Goal: Task Accomplishment & Management: Complete application form

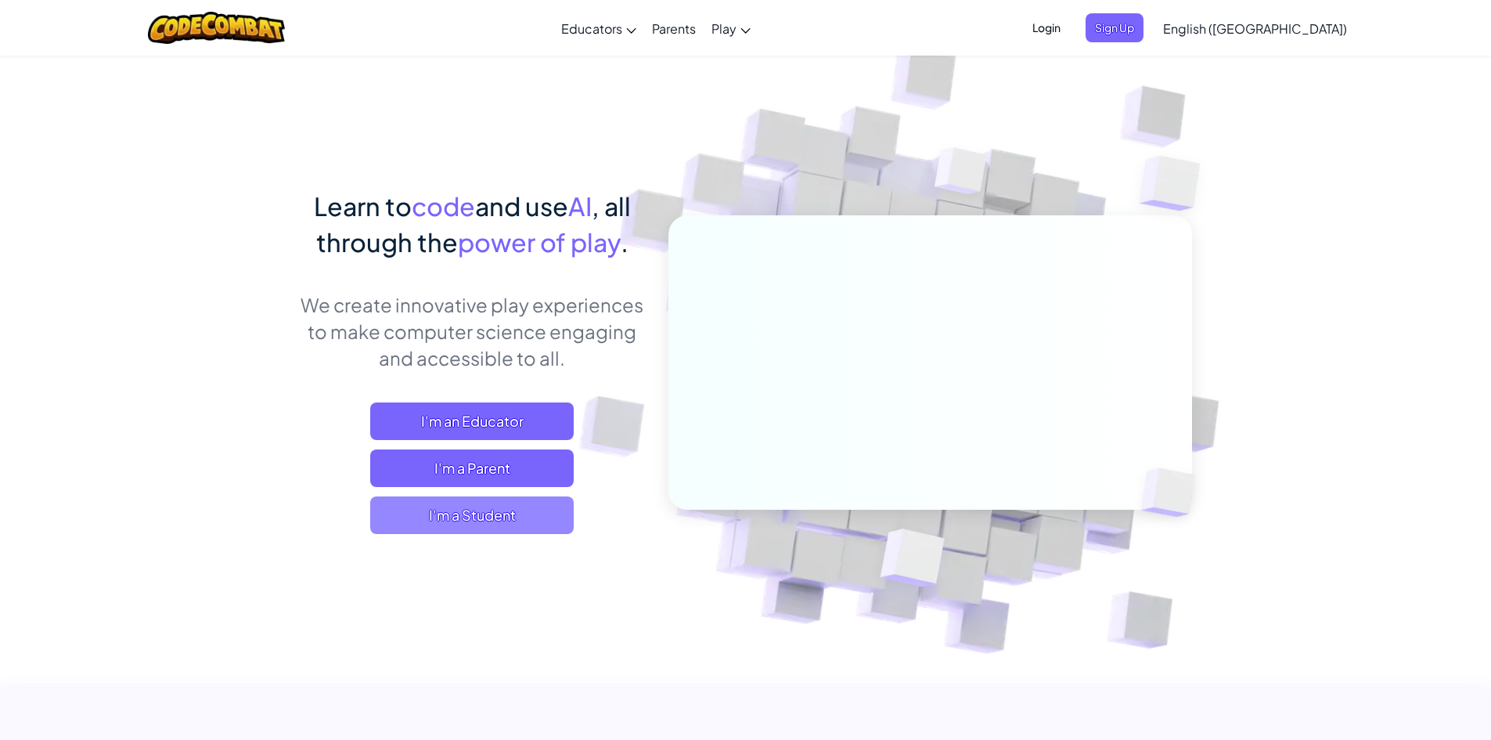
click at [509, 524] on span "I'm a Student" at bounding box center [471, 515] width 203 height 38
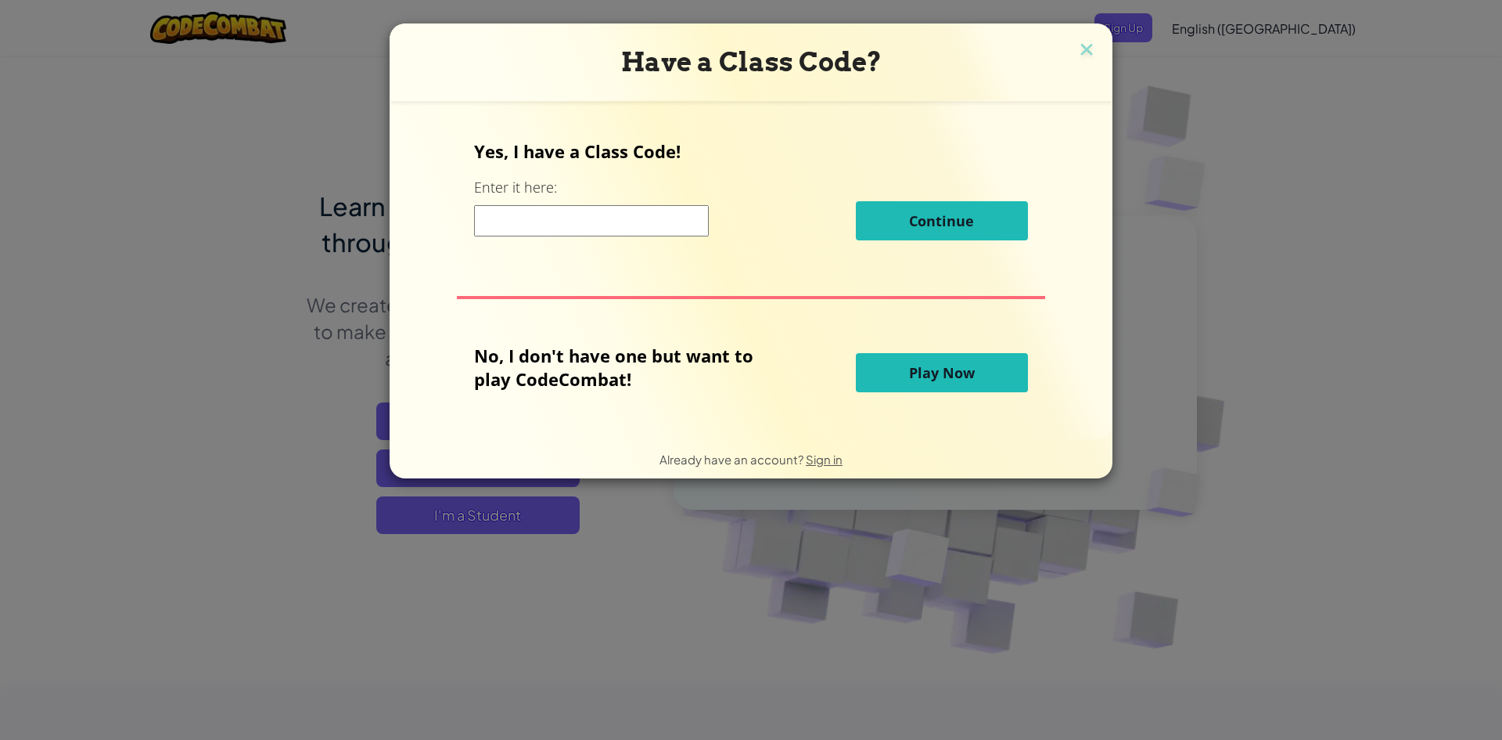
click at [564, 223] on input at bounding box center [591, 220] width 235 height 31
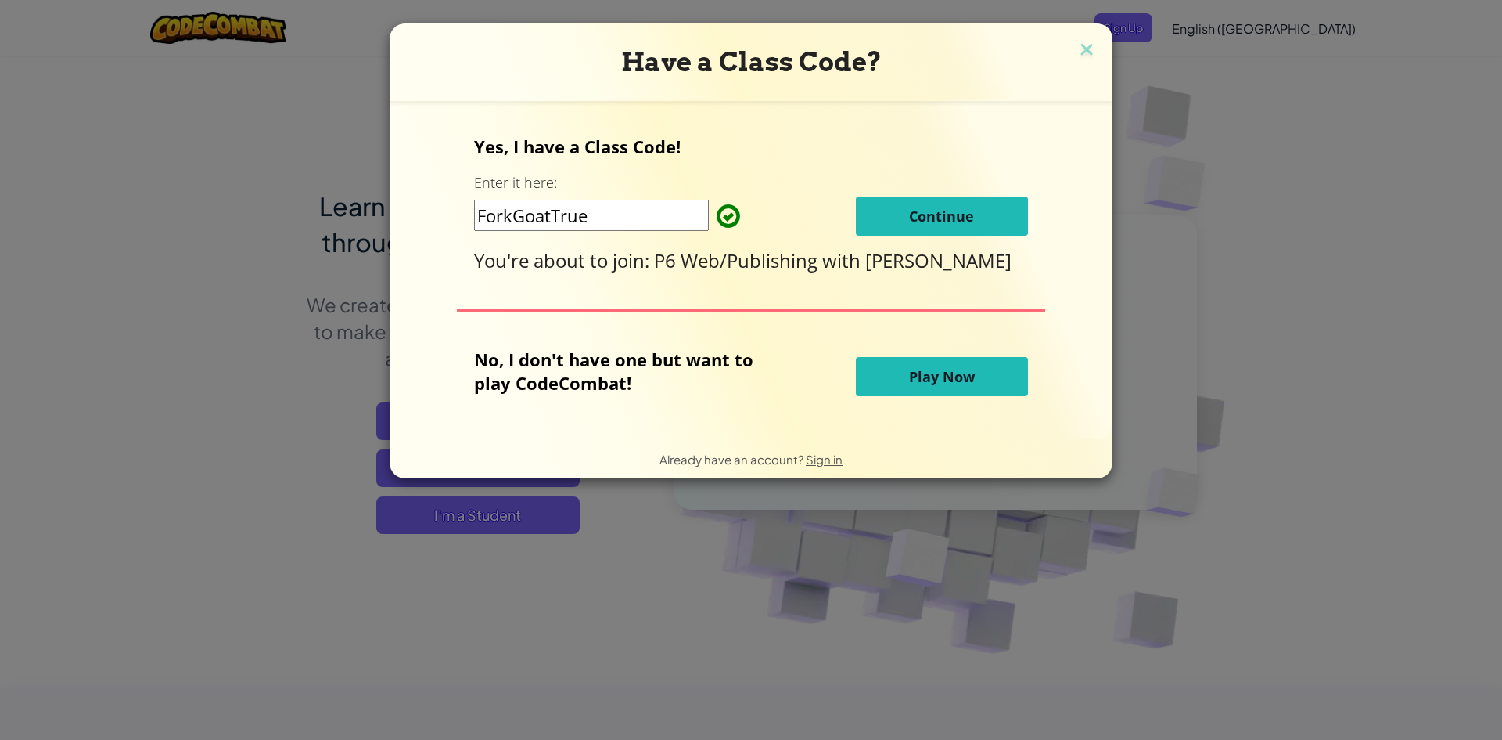
type input "ForkGoatTrue"
click at [886, 213] on button "Continue" at bounding box center [942, 215] width 172 height 39
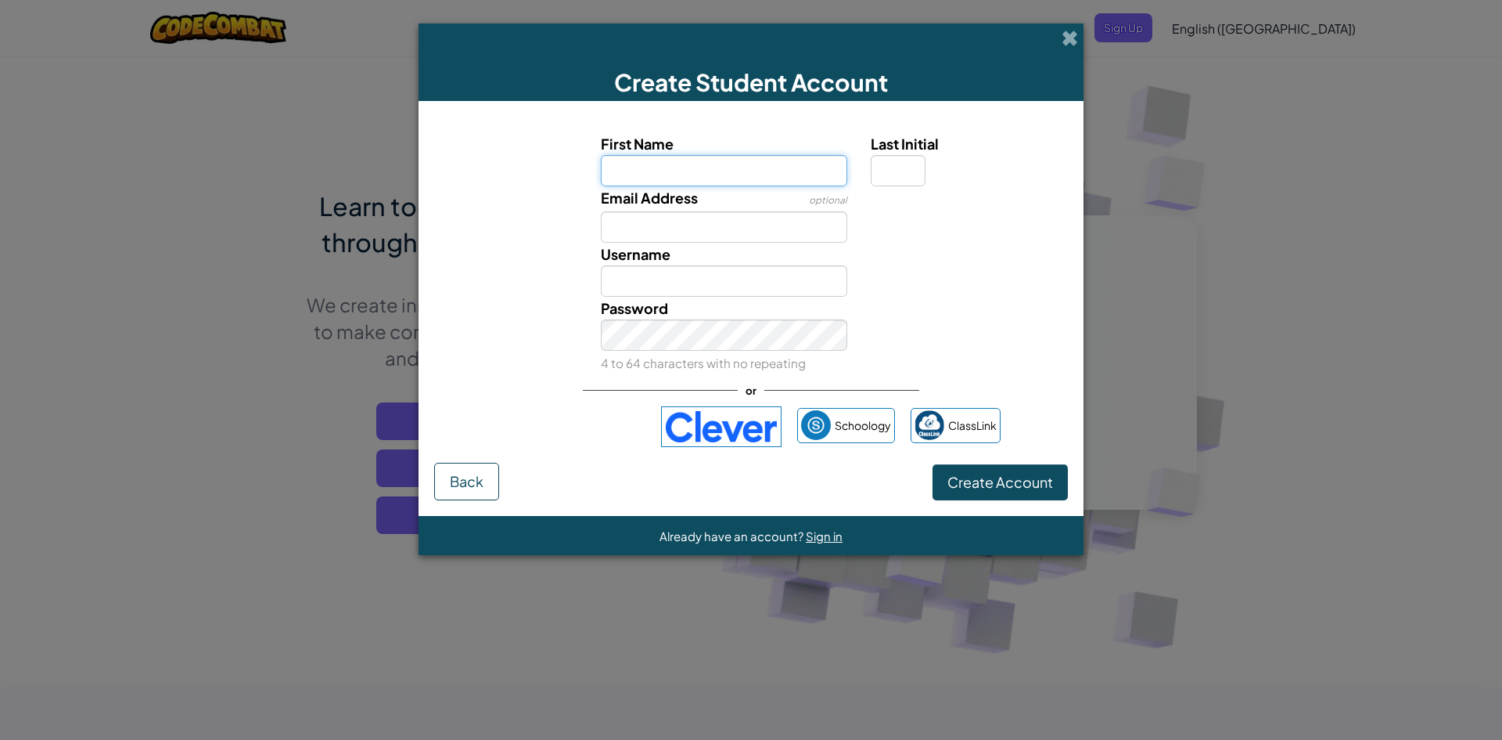
click at [735, 176] on input "First Name" at bounding box center [724, 170] width 247 height 31
type input "Vince"
click at [900, 173] on input "Last Initial" at bounding box center [898, 170] width 55 height 31
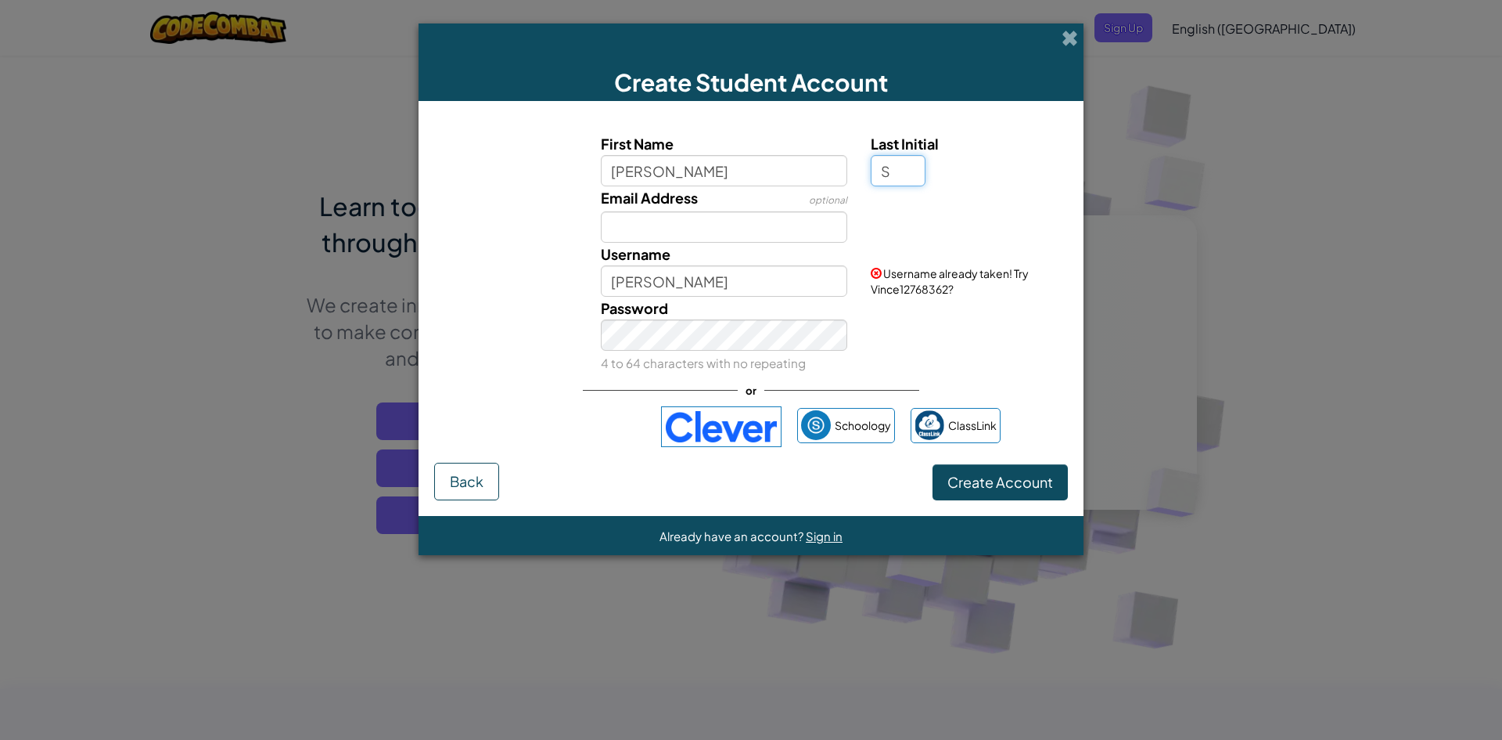
type input "S"
click at [680, 277] on input "VinceS" at bounding box center [724, 280] width 247 height 31
type input "VinceTheGoat"
click at [745, 230] on input "Email Address" at bounding box center [724, 226] width 247 height 31
click at [761, 171] on input "Vince" at bounding box center [724, 170] width 247 height 31
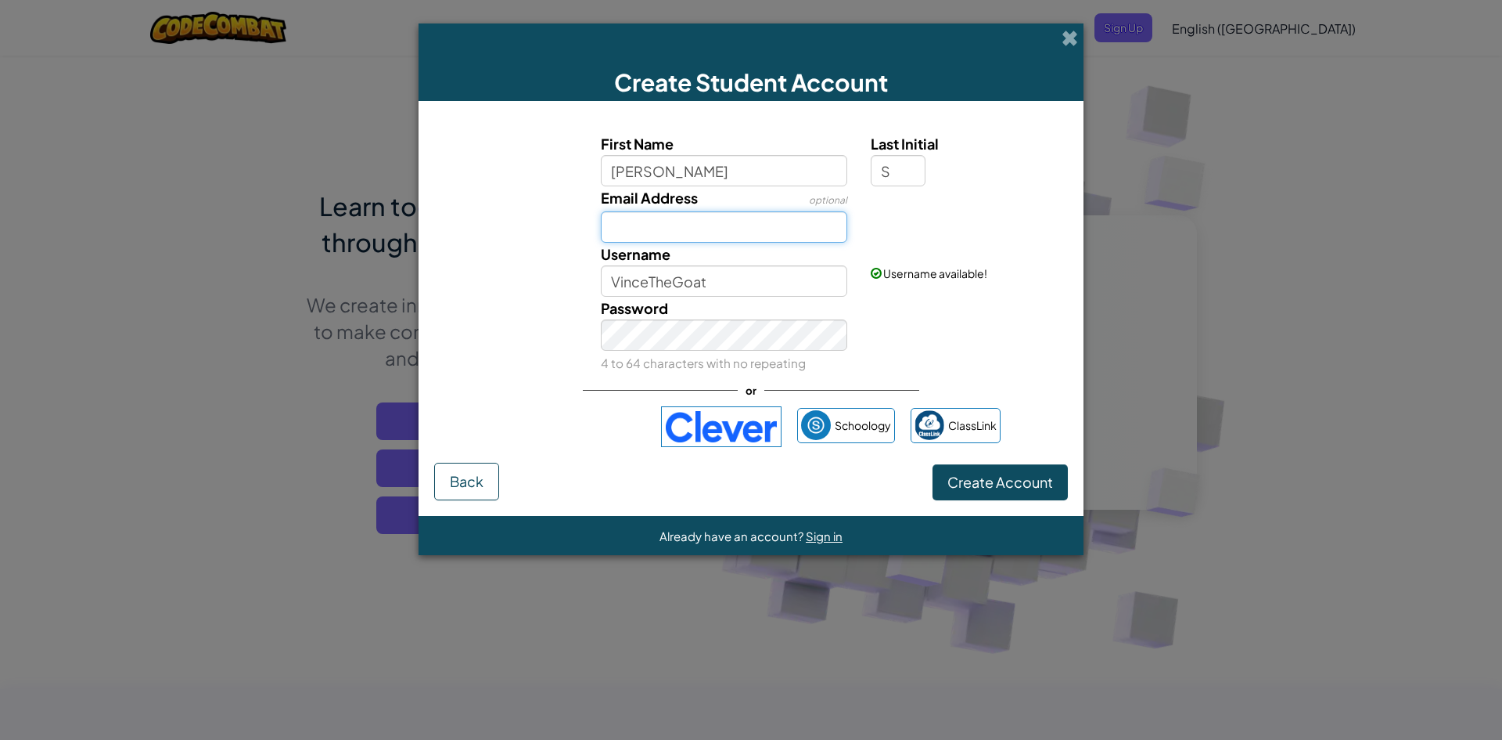
click at [739, 230] on input "Email Address" at bounding box center [724, 226] width 247 height 31
type input "vhse3007@student.dodea.edu"
click at [996, 497] on button "Create Account" at bounding box center [1000, 482] width 135 height 36
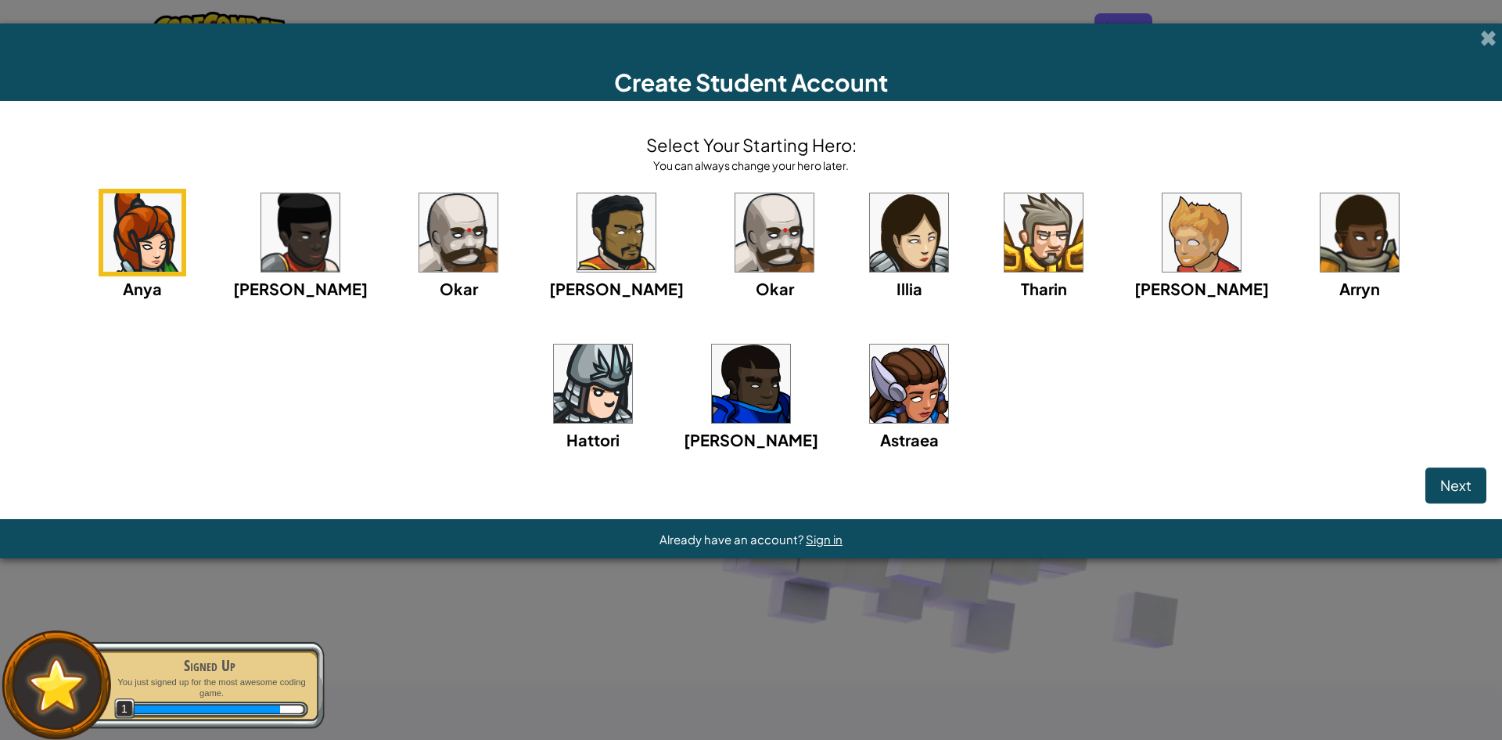
click at [712, 398] on img at bounding box center [751, 383] width 78 height 78
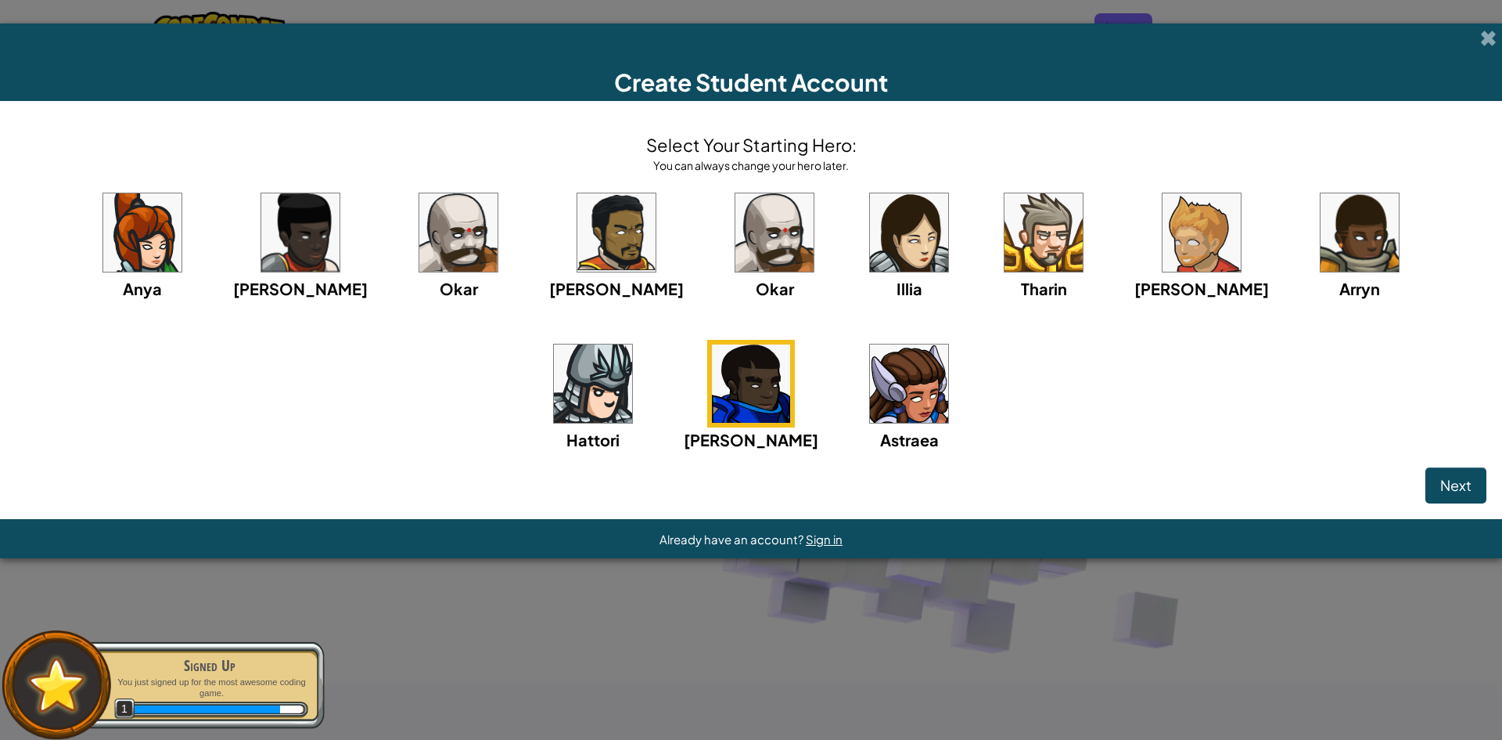
click at [434, 258] on img at bounding box center [458, 232] width 78 height 78
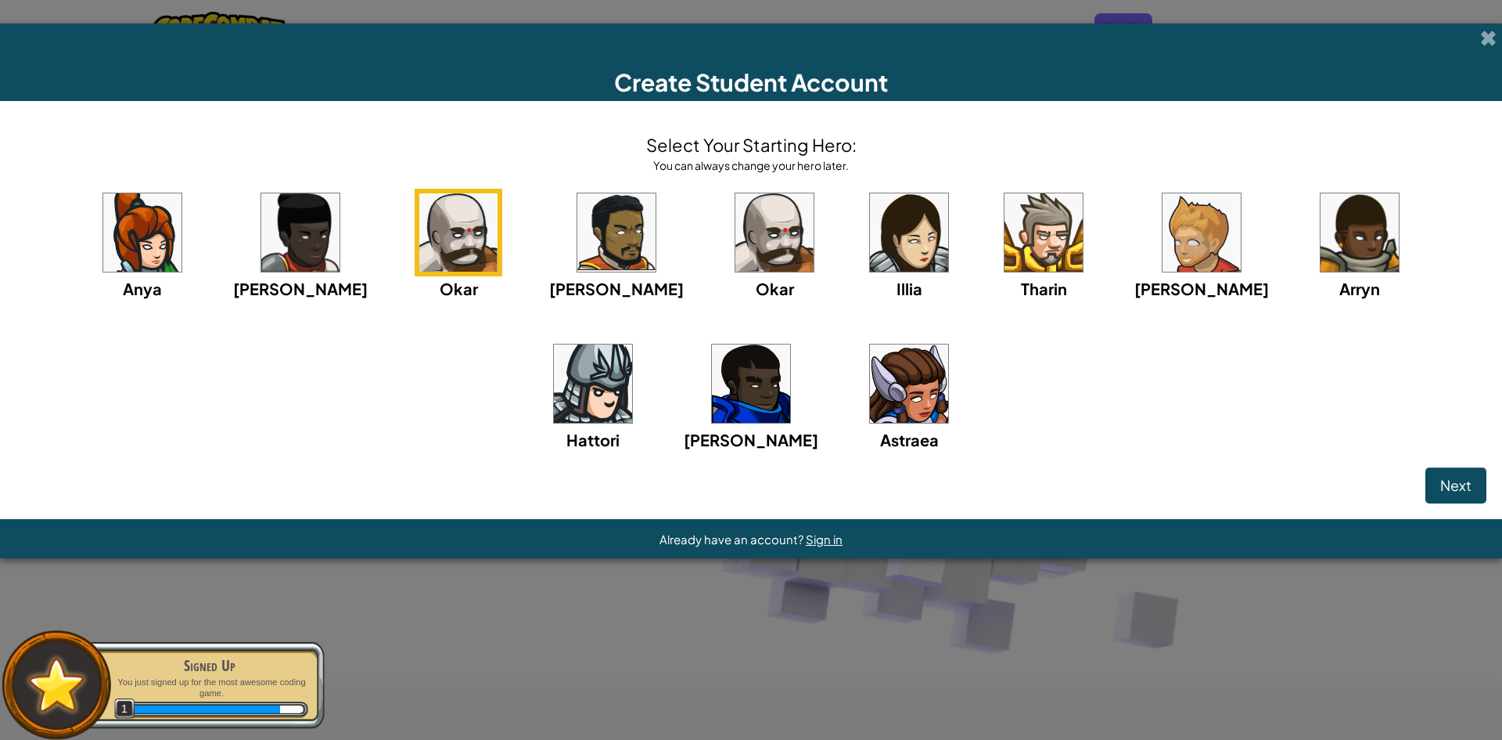
click at [632, 344] on img at bounding box center [593, 383] width 78 height 78
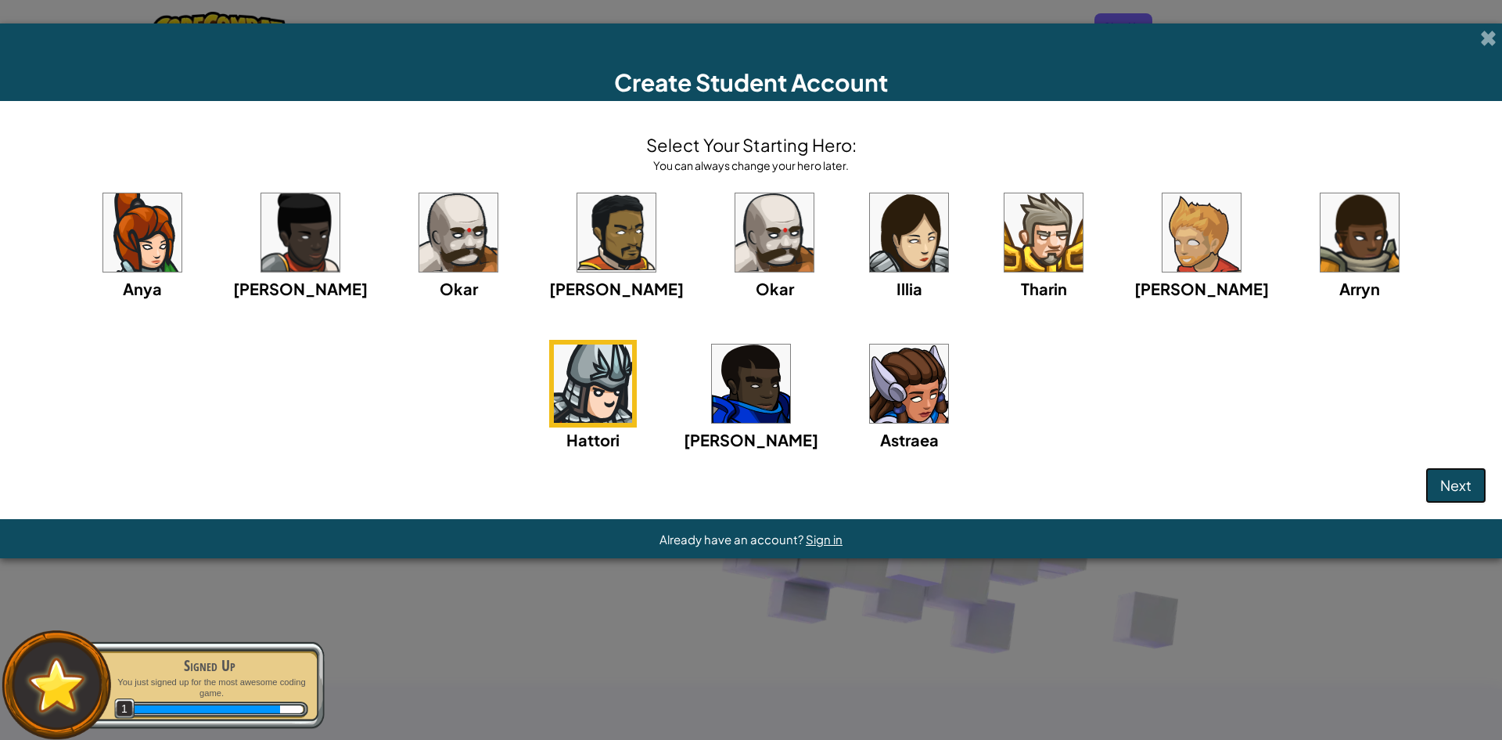
click at [1434, 477] on button "Next" at bounding box center [1456, 485] width 61 height 36
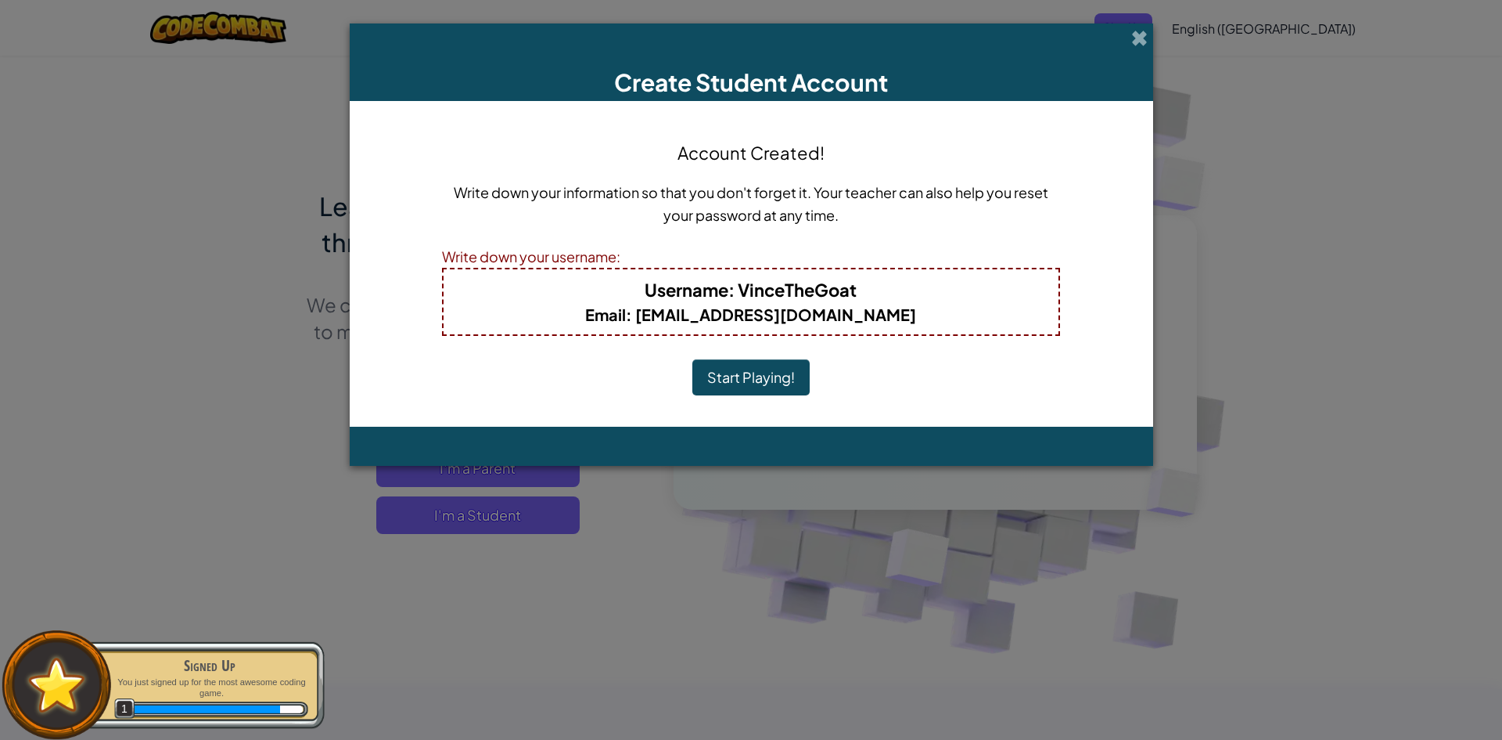
click at [757, 375] on button "Start Playing!" at bounding box center [751, 377] width 117 height 36
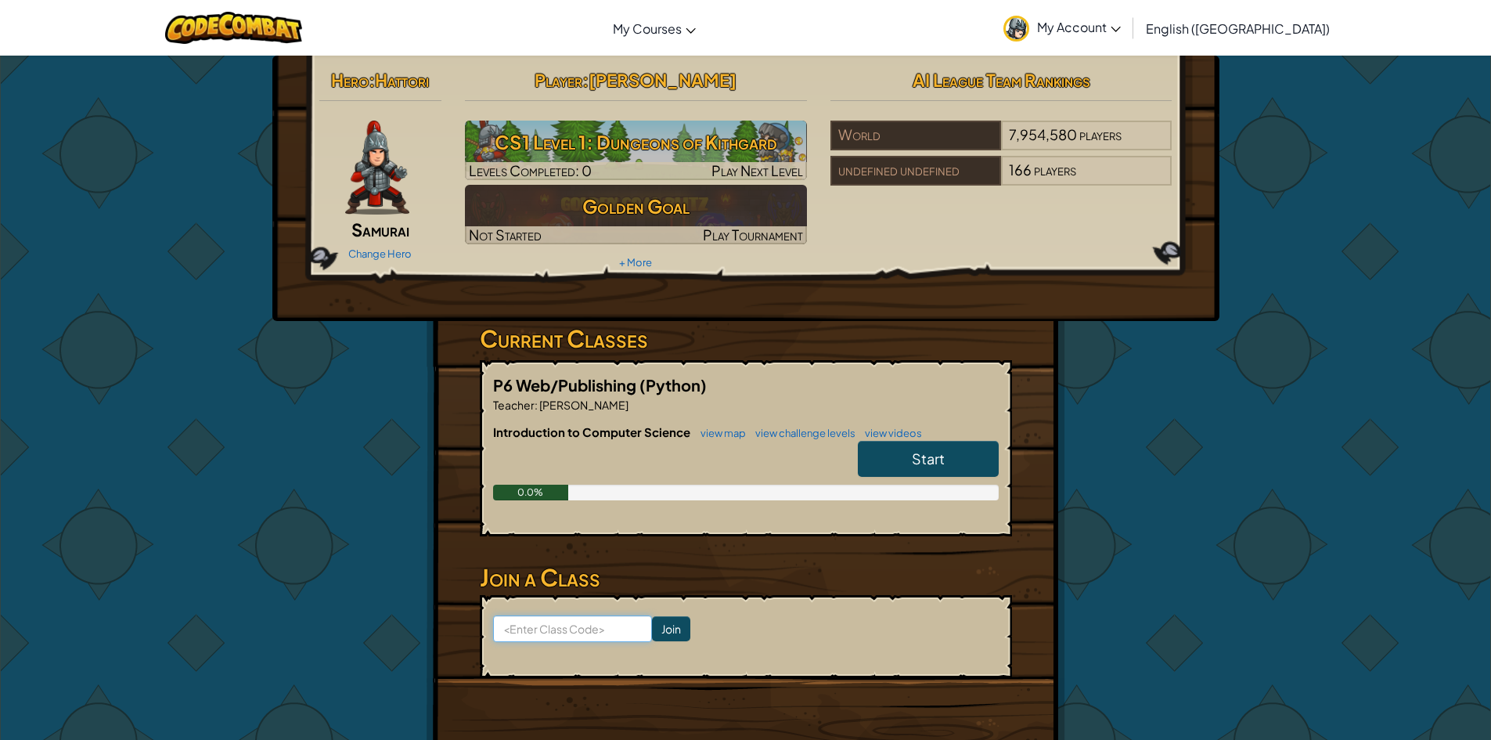
click at [586, 624] on input at bounding box center [572, 628] width 159 height 27
type input "ForkGoatTrue"
click at [669, 634] on input "Join" at bounding box center [671, 628] width 38 height 25
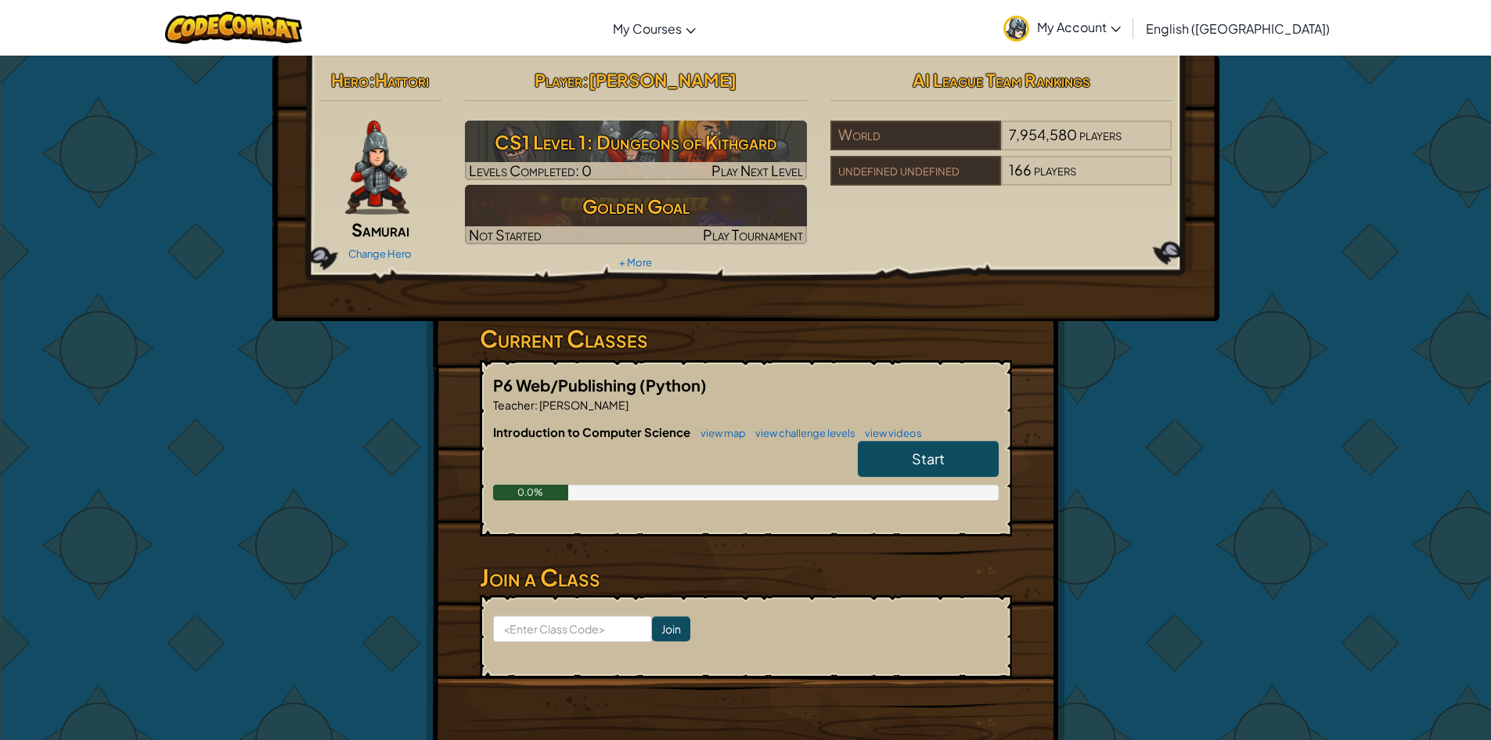
click at [912, 455] on span "Start" at bounding box center [928, 458] width 33 height 18
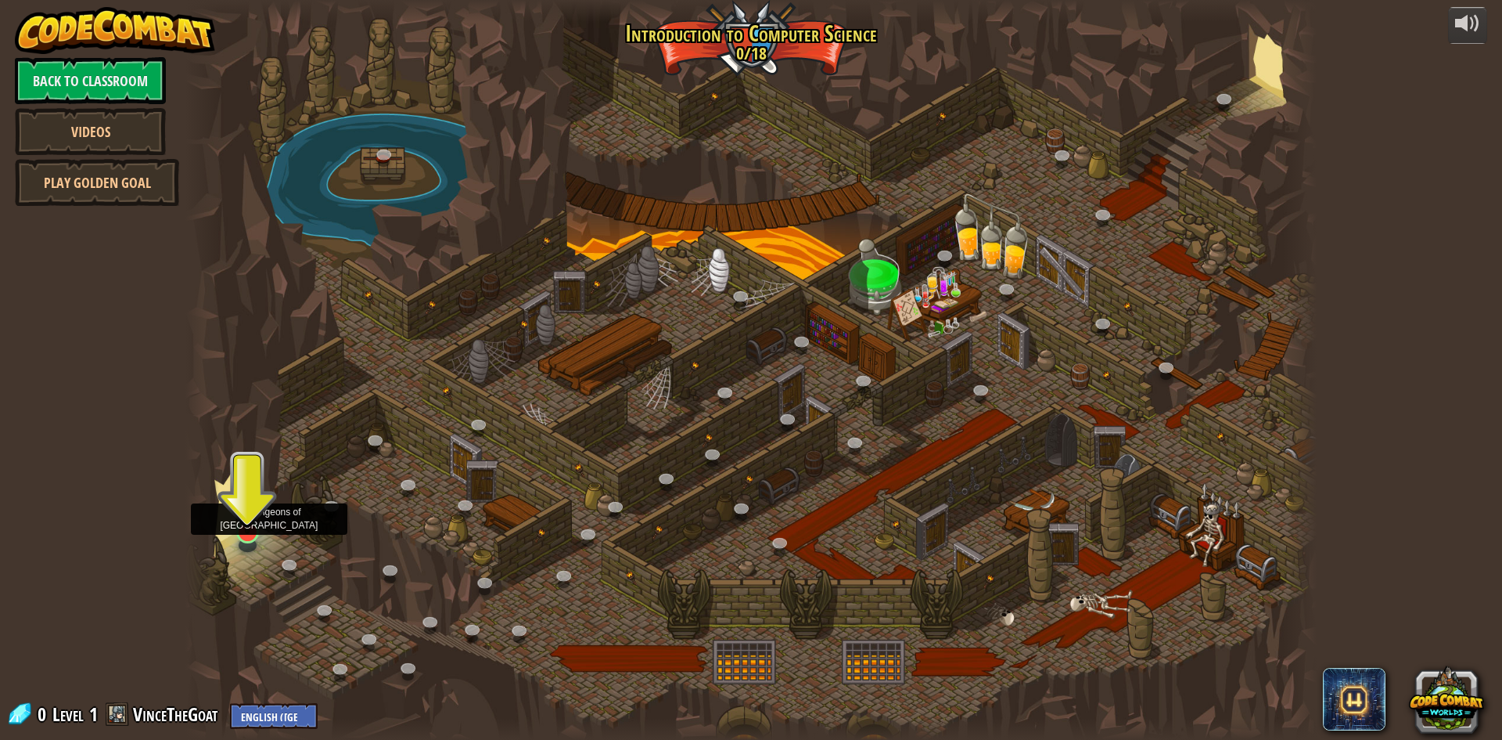
click at [250, 523] on img at bounding box center [247, 499] width 31 height 70
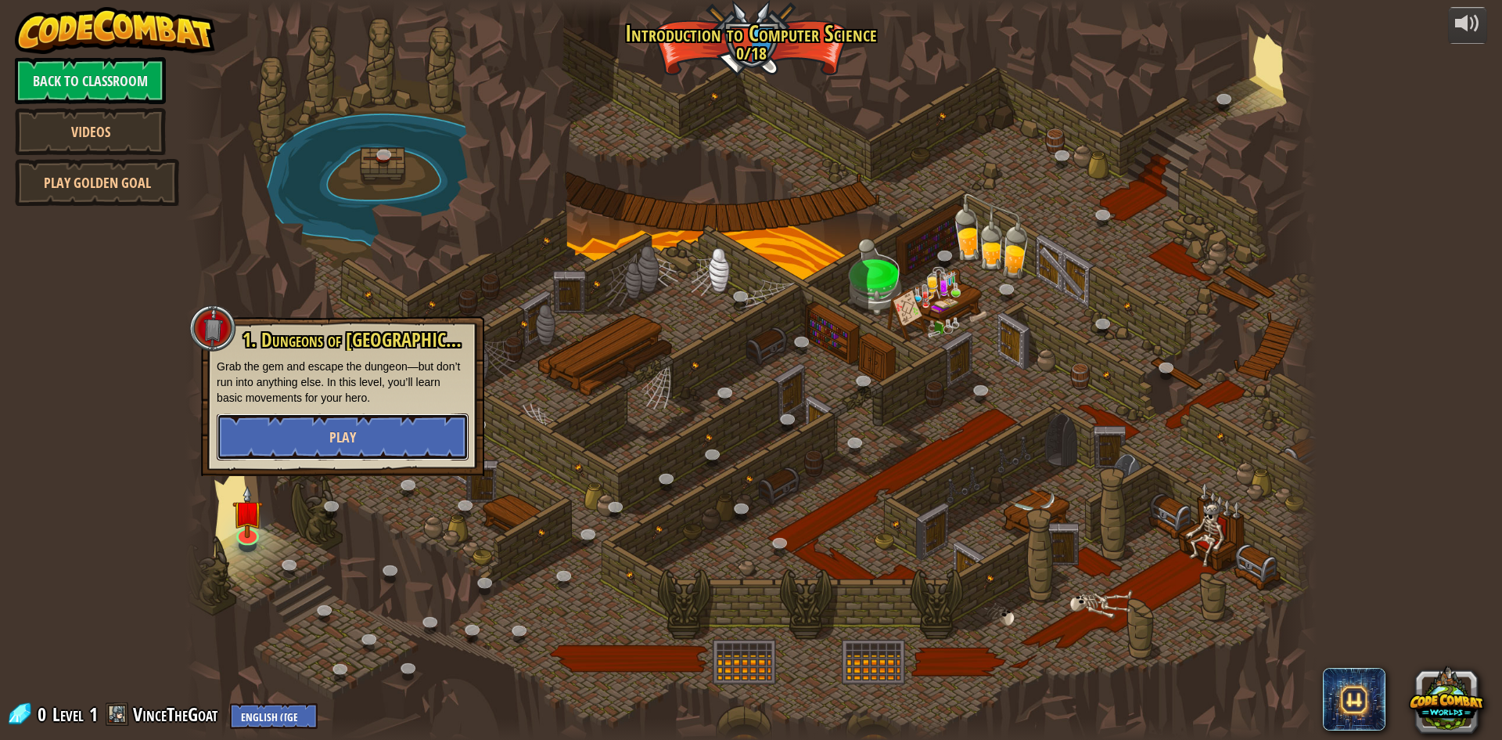
click at [314, 448] on button "Play" at bounding box center [343, 436] width 252 height 47
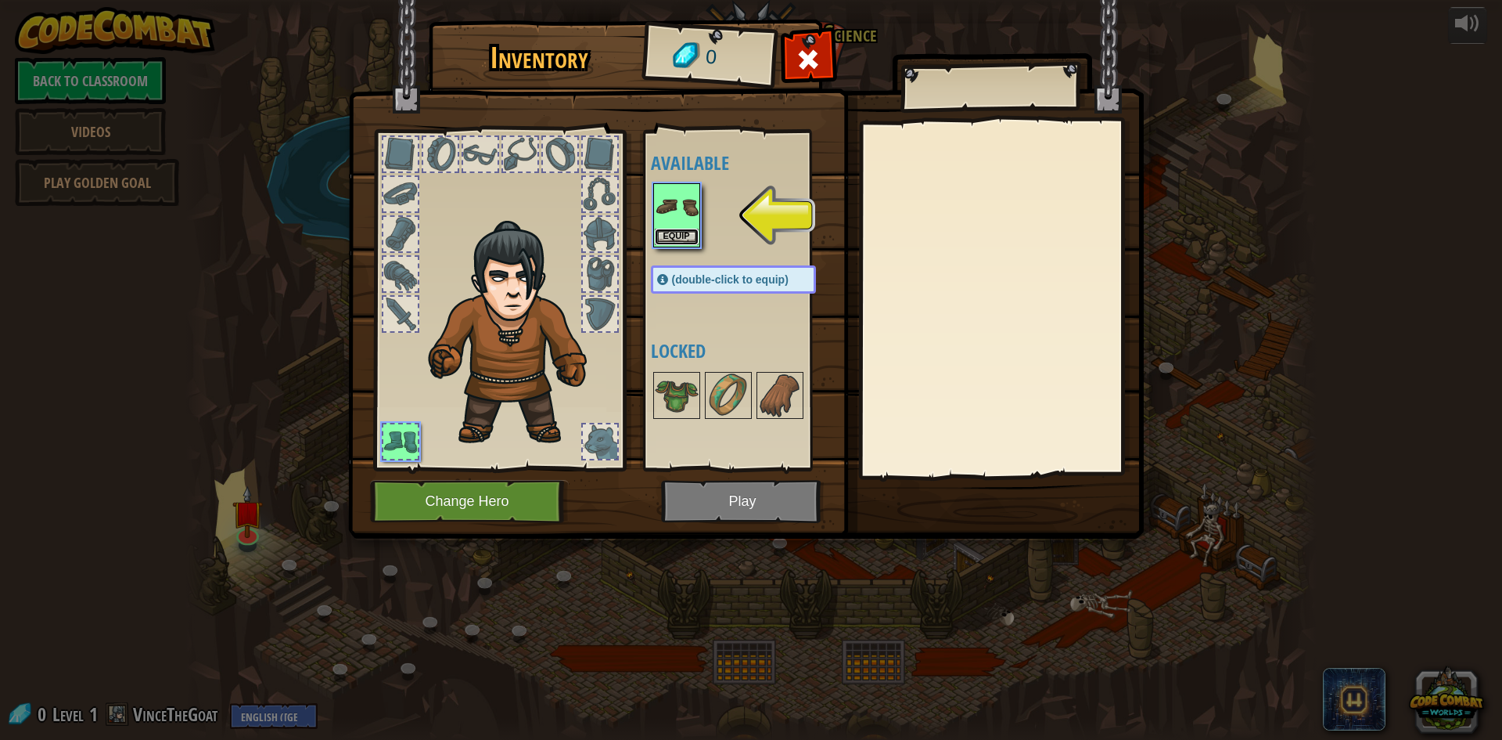
click at [686, 232] on button "Equip" at bounding box center [677, 237] width 44 height 16
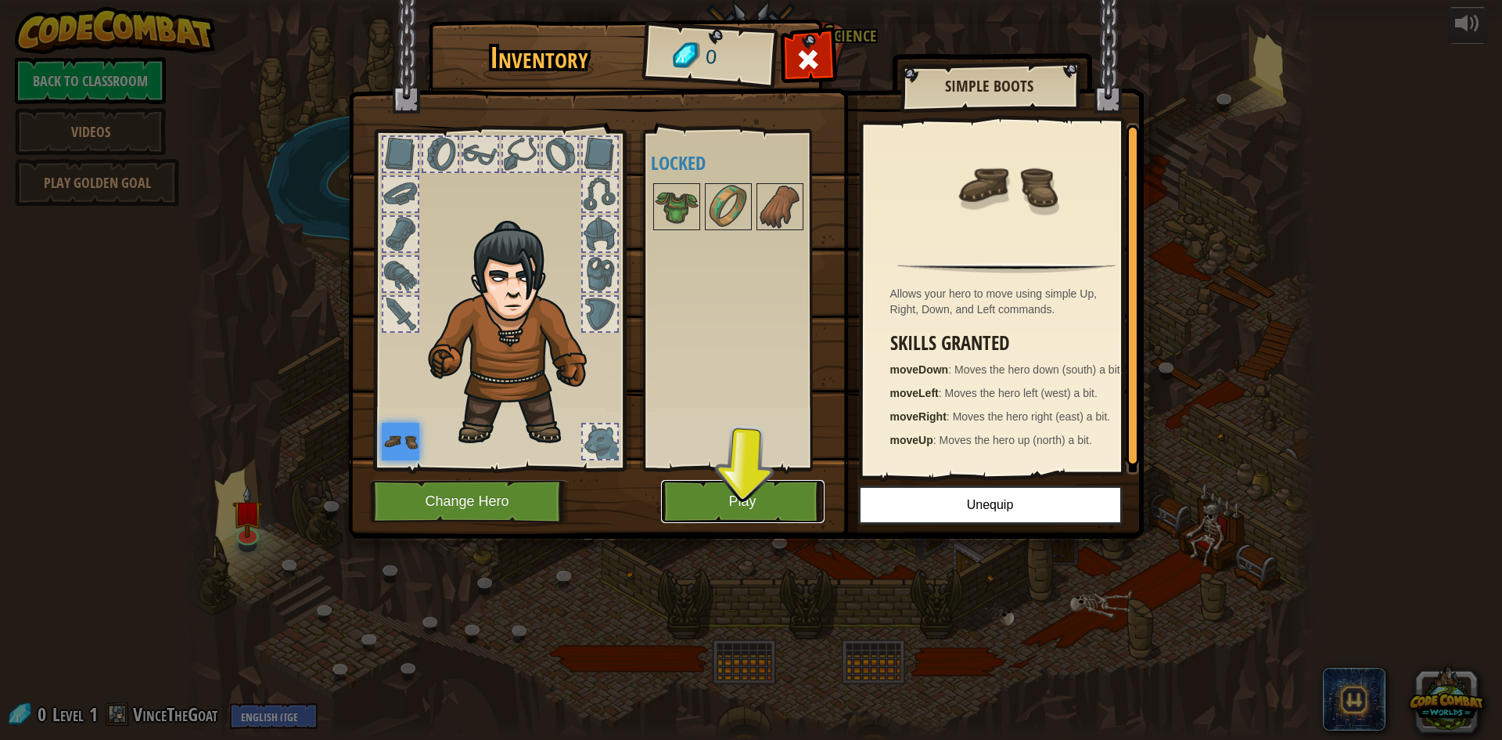
click at [748, 504] on button "Play" at bounding box center [743, 501] width 164 height 43
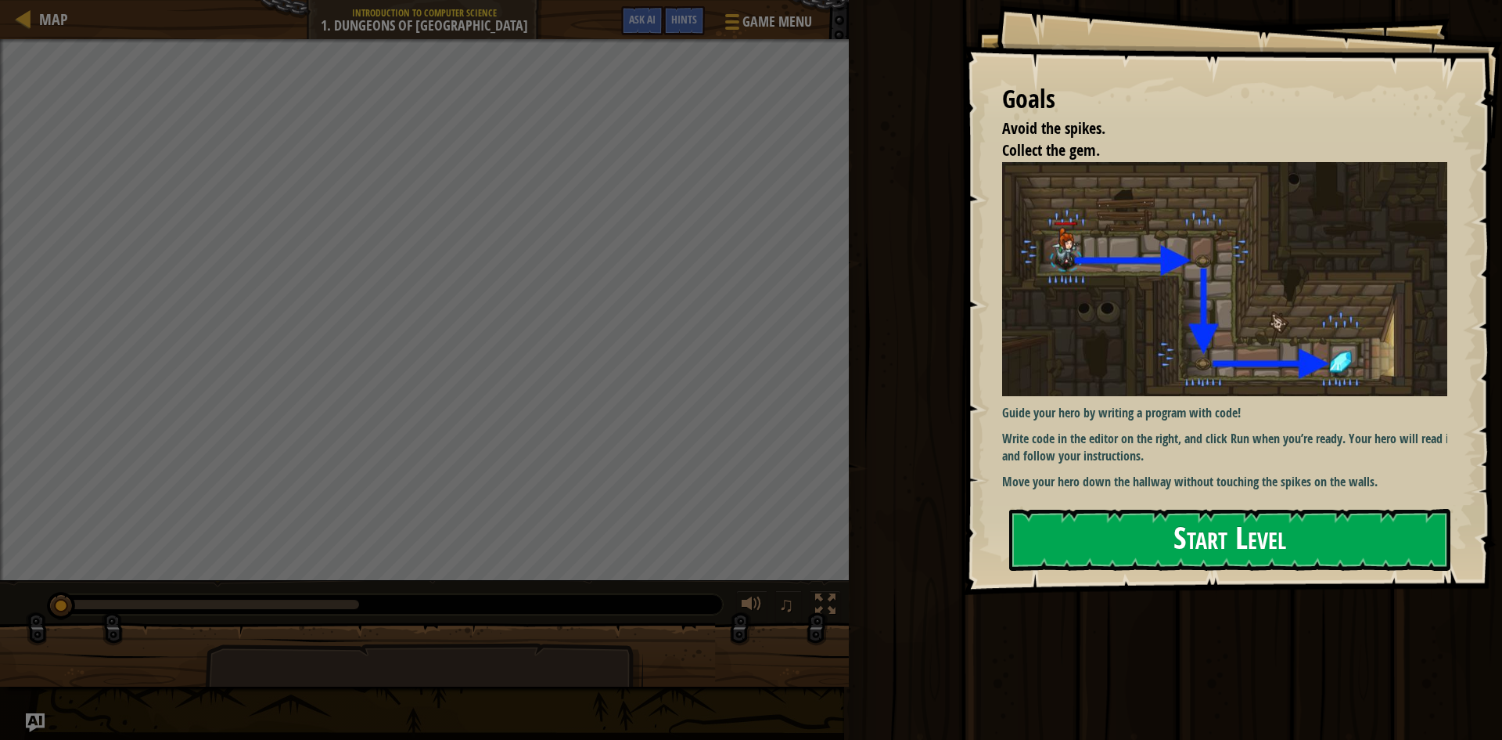
drag, startPoint x: 1096, startPoint y: 525, endPoint x: 1095, endPoint y: 513, distance: 11.8
click at [1098, 525] on button "Start Level" at bounding box center [1229, 540] width 441 height 62
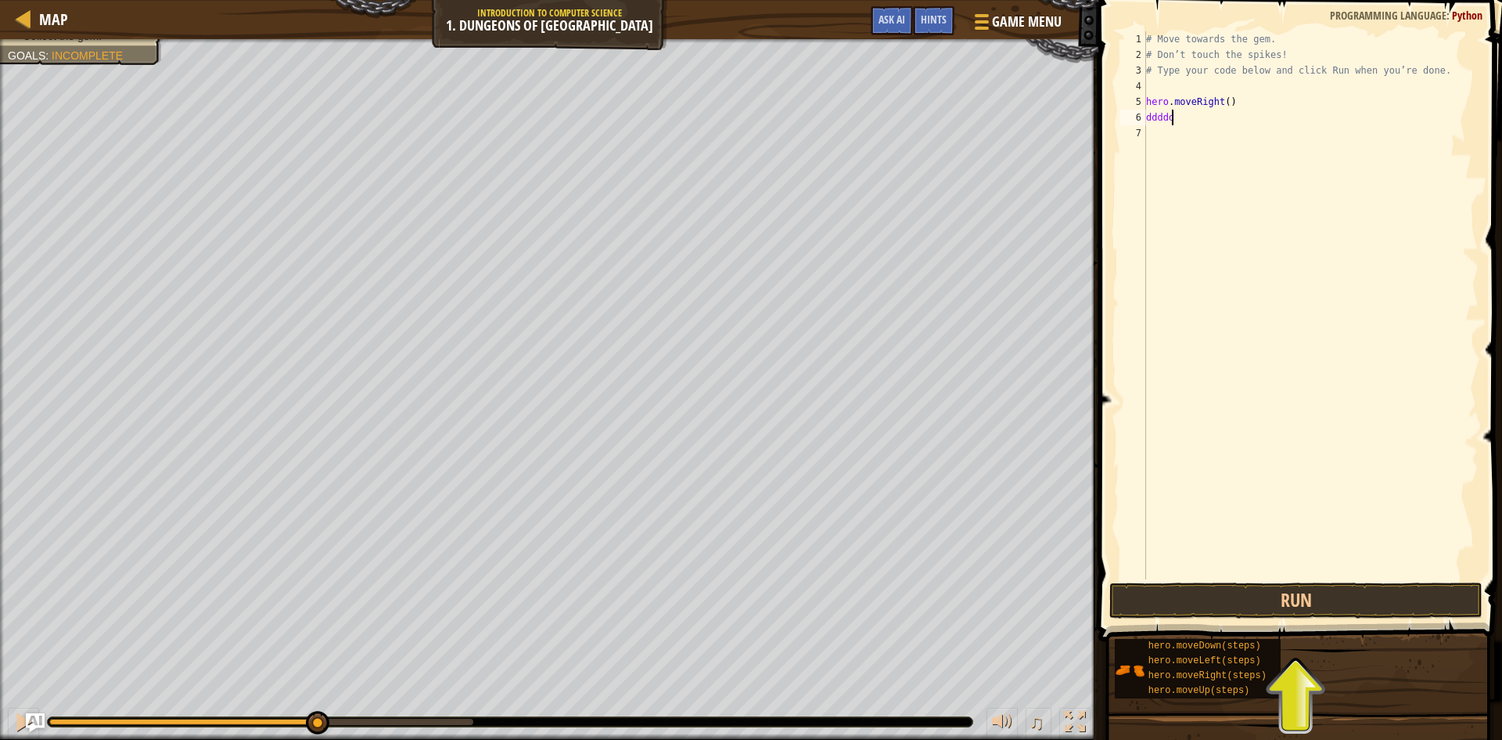
scroll to position [7, 0]
type textarea "d"
type textarea "s"
click at [1319, 601] on button "Run" at bounding box center [1296, 600] width 373 height 36
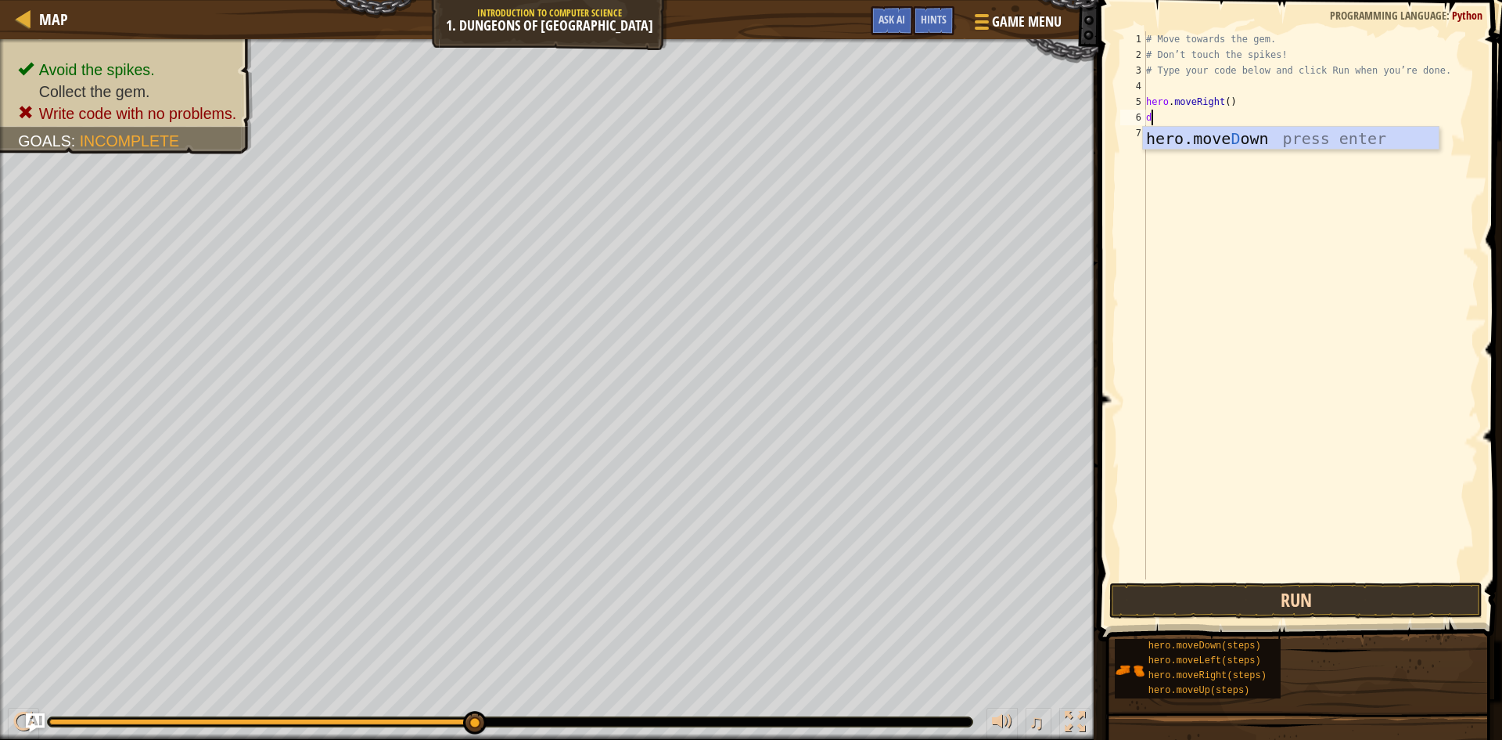
type textarea "d"
click at [1307, 607] on button "Run" at bounding box center [1296, 600] width 373 height 36
type textarea "ds"
click at [1251, 599] on button "Run" at bounding box center [1296, 600] width 373 height 36
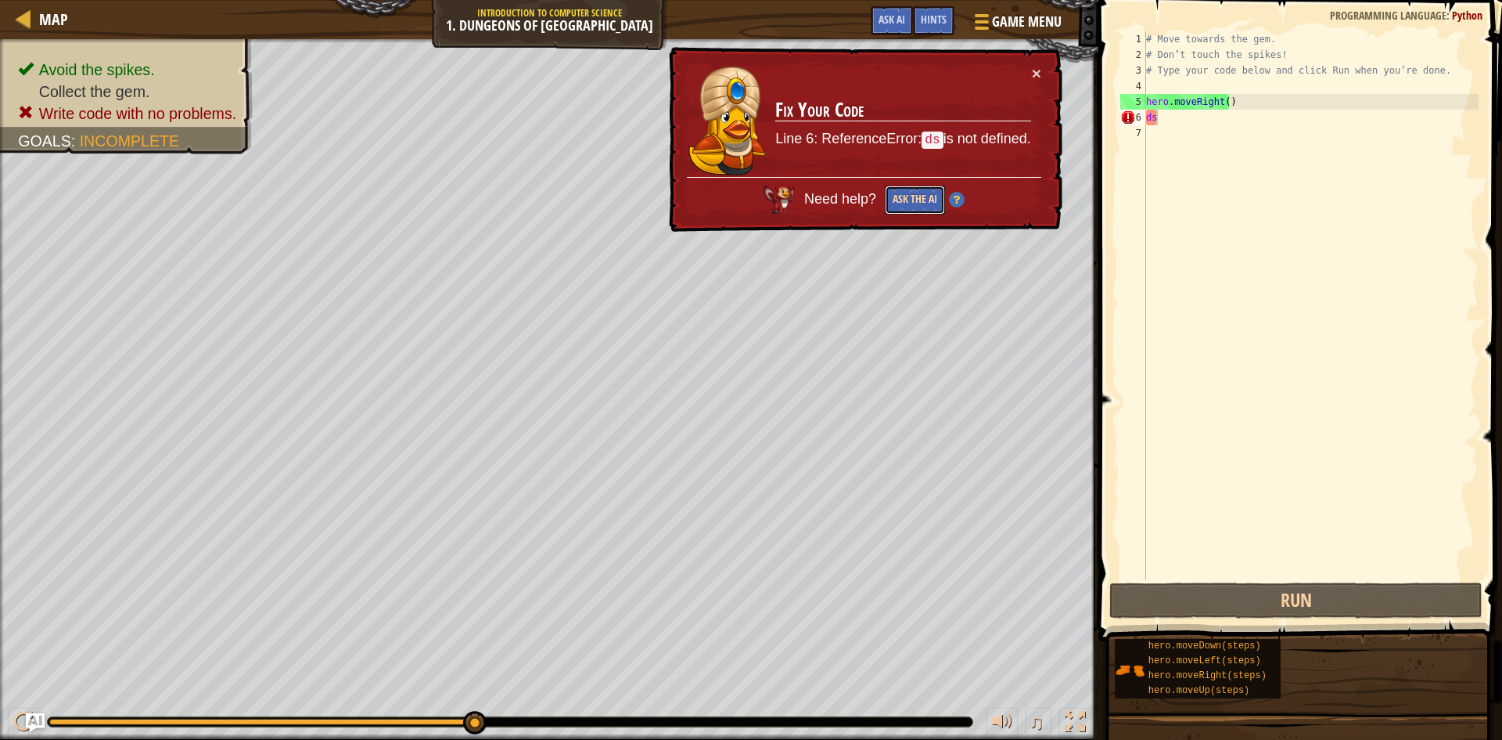
click at [916, 198] on button "Ask the AI" at bounding box center [915, 199] width 60 height 29
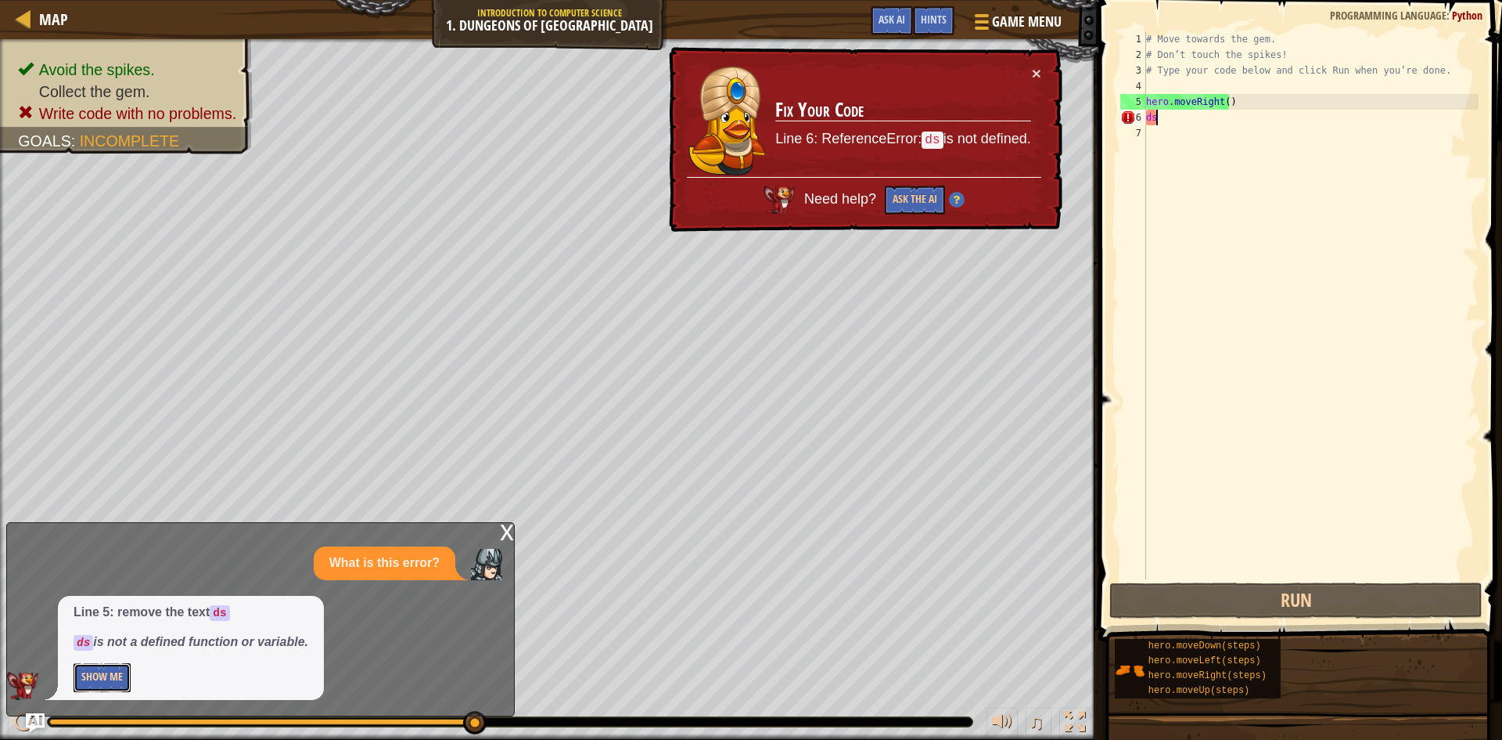
click at [110, 683] on button "Show Me" at bounding box center [102, 677] width 57 height 29
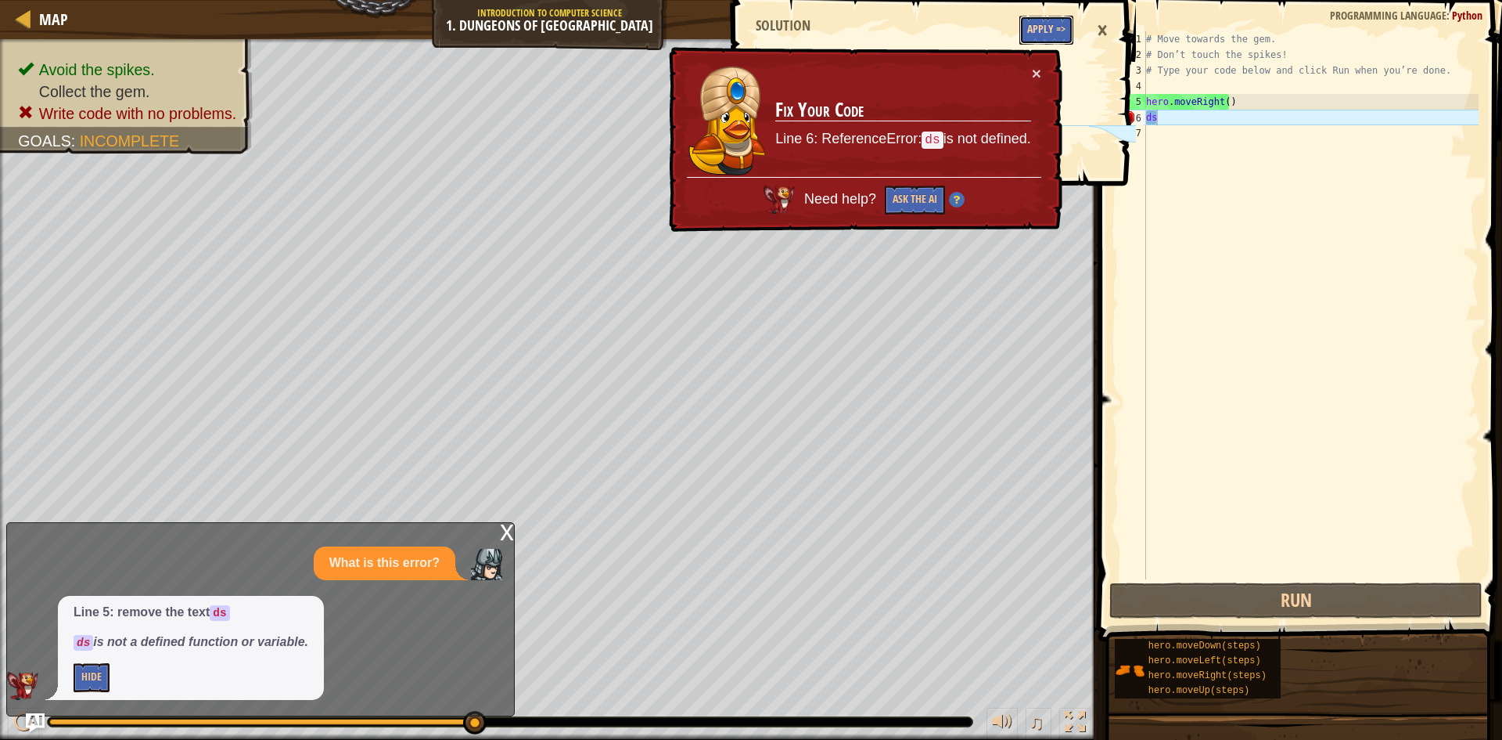
click at [1031, 23] on button "Apply =>" at bounding box center [1047, 30] width 54 height 29
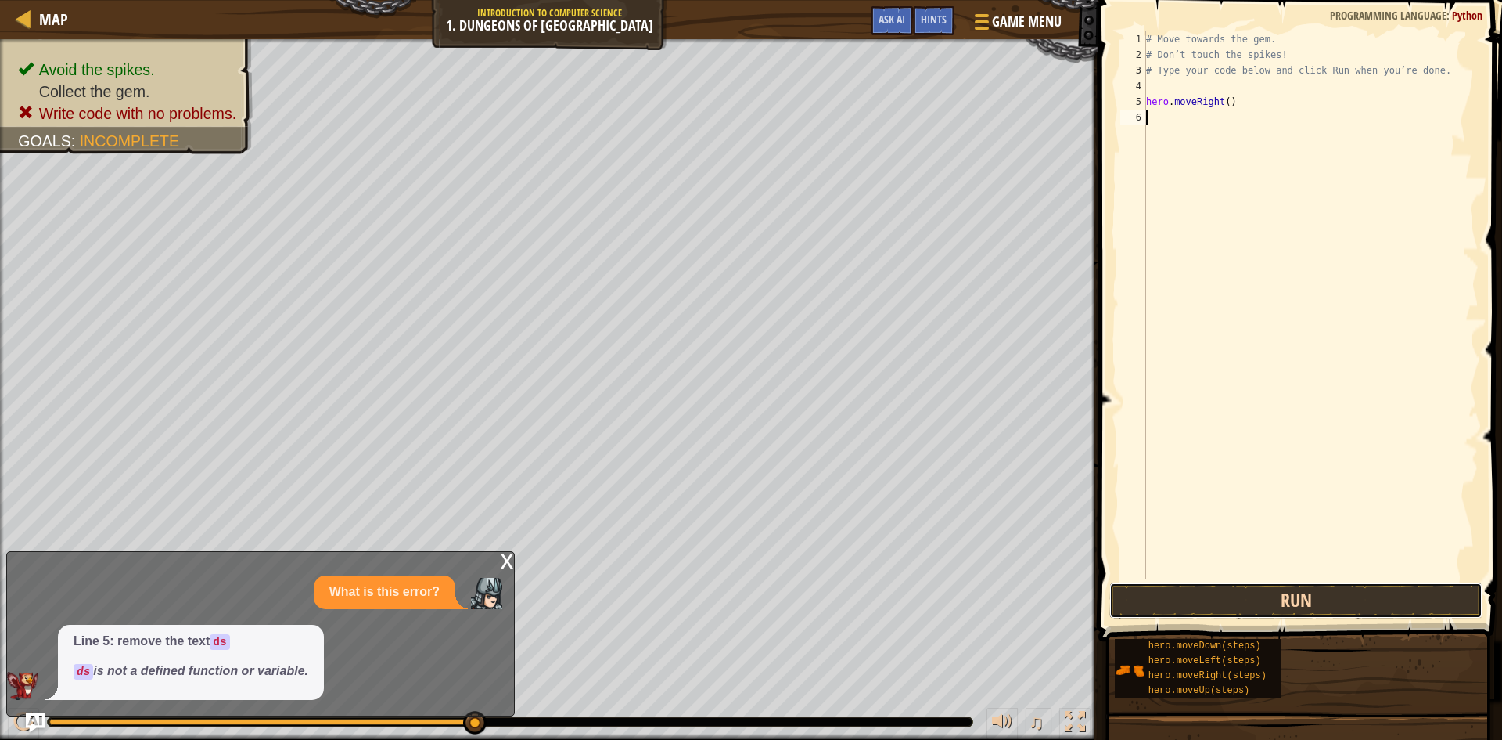
click at [1269, 607] on button "Run" at bounding box center [1296, 600] width 373 height 36
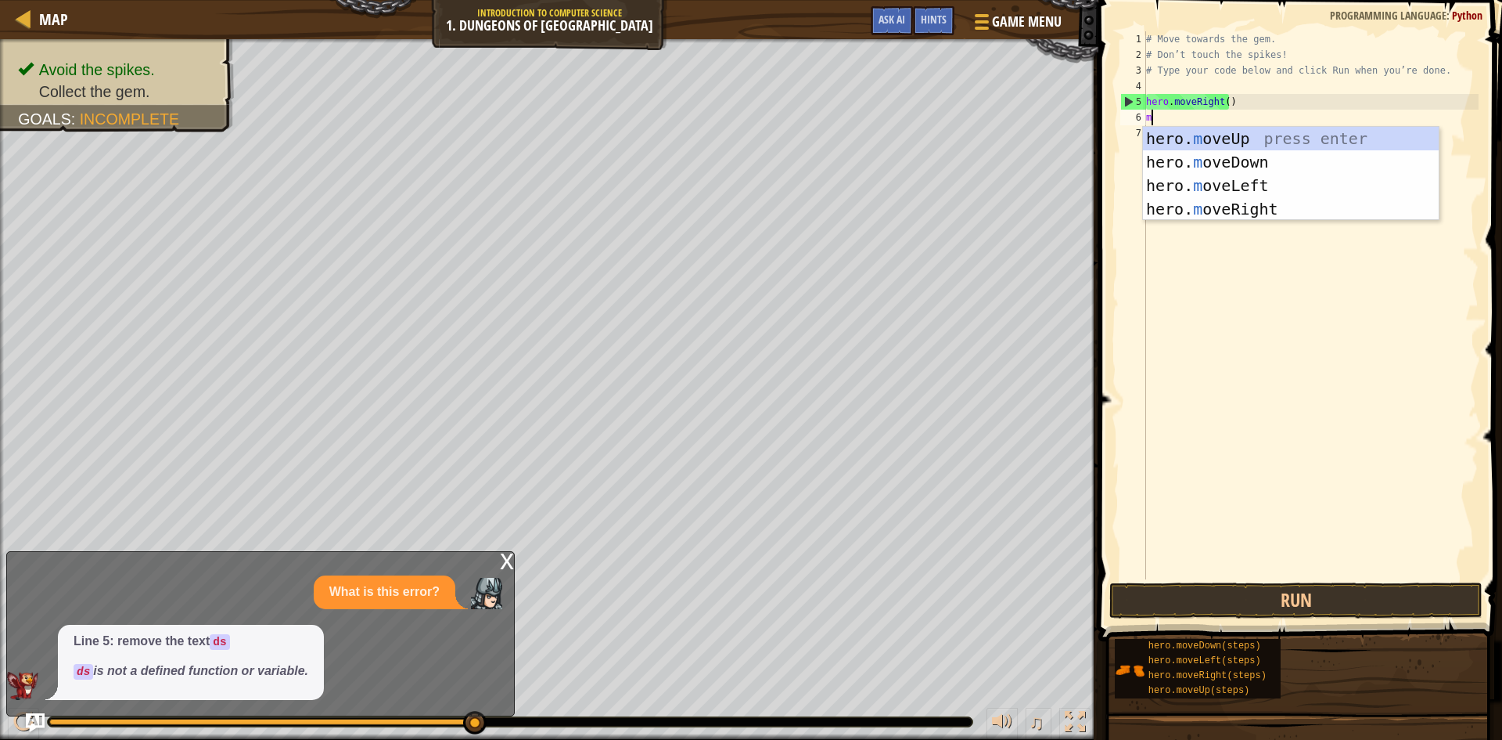
type textarea "mo"
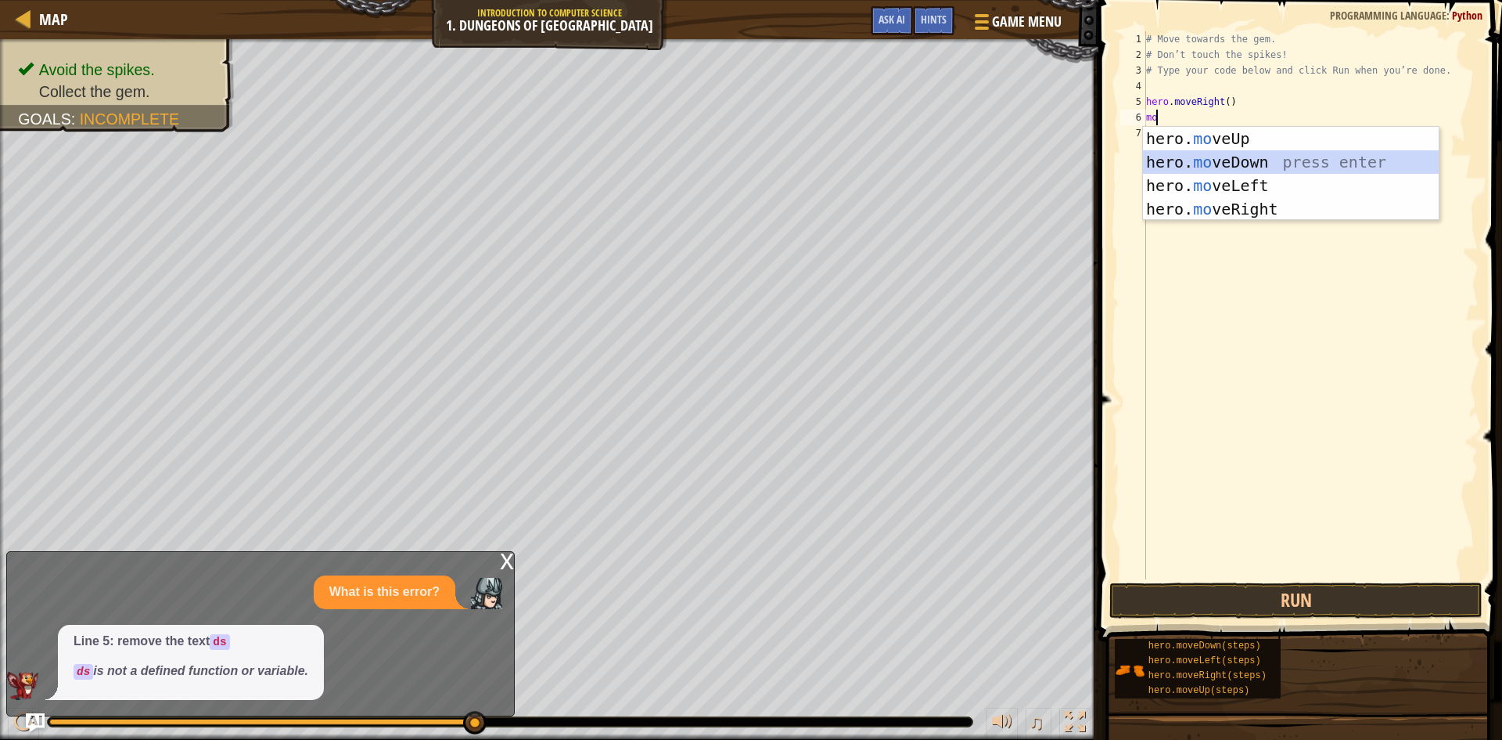
click at [1218, 160] on div "hero. mo veUp press enter hero. mo veDown press enter hero. mo veLeft press ent…" at bounding box center [1291, 197] width 296 height 141
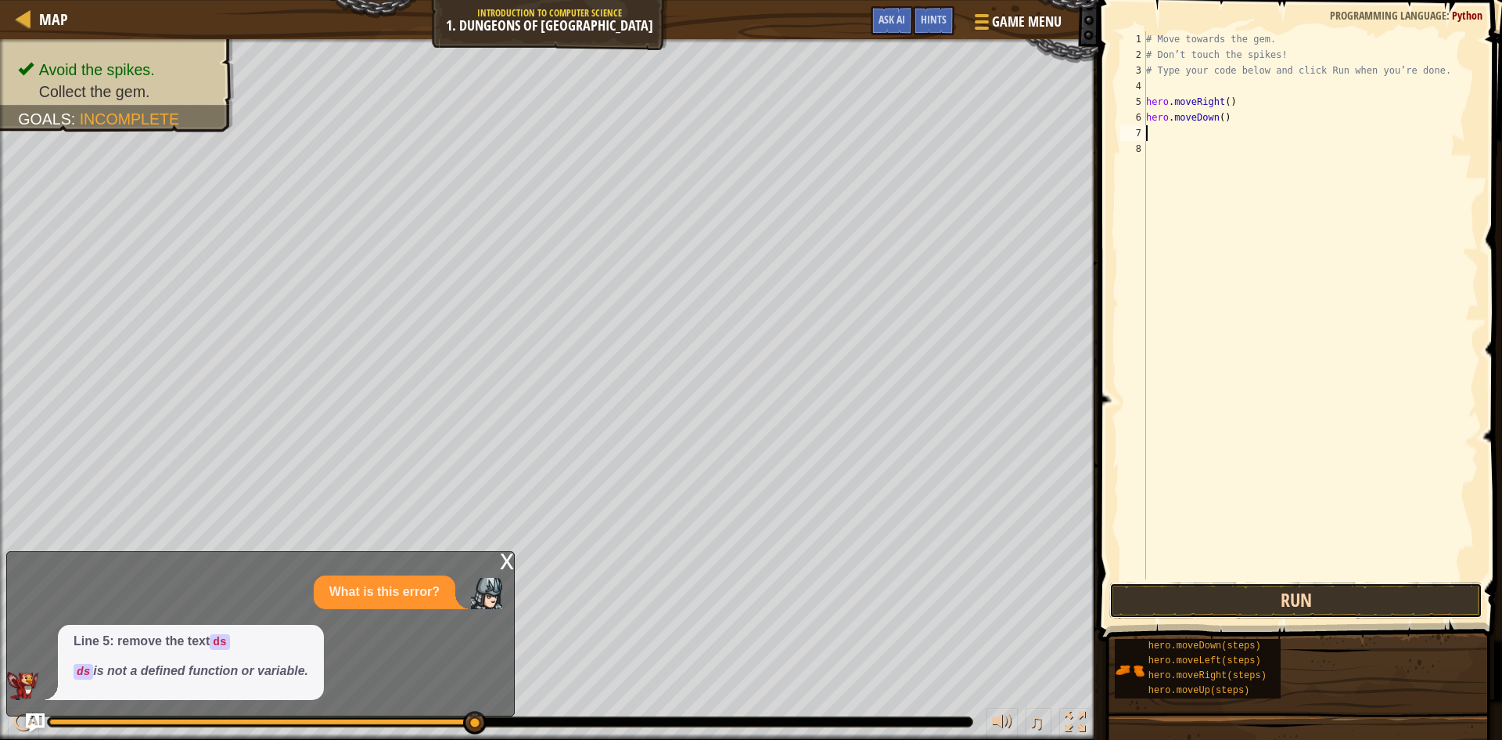
click at [1227, 597] on button "Run" at bounding box center [1296, 600] width 373 height 36
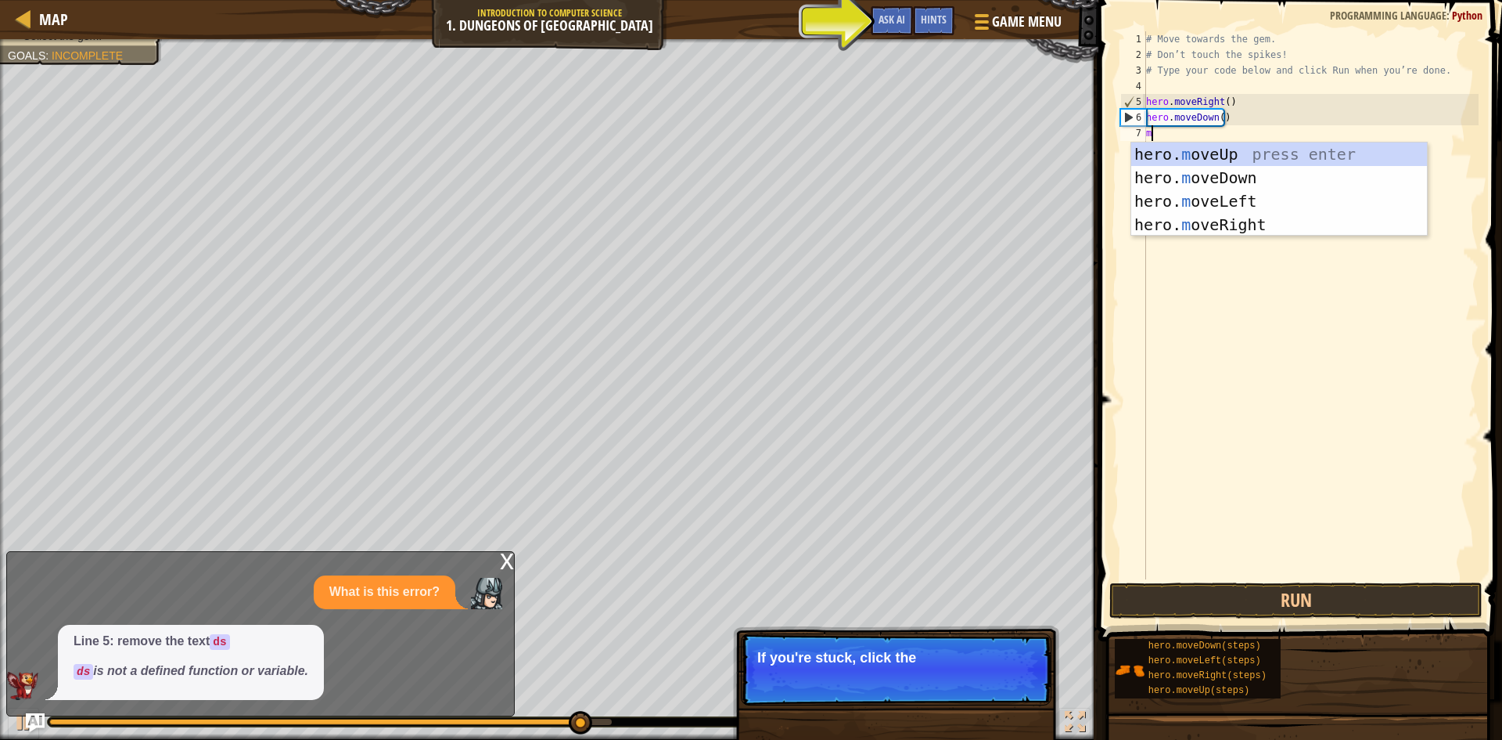
type textarea "mo"
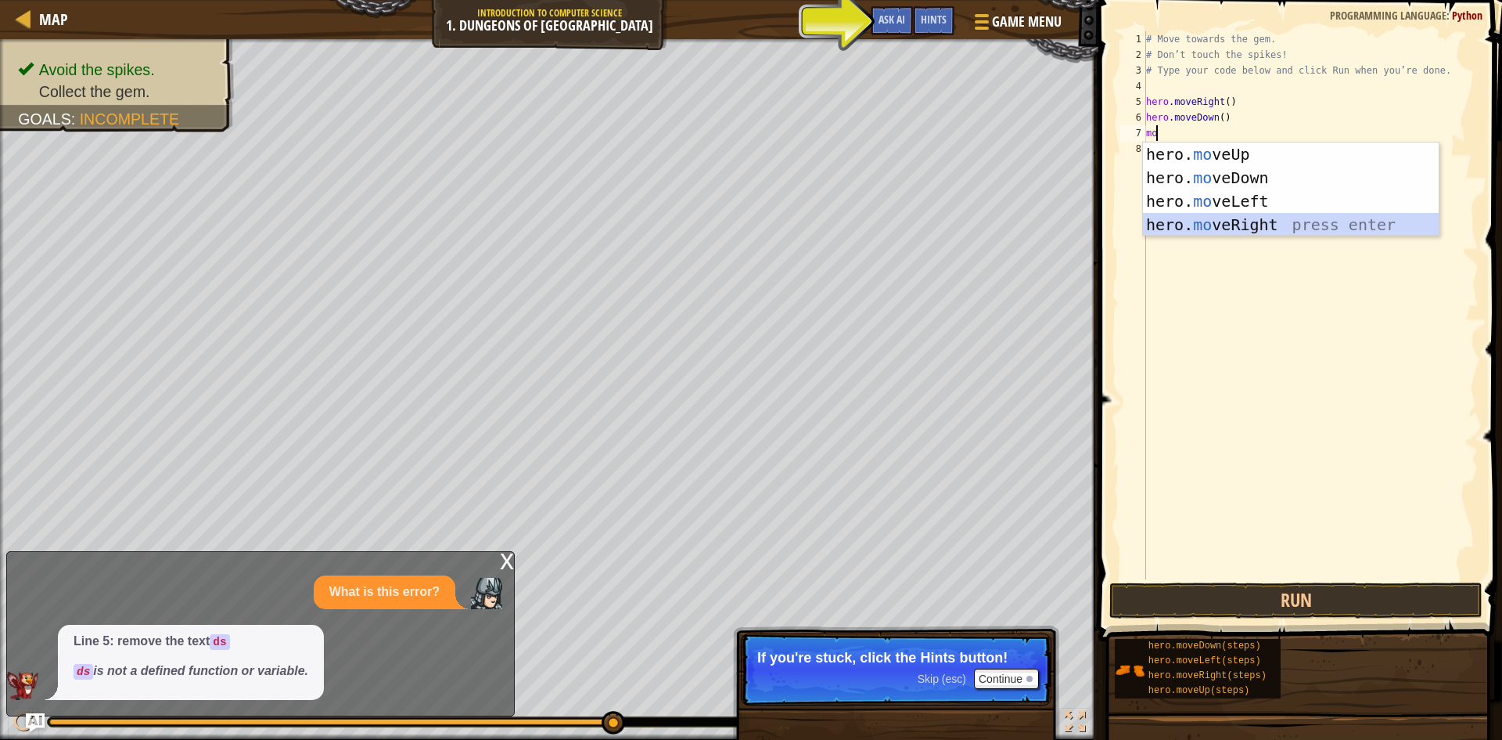
click at [1250, 220] on div "hero. mo veUp press enter hero. mo veDown press enter hero. mo veLeft press ent…" at bounding box center [1291, 212] width 296 height 141
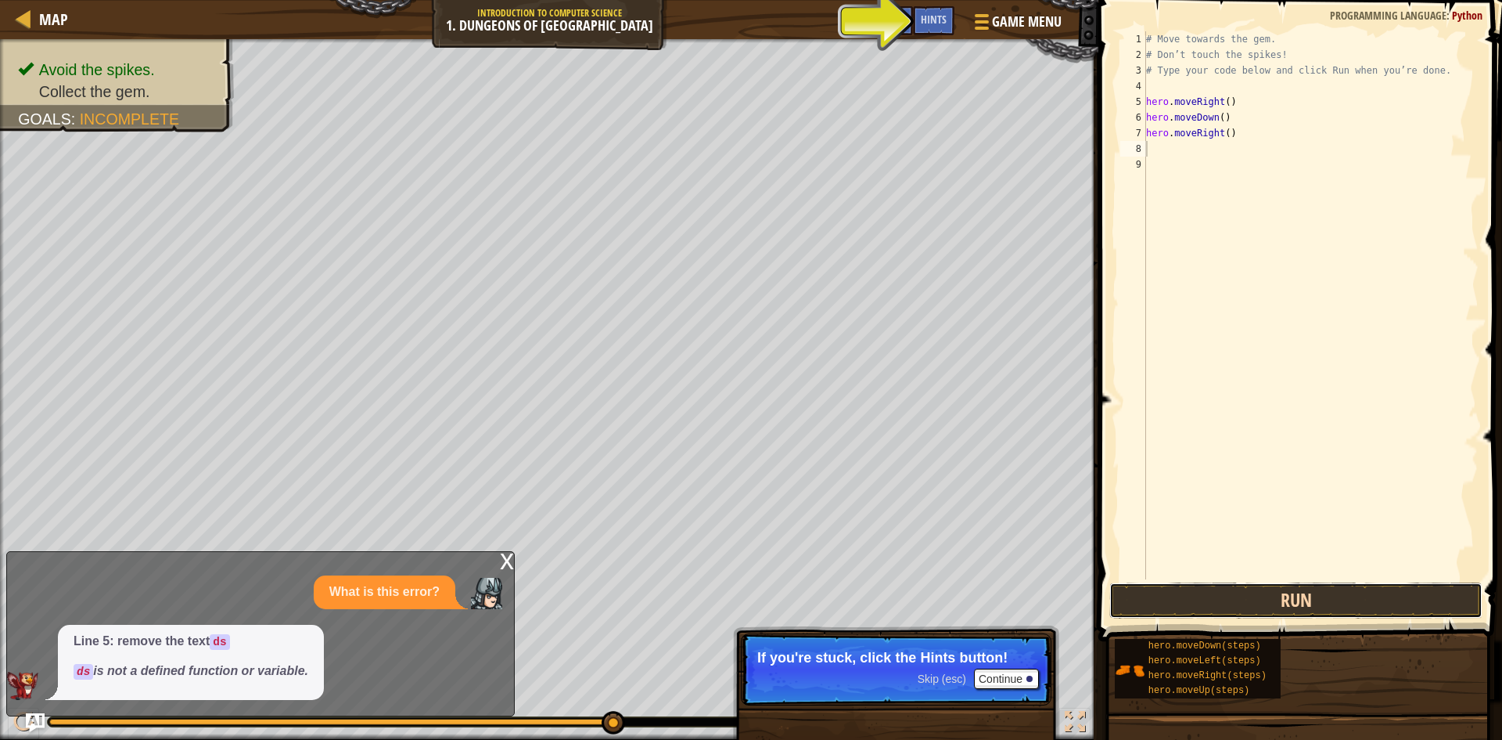
click at [1290, 594] on button "Run" at bounding box center [1296, 600] width 373 height 36
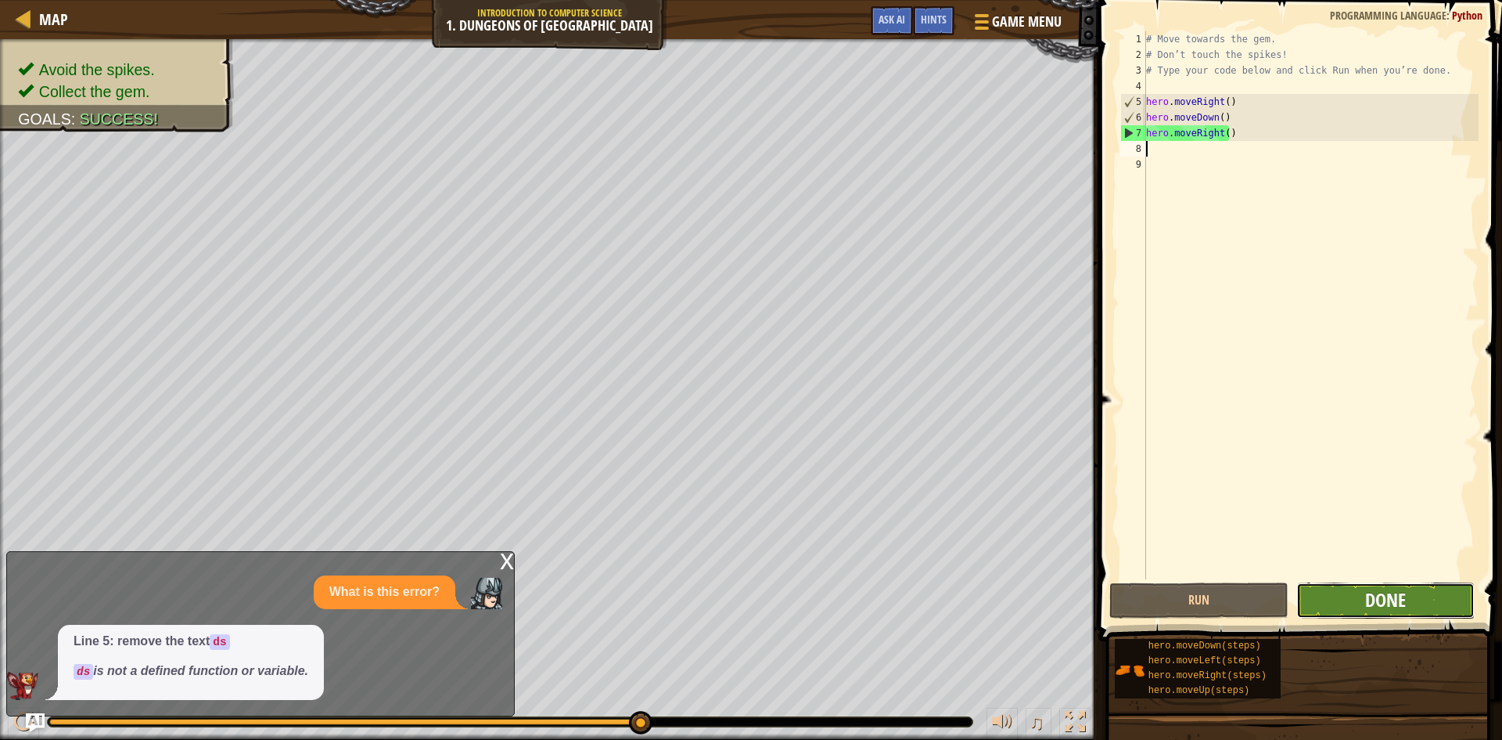
click at [1396, 596] on span "Done" at bounding box center [1386, 599] width 41 height 25
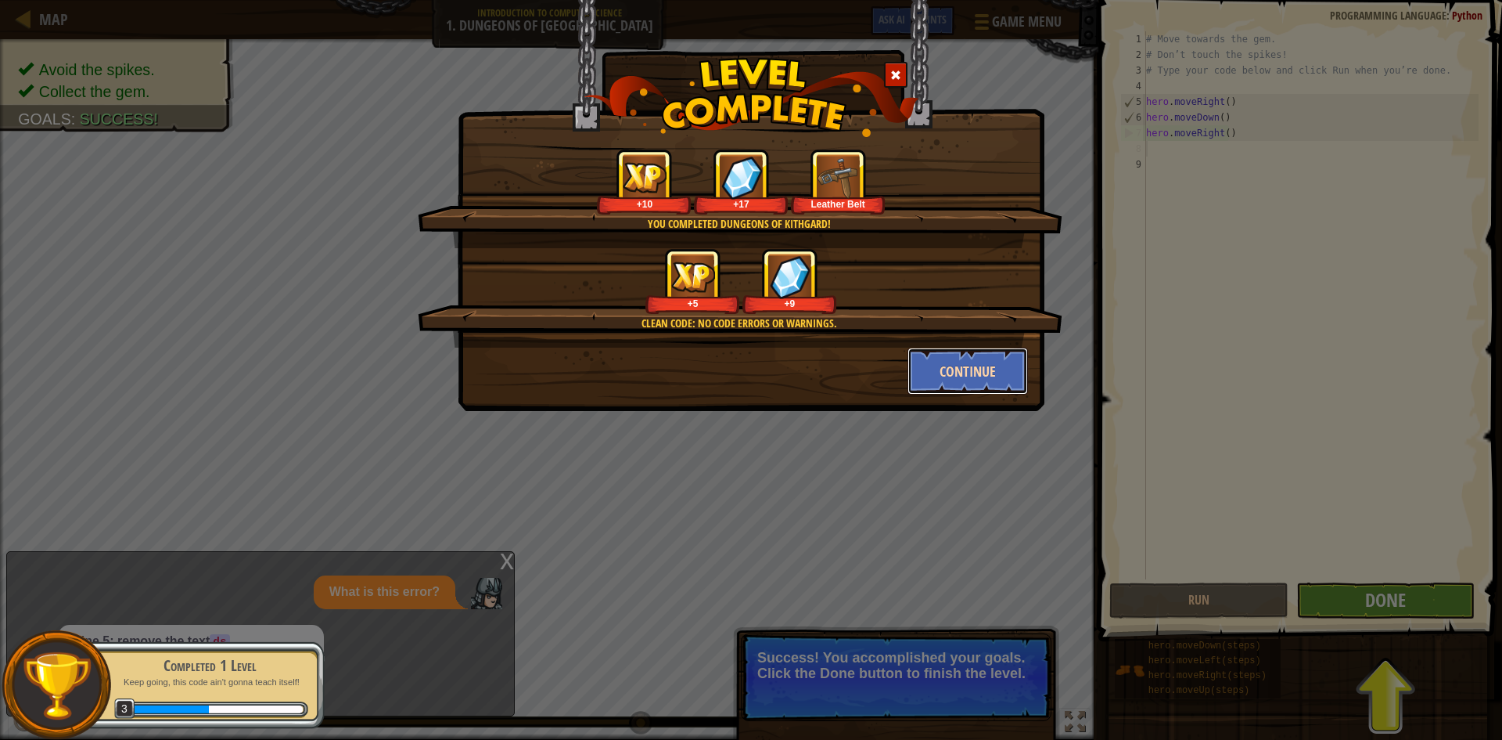
click at [942, 365] on button "Continue" at bounding box center [968, 370] width 121 height 47
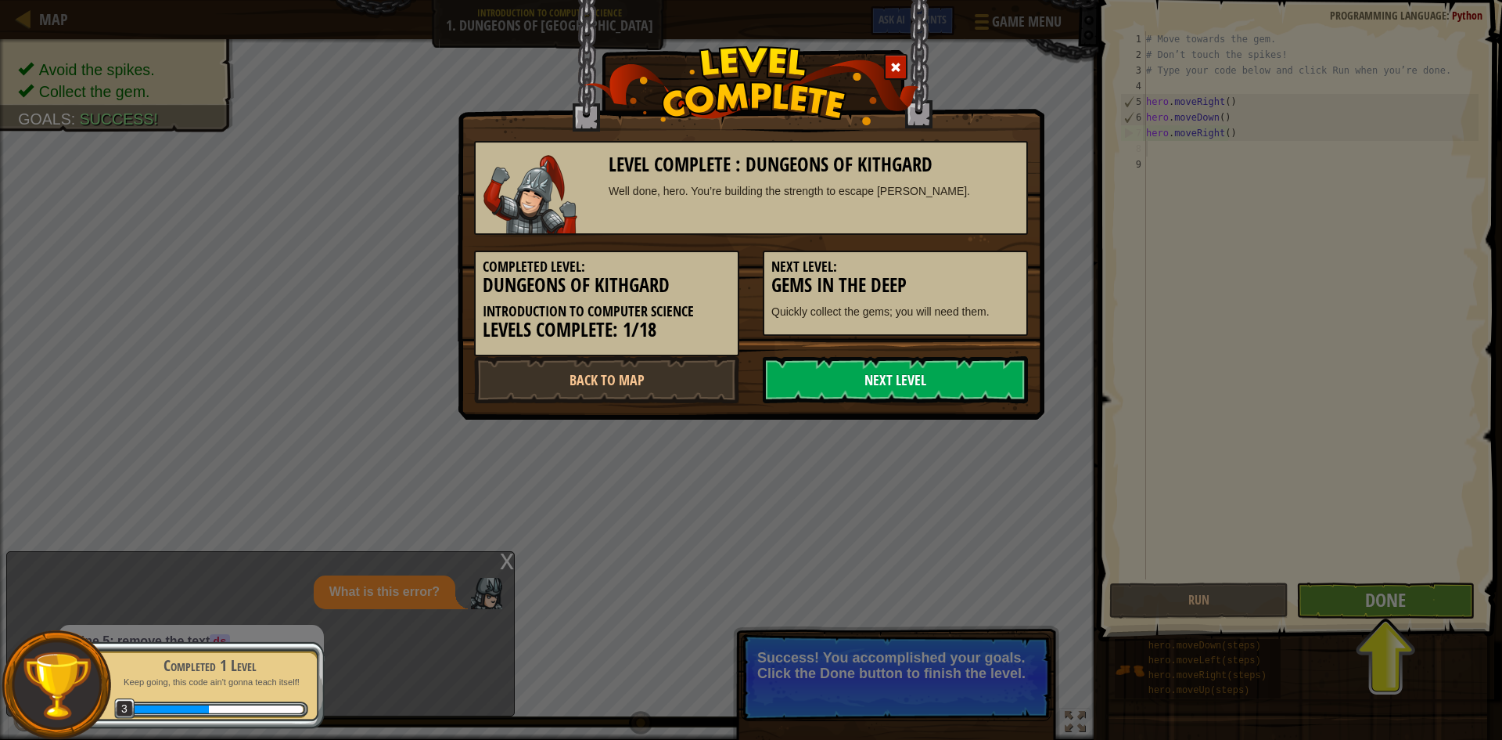
click at [898, 382] on link "Next Level" at bounding box center [895, 379] width 265 height 47
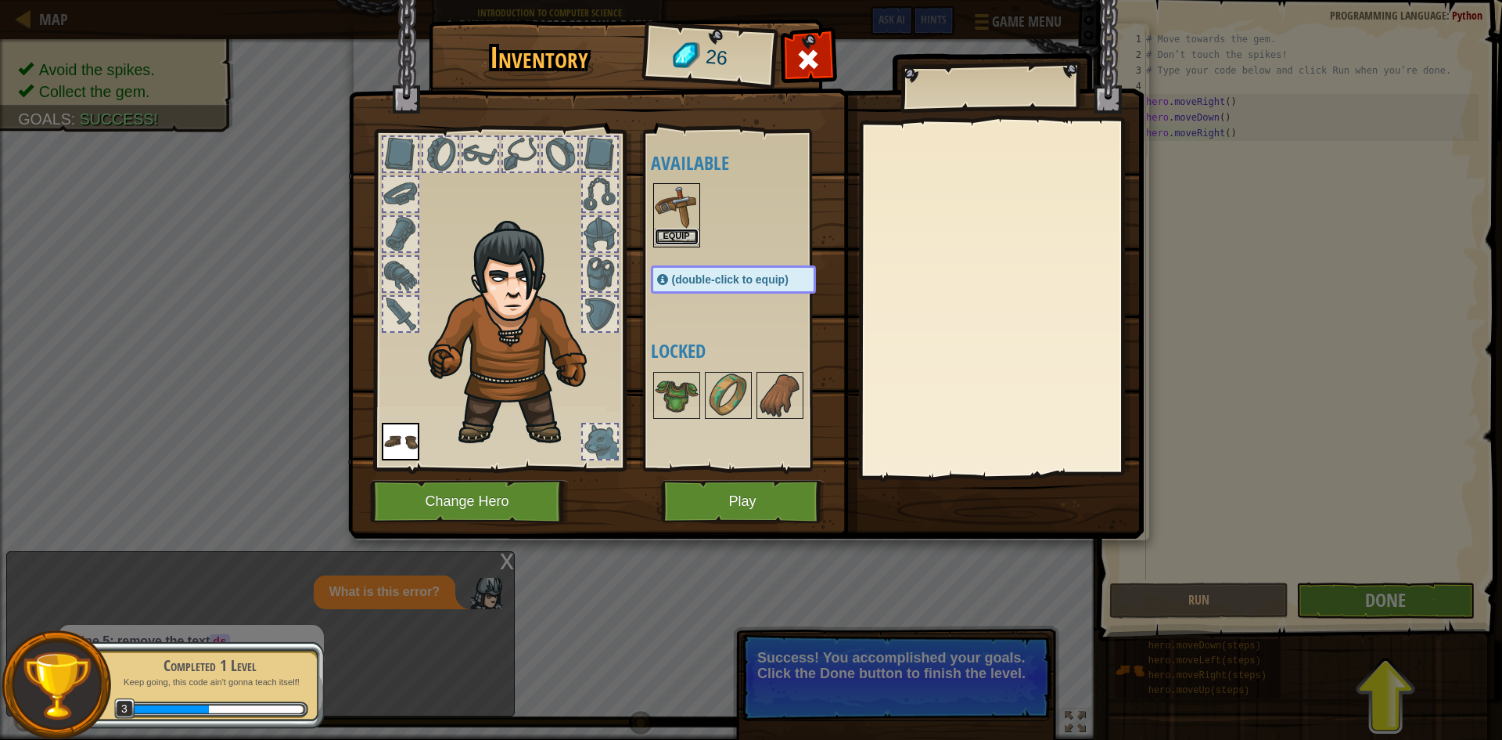
click at [678, 232] on button "Equip" at bounding box center [677, 237] width 44 height 16
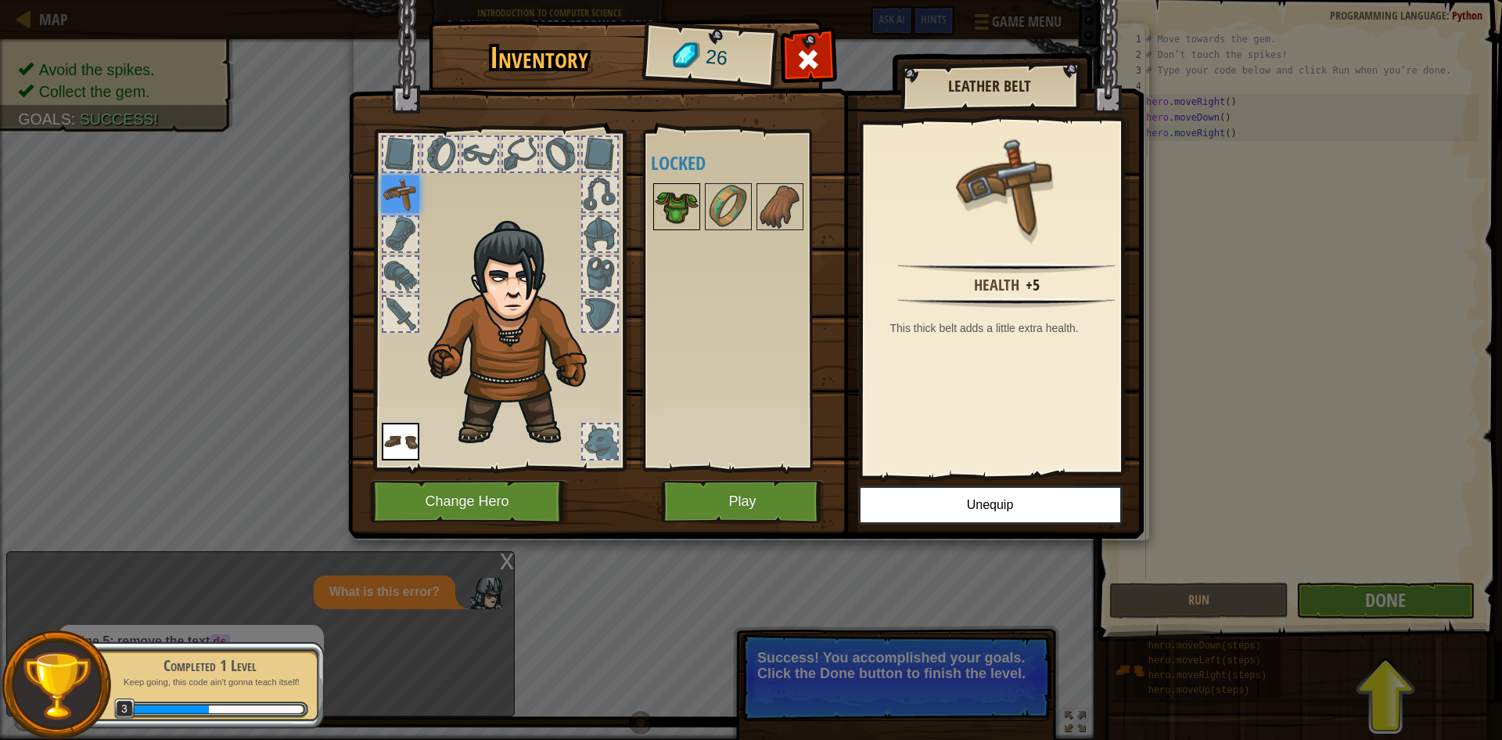
click at [692, 206] on img at bounding box center [677, 207] width 44 height 44
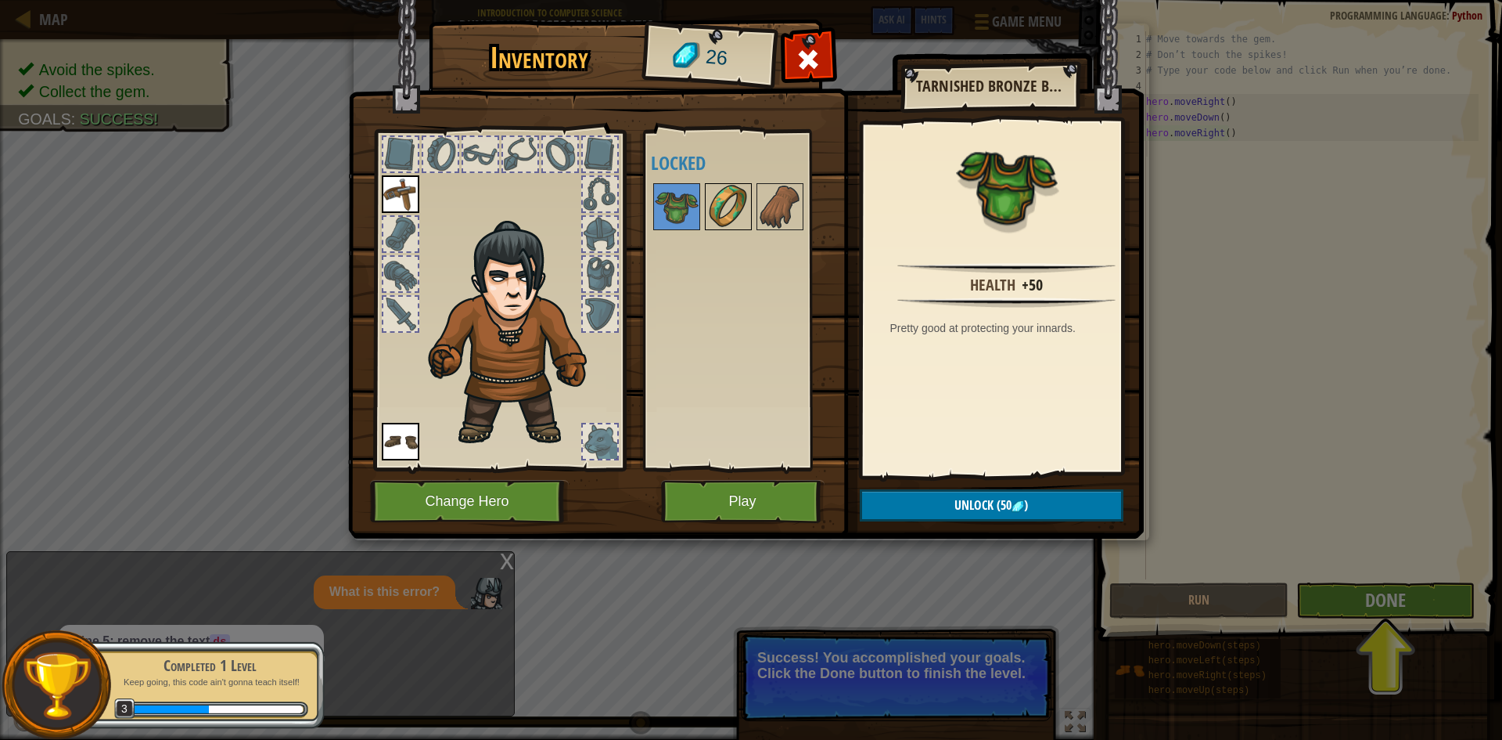
click at [717, 204] on img at bounding box center [729, 207] width 44 height 44
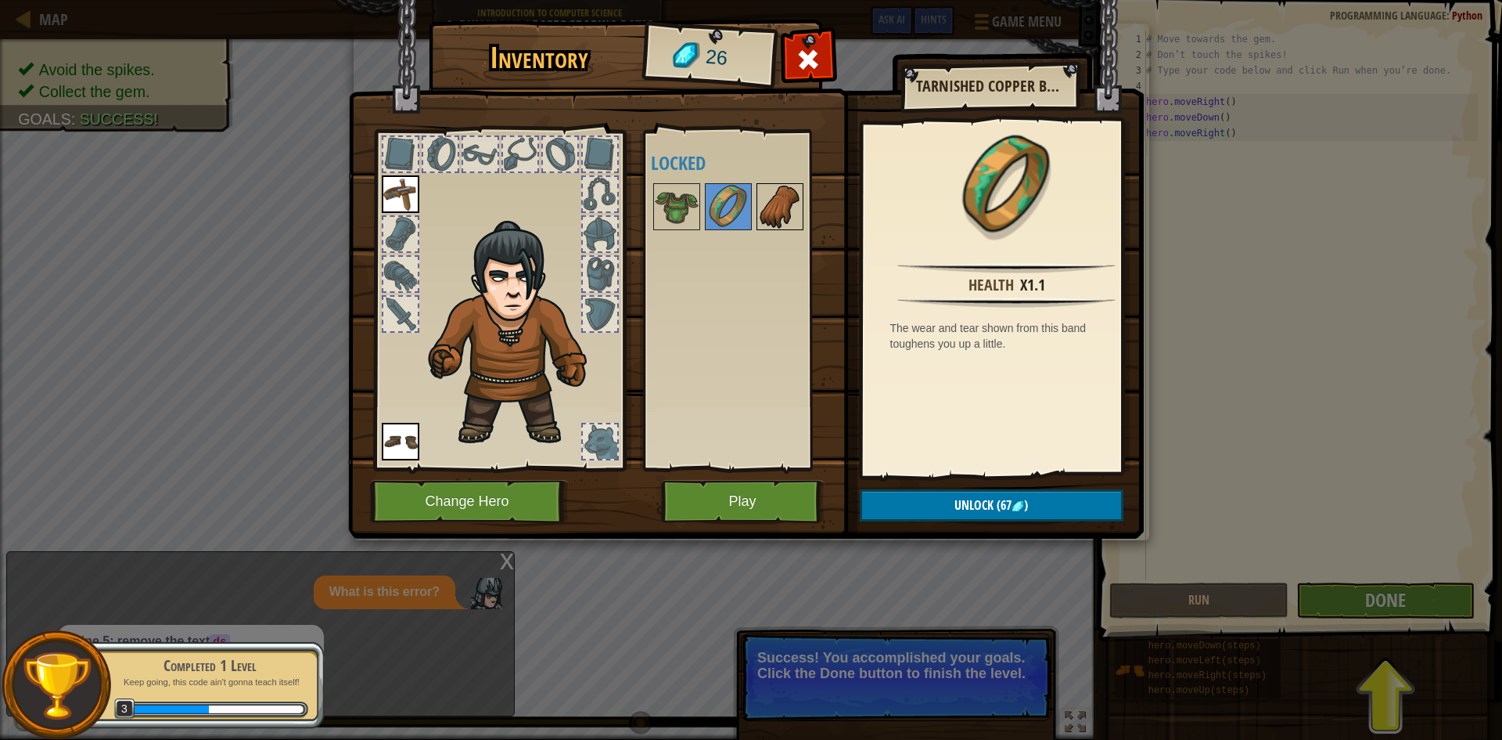
click at [763, 210] on img at bounding box center [780, 207] width 44 height 44
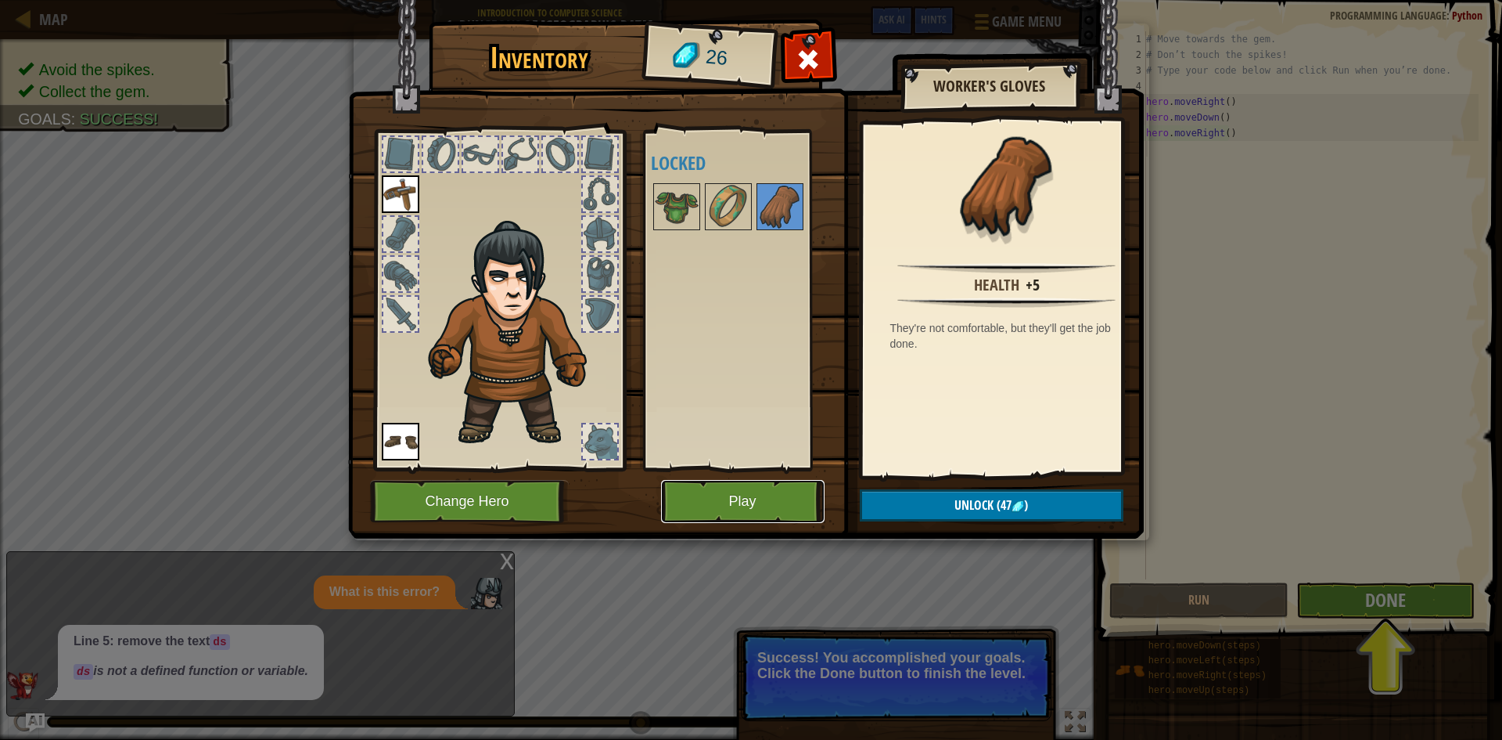
click at [749, 498] on button "Play" at bounding box center [743, 501] width 164 height 43
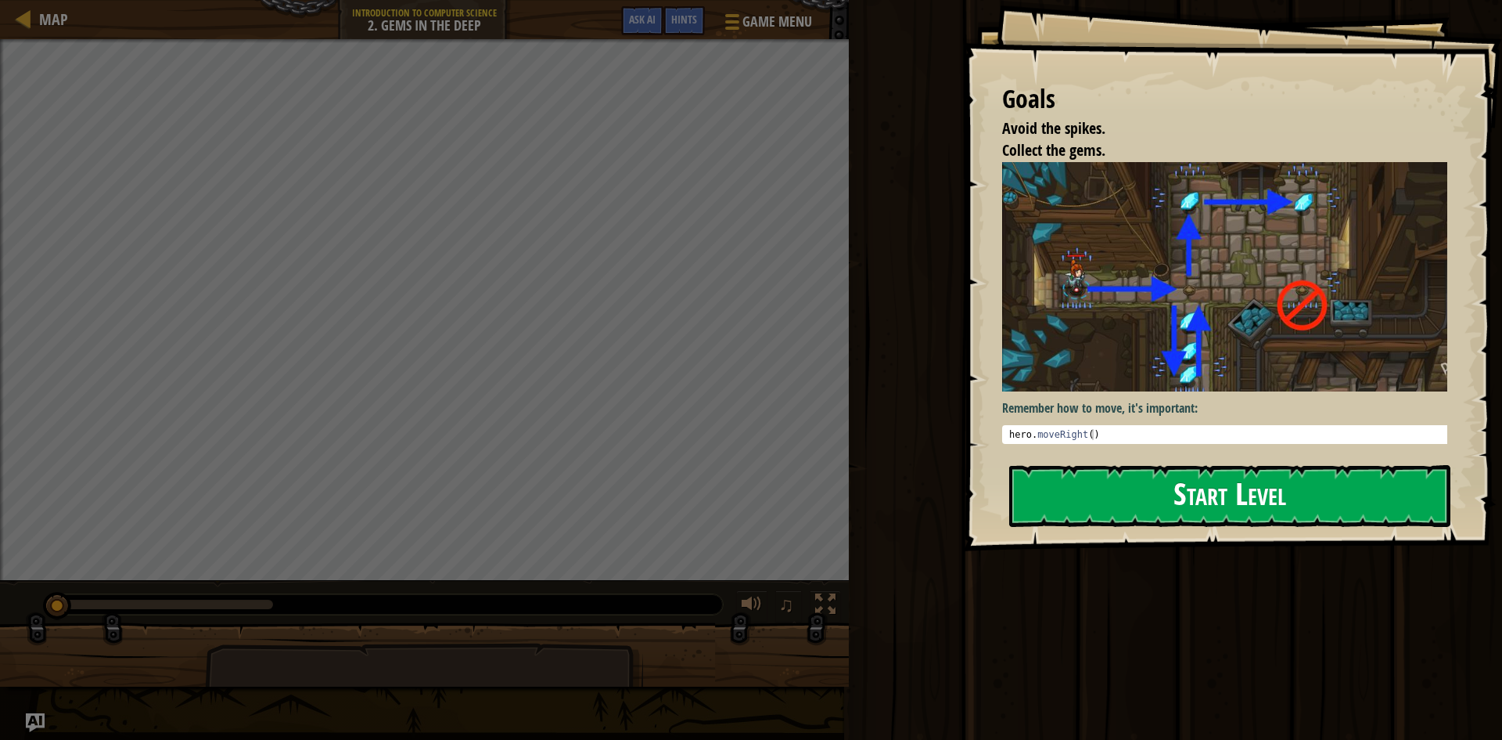
click at [1206, 492] on button "Start Level" at bounding box center [1229, 496] width 441 height 62
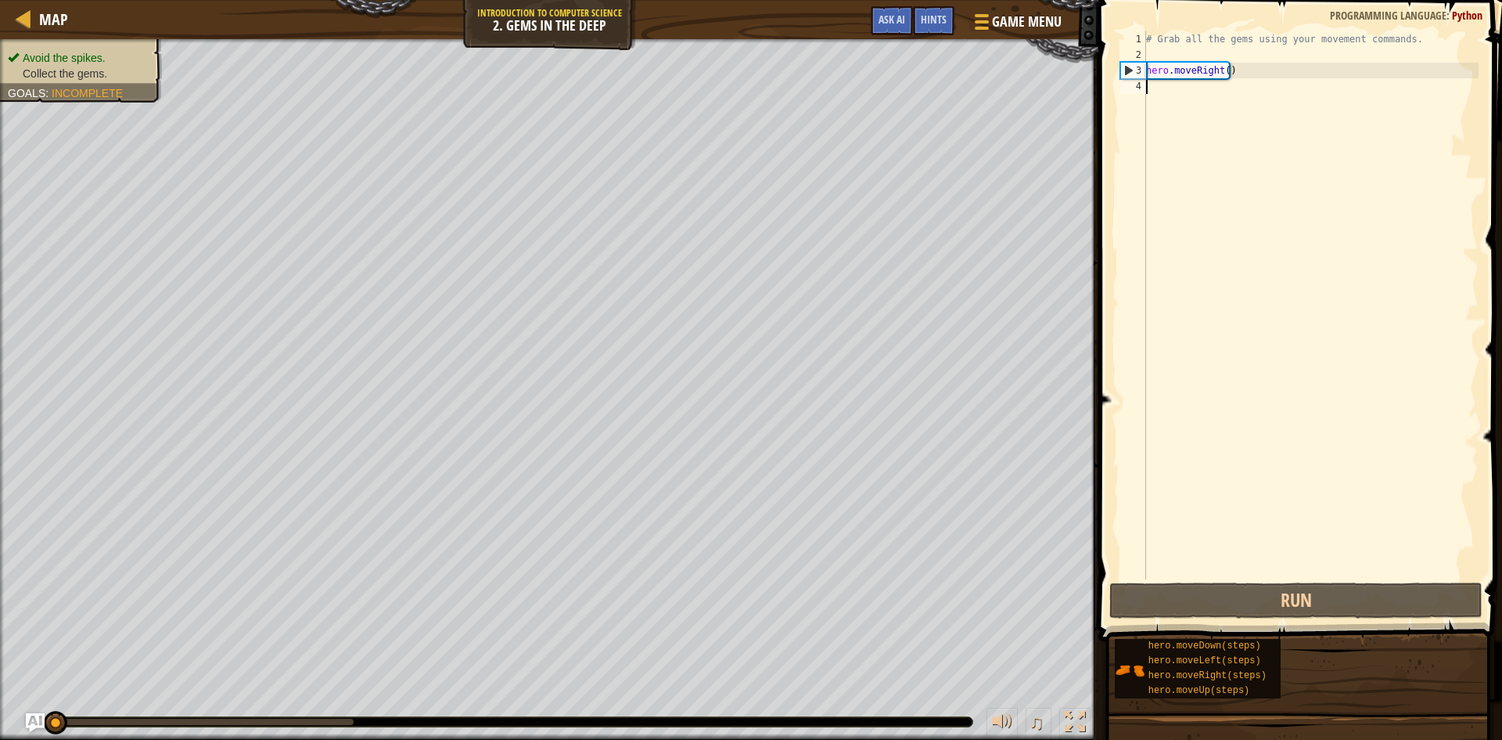
type textarea "m"
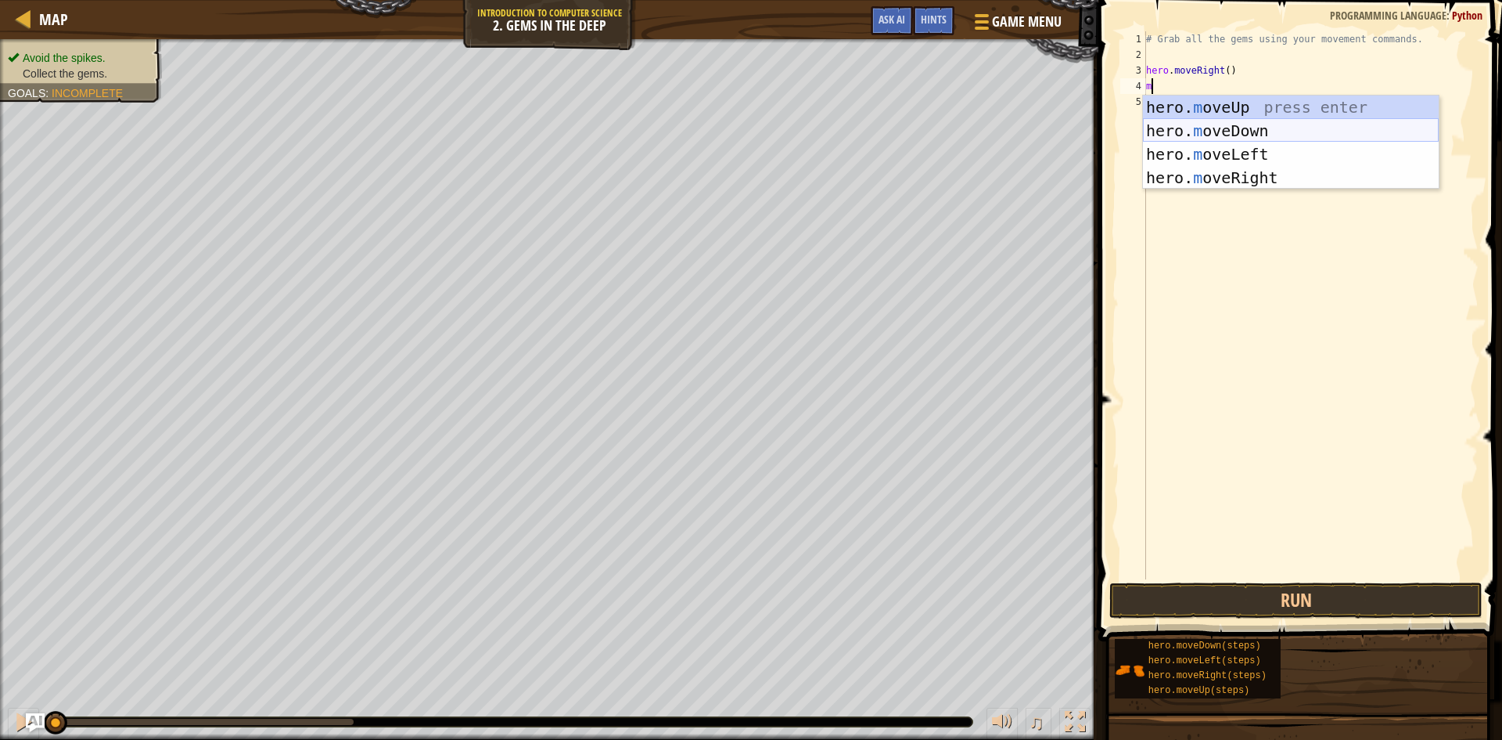
click at [1205, 120] on div "hero. m oveUp press enter hero. m oveDown press enter hero. m oveLeft press ent…" at bounding box center [1291, 165] width 296 height 141
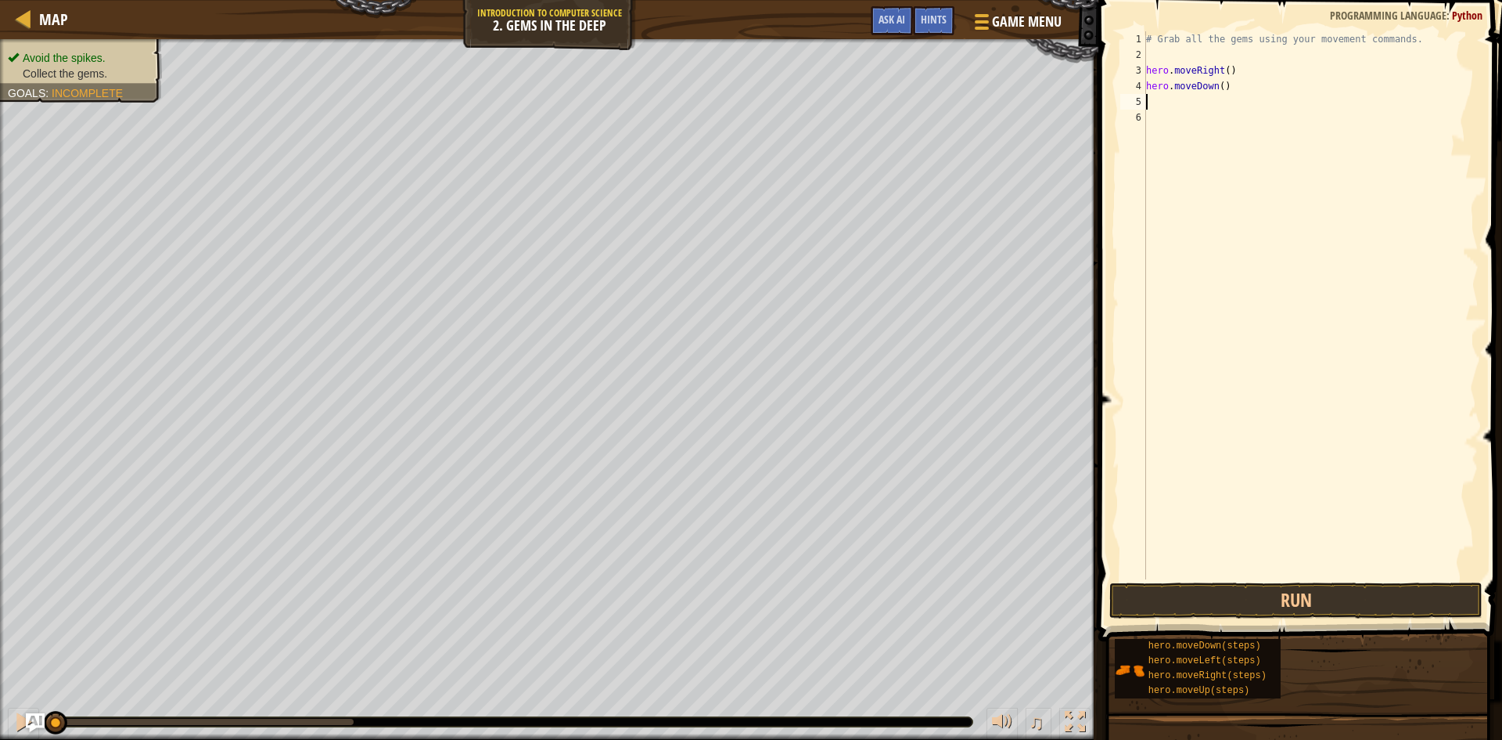
type textarea "m"
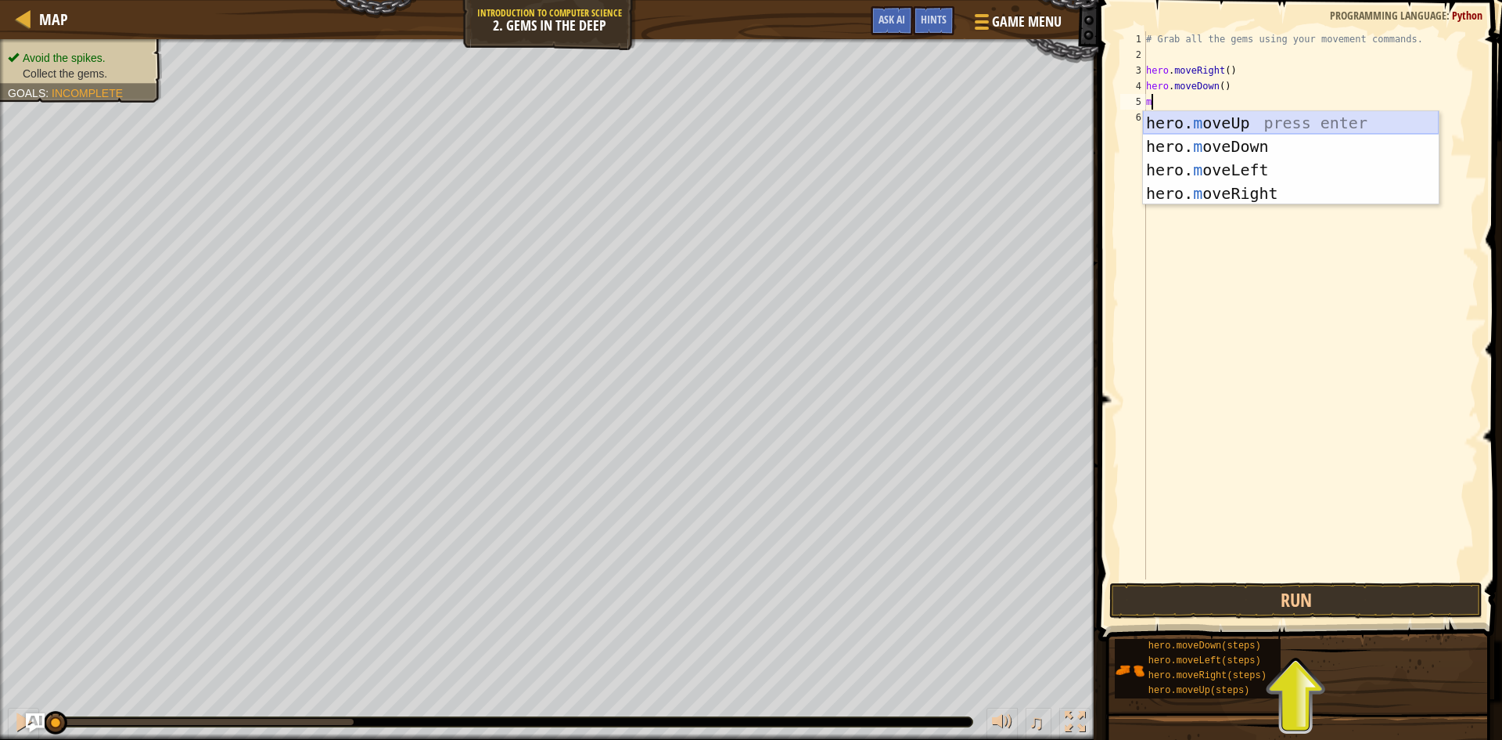
click at [1230, 121] on div "hero. m oveUp press enter hero. m oveDown press enter hero. m oveLeft press ent…" at bounding box center [1291, 181] width 296 height 141
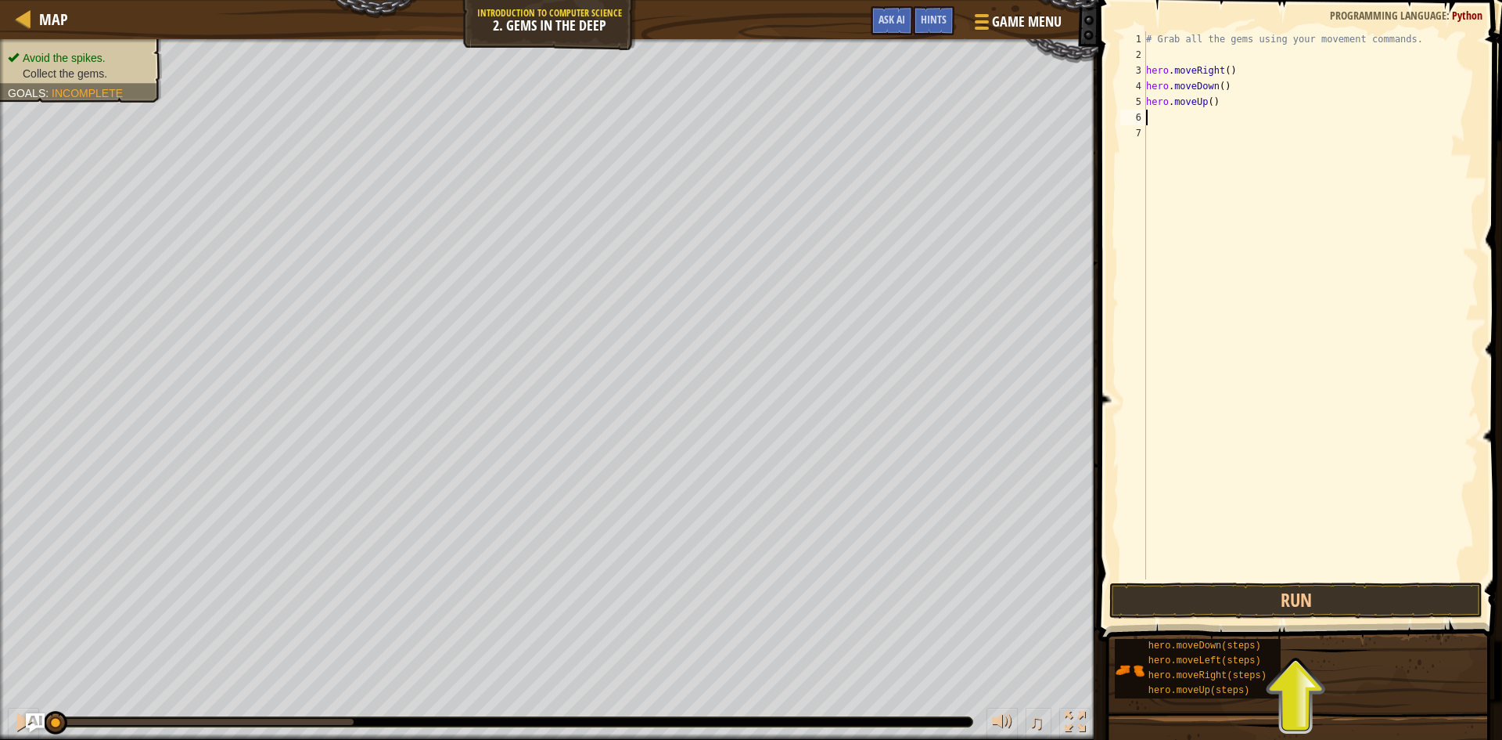
type textarea "m"
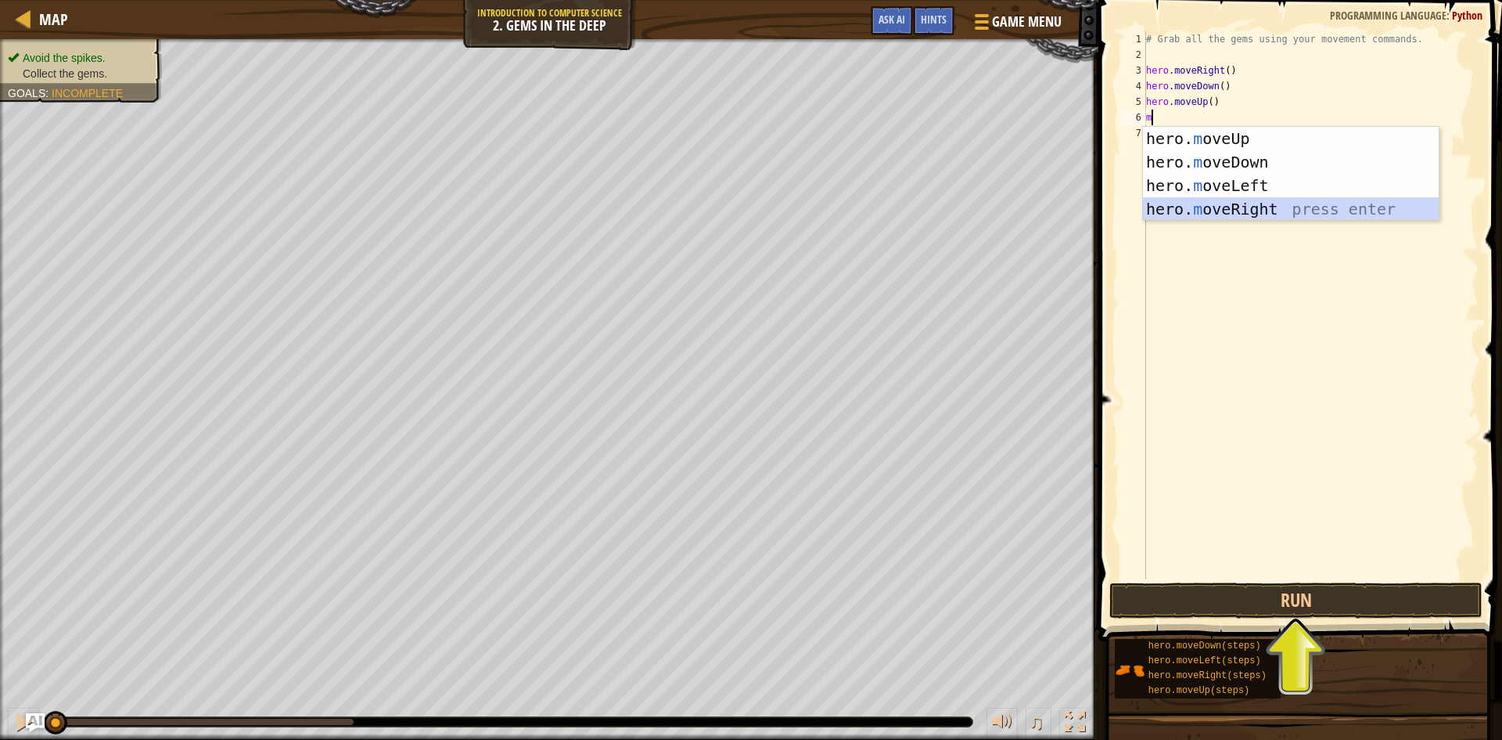
click at [1258, 208] on div "hero. m oveUp press enter hero. m oveDown press enter hero. m oveLeft press ent…" at bounding box center [1291, 197] width 296 height 141
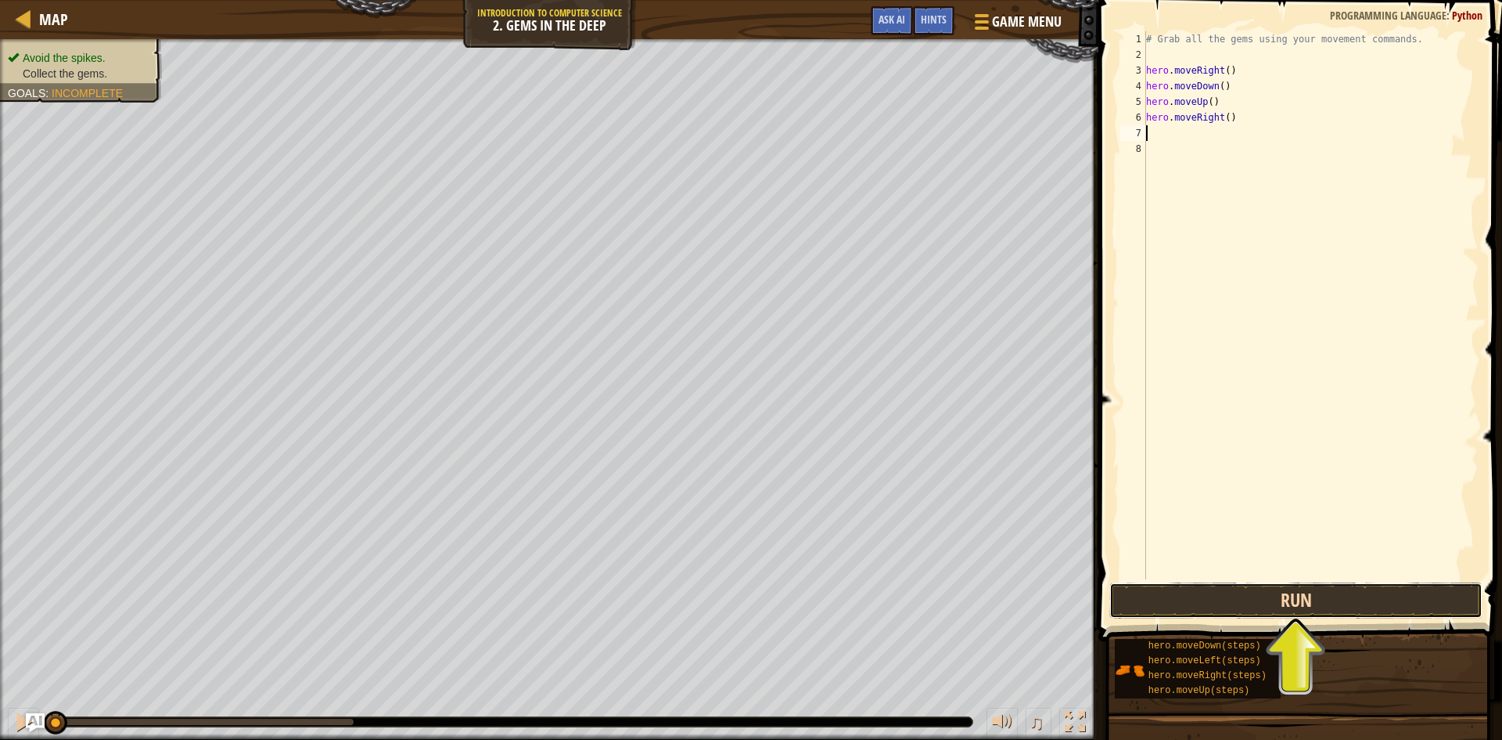
click at [1319, 603] on button "Run" at bounding box center [1296, 600] width 373 height 36
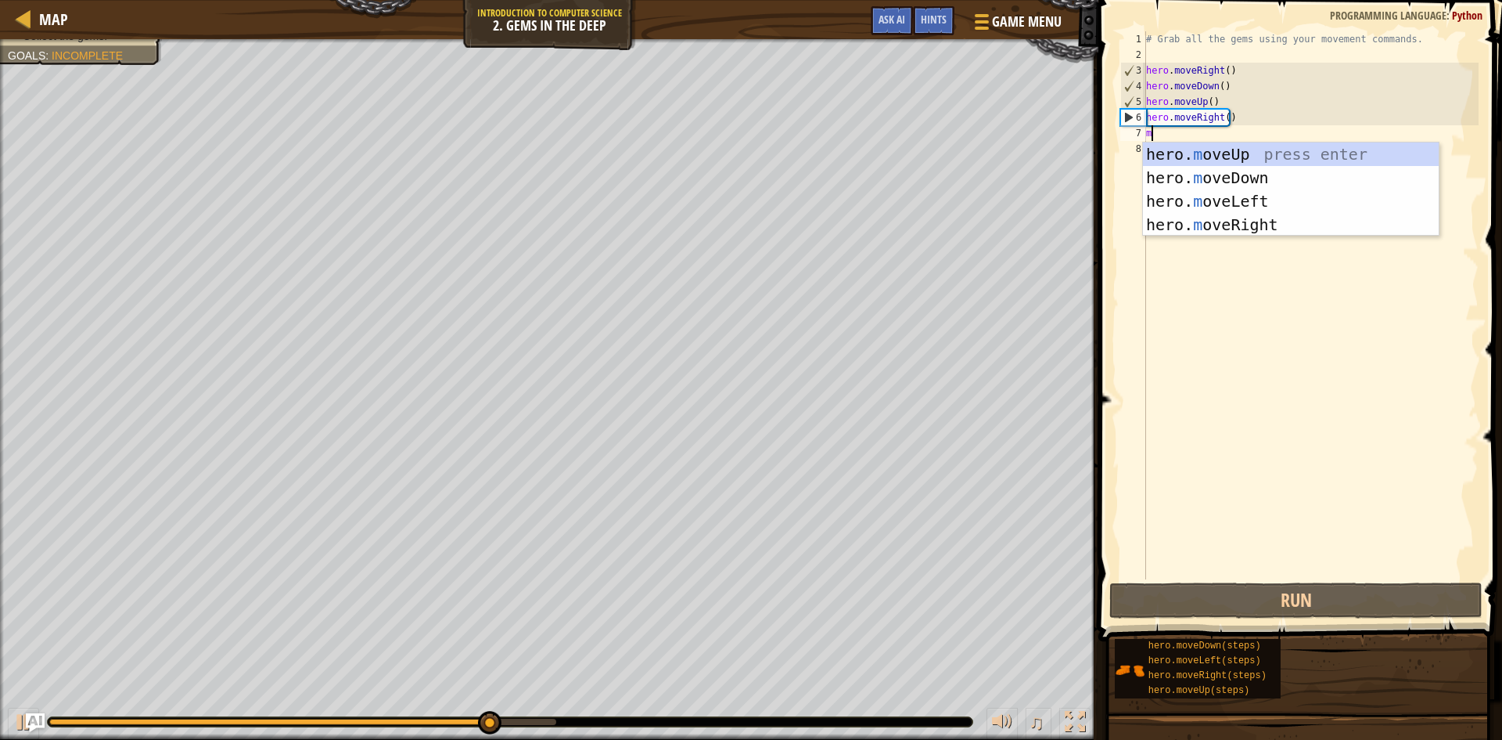
type textarea "m"
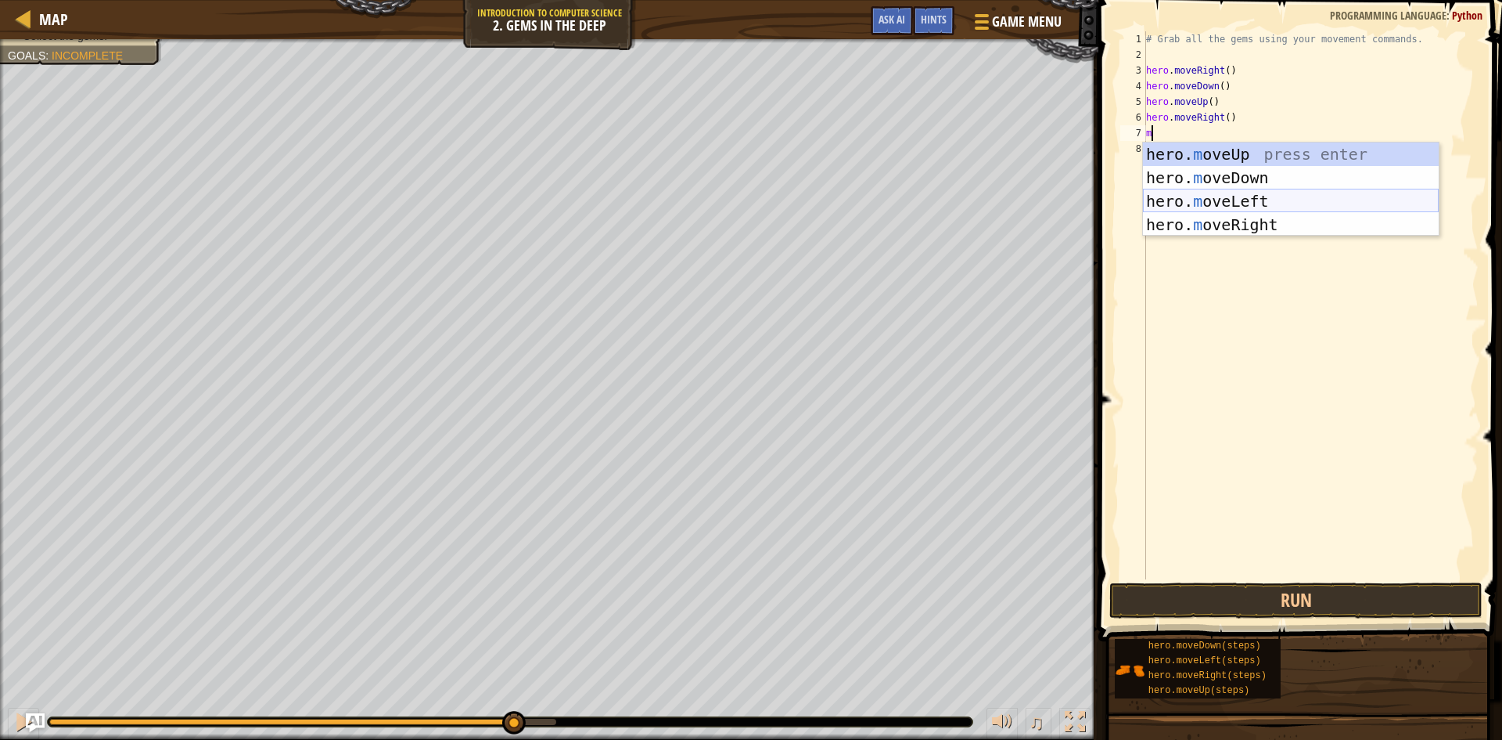
click at [1264, 201] on div "hero. m oveUp press enter hero. m oveDown press enter hero. m oveLeft press ent…" at bounding box center [1291, 212] width 296 height 141
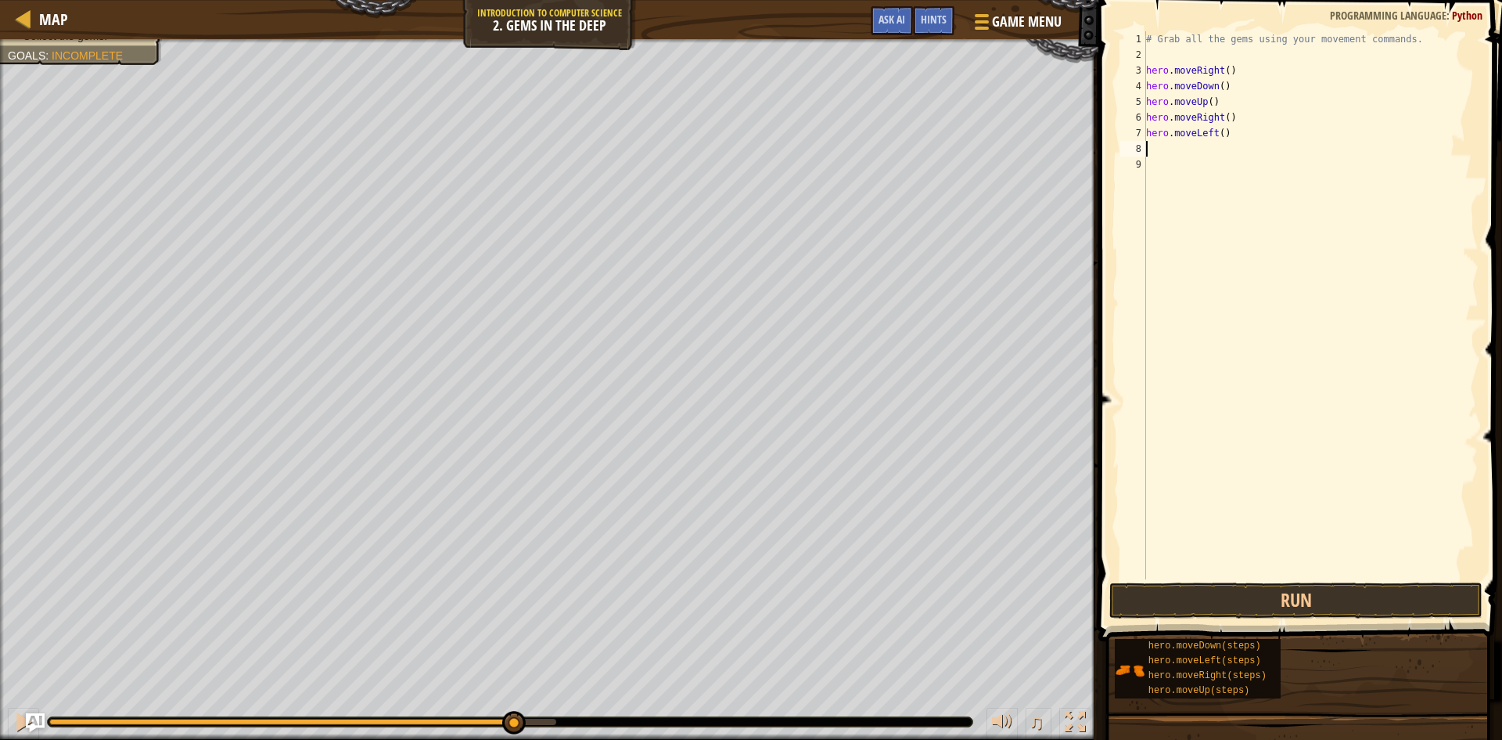
type textarea "m"
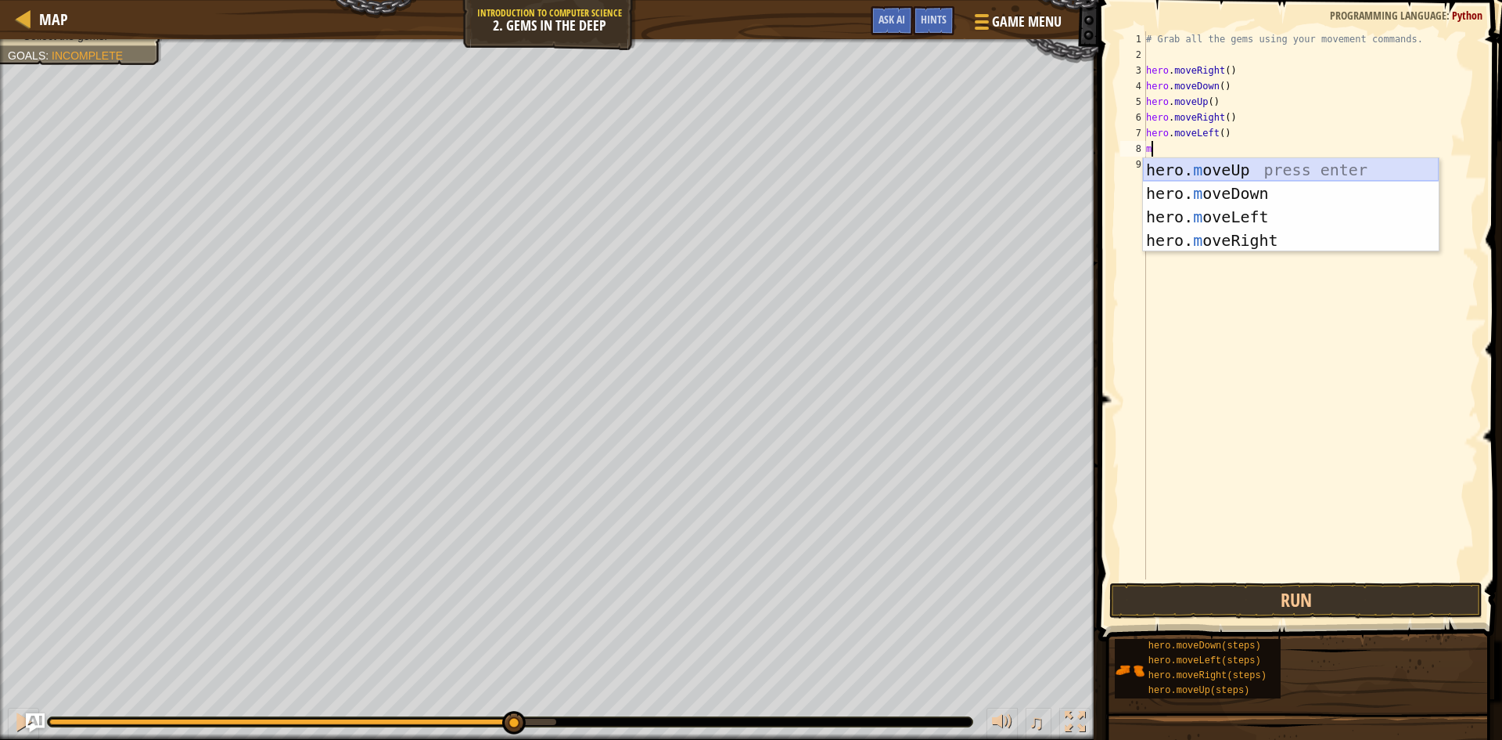
click at [1229, 171] on div "hero. m oveUp press enter hero. m oveDown press enter hero. m oveLeft press ent…" at bounding box center [1291, 228] width 296 height 141
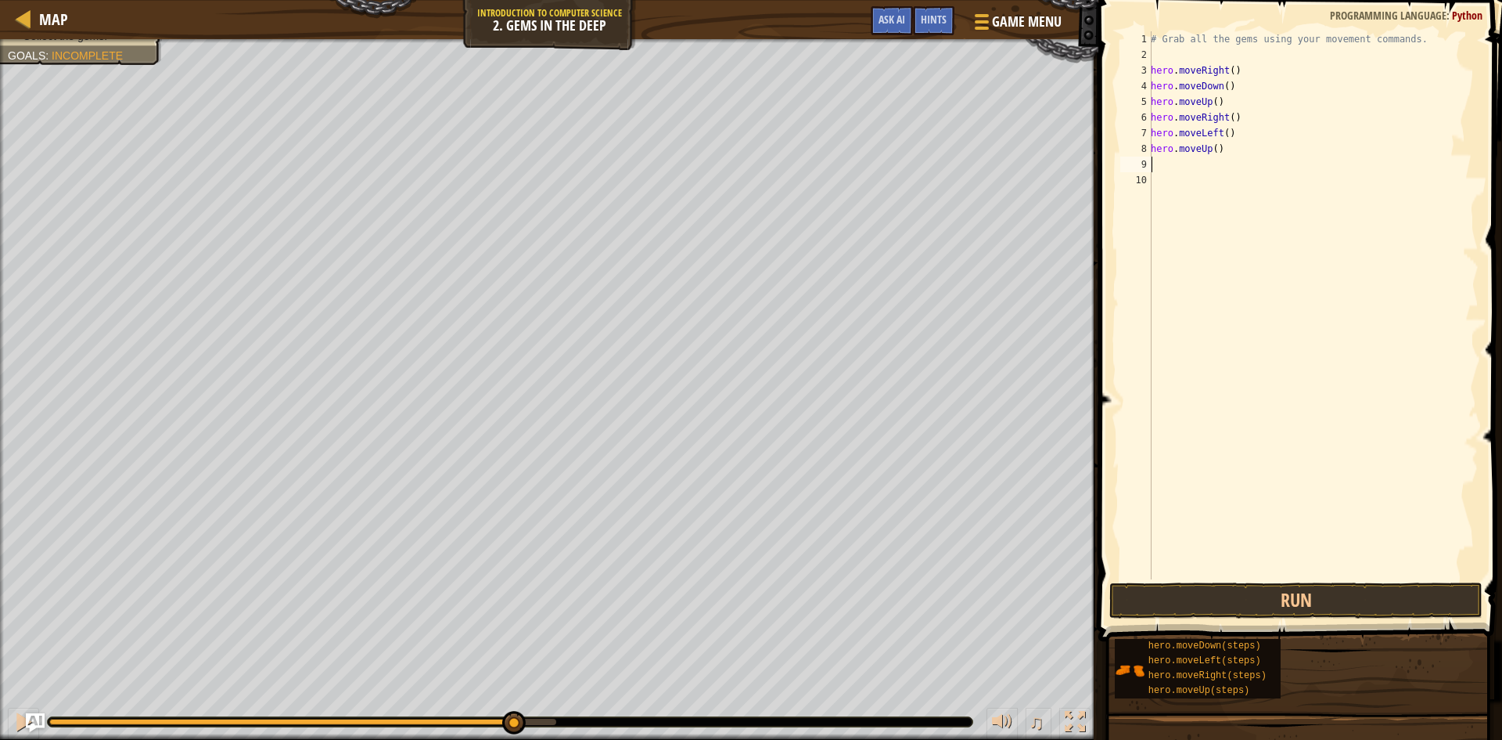
type textarea "m"
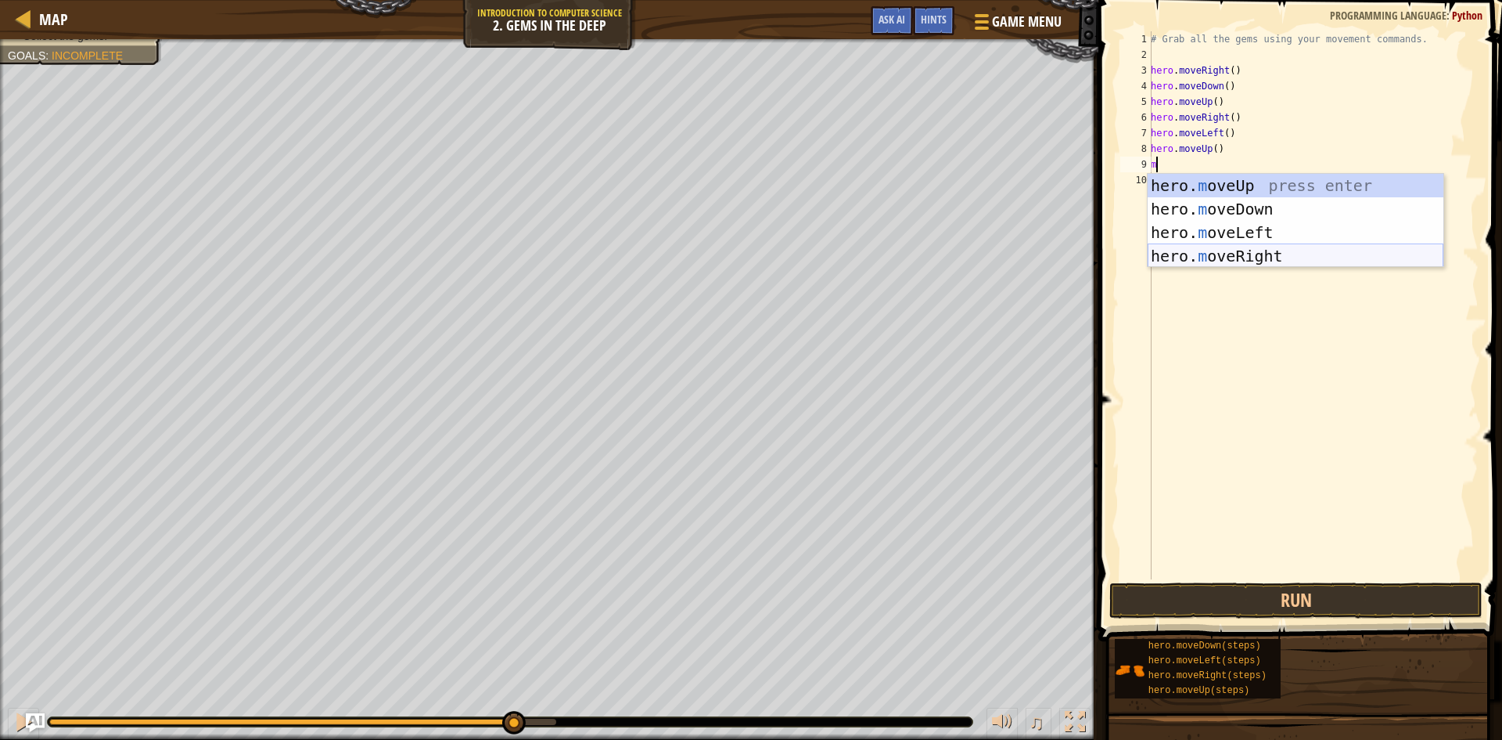
click at [1245, 257] on div "hero. m oveUp press enter hero. m oveDown press enter hero. m oveLeft press ent…" at bounding box center [1296, 244] width 296 height 141
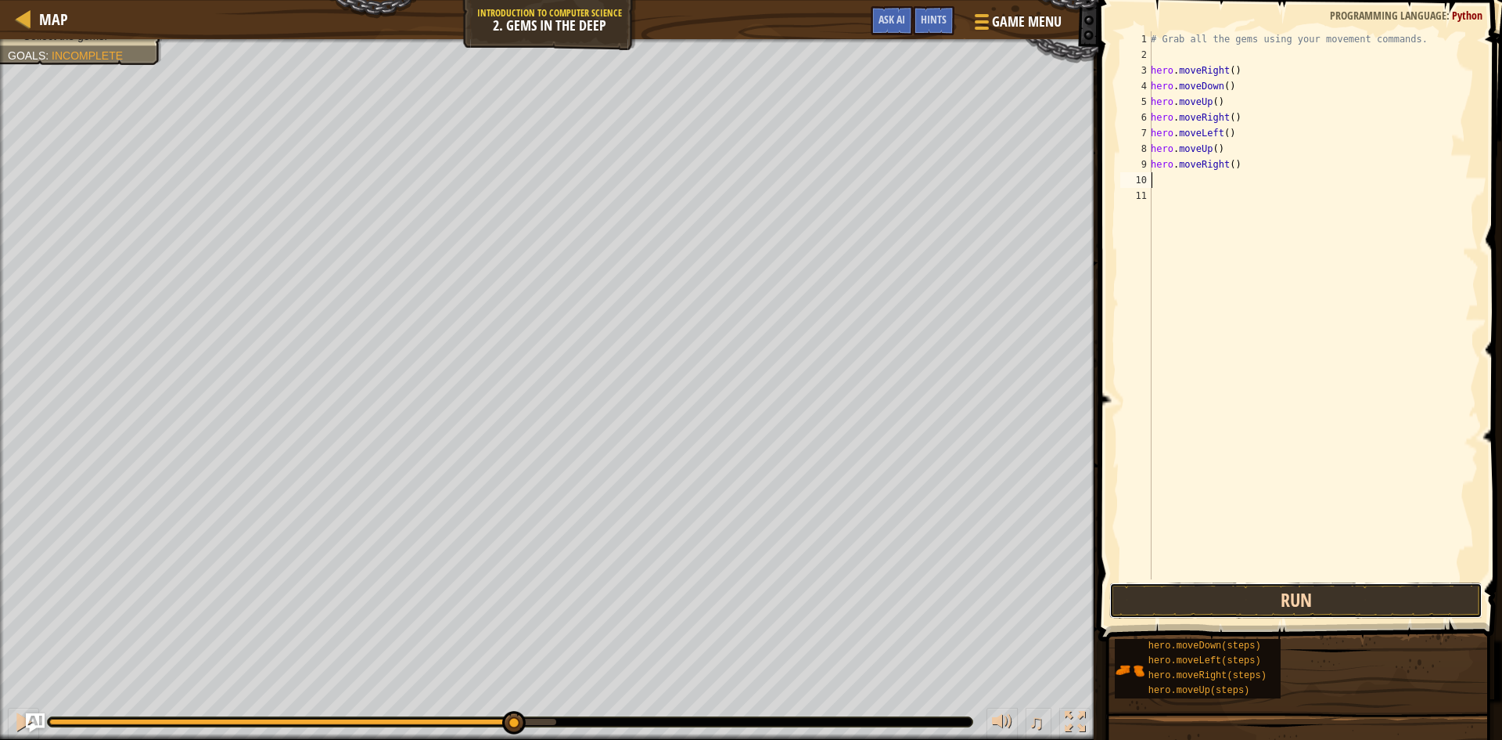
click at [1298, 603] on button "Run" at bounding box center [1296, 600] width 373 height 36
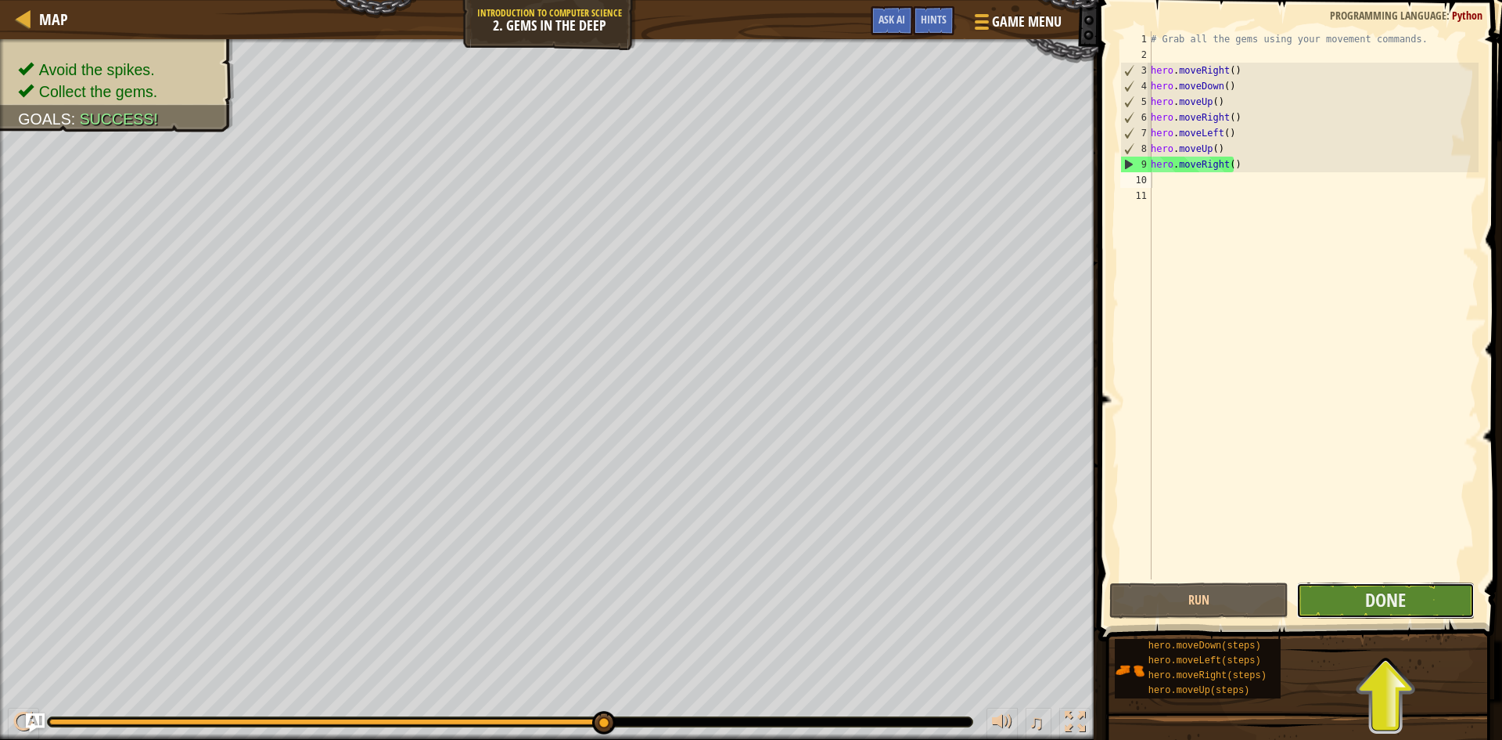
click at [1328, 592] on button "Done" at bounding box center [1386, 600] width 179 height 36
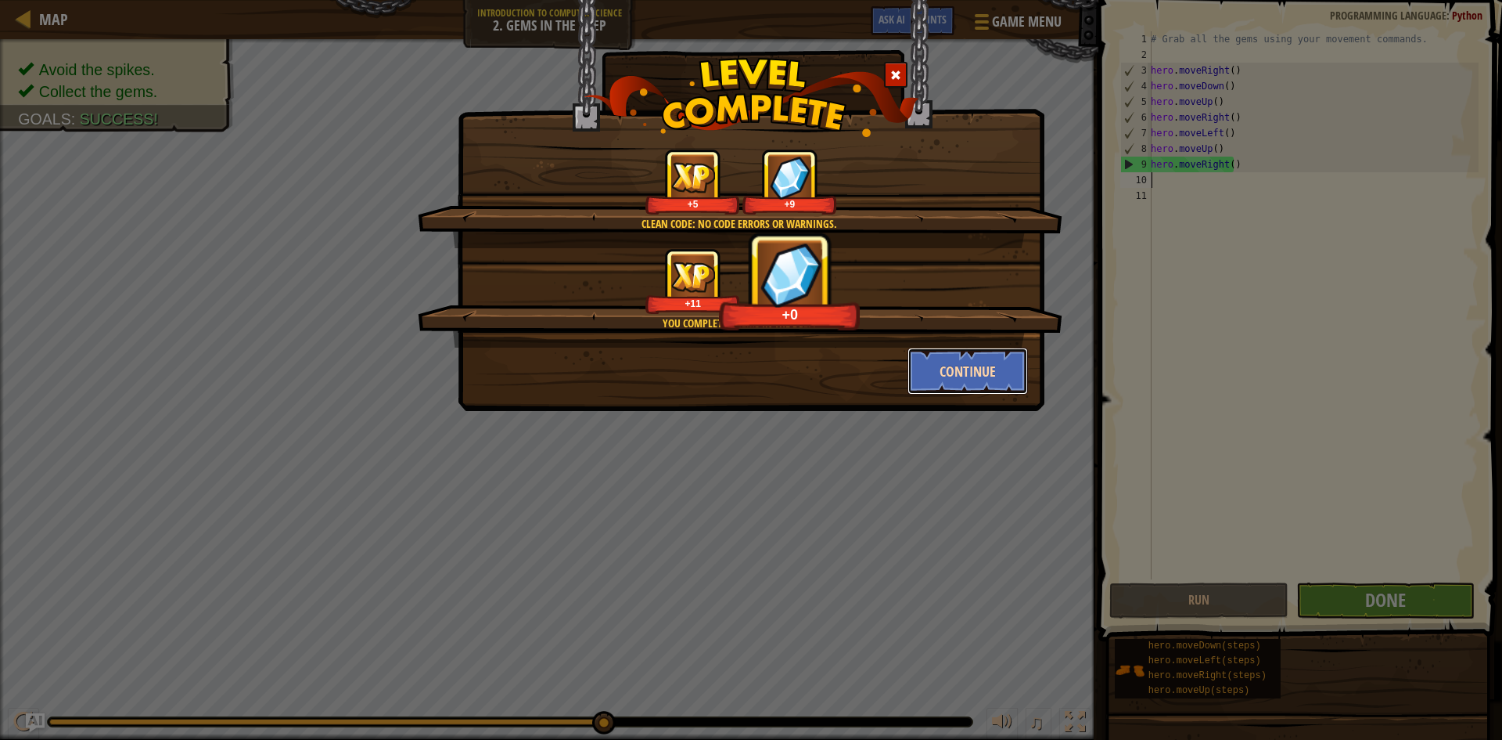
click at [944, 372] on button "Continue" at bounding box center [968, 370] width 121 height 47
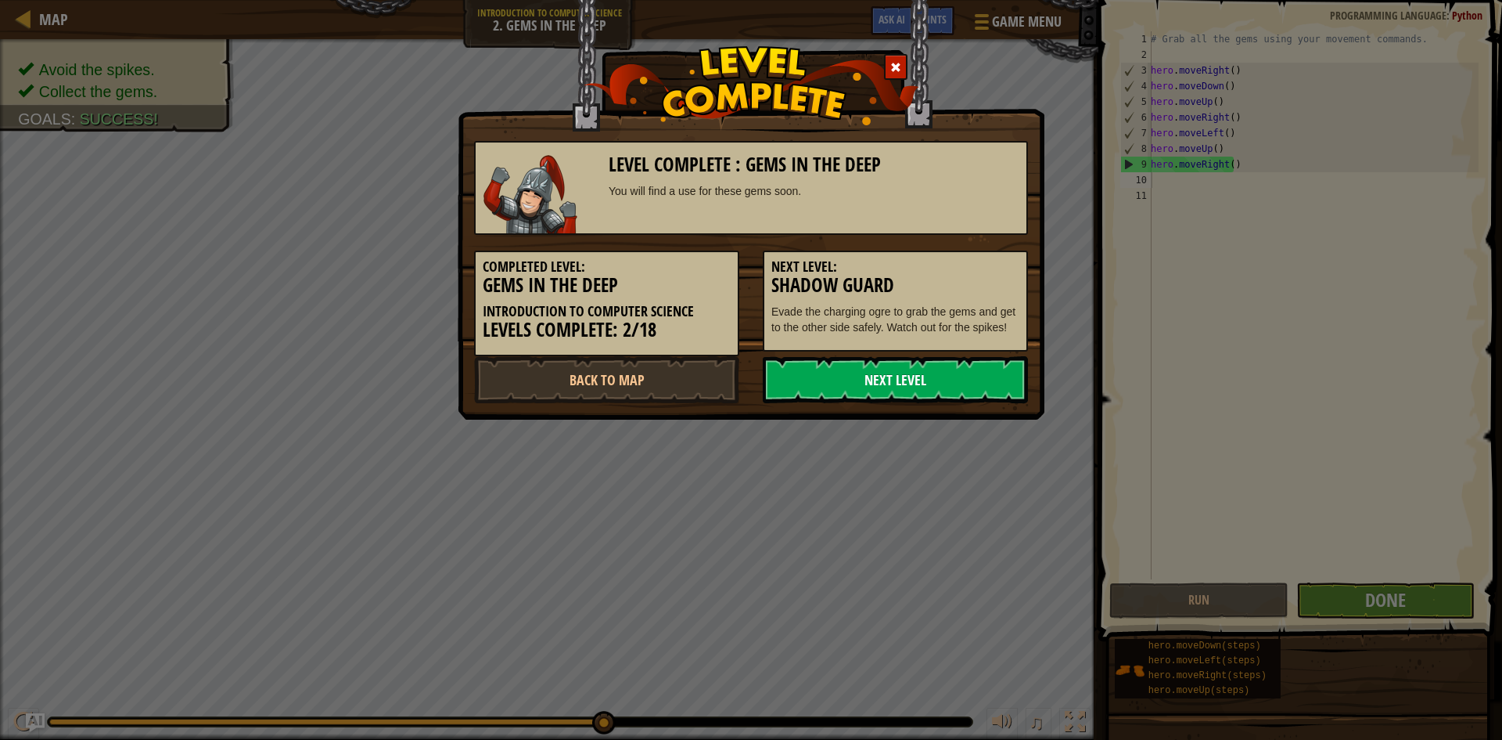
click at [918, 372] on link "Next Level" at bounding box center [895, 379] width 265 height 47
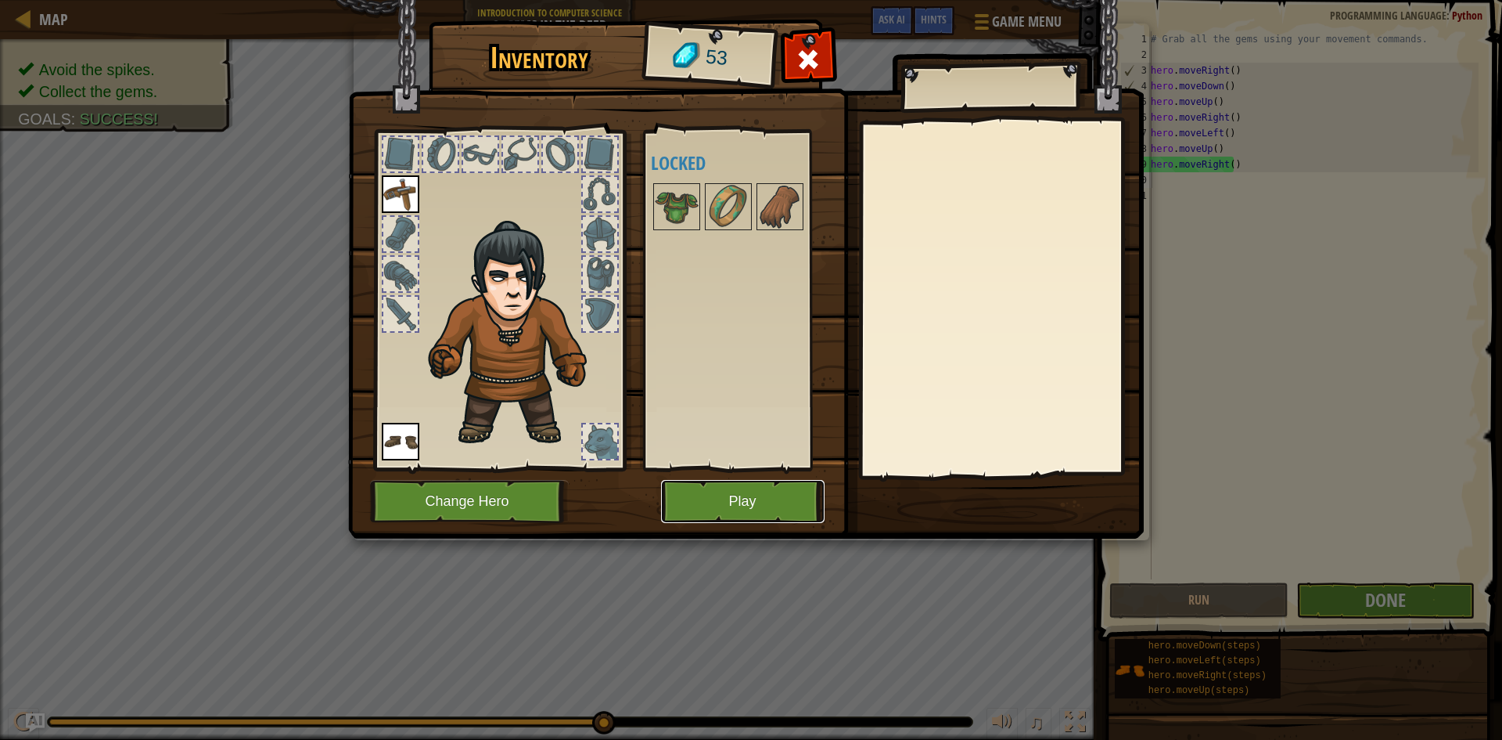
click at [762, 504] on button "Play" at bounding box center [743, 501] width 164 height 43
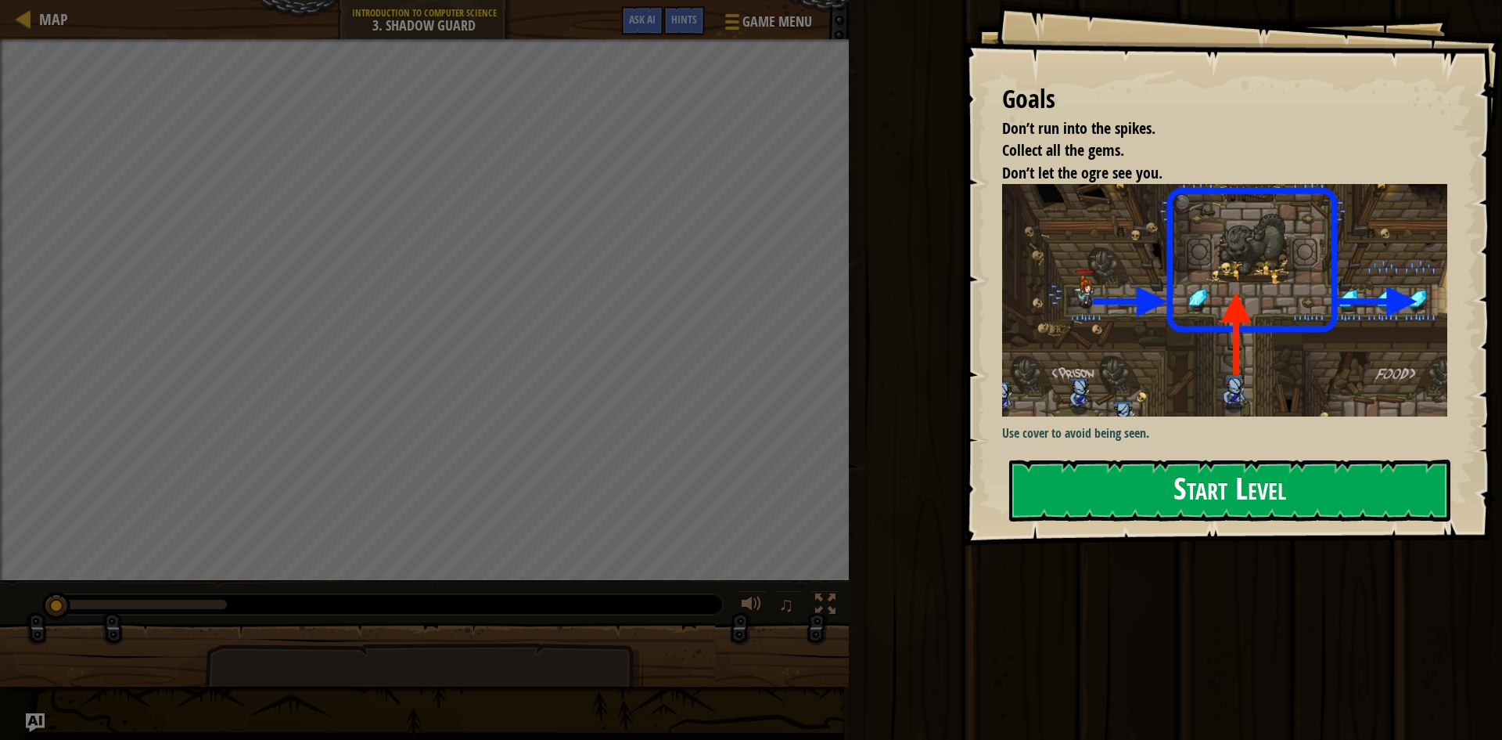
click at [1182, 490] on button "Start Level" at bounding box center [1229, 490] width 441 height 62
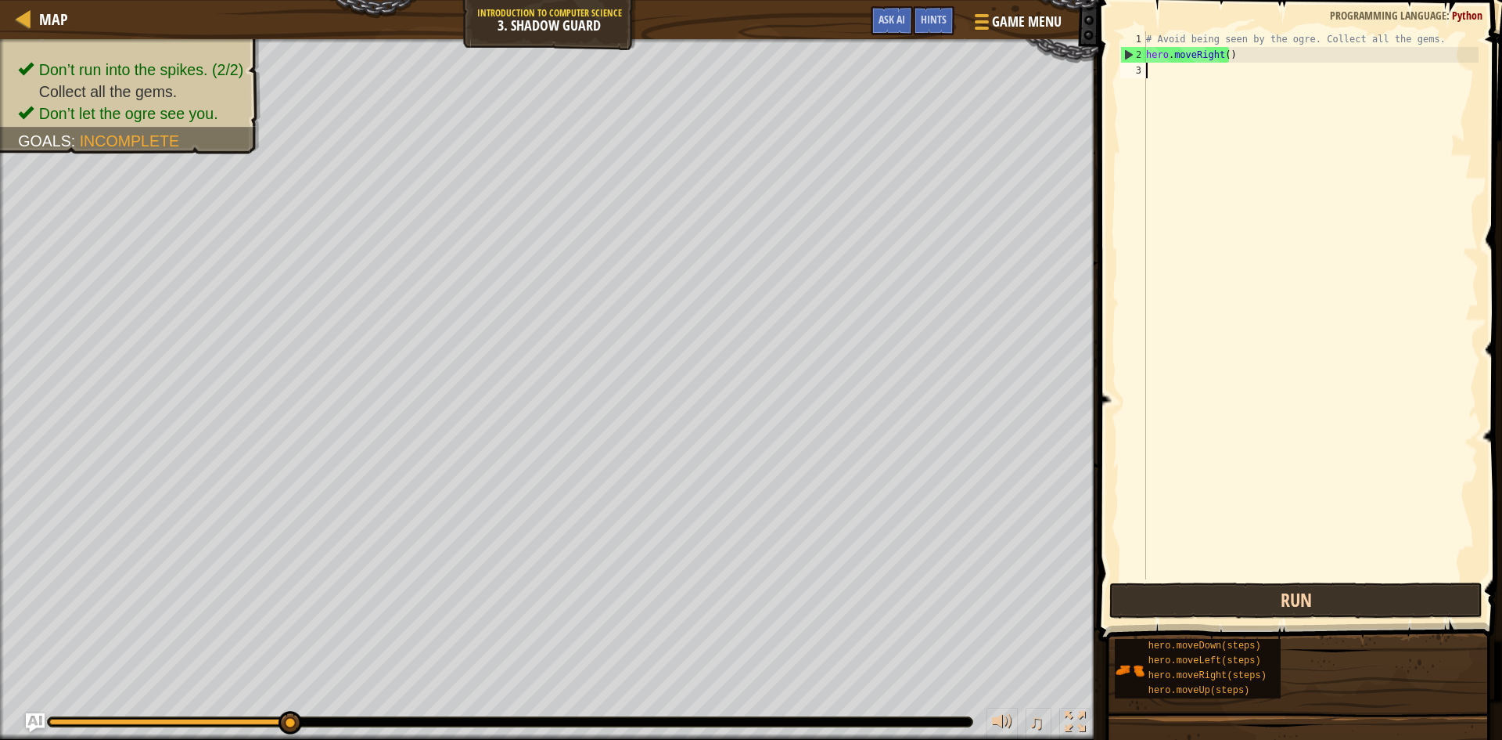
type textarea "m"
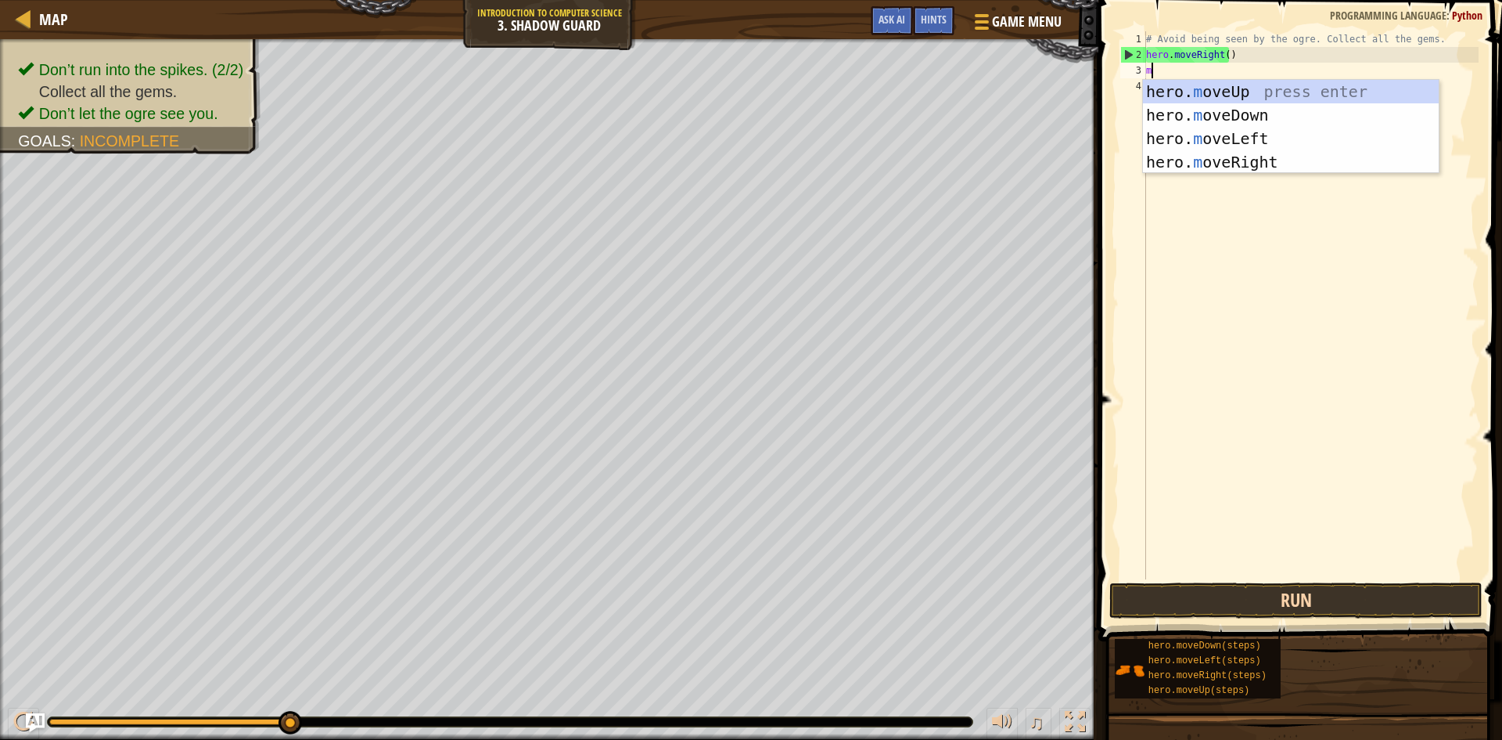
scroll to position [7, 0]
click at [1238, 87] on div "hero. m oveUp press enter hero. m oveDown press enter hero. m oveLeft press ent…" at bounding box center [1291, 150] width 296 height 141
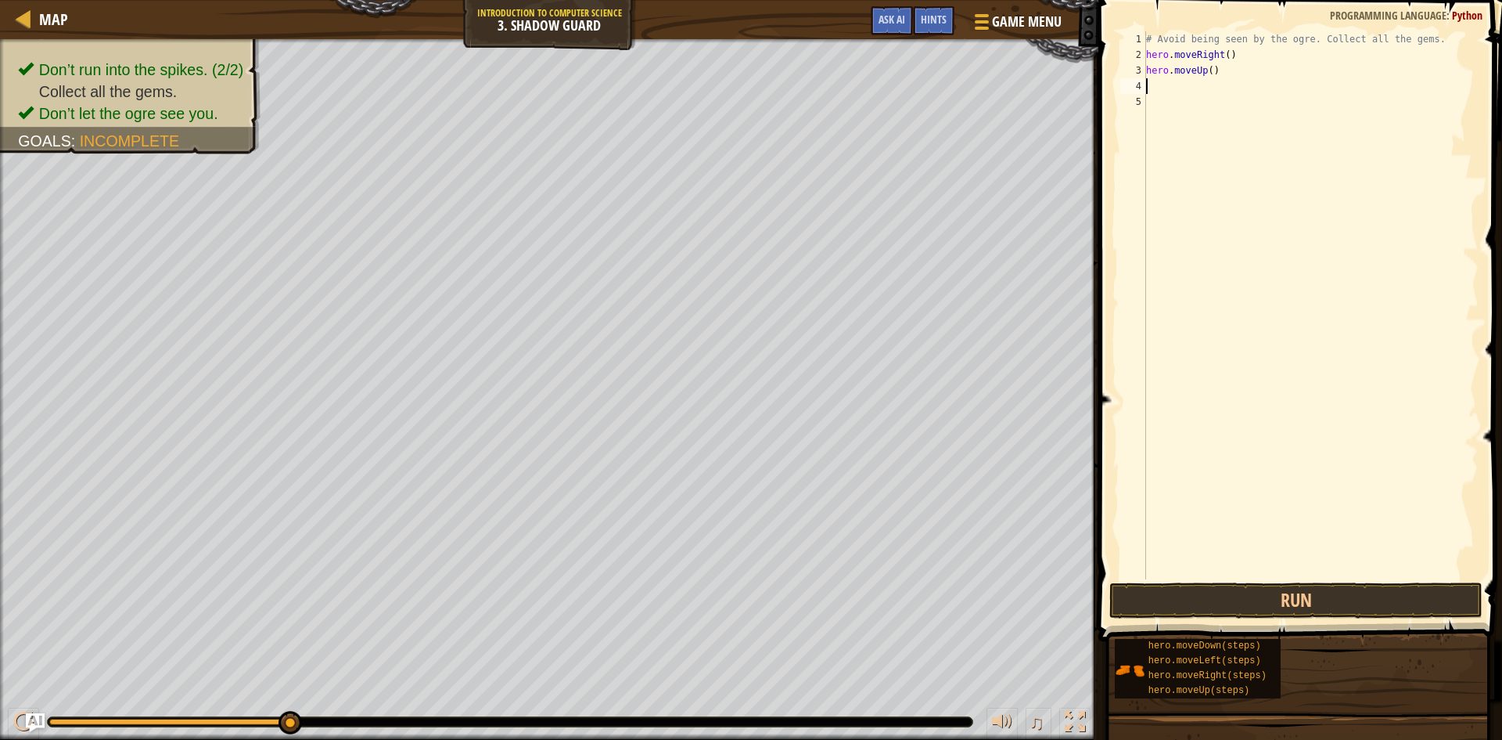
type textarea "m"
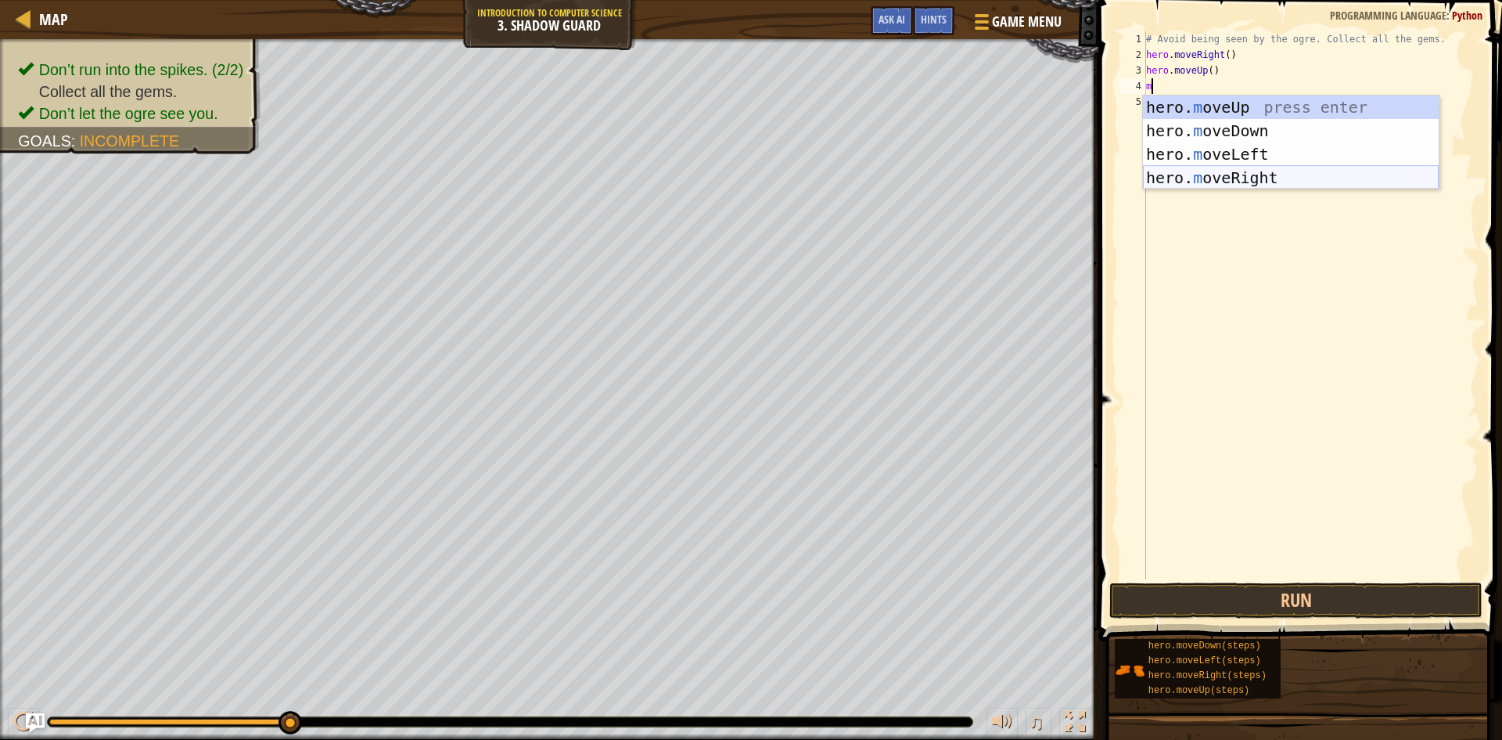
click at [1249, 175] on div "hero. m oveUp press enter hero. m oveDown press enter hero. m oveLeft press ent…" at bounding box center [1291, 165] width 296 height 141
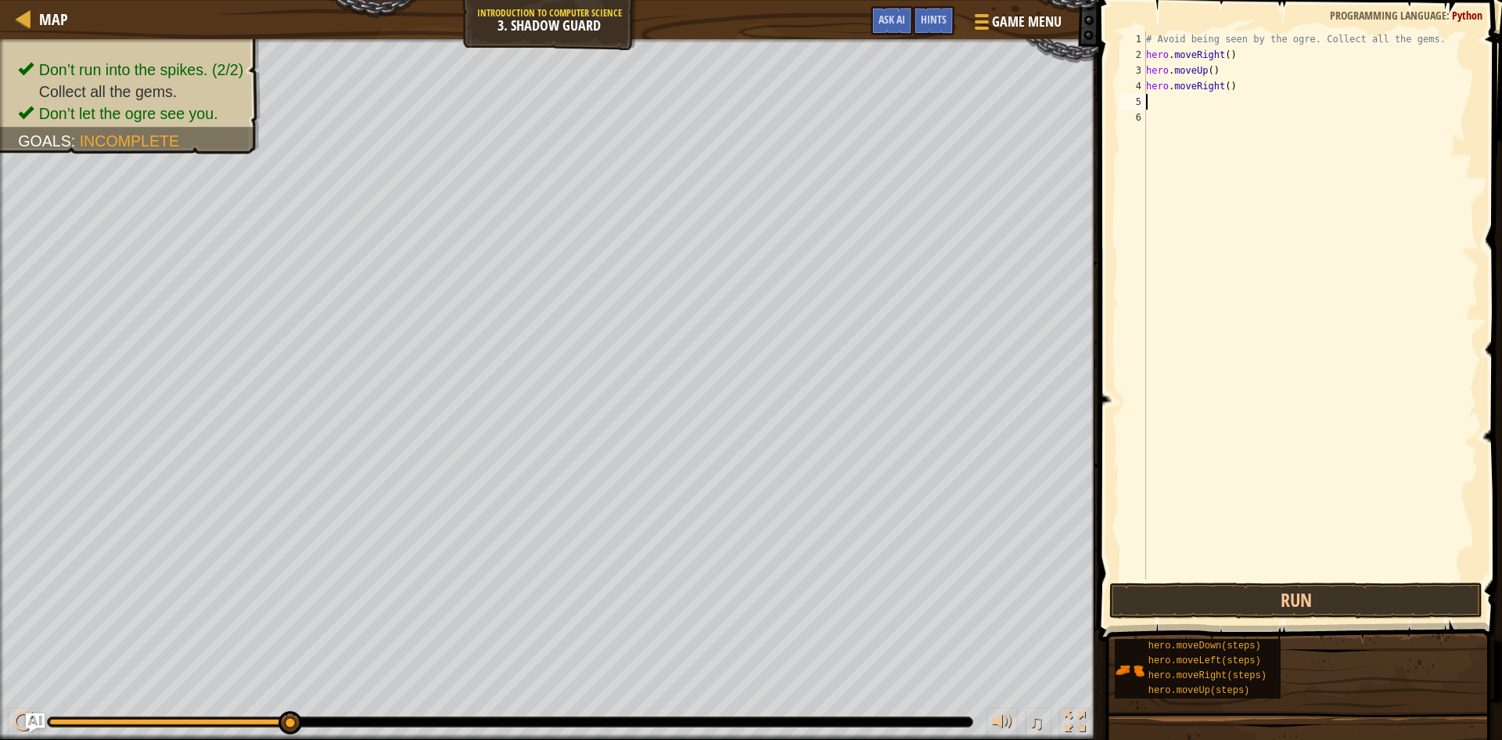
type textarea "m"
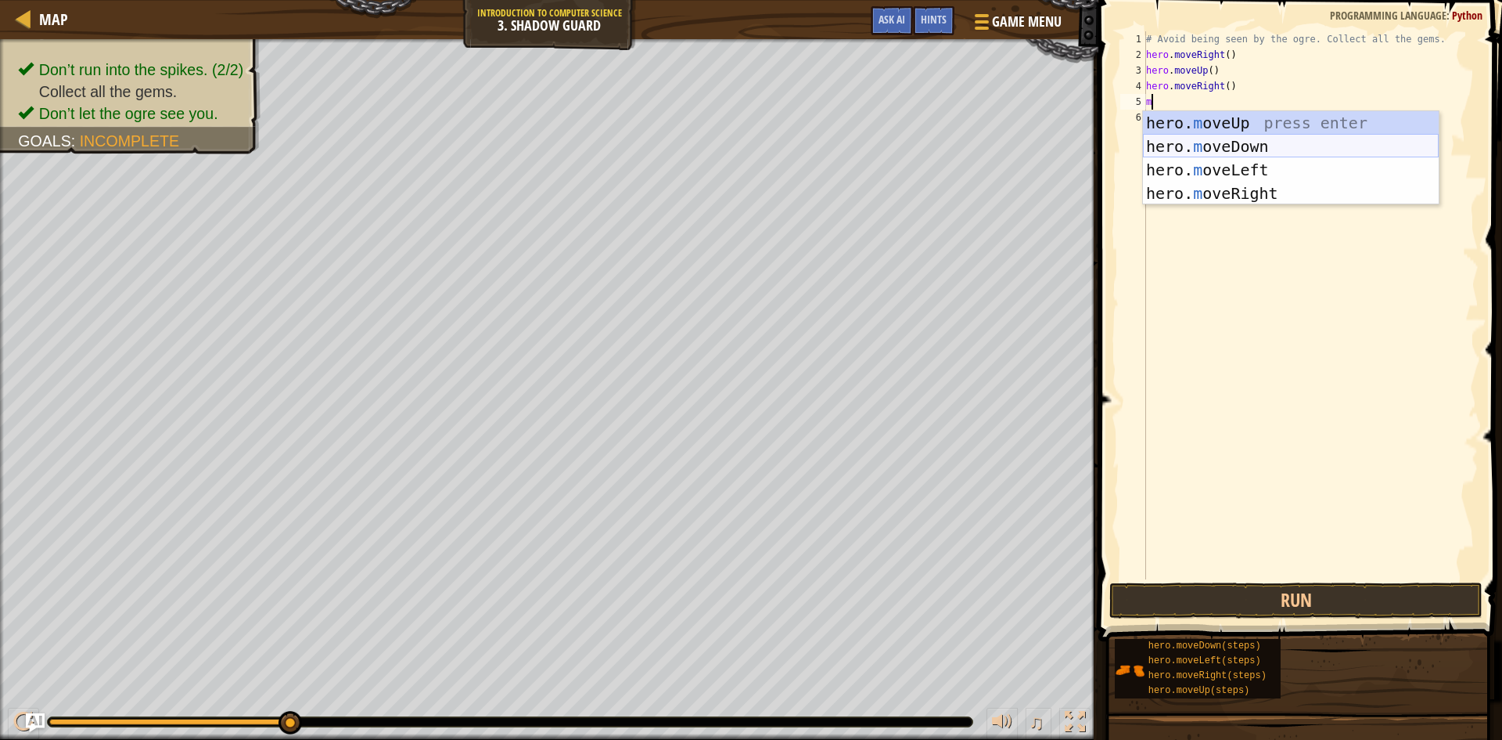
click at [1240, 142] on div "hero. m oveUp press enter hero. m oveDown press enter hero. m oveLeft press ent…" at bounding box center [1291, 181] width 296 height 141
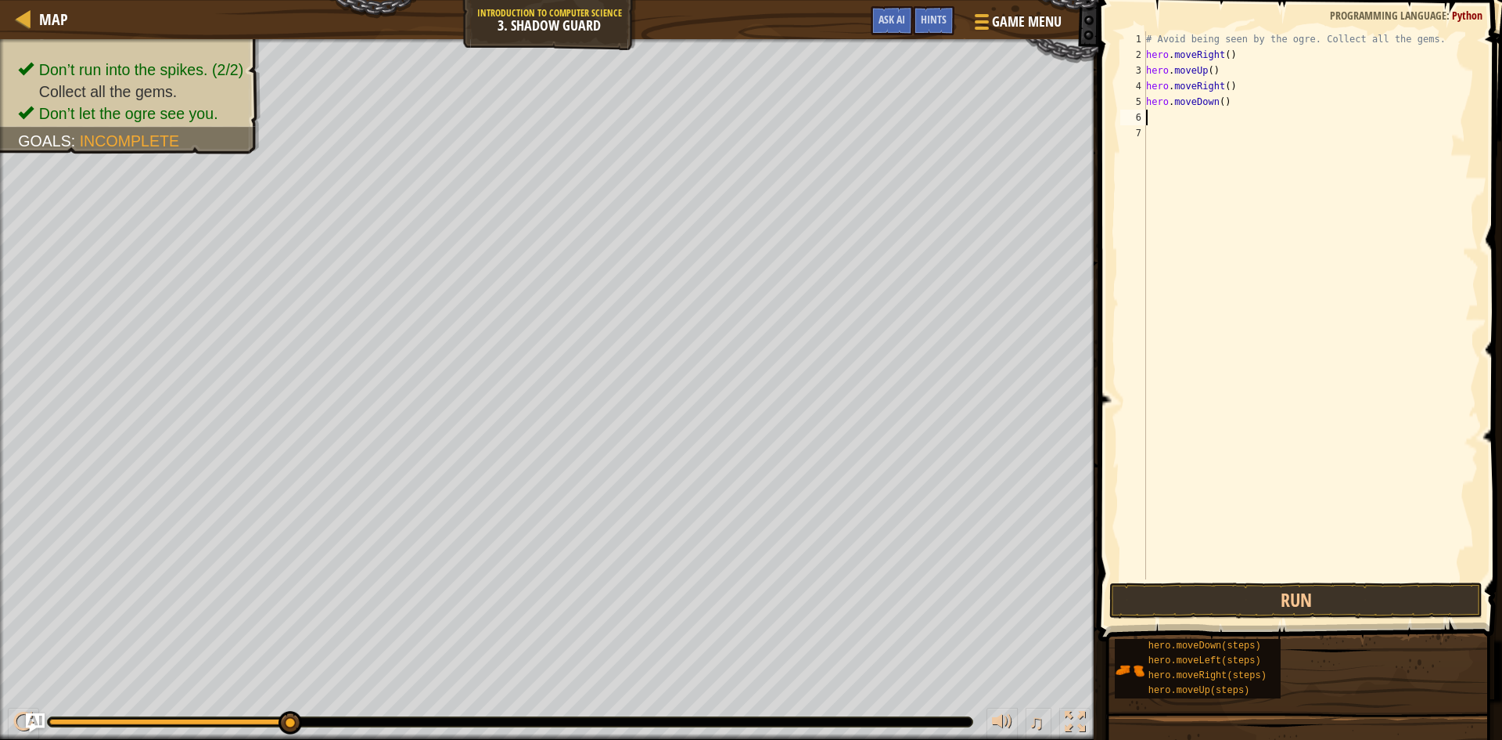
type textarea "m"
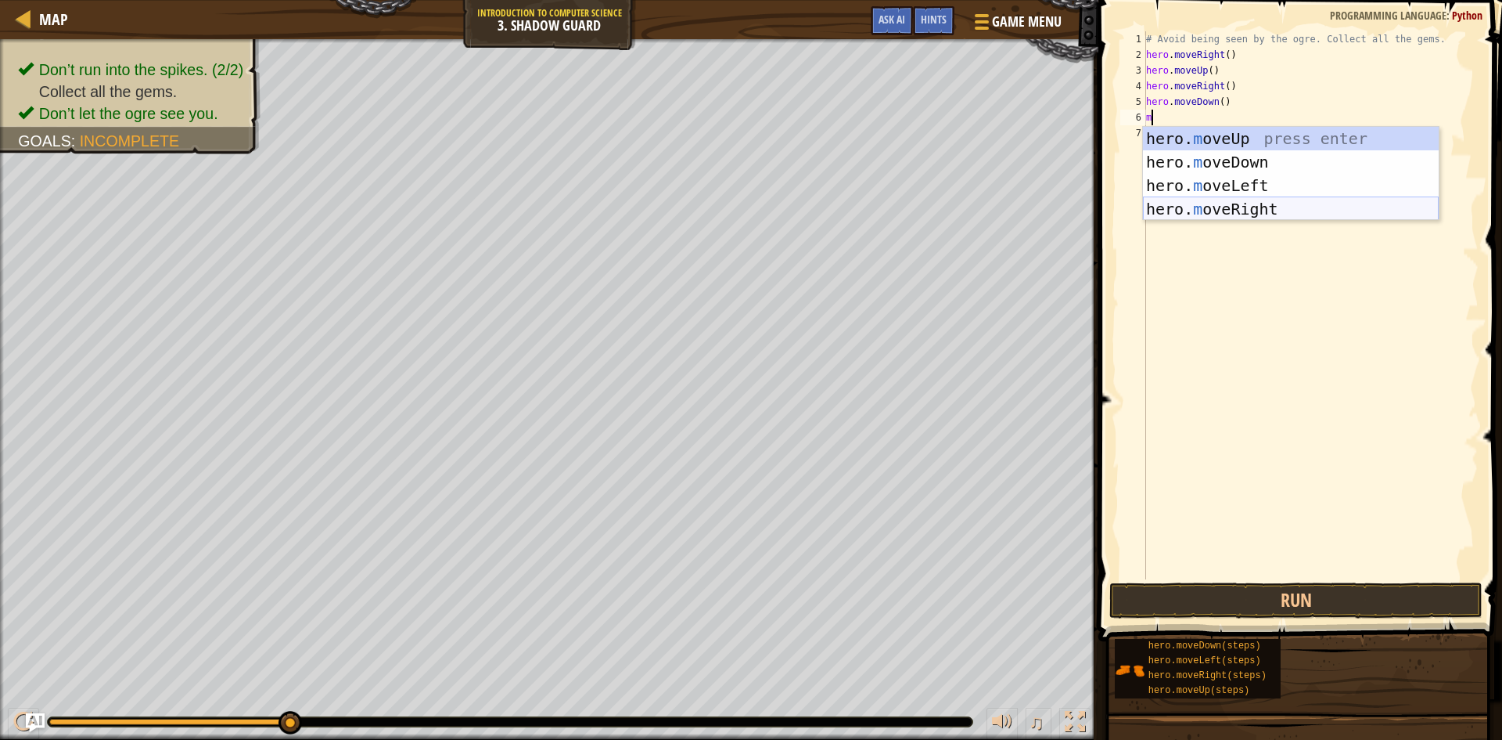
click at [1255, 208] on div "hero. m oveUp press enter hero. m oveDown press enter hero. m oveLeft press ent…" at bounding box center [1291, 197] width 296 height 141
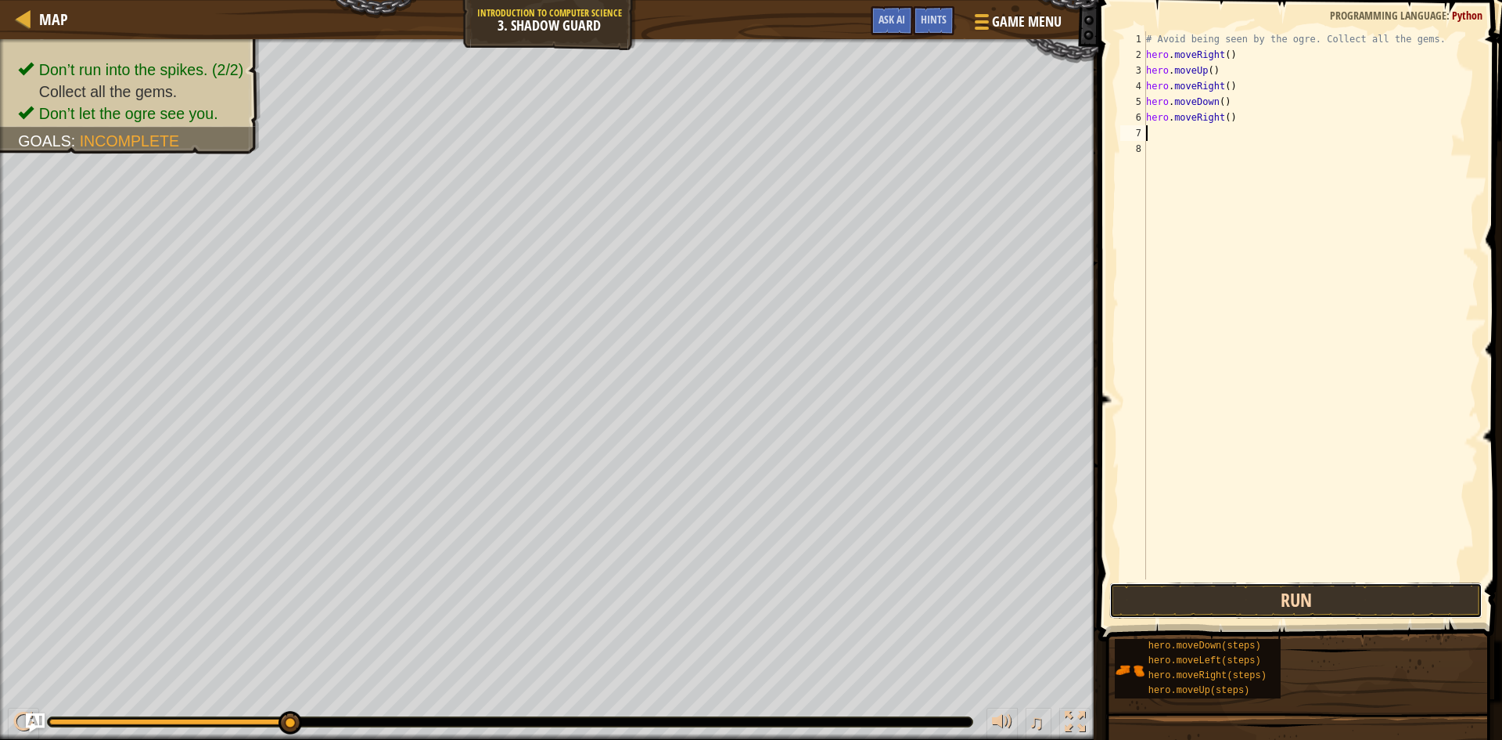
click at [1301, 595] on button "Run" at bounding box center [1296, 600] width 373 height 36
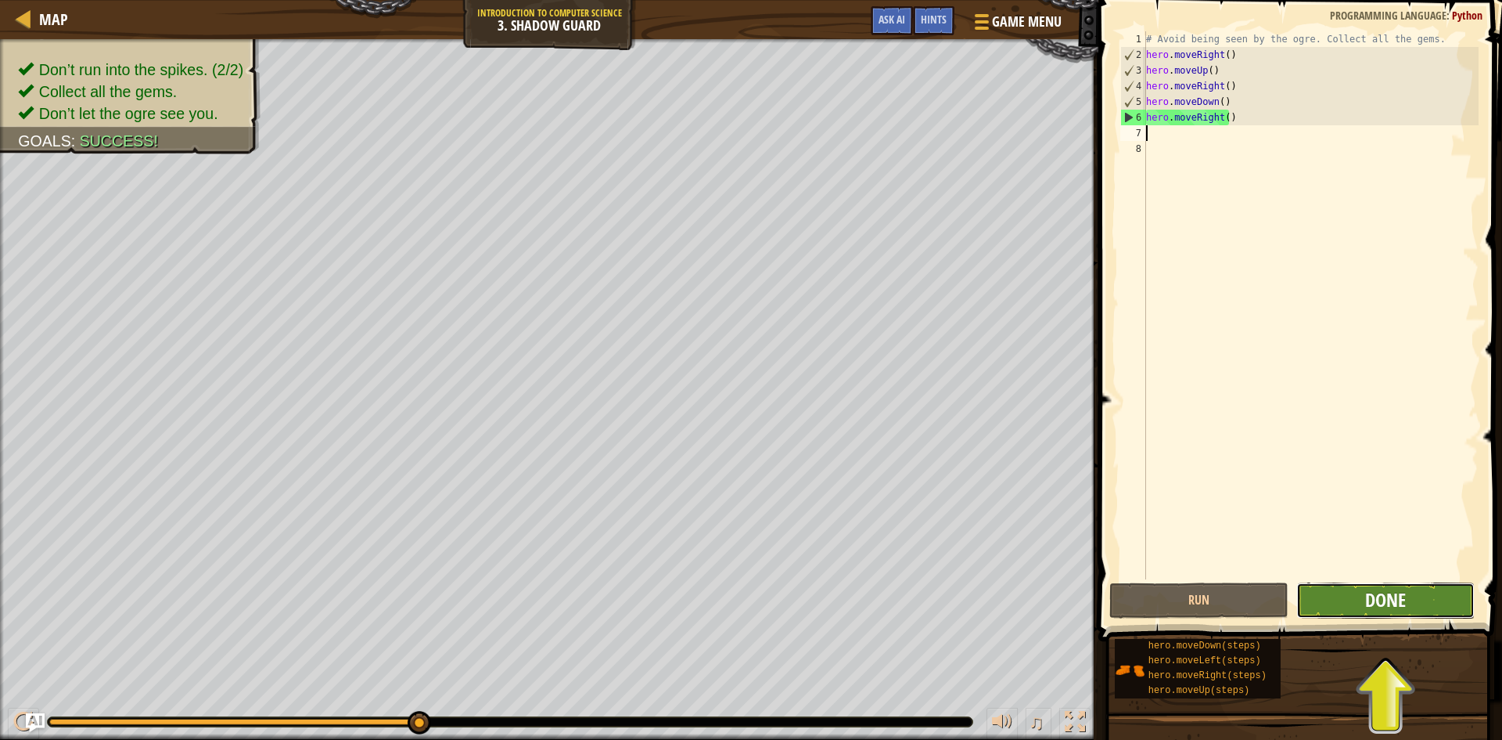
click at [1395, 604] on span "Done" at bounding box center [1386, 599] width 41 height 25
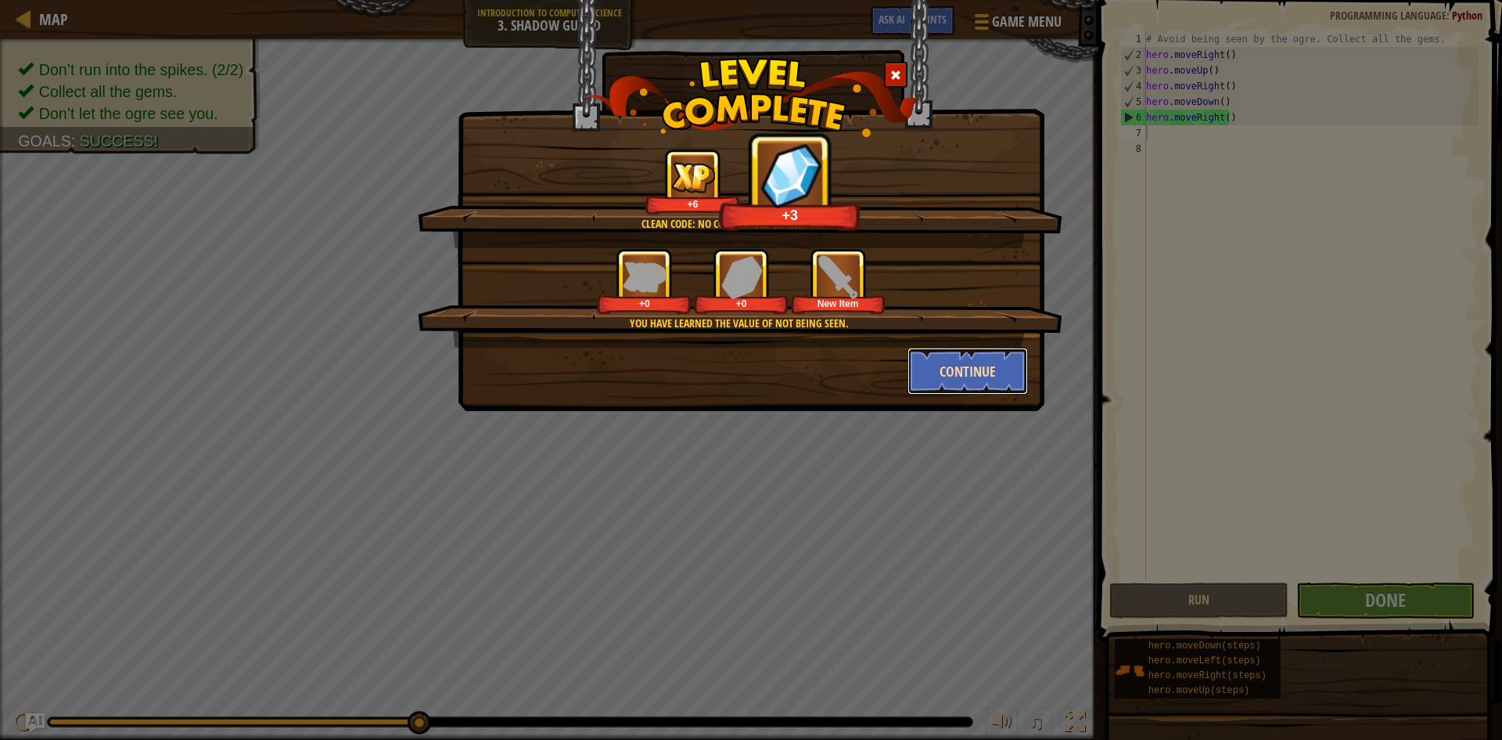
click at [976, 376] on button "Continue" at bounding box center [968, 370] width 121 height 47
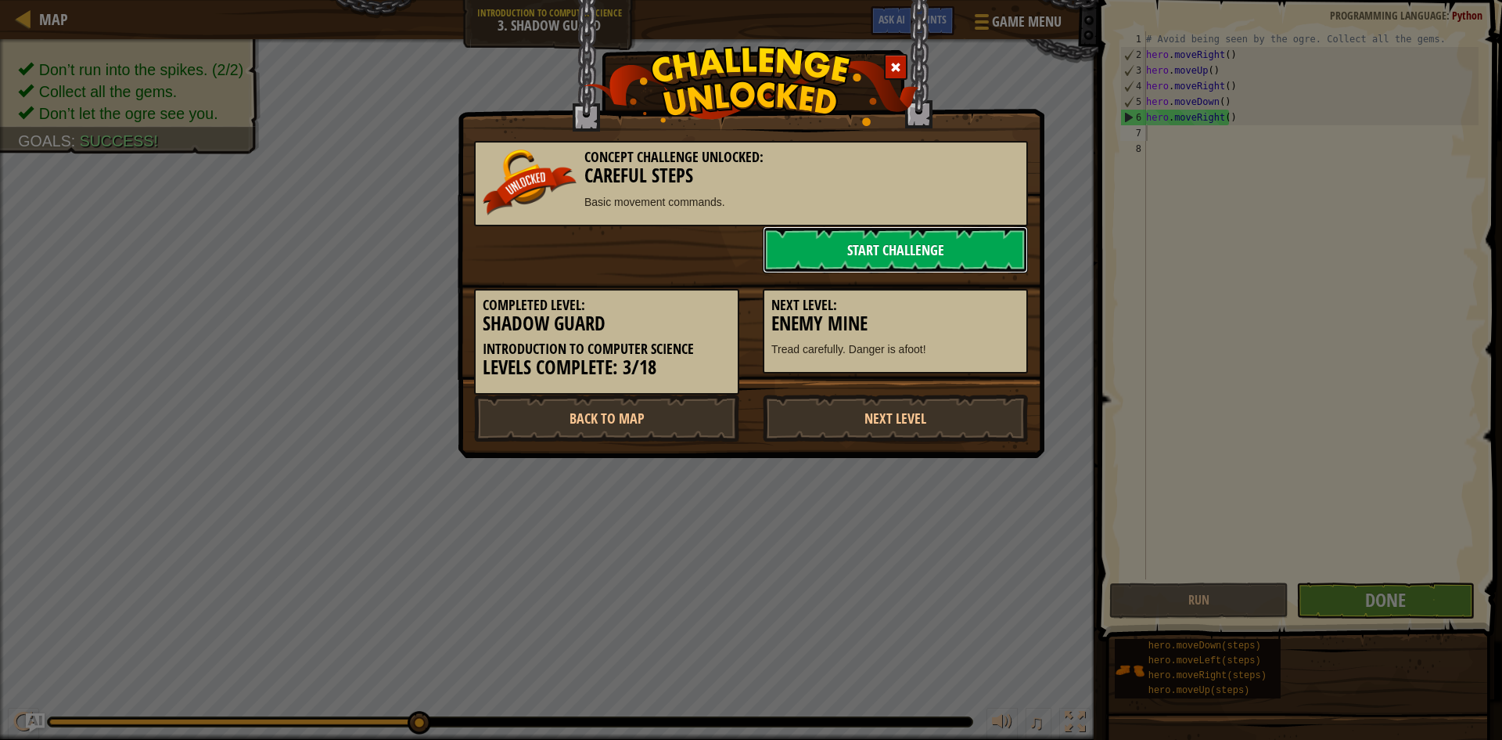
click at [933, 255] on link "Start Challenge" at bounding box center [895, 249] width 265 height 47
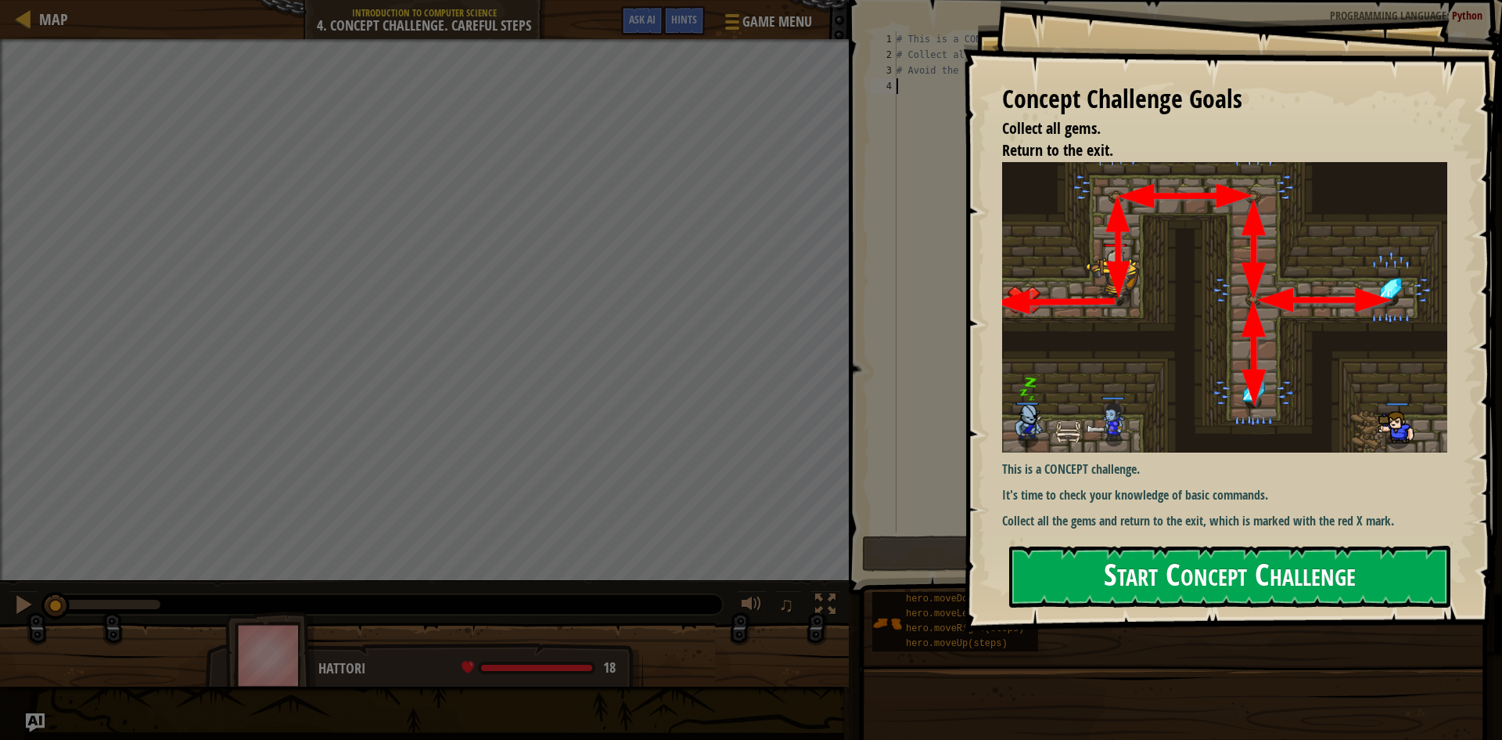
click at [1256, 577] on button "Start Concept Challenge" at bounding box center [1229, 576] width 441 height 62
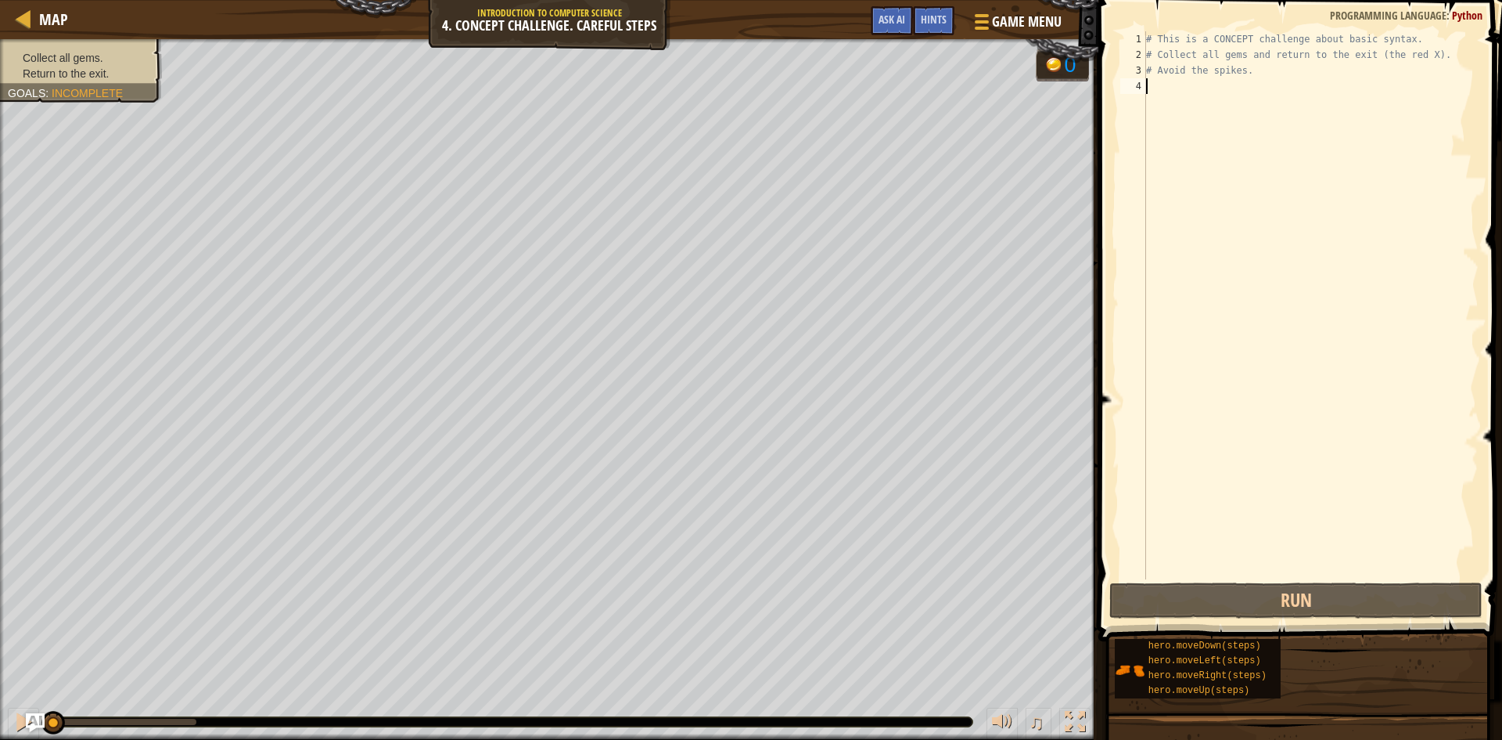
type textarea "m"
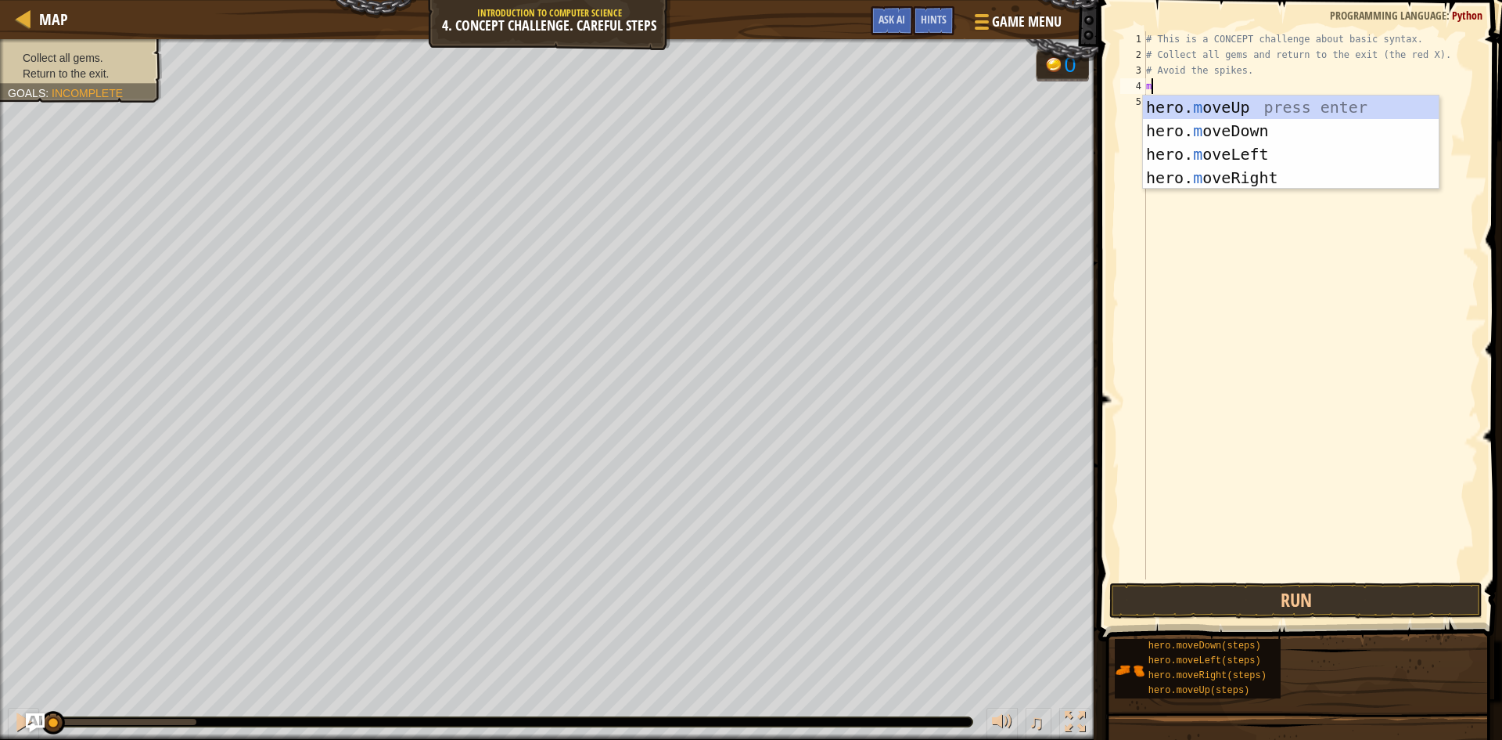
scroll to position [7, 0]
click at [1235, 113] on div "hero. m oveUp press enter hero. m oveDown press enter hero. m oveLeft press ent…" at bounding box center [1291, 165] width 296 height 141
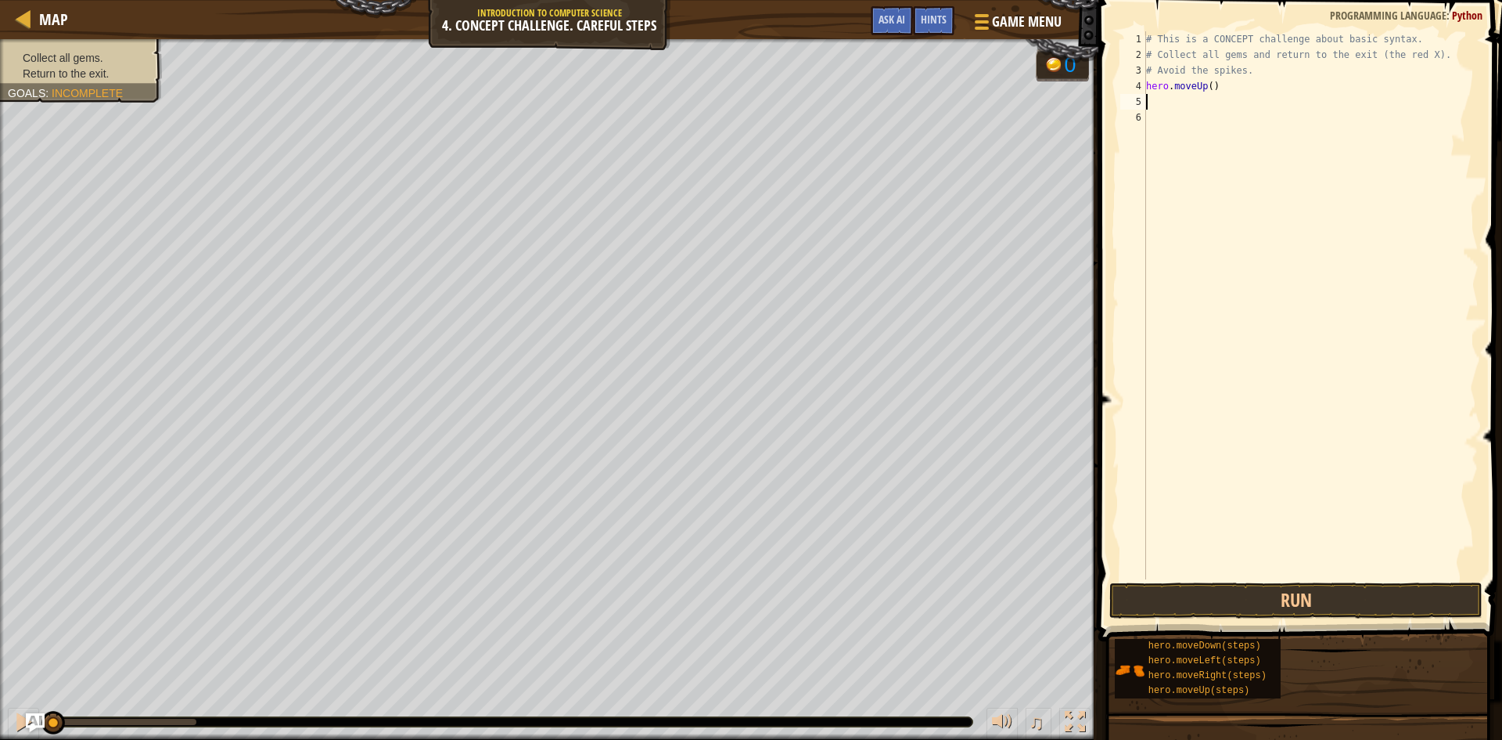
type textarea "m"
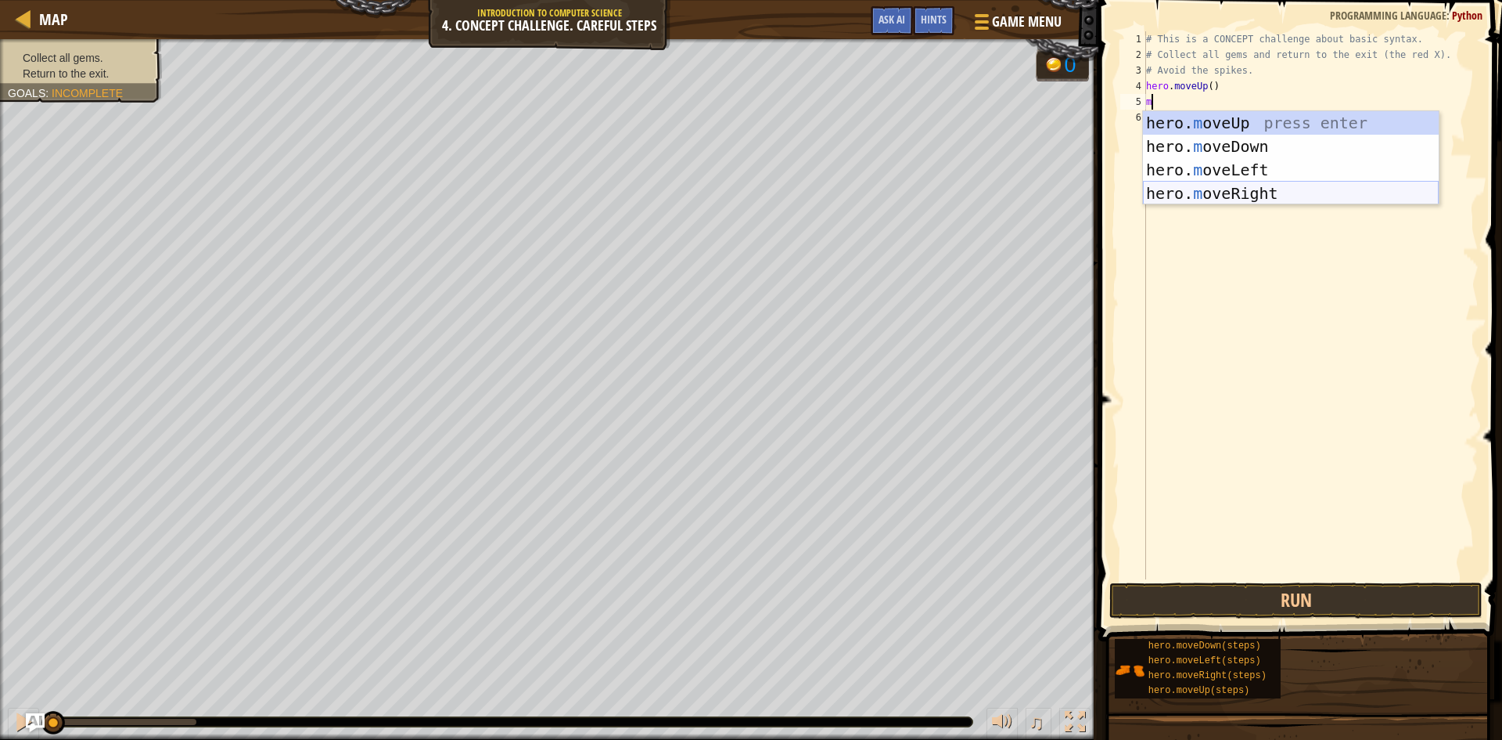
click at [1230, 189] on div "hero. m oveUp press enter hero. m oveDown press enter hero. m oveLeft press ent…" at bounding box center [1291, 181] width 296 height 141
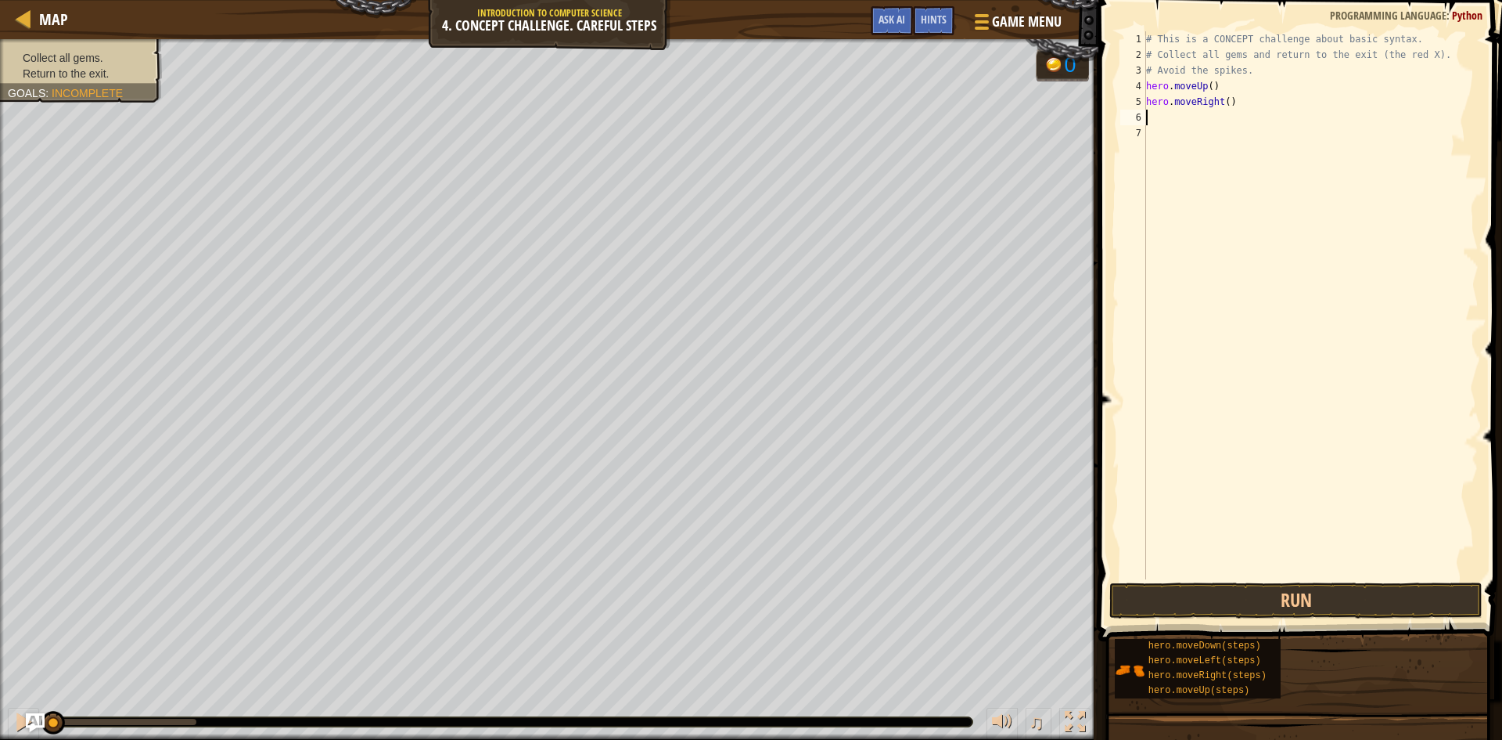
type textarea "m"
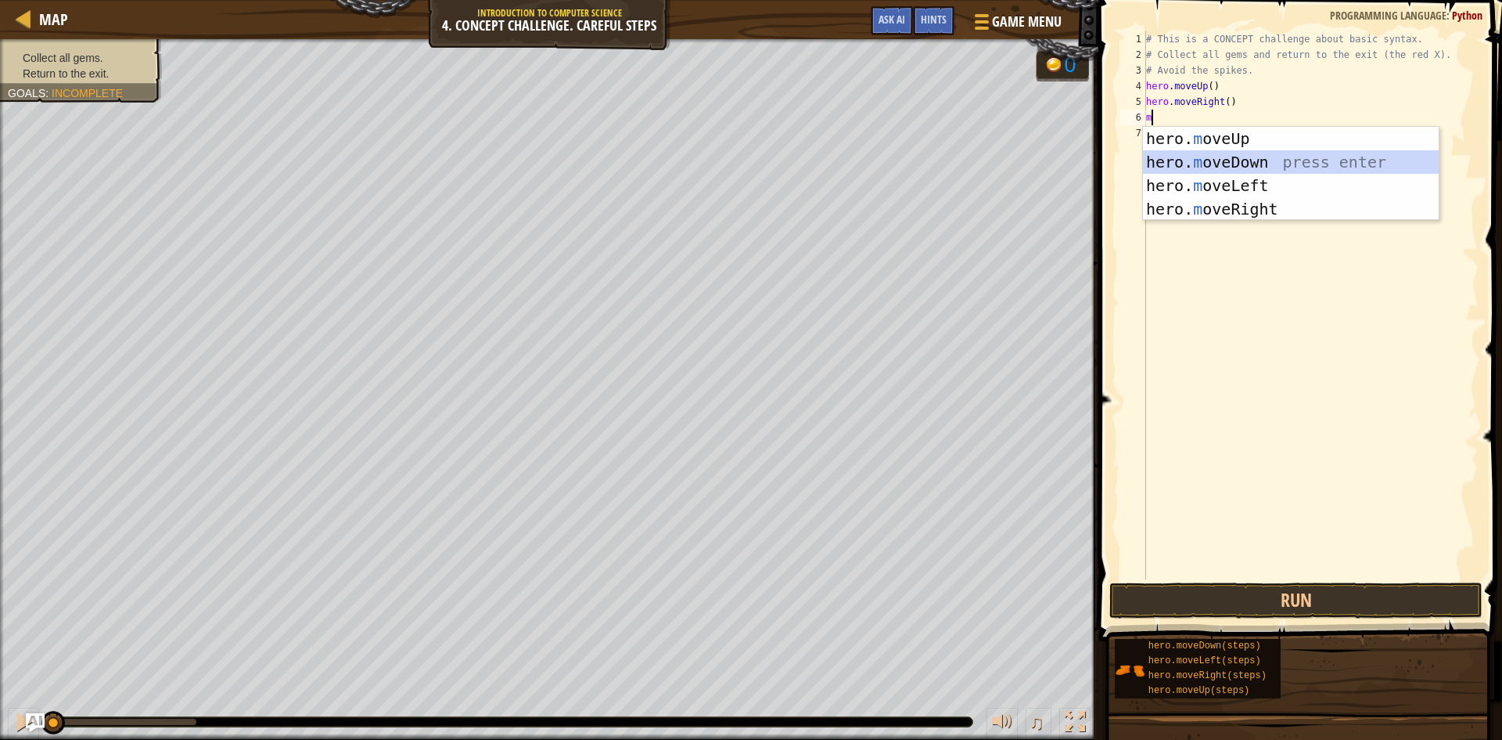
click at [1241, 167] on div "hero. m oveUp press enter hero. m oveDown press enter hero. m oveLeft press ent…" at bounding box center [1291, 197] width 296 height 141
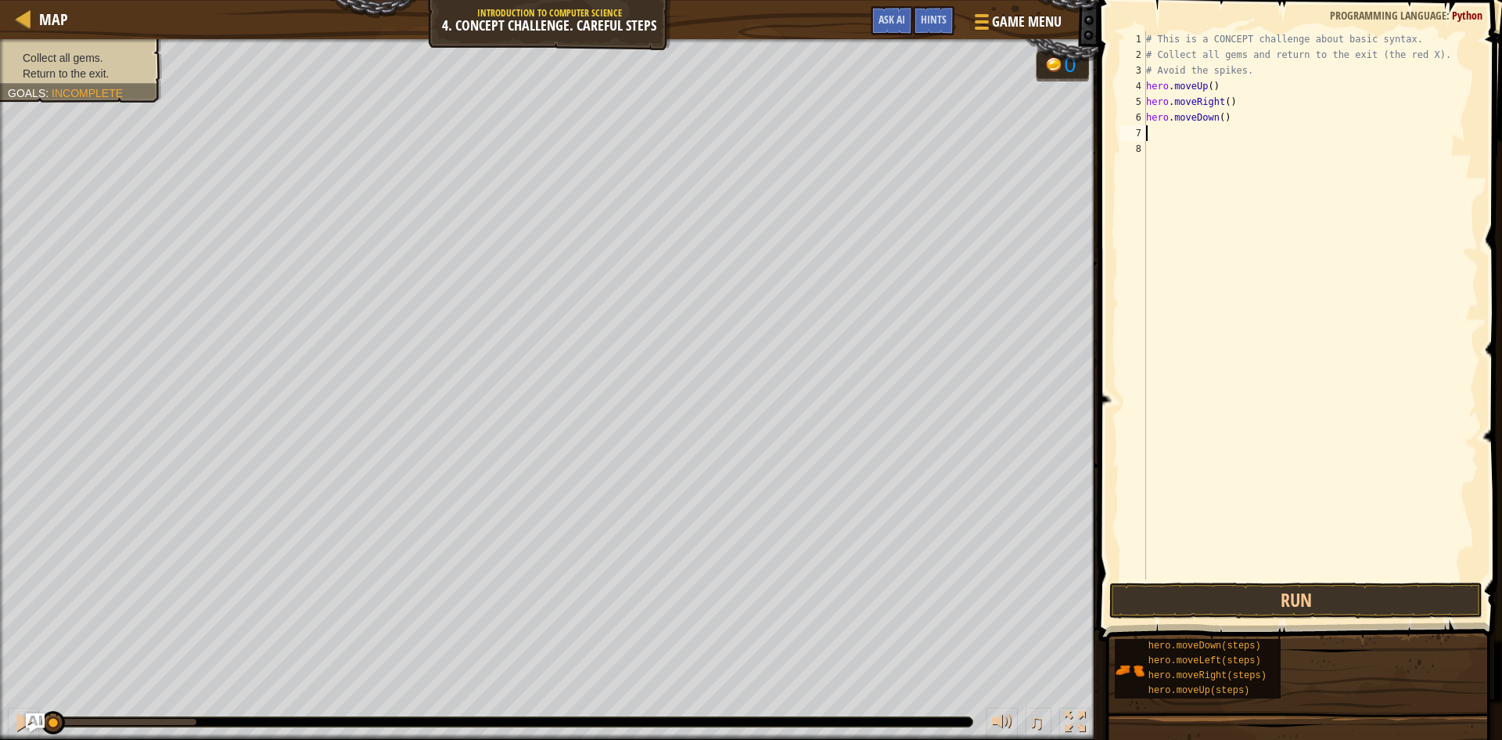
type textarea "m"
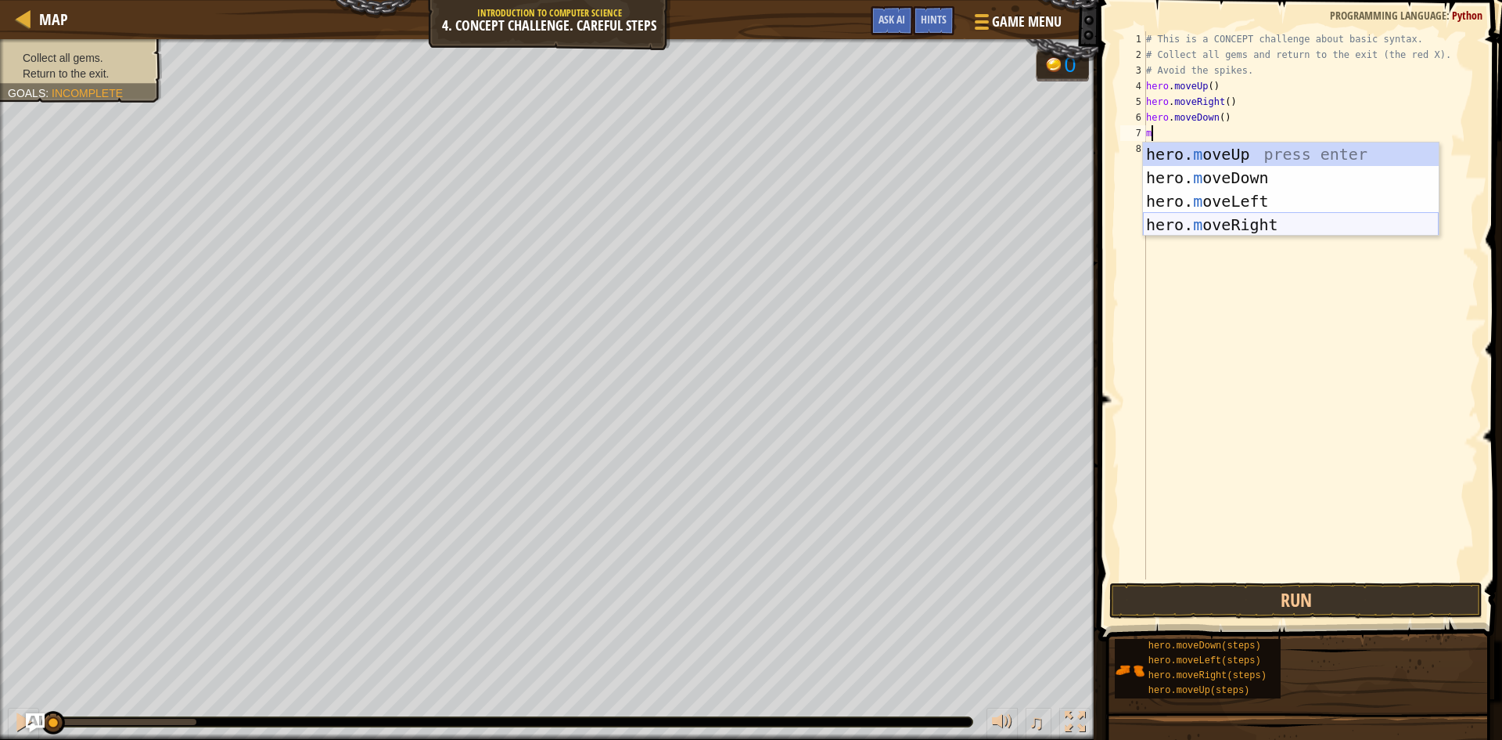
click at [1257, 221] on div "hero. m oveUp press enter hero. m oveDown press enter hero. m oveLeft press ent…" at bounding box center [1291, 212] width 296 height 141
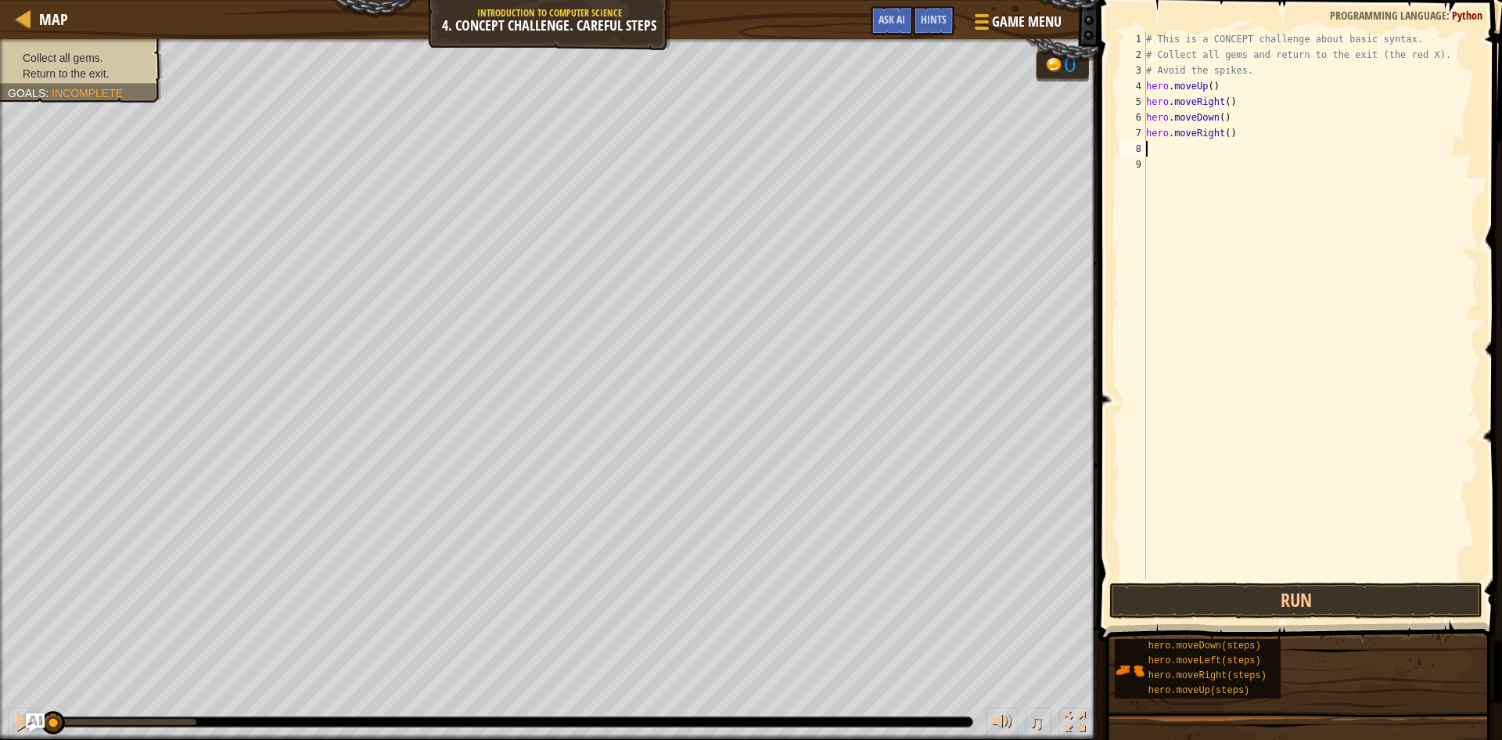
type textarea "m"
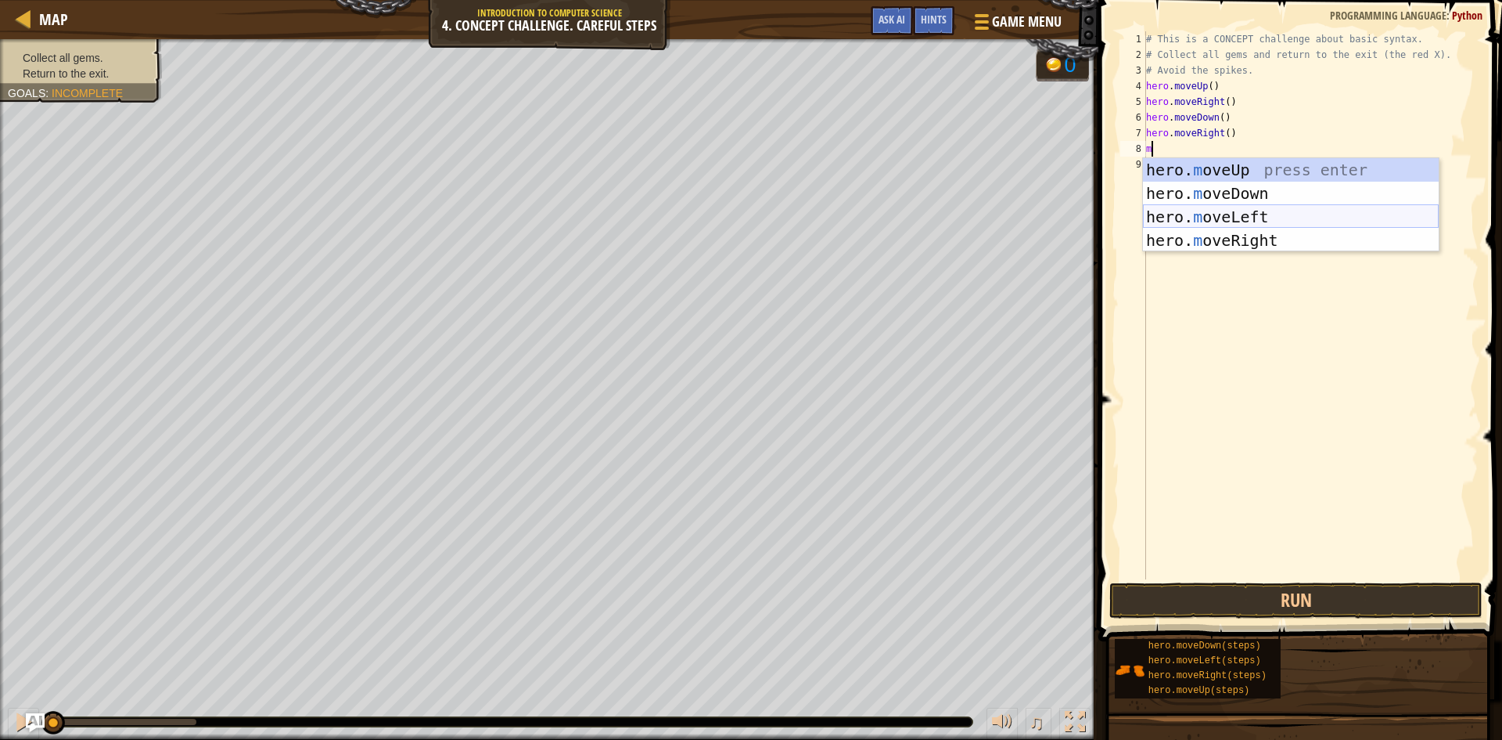
click at [1245, 211] on div "hero. m oveUp press enter hero. m oveDown press enter hero. m oveLeft press ent…" at bounding box center [1291, 228] width 296 height 141
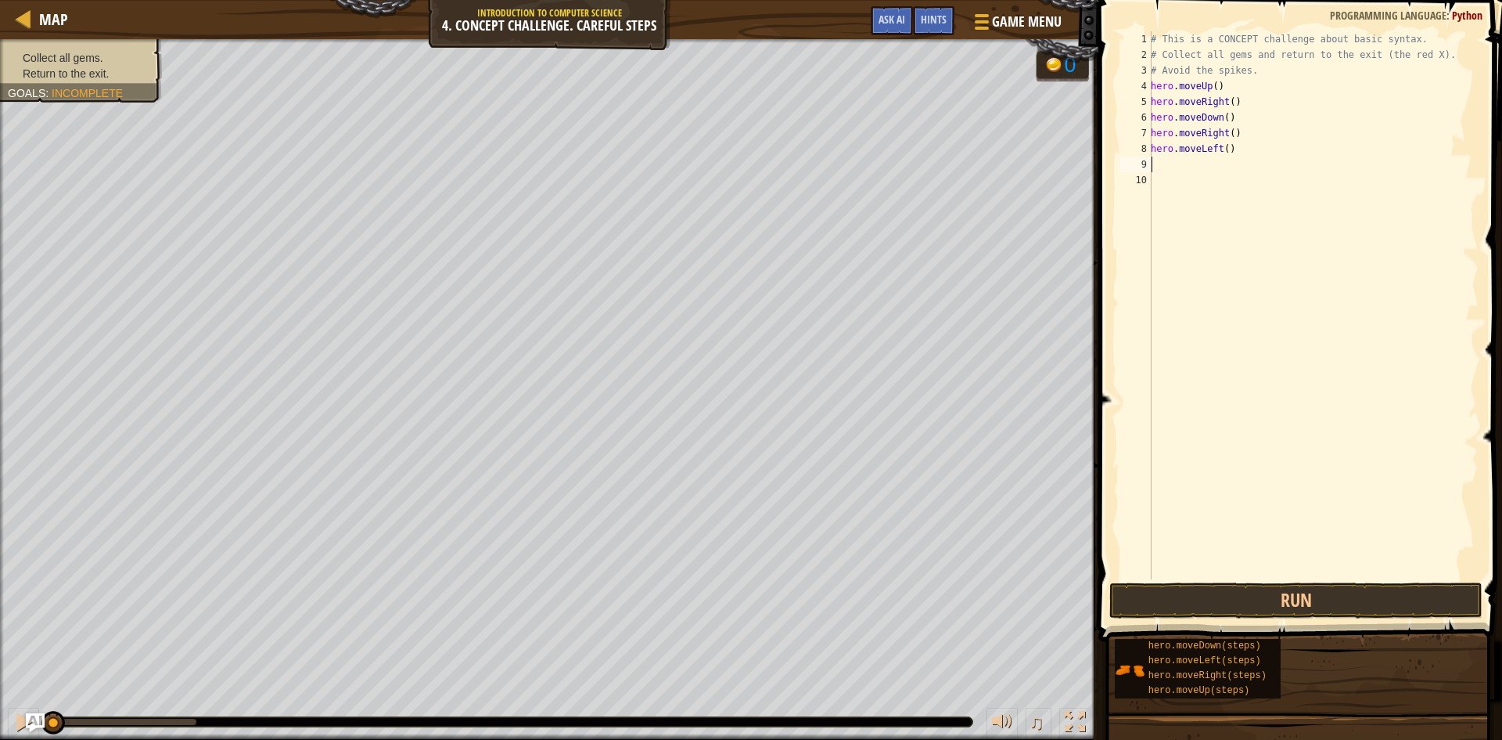
type textarea "m"
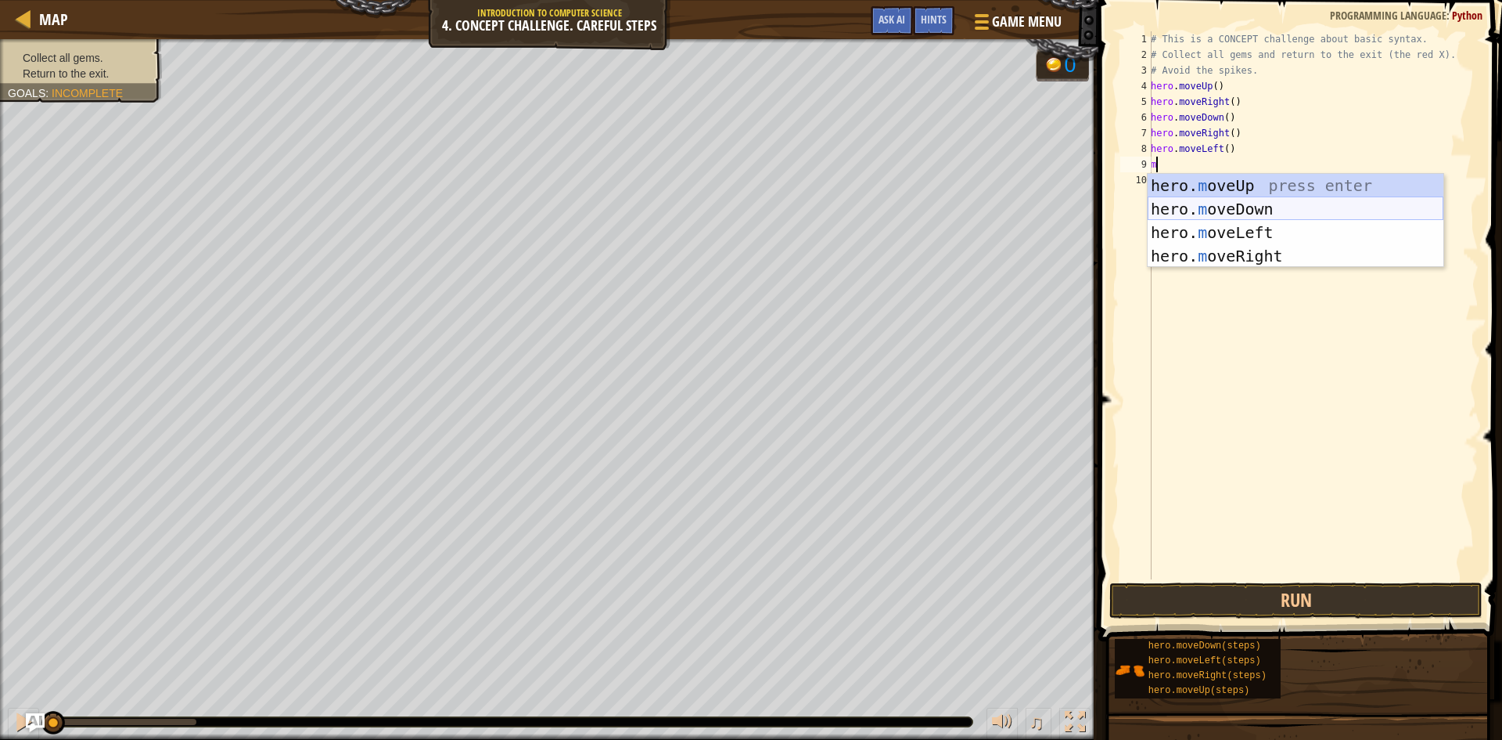
click at [1255, 217] on div "hero. m oveUp press enter hero. m oveDown press enter hero. m oveLeft press ent…" at bounding box center [1296, 244] width 296 height 141
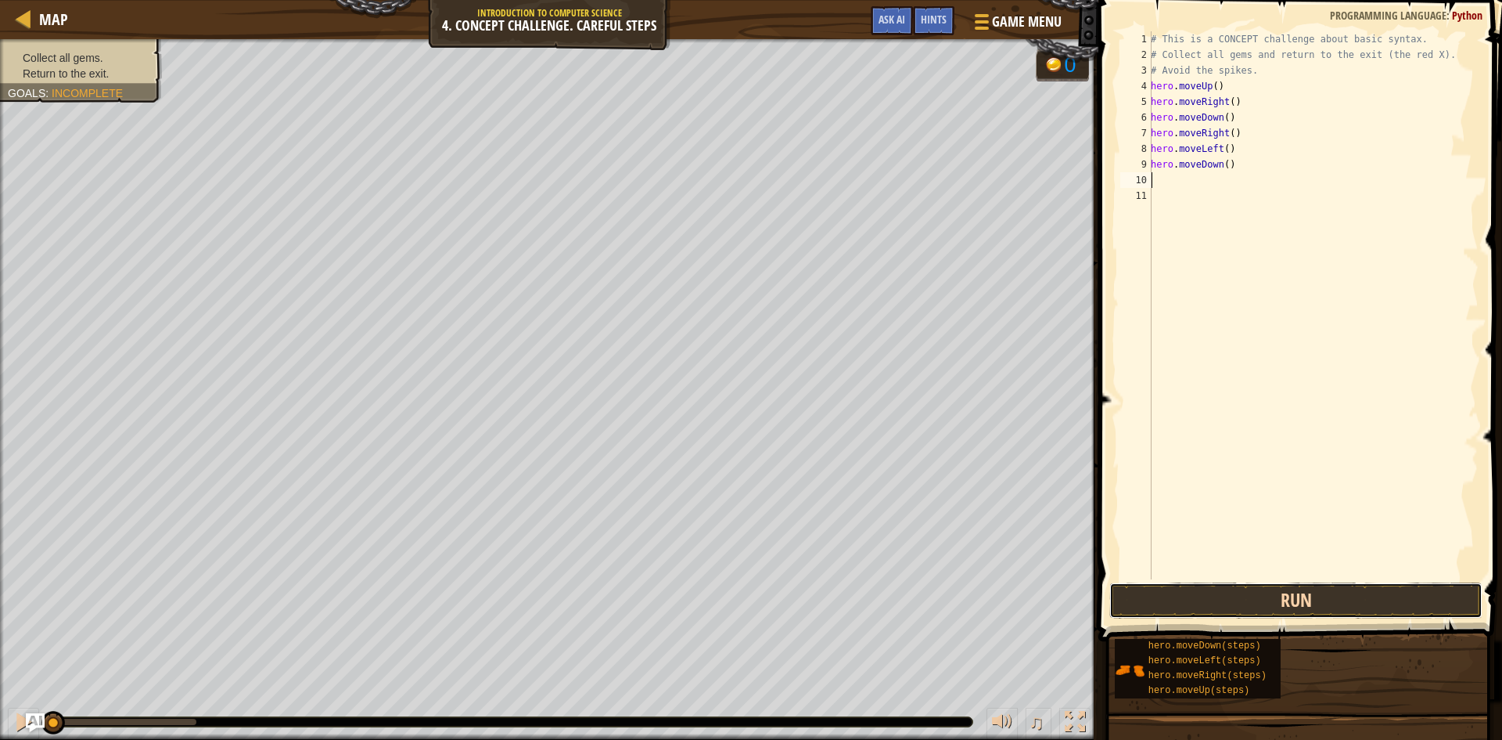
click at [1275, 595] on button "Run" at bounding box center [1296, 600] width 373 height 36
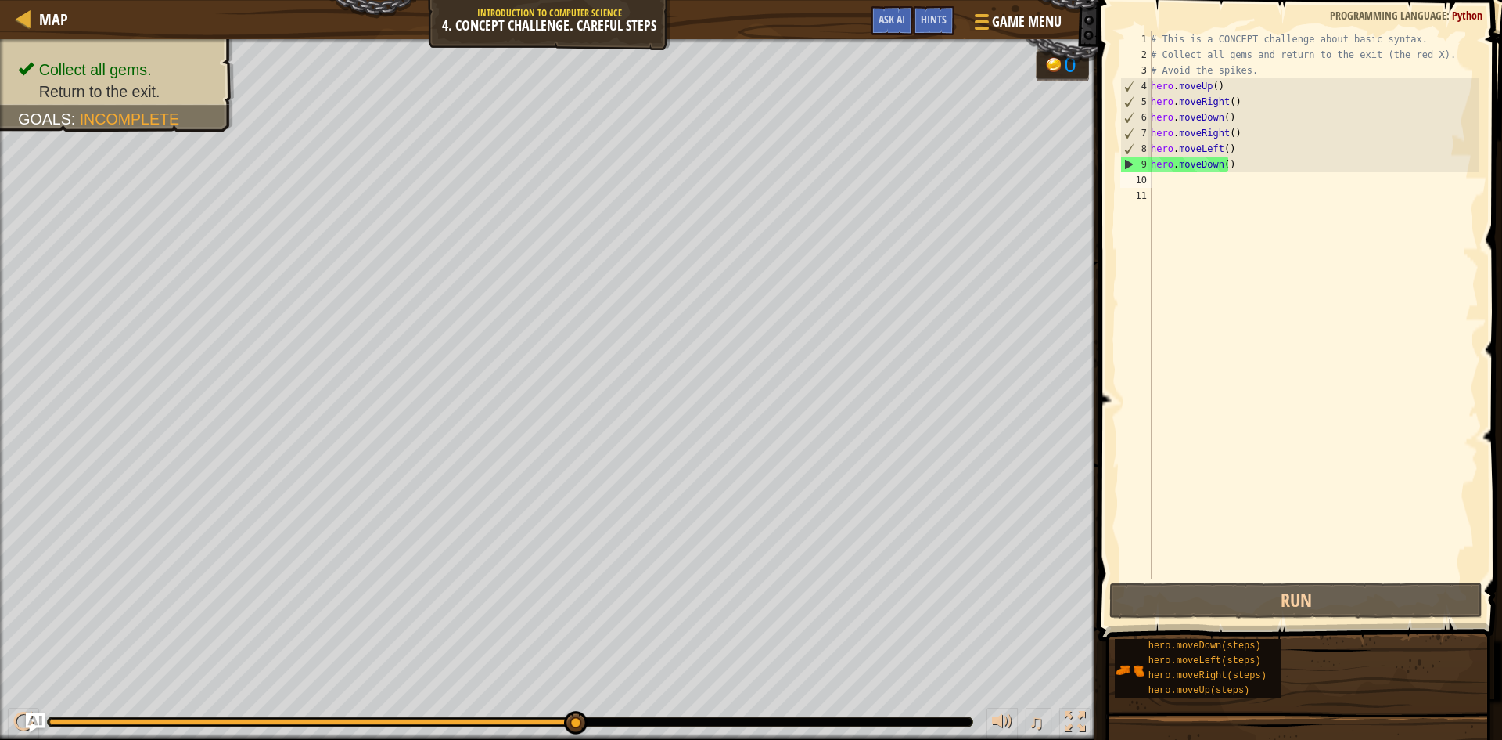
type textarea "m"
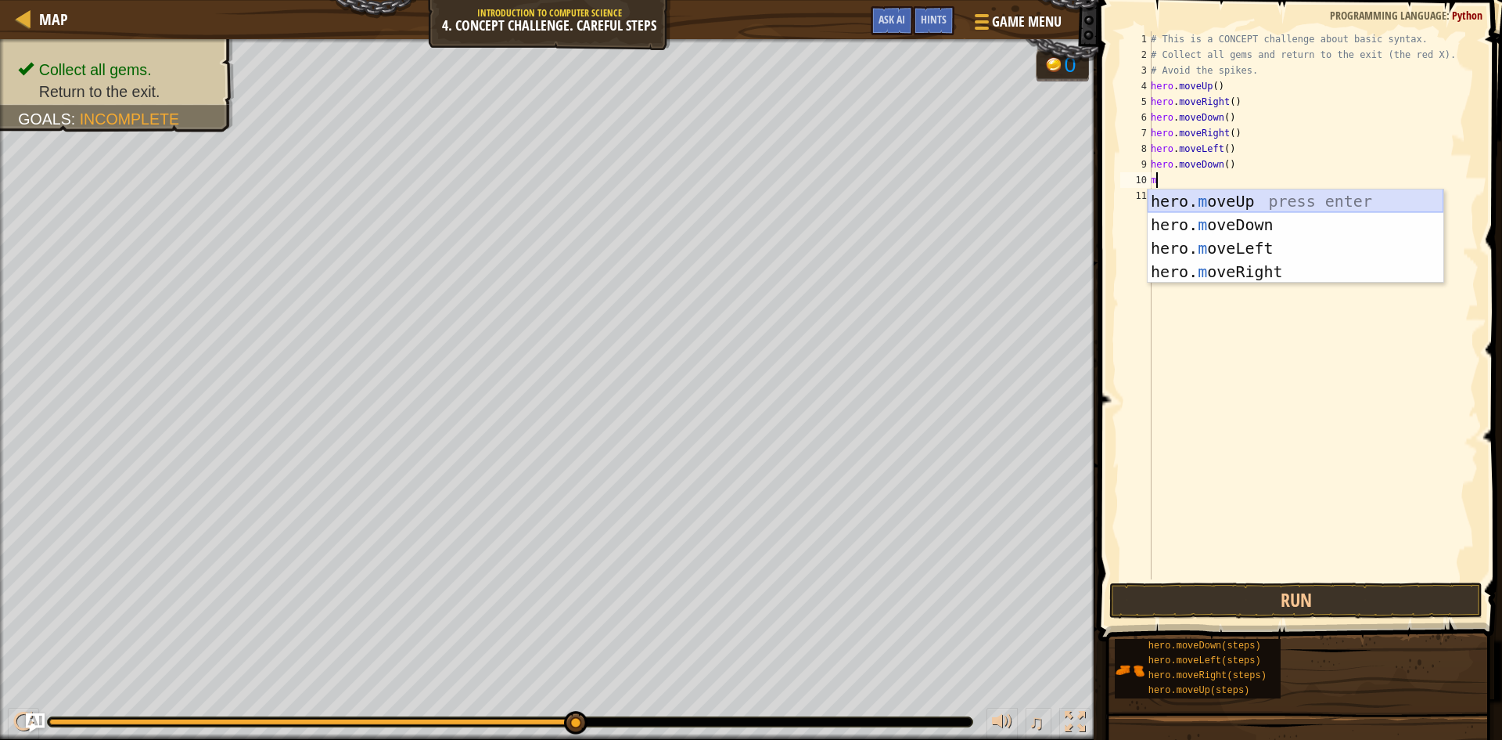
click at [1233, 200] on div "hero. m oveUp press enter hero. m oveDown press enter hero. m oveLeft press ent…" at bounding box center [1296, 259] width 296 height 141
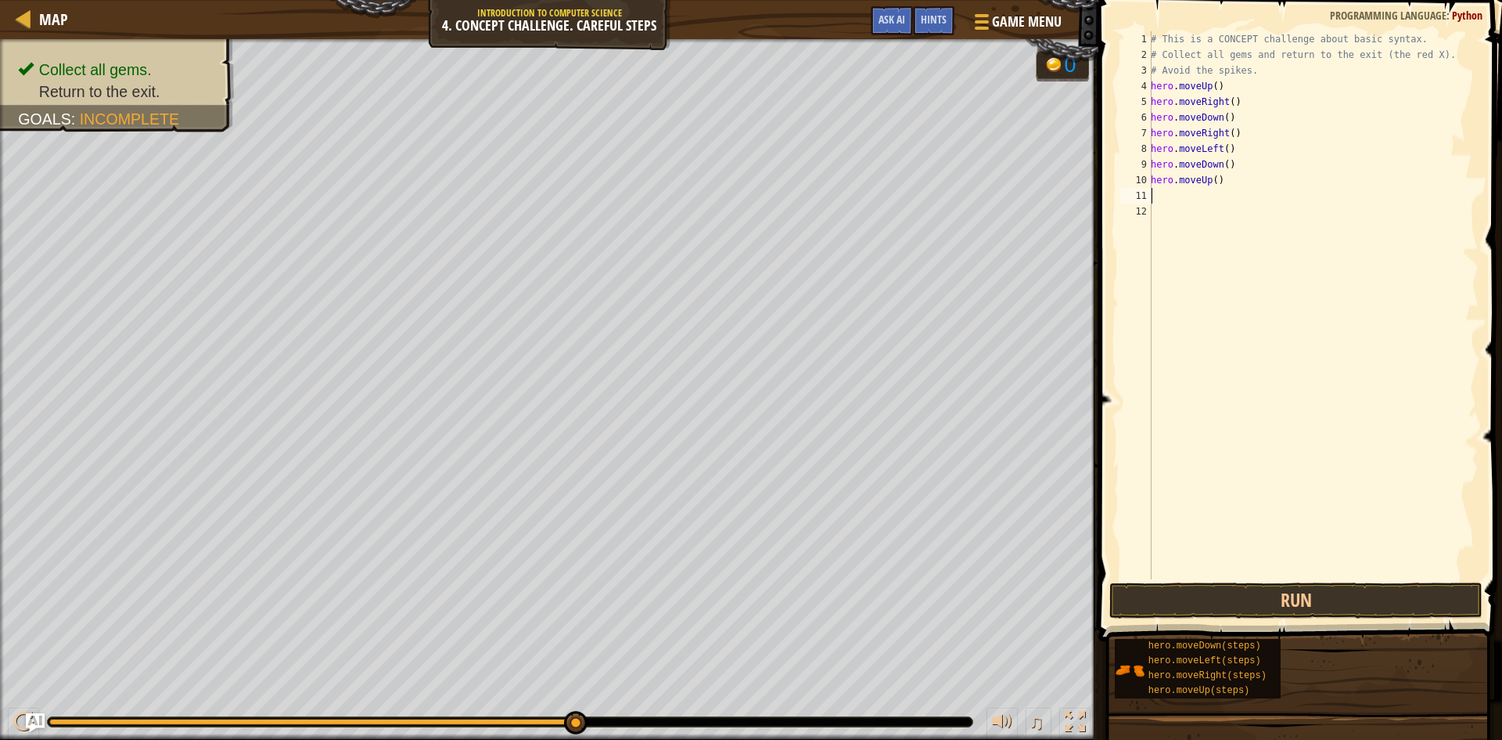
type textarea "m"
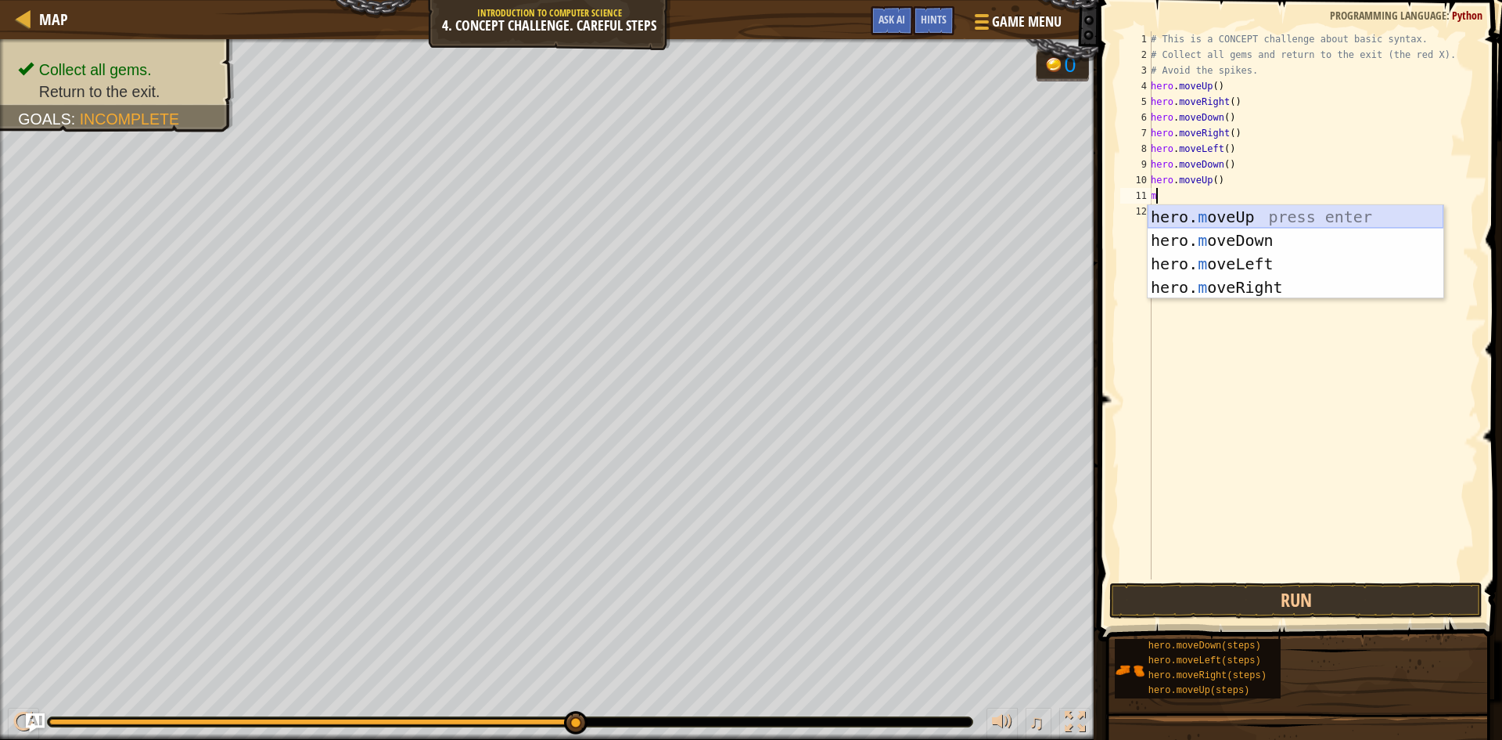
click at [1210, 217] on div "hero. m oveUp press enter hero. m oveDown press enter hero. m oveLeft press ent…" at bounding box center [1296, 275] width 296 height 141
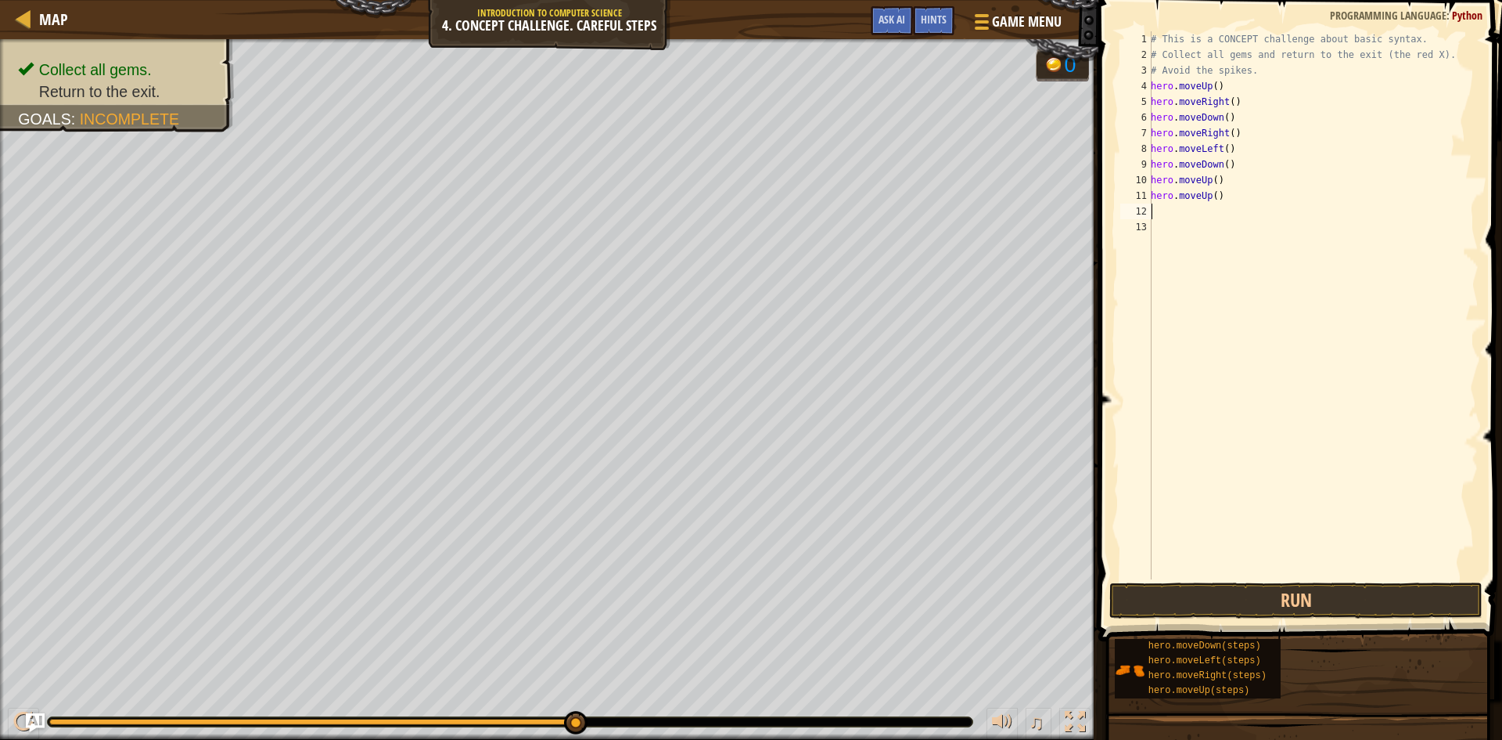
type textarea "m"
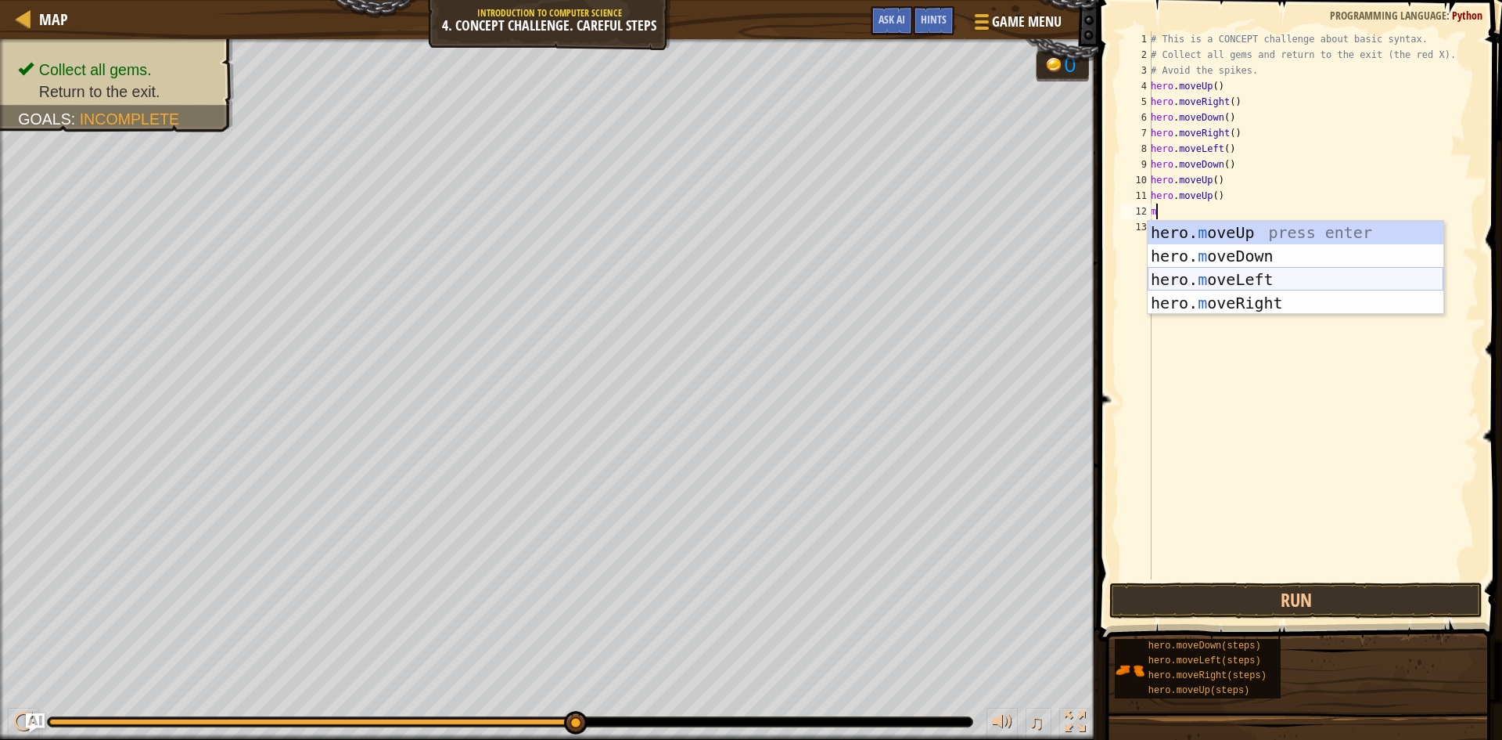
click at [1226, 276] on div "hero. m oveUp press enter hero. m oveDown press enter hero. m oveLeft press ent…" at bounding box center [1296, 291] width 296 height 141
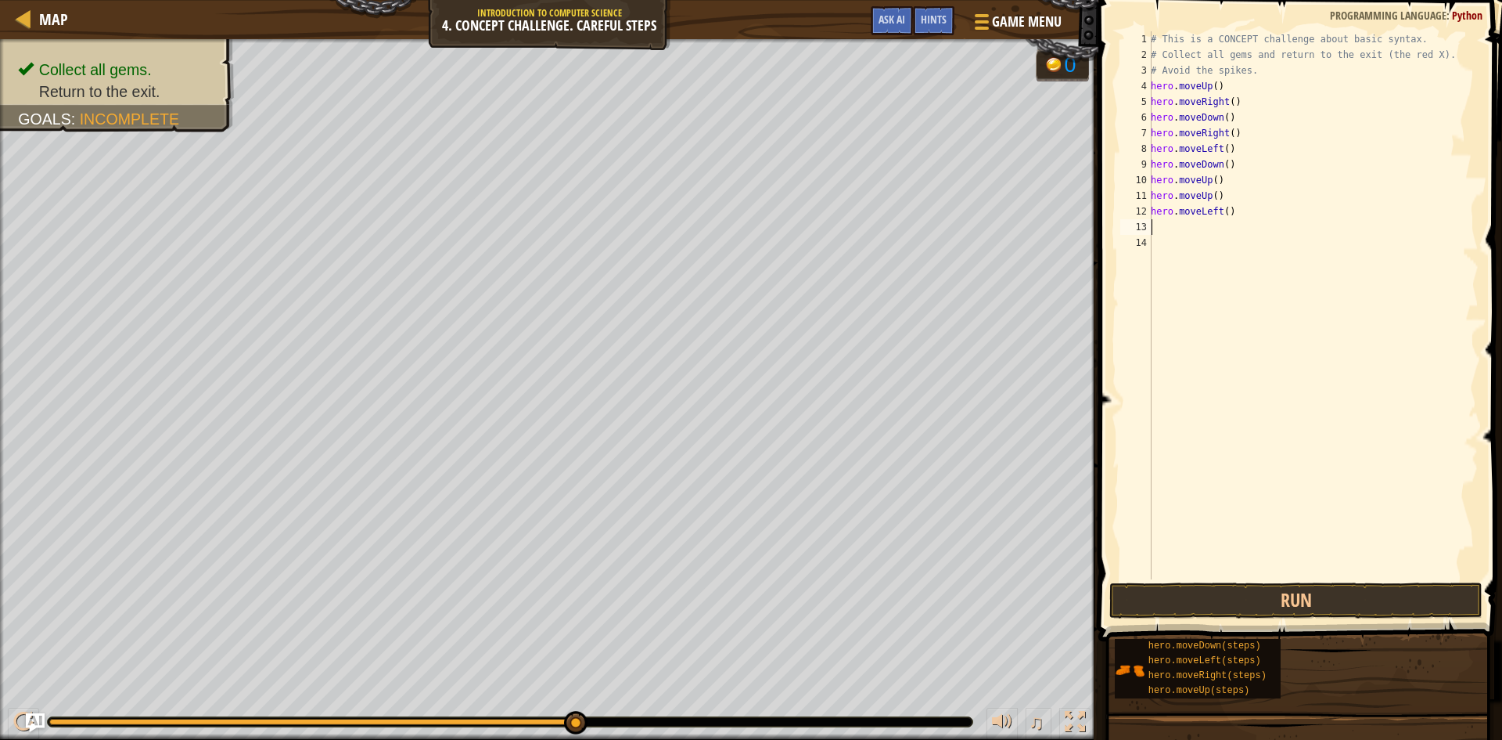
type textarea "m"
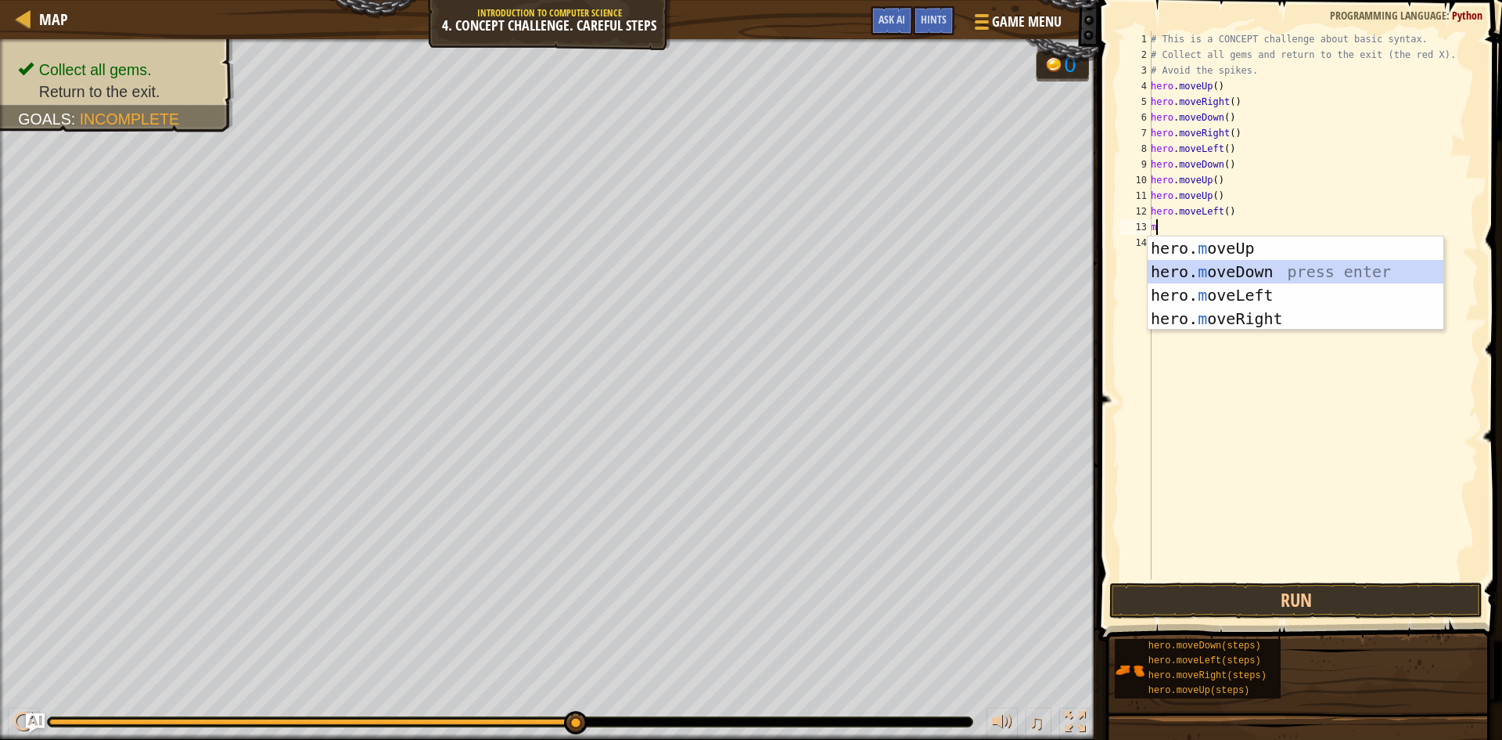
click at [1232, 273] on div "hero. m oveUp press enter hero. m oveDown press enter hero. m oveLeft press ent…" at bounding box center [1296, 306] width 296 height 141
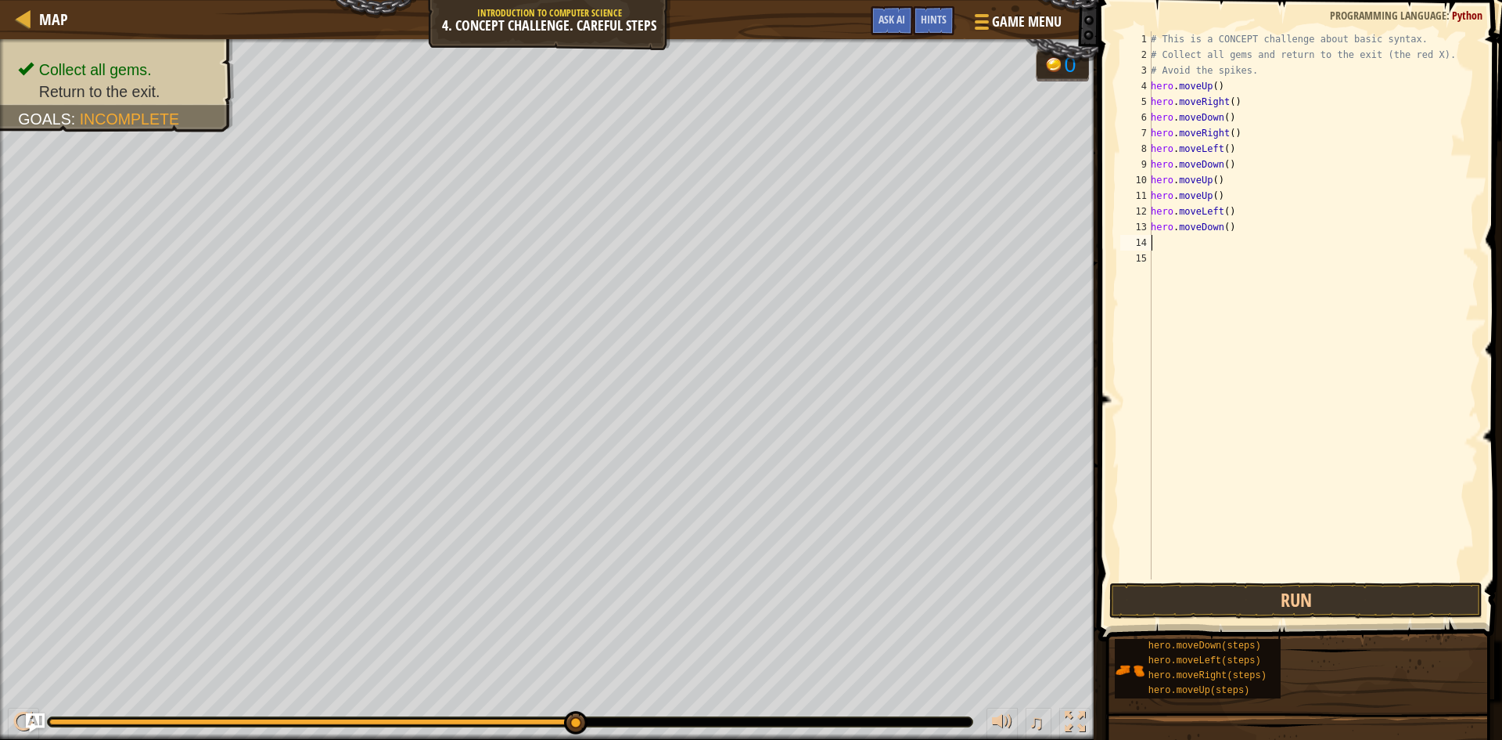
type textarea "m"
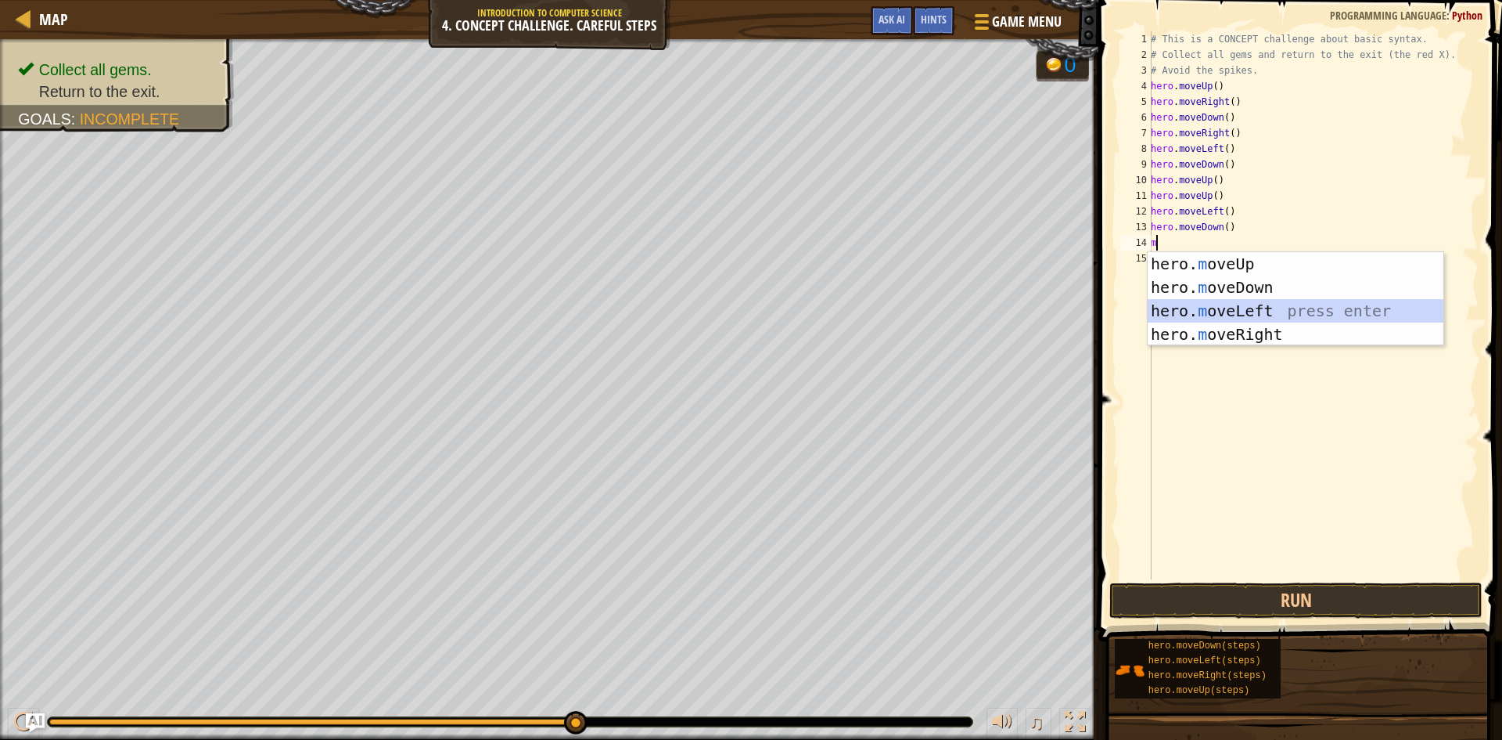
click at [1238, 304] on div "hero. m oveUp press enter hero. m oveDown press enter hero. m oveLeft press ent…" at bounding box center [1296, 322] width 296 height 141
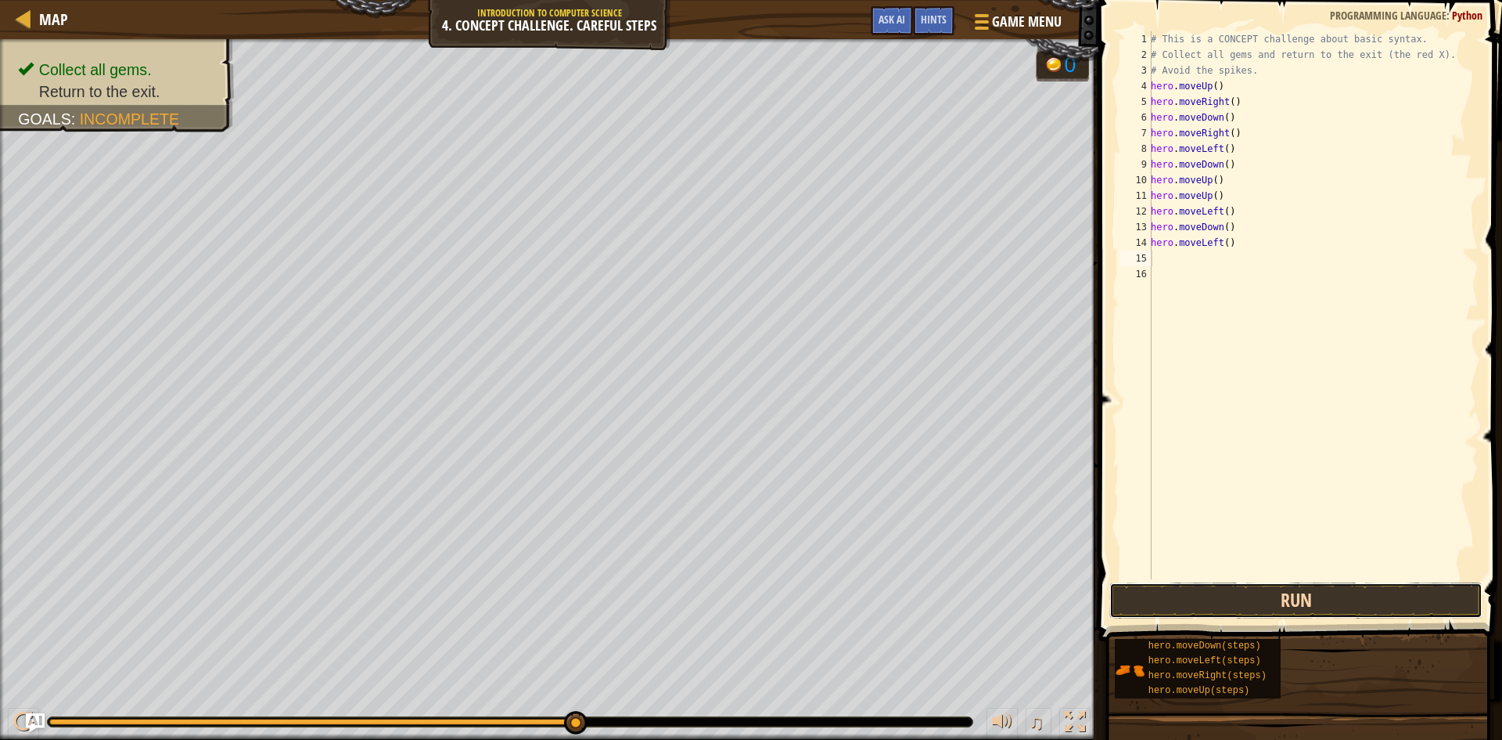
click at [1326, 599] on button "Run" at bounding box center [1296, 600] width 373 height 36
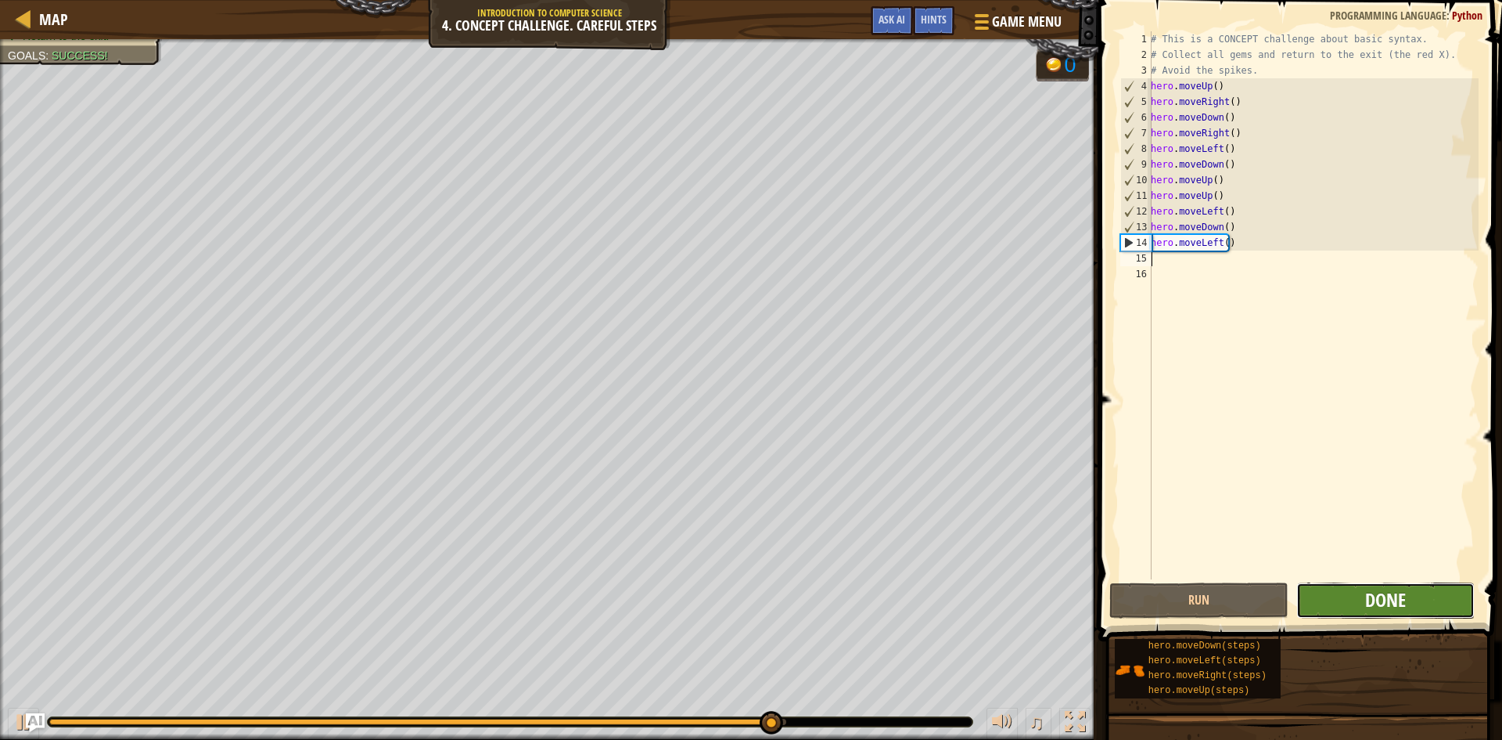
click at [1399, 597] on span "Done" at bounding box center [1386, 599] width 41 height 25
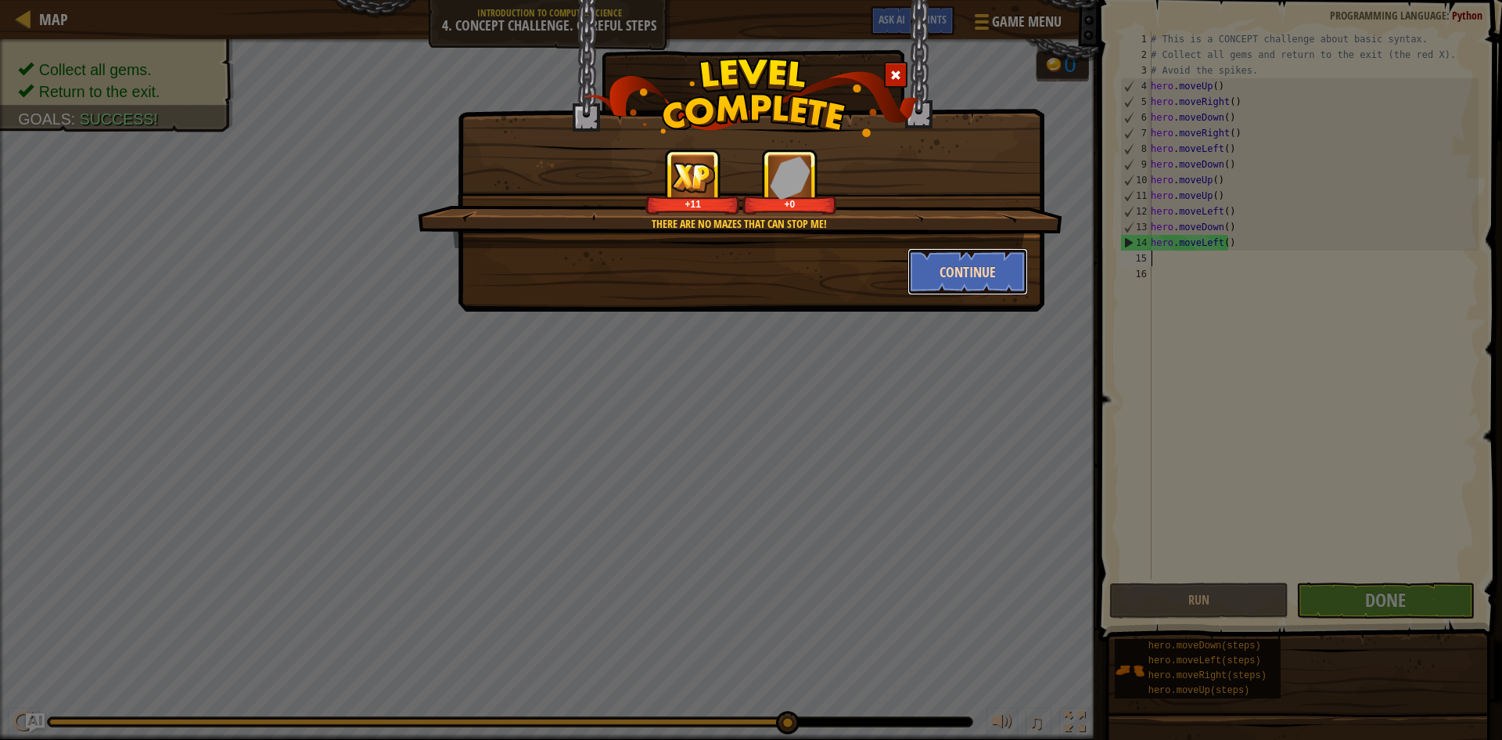
click at [966, 278] on button "Continue" at bounding box center [968, 271] width 121 height 47
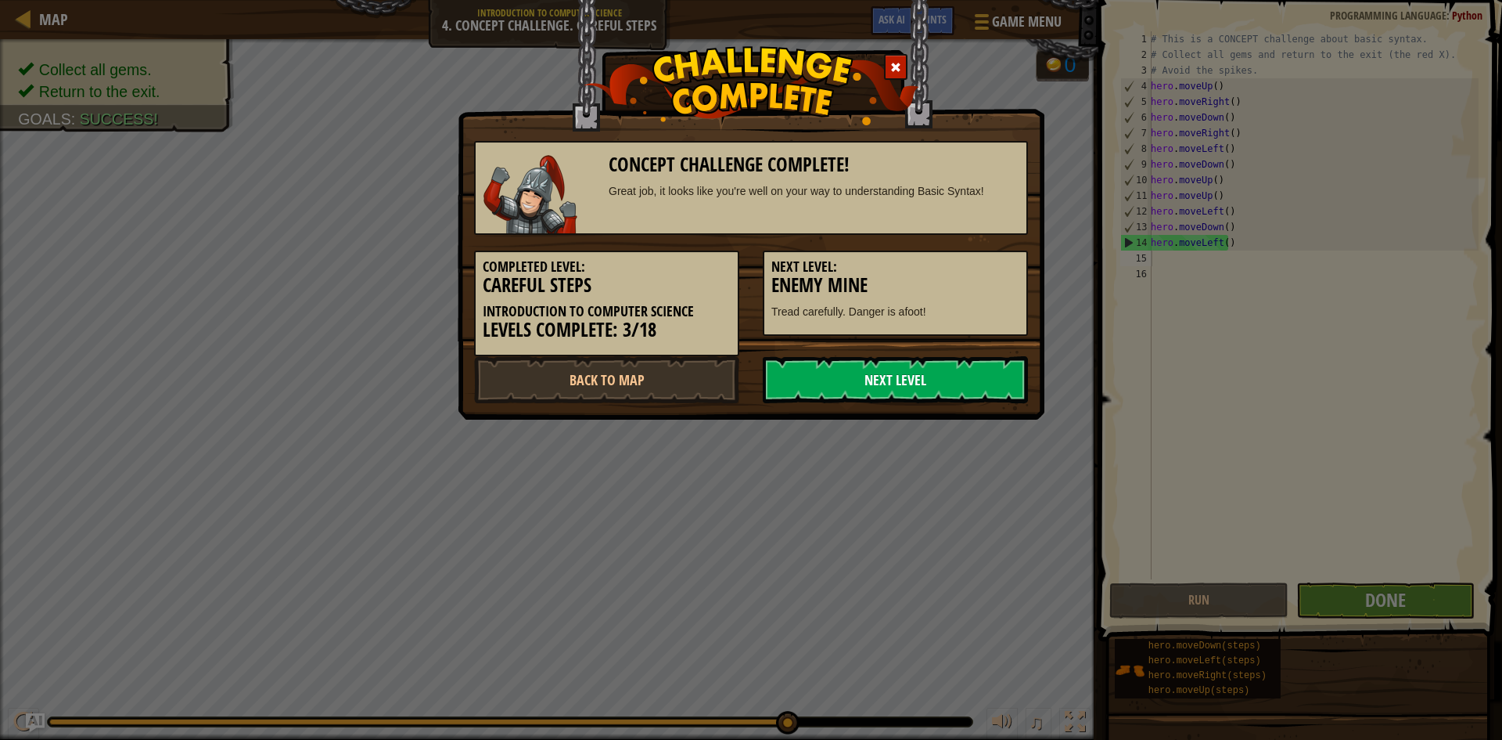
click at [952, 370] on link "Next Level" at bounding box center [895, 379] width 265 height 47
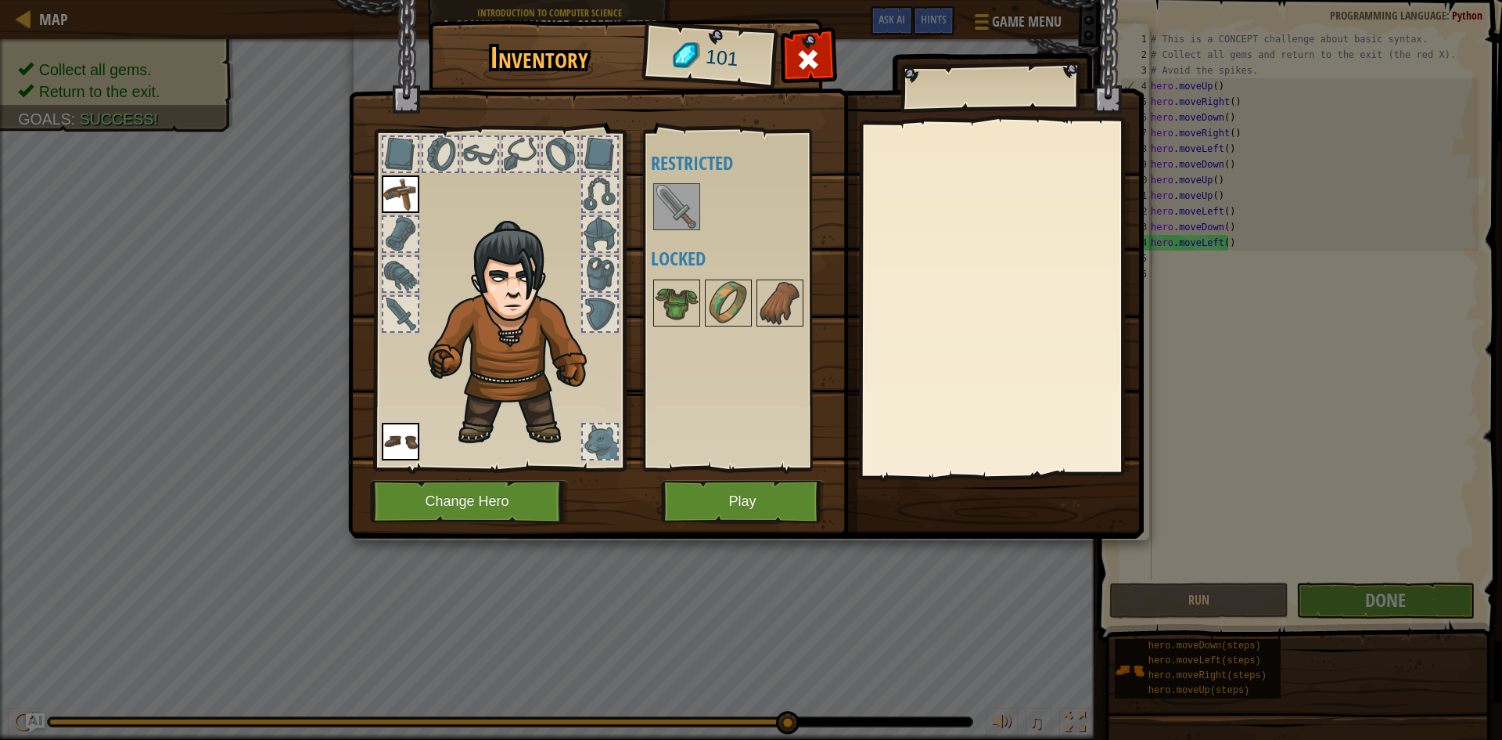
click at [678, 212] on img at bounding box center [677, 207] width 44 height 44
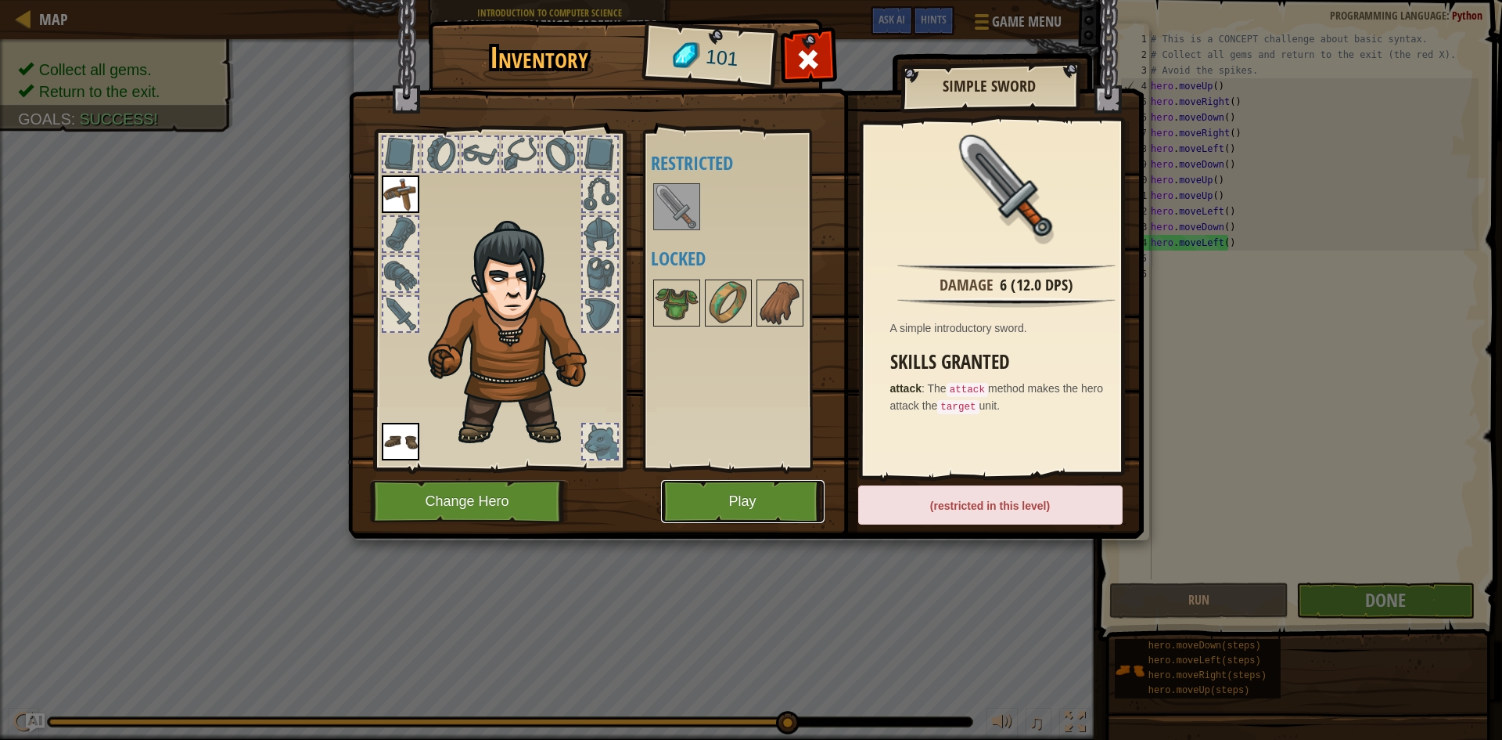
click at [758, 484] on button "Play" at bounding box center [743, 501] width 164 height 43
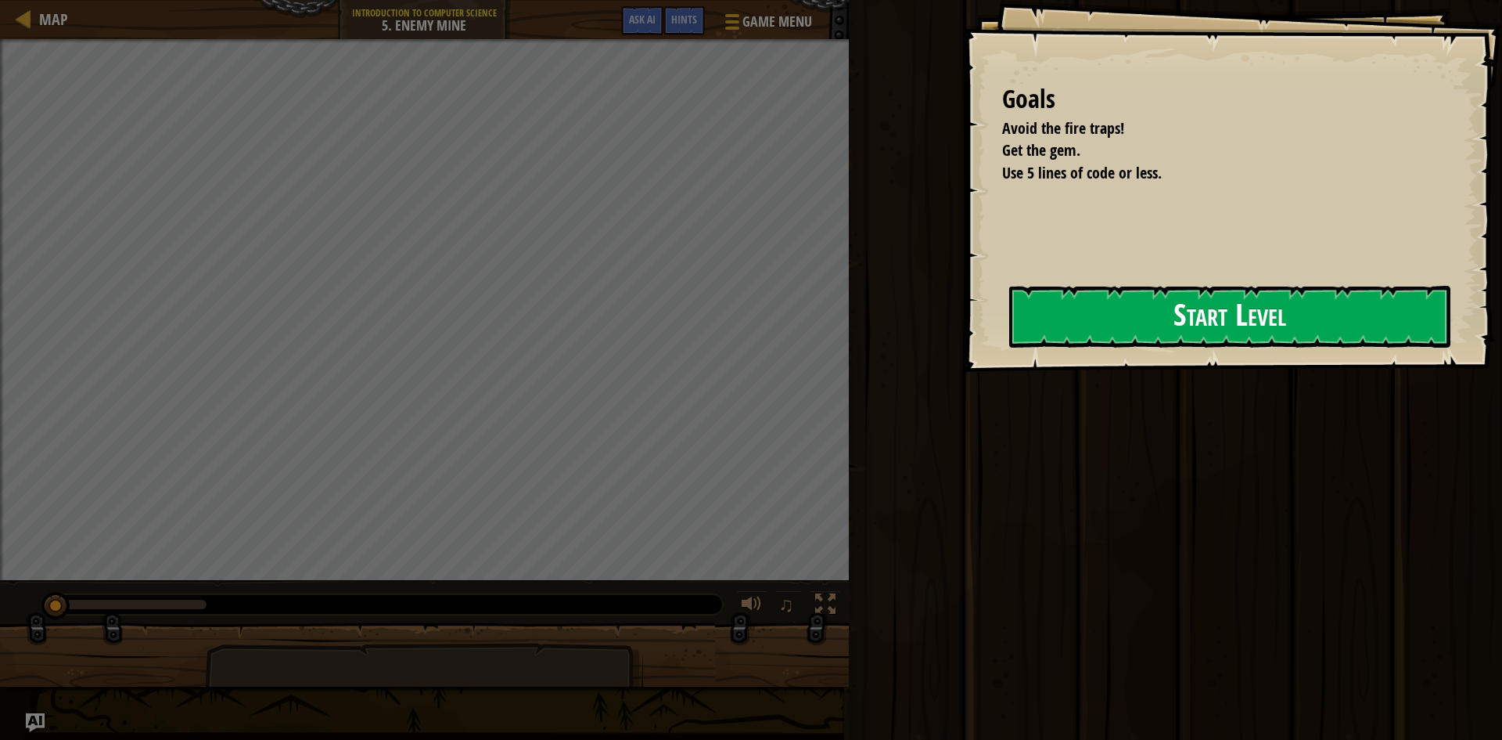
click at [1100, 322] on button "Start Level" at bounding box center [1229, 317] width 441 height 62
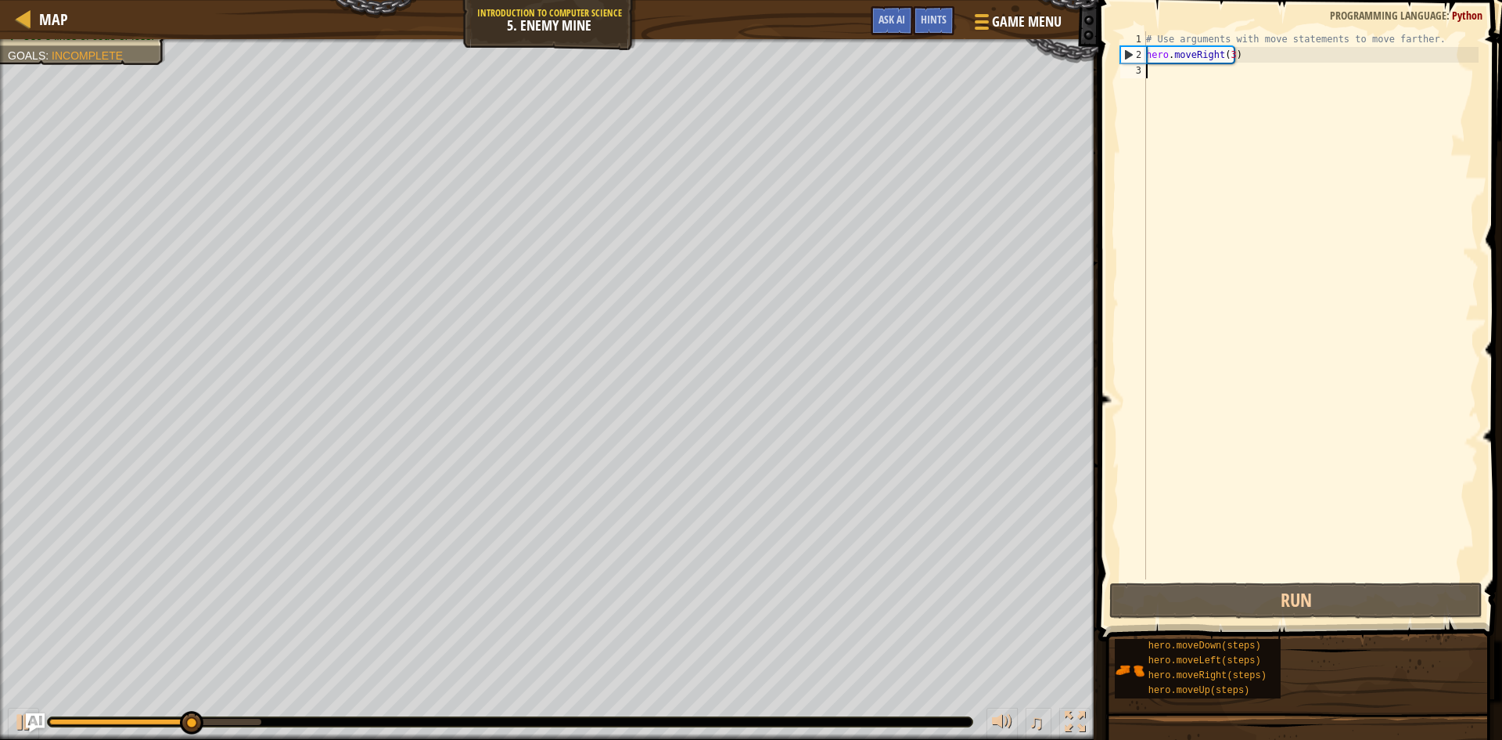
type textarea "m"
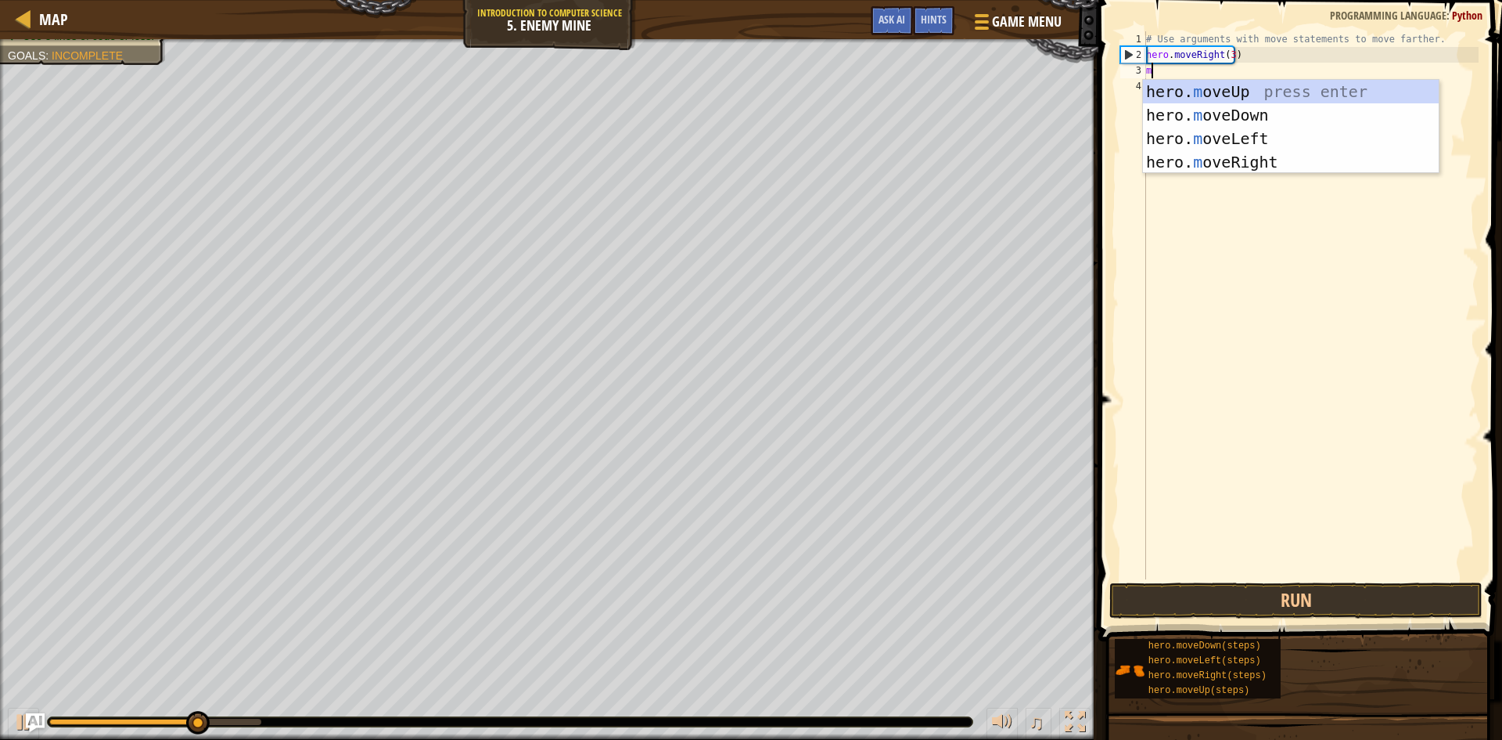
scroll to position [7, 0]
click at [1228, 88] on div "hero. m oveUp press enter hero. m oveDown press enter hero. m oveLeft press ent…" at bounding box center [1291, 150] width 296 height 141
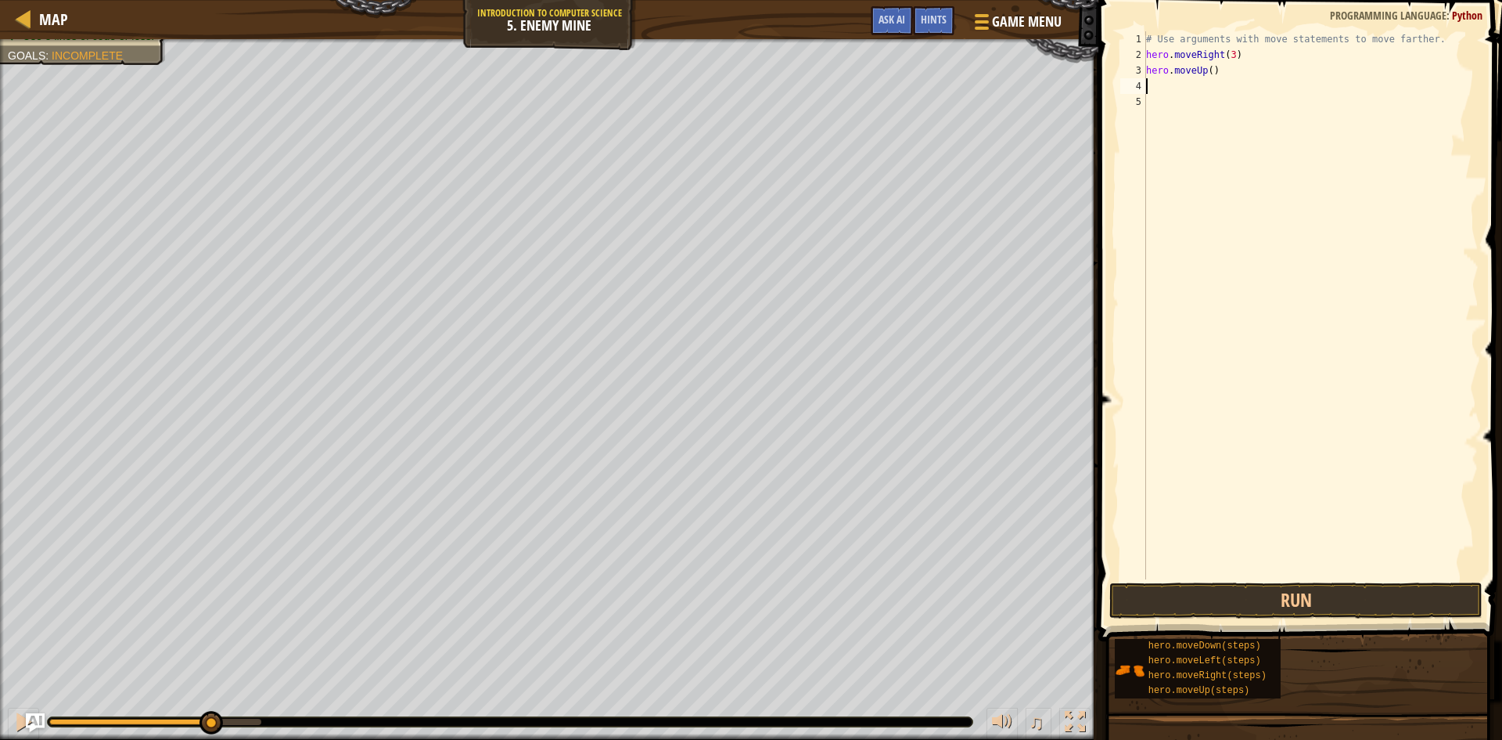
type textarea "m"
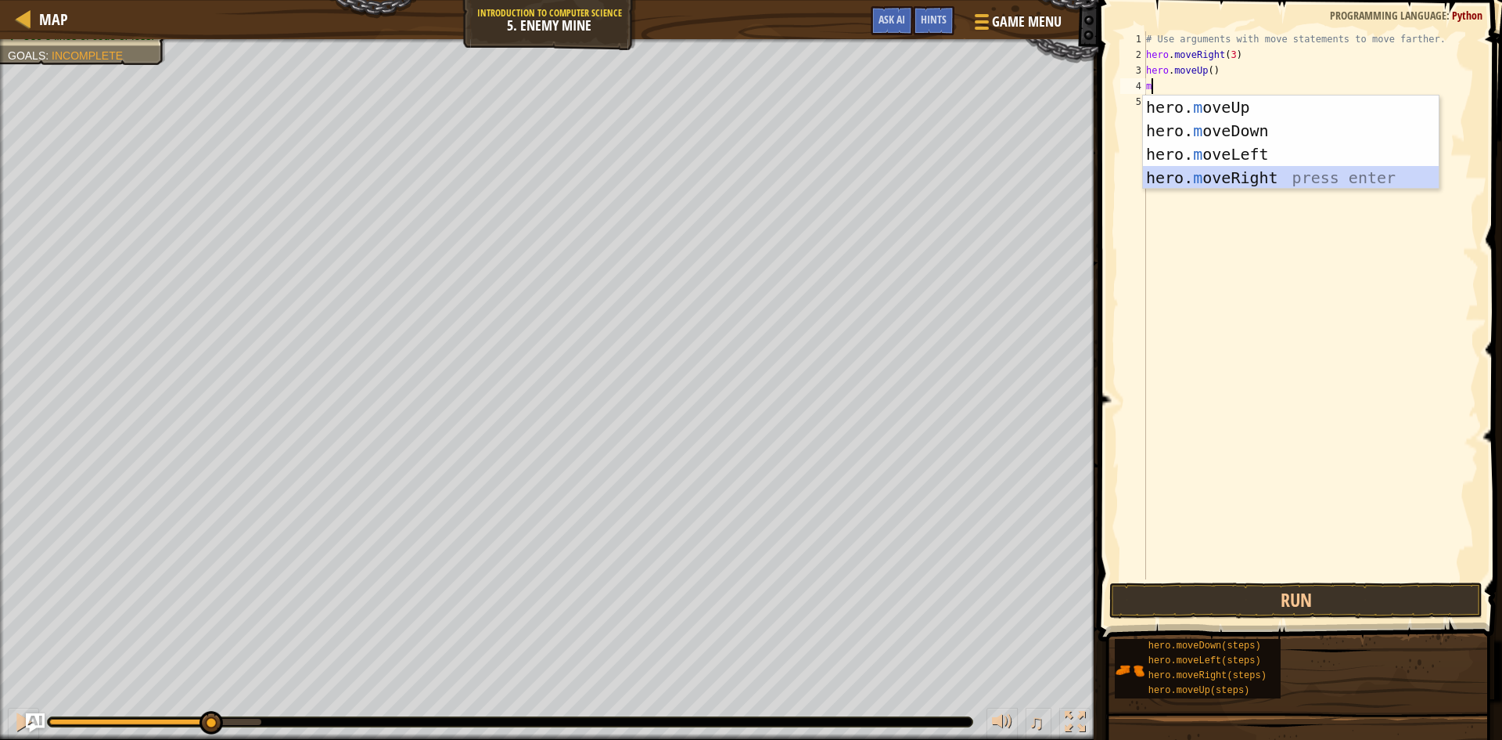
click at [1254, 176] on div "hero. m oveUp press enter hero. m oveDown press enter hero. m oveLeft press ent…" at bounding box center [1291, 165] width 296 height 141
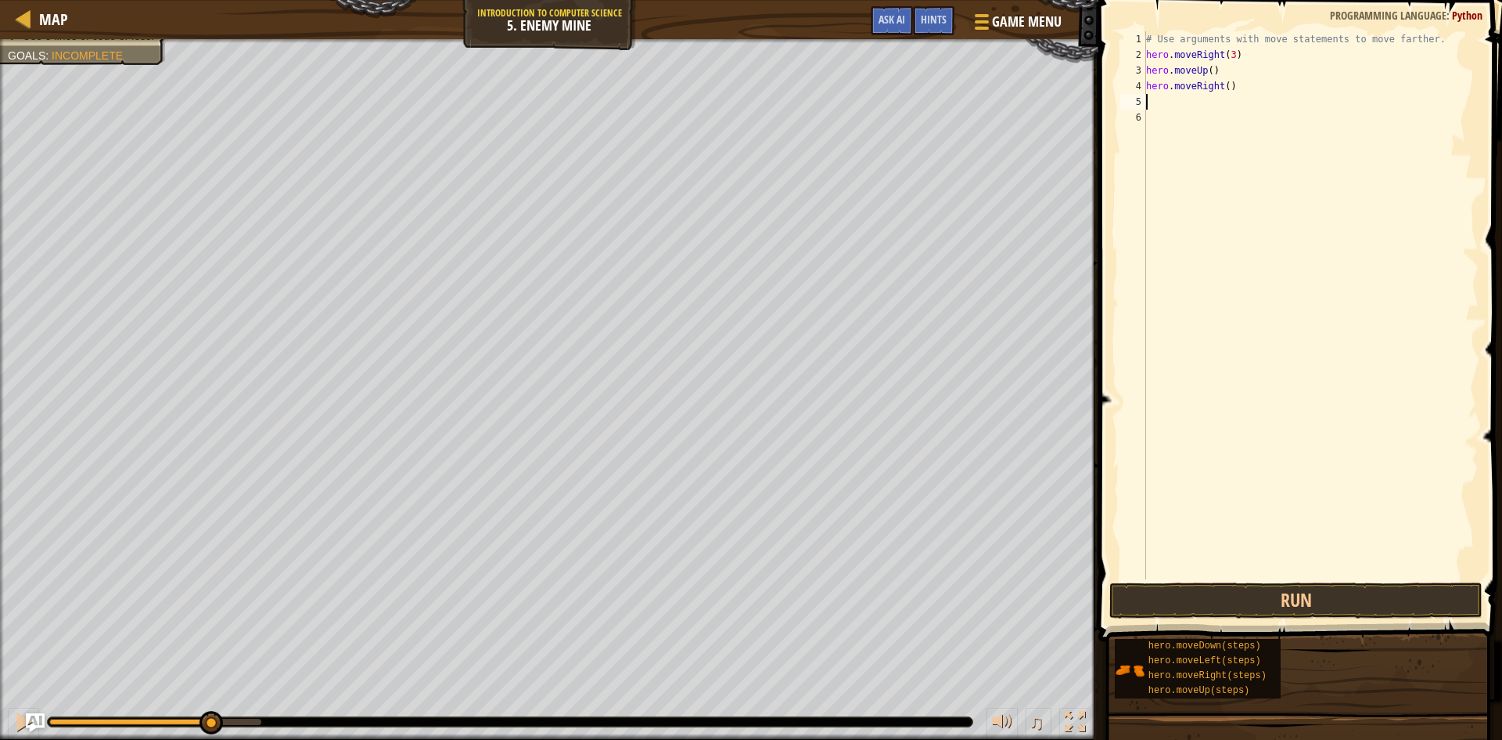
type textarea "m"
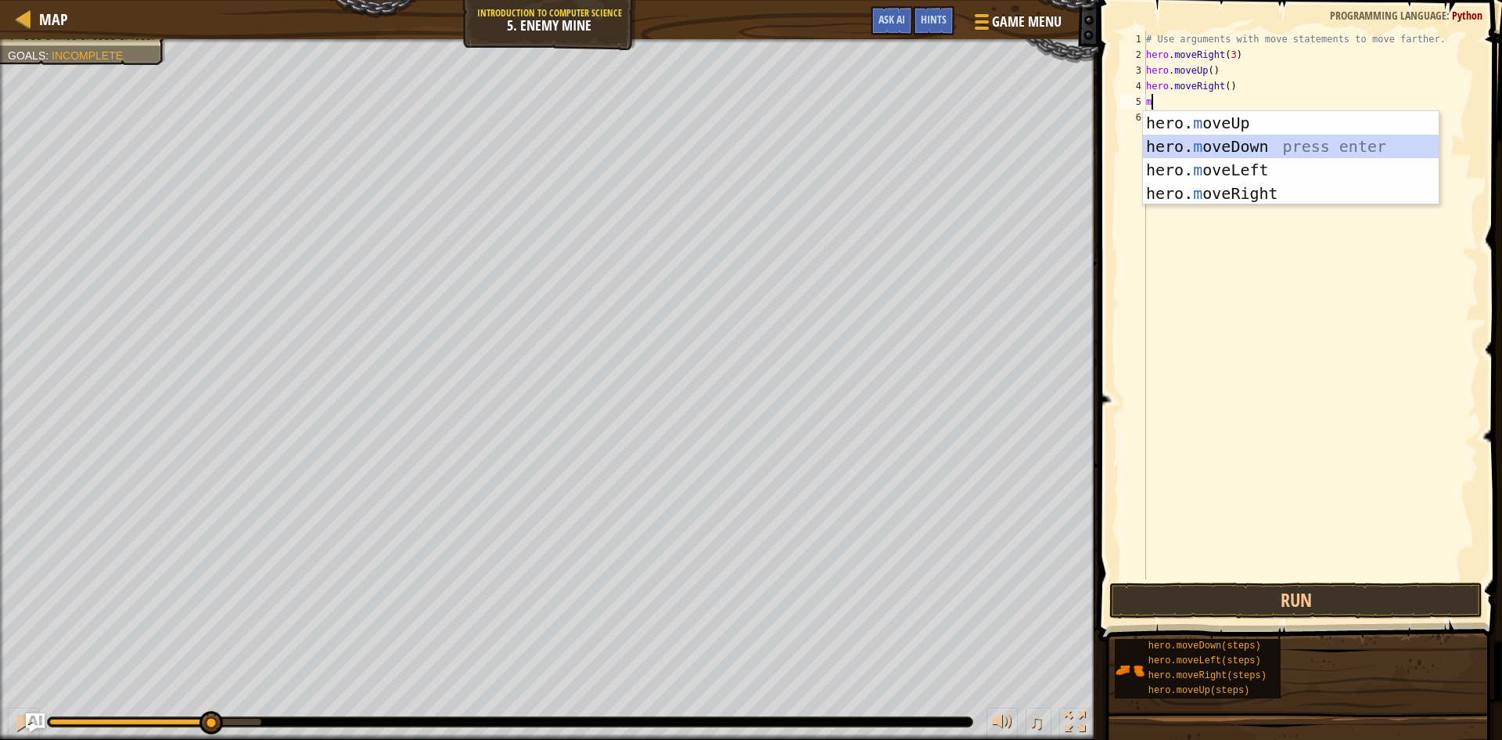
click at [1265, 149] on div "hero. m oveUp press enter hero. m oveDown press enter hero. m oveLeft press ent…" at bounding box center [1291, 181] width 296 height 141
type textarea "m"
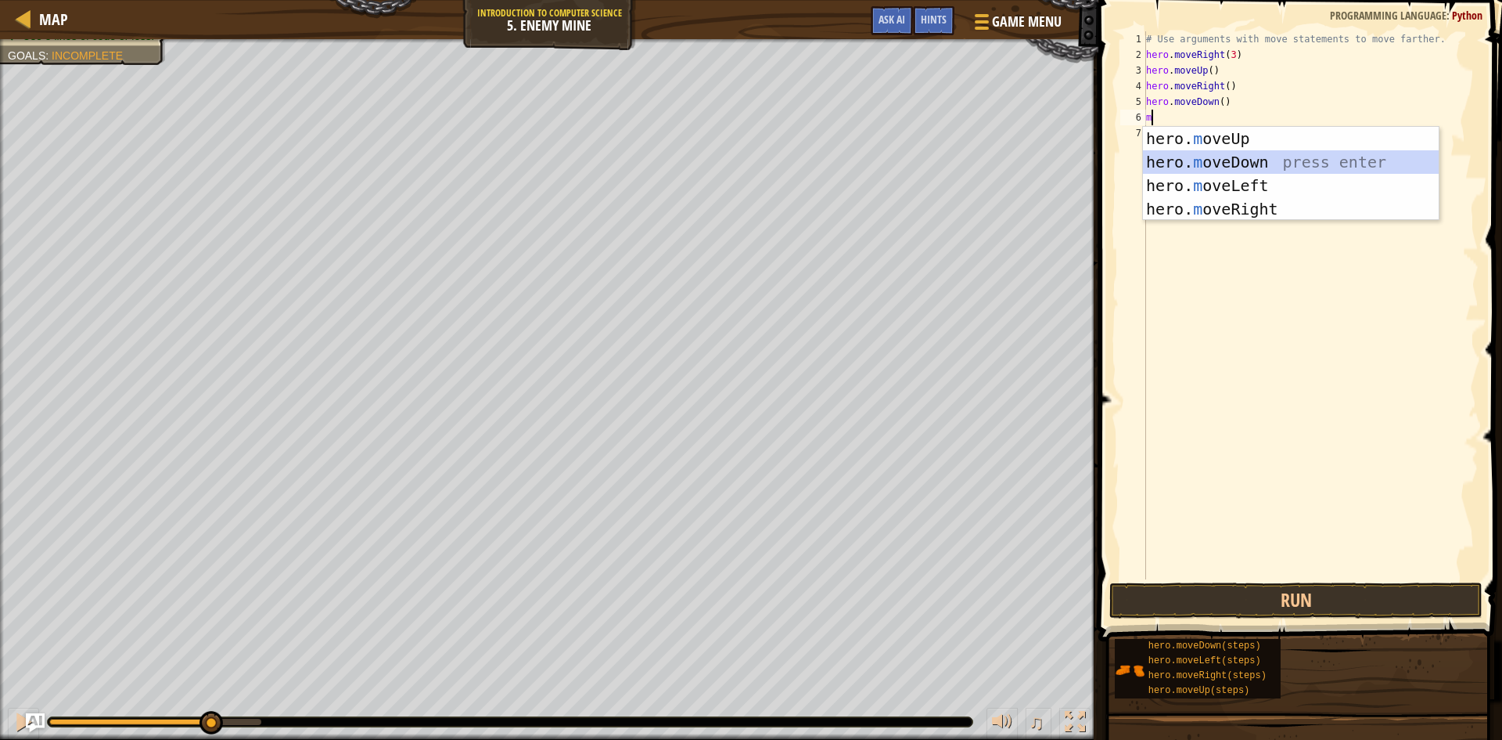
click at [1257, 156] on div "hero. m oveUp press enter hero. m oveDown press enter hero. m oveLeft press ent…" at bounding box center [1291, 197] width 296 height 141
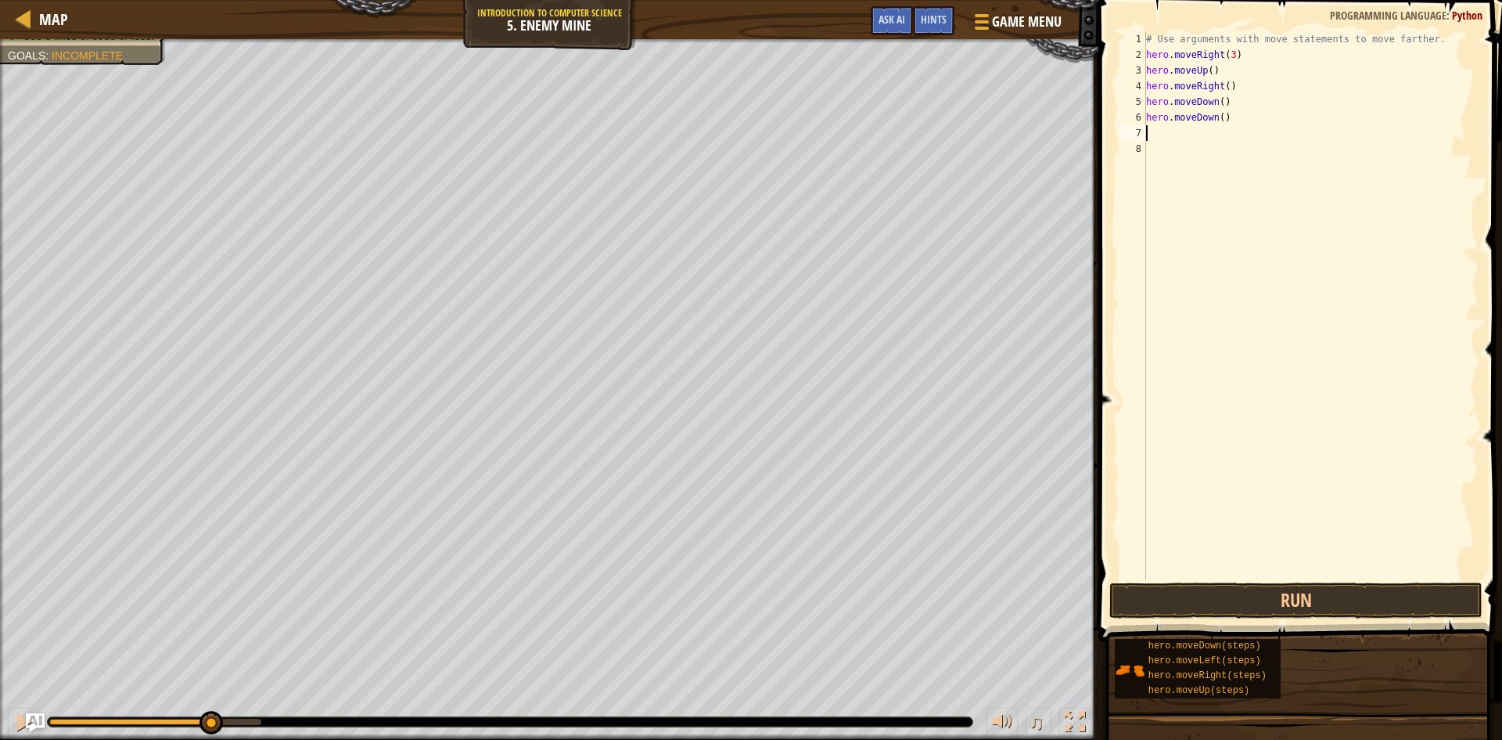
type textarea "m"
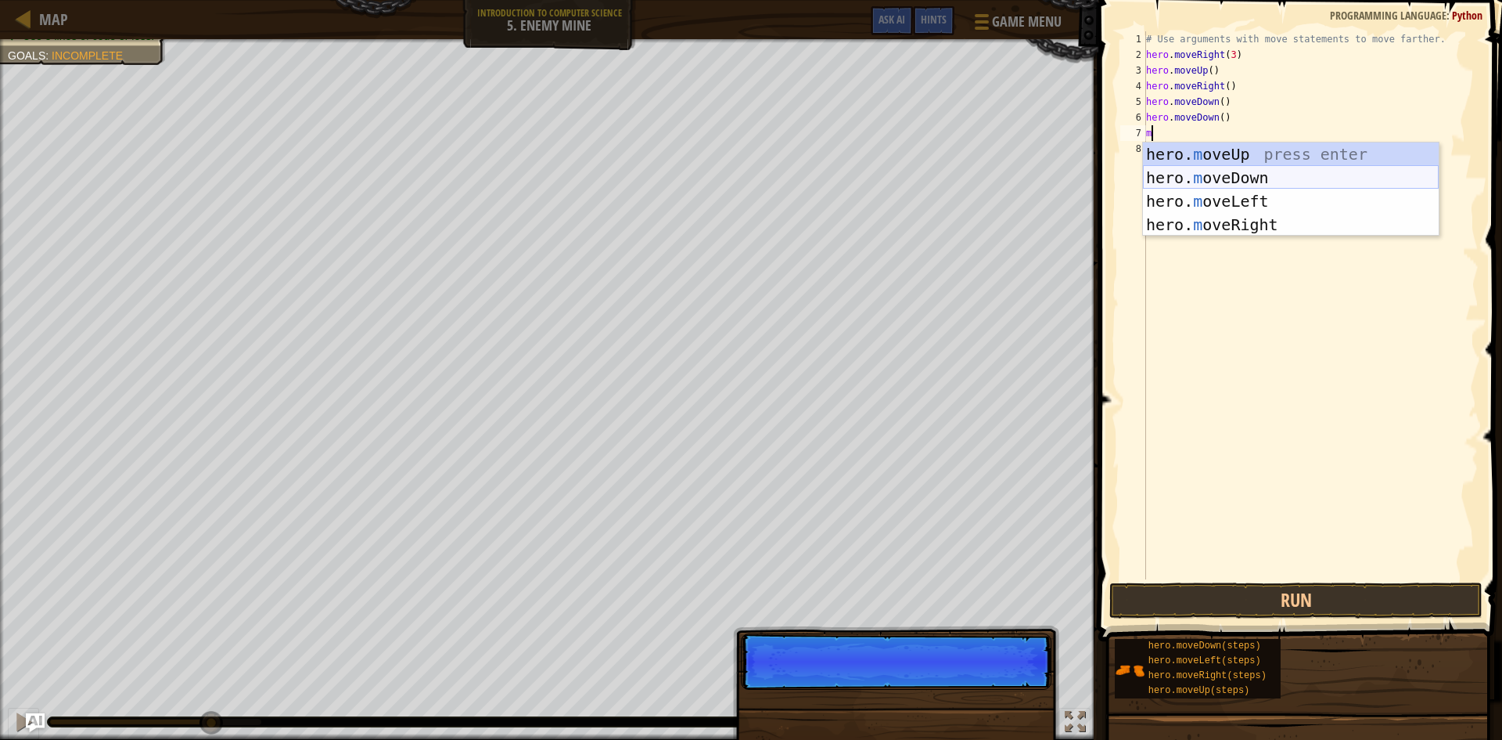
click at [1247, 181] on div "hero. m oveUp press enter hero. m oveDown press enter hero. m oveLeft press ent…" at bounding box center [1291, 212] width 296 height 141
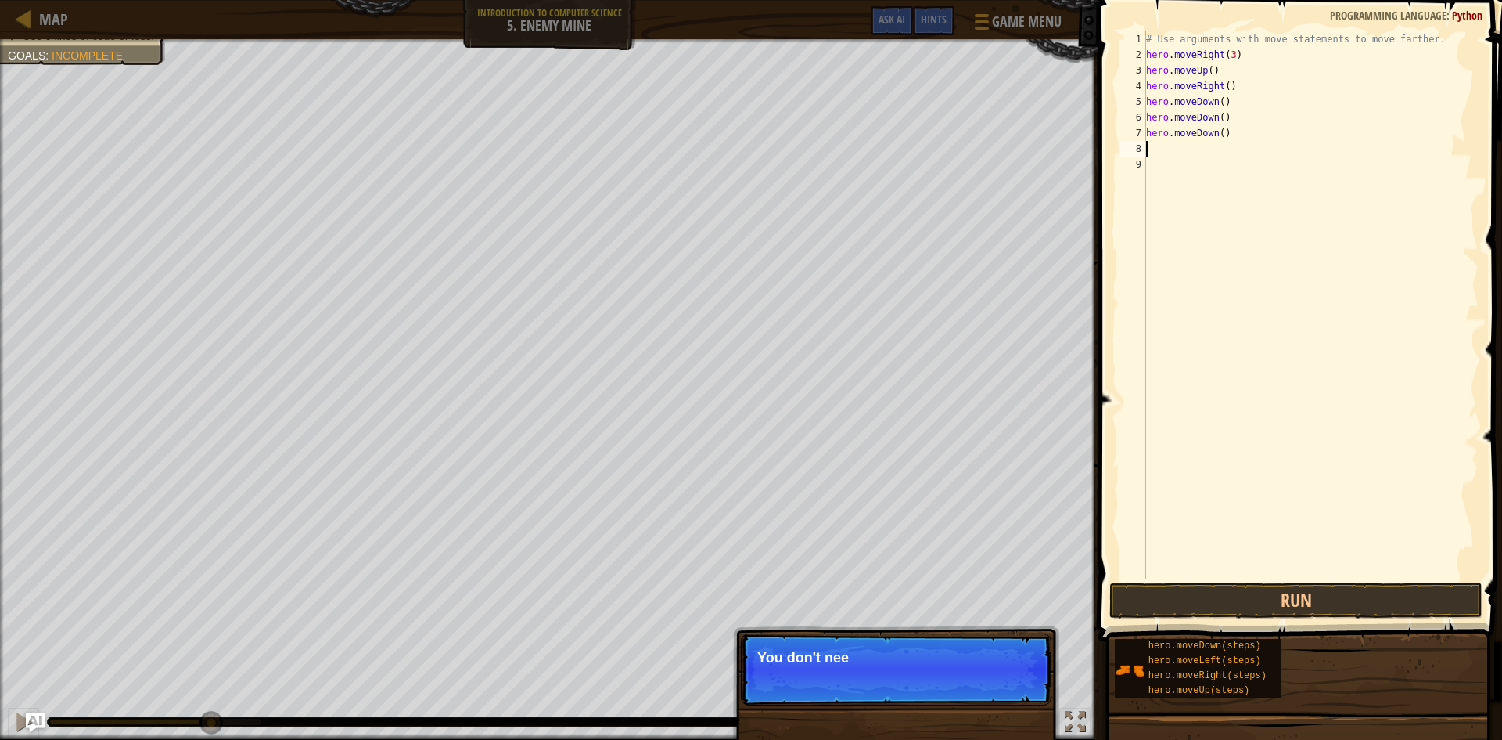
type textarea "m"
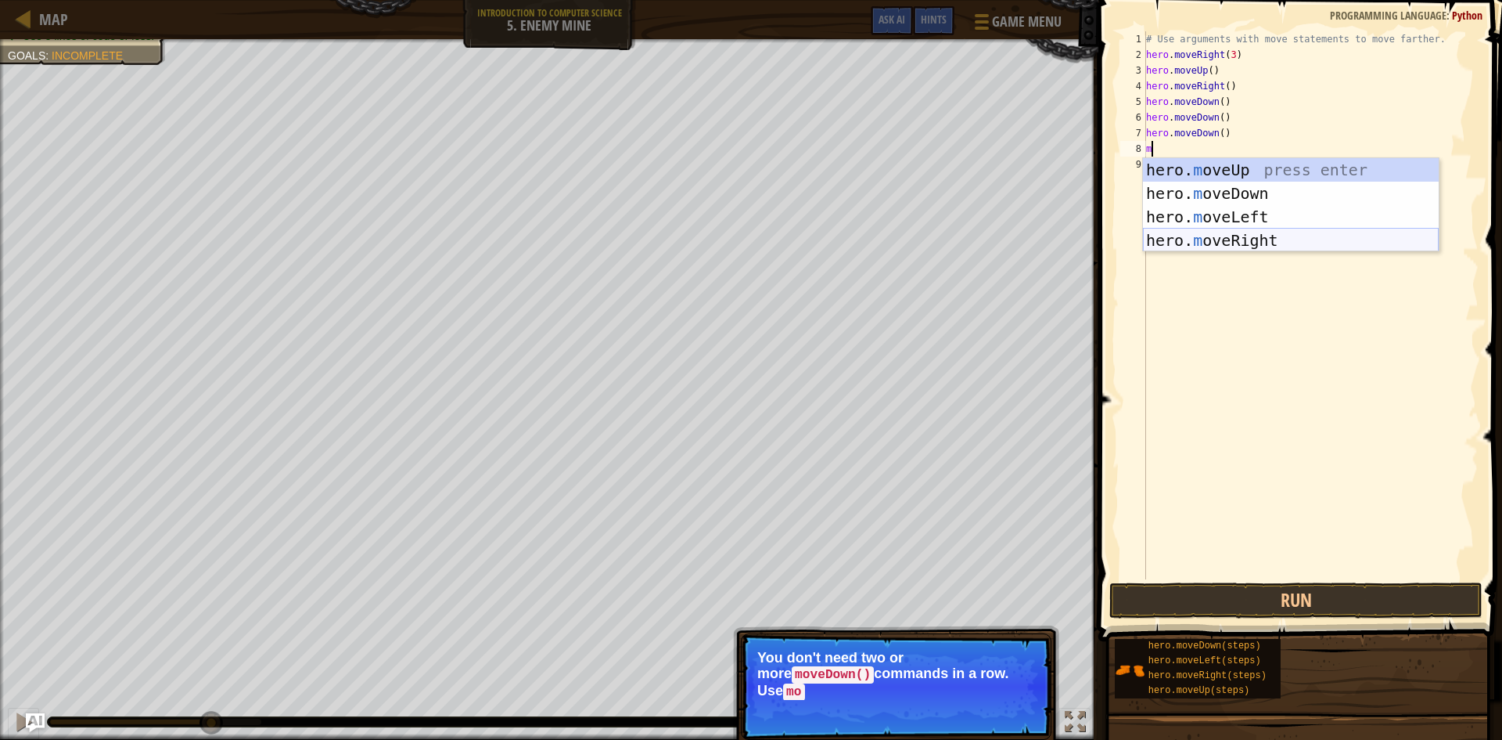
click at [1260, 236] on div "hero. m oveUp press enter hero. m oveDown press enter hero. m oveLeft press ent…" at bounding box center [1291, 228] width 296 height 141
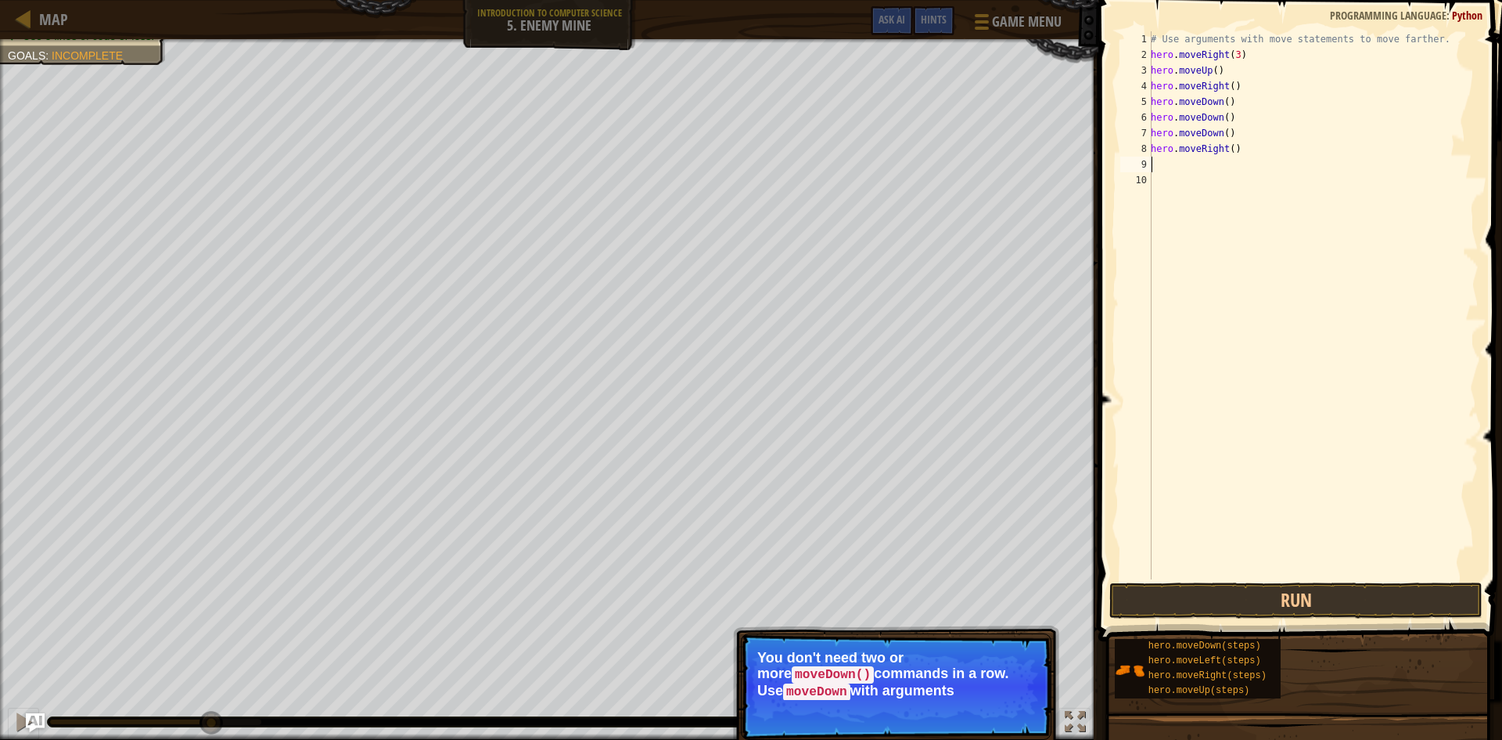
type textarea "m"
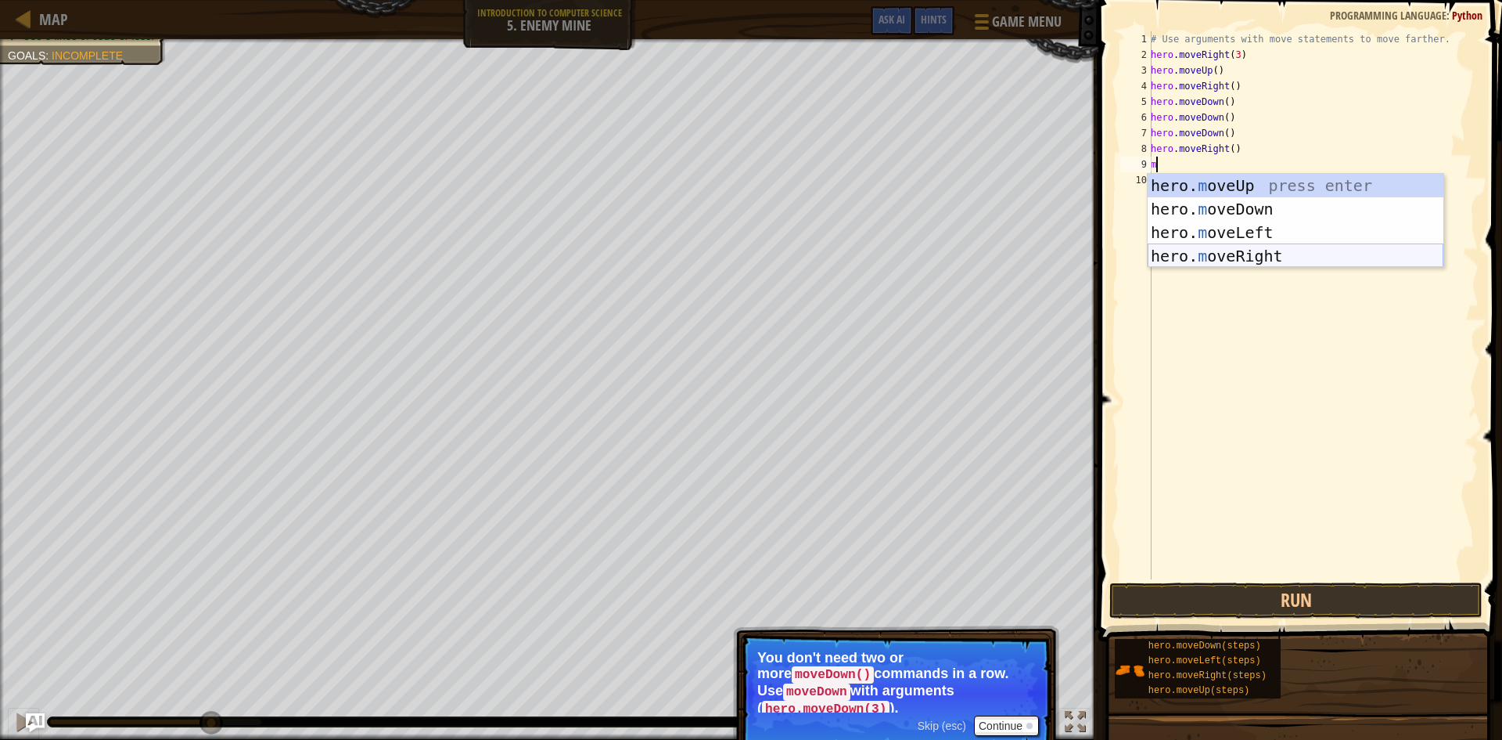
click at [1252, 250] on div "hero. m oveUp press enter hero. m oveDown press enter hero. m oveLeft press ent…" at bounding box center [1296, 244] width 296 height 141
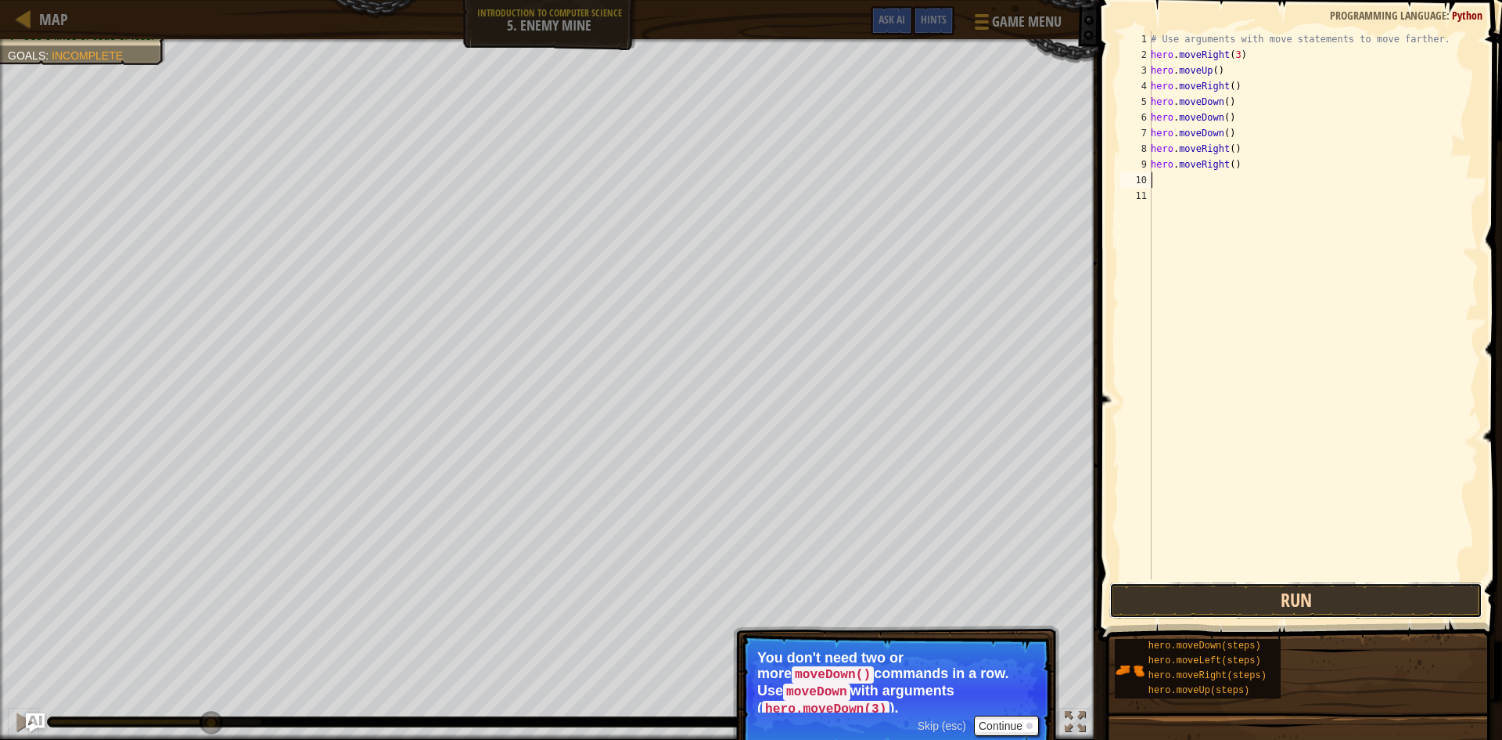
click at [1258, 595] on button "Run" at bounding box center [1296, 600] width 373 height 36
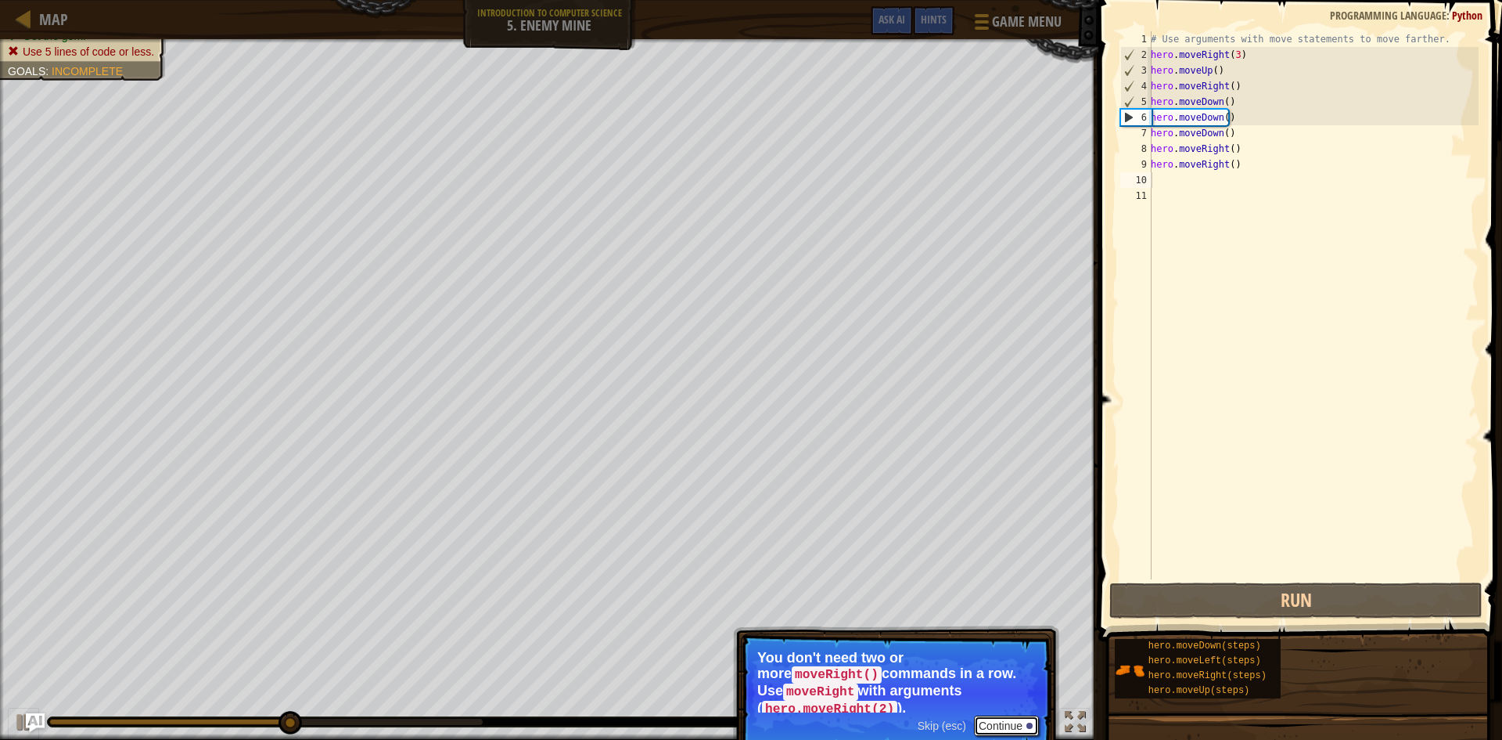
click at [1013, 715] on button "Continue" at bounding box center [1006, 725] width 65 height 20
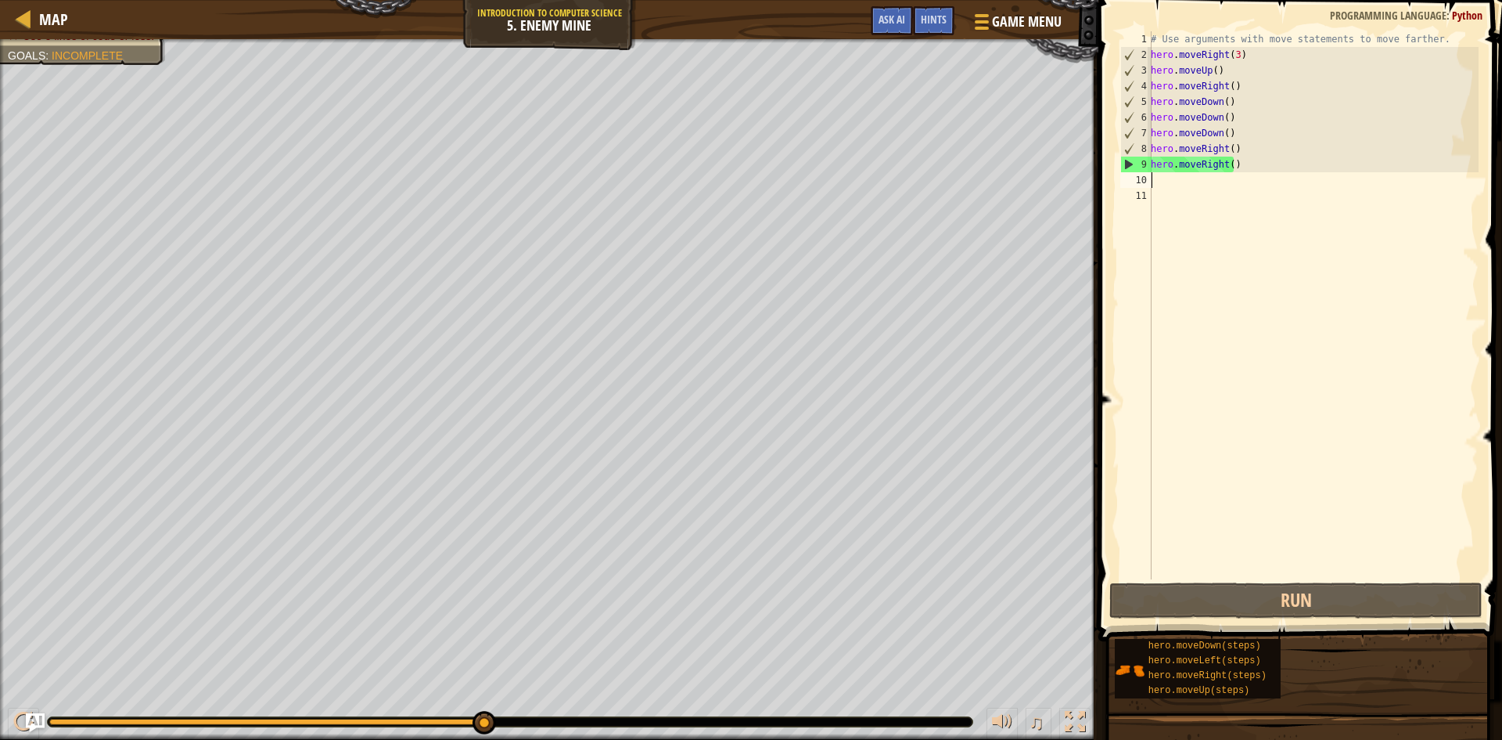
click at [1212, 62] on div "# Use arguments with move statements to move farther. hero . moveRight ( 3 ) he…" at bounding box center [1313, 320] width 331 height 579
type textarea "hero.moveRight(3)"
click at [1156, 53] on div "# Use arguments with move statements to move farther. hero . moveRight ( 3 ) he…" at bounding box center [1313, 320] width 331 height 579
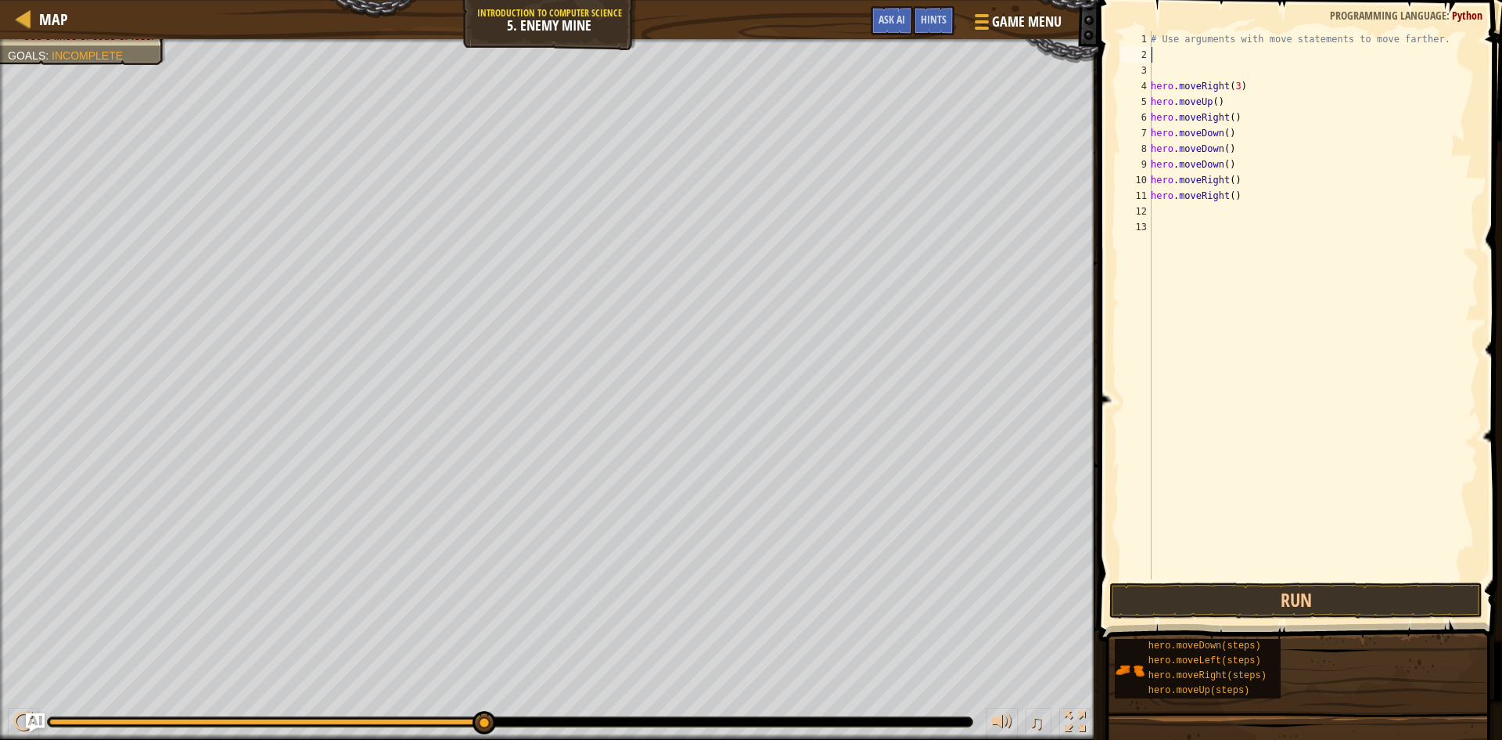
click at [1153, 57] on div "# Use arguments with move statements to move farther. hero . moveRight ( 3 ) he…" at bounding box center [1313, 320] width 331 height 579
type textarea "m"
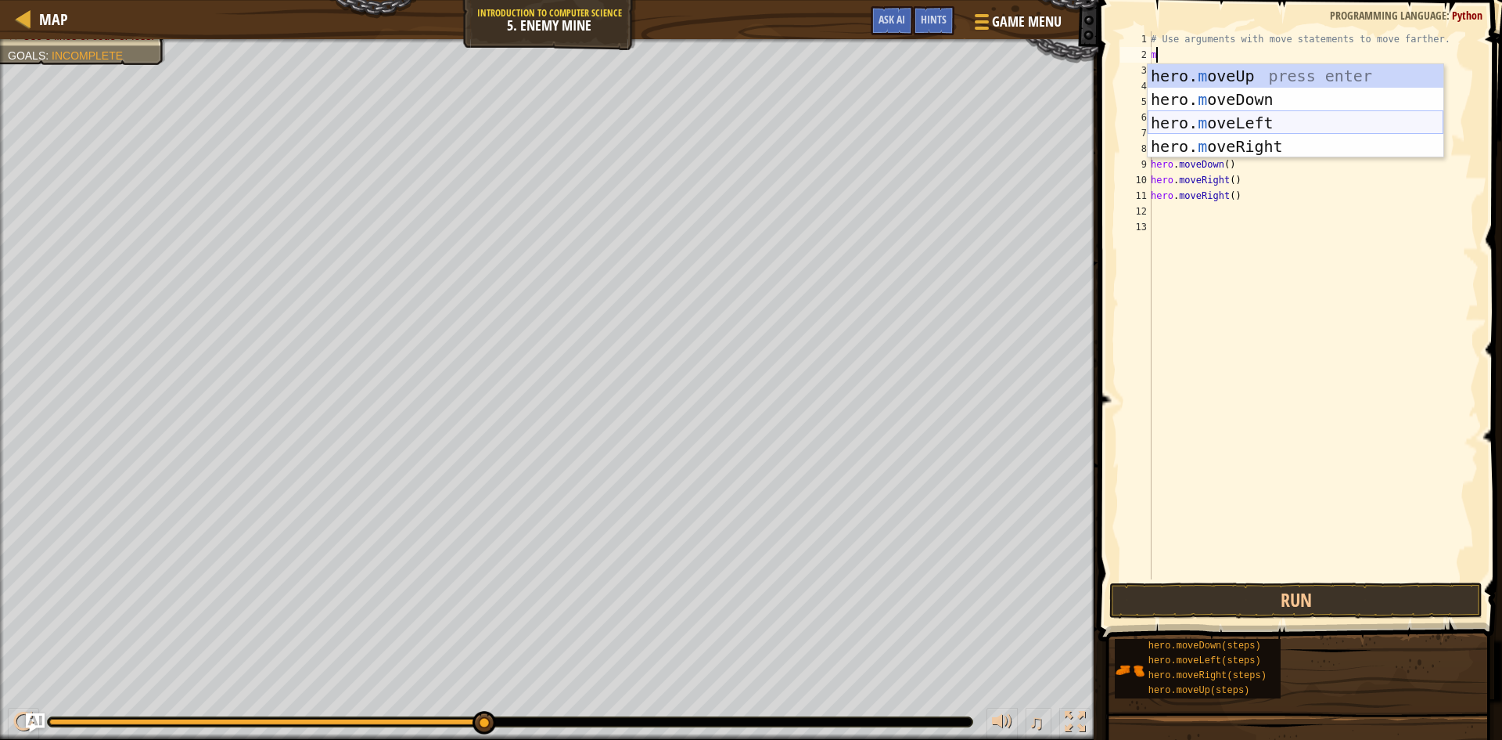
click at [1263, 125] on div "hero. m oveUp press enter hero. m oveDown press enter hero. m oveLeft press ent…" at bounding box center [1296, 134] width 296 height 141
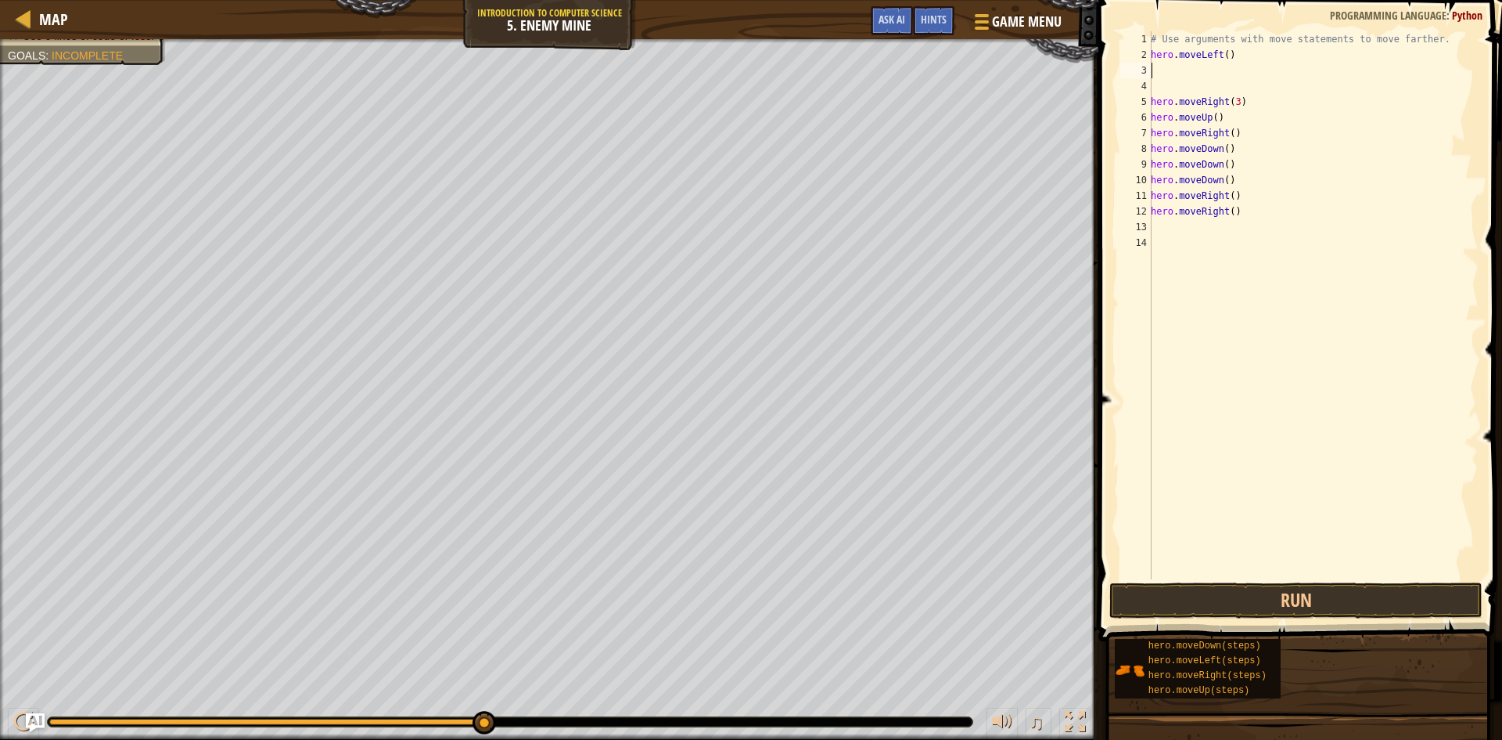
type textarea "m"
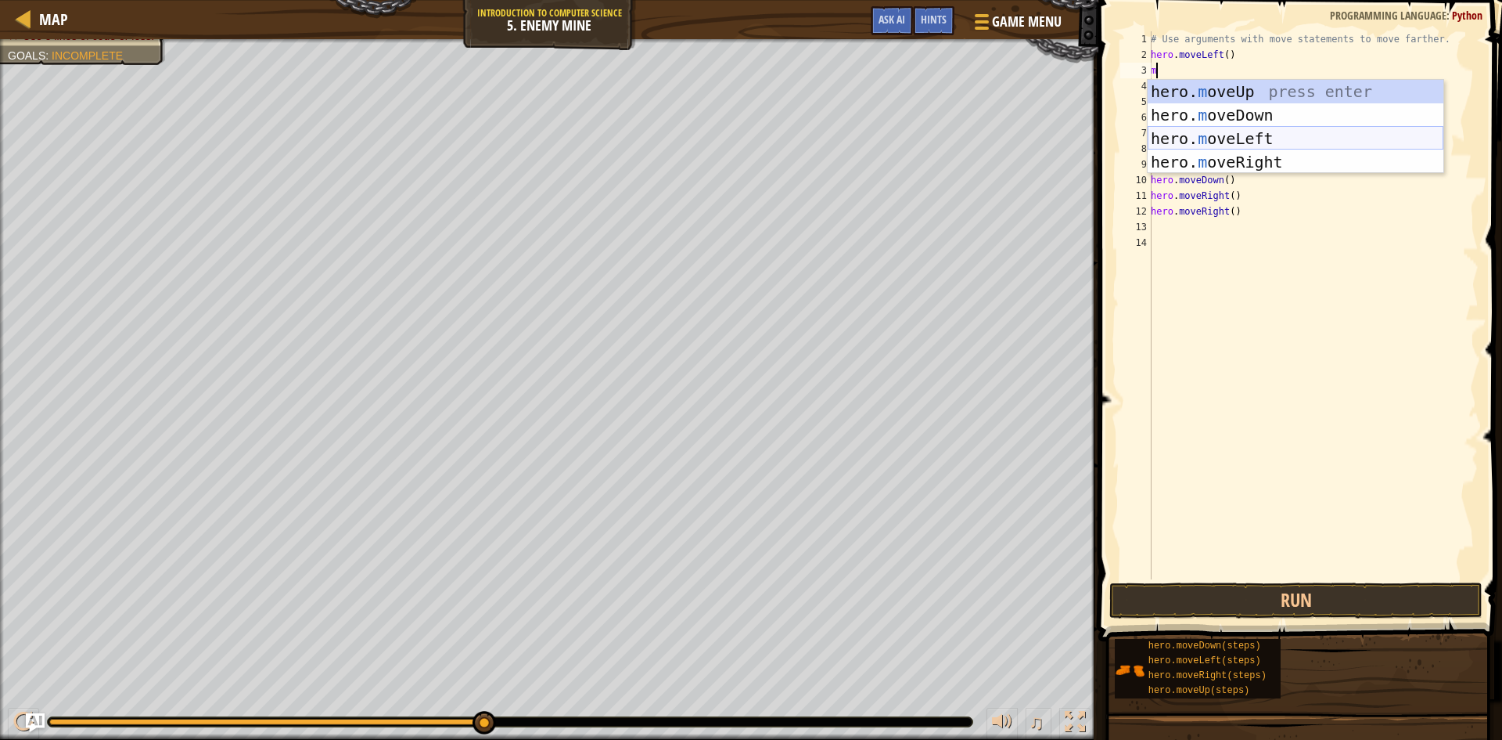
drag, startPoint x: 1281, startPoint y: 131, endPoint x: 1265, endPoint y: 128, distance: 16.7
click at [1280, 132] on div "hero. m oveUp press enter hero. m oveDown press enter hero. m oveLeft press ent…" at bounding box center [1296, 150] width 296 height 141
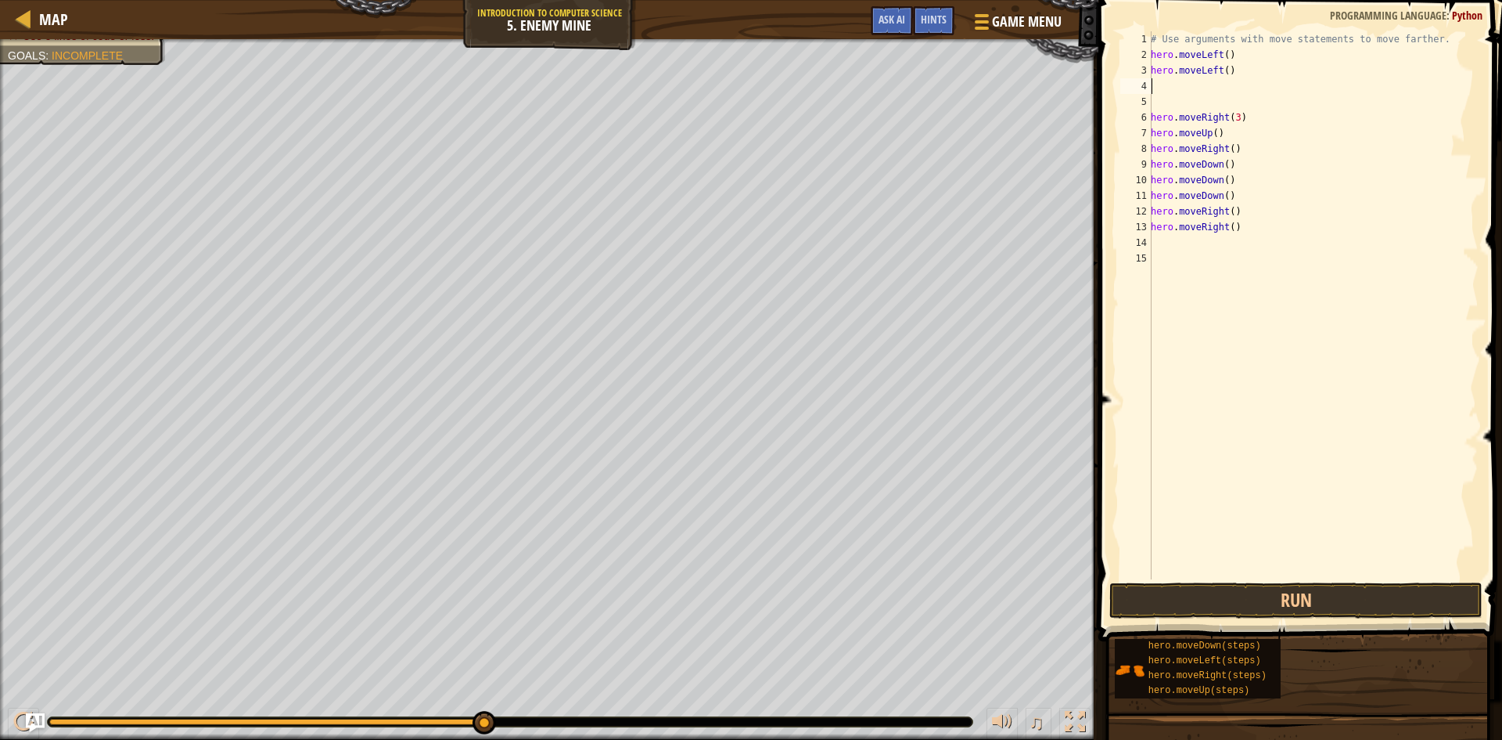
type textarea "m"
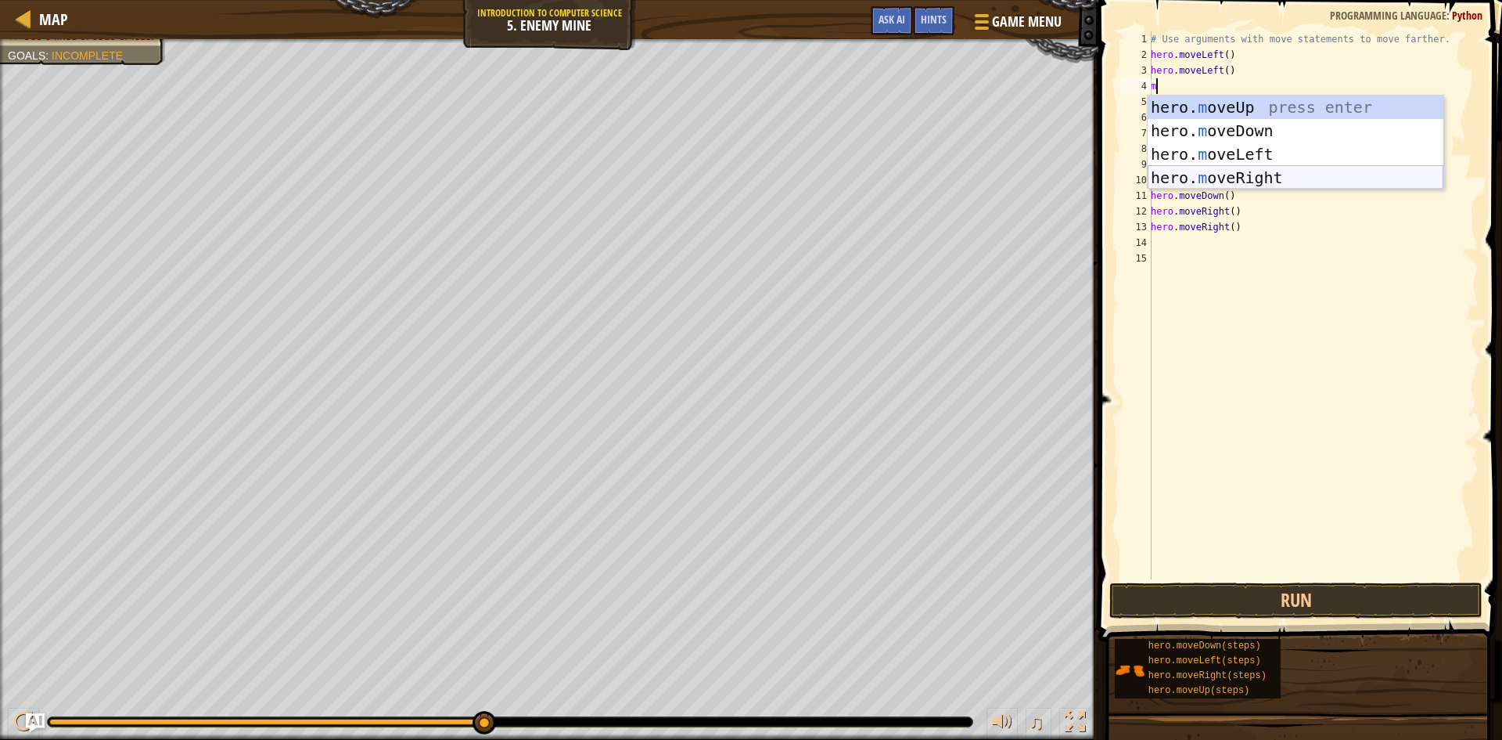
click at [1261, 181] on div "hero. m oveUp press enter hero. m oveDown press enter hero. m oveLeft press ent…" at bounding box center [1296, 165] width 296 height 141
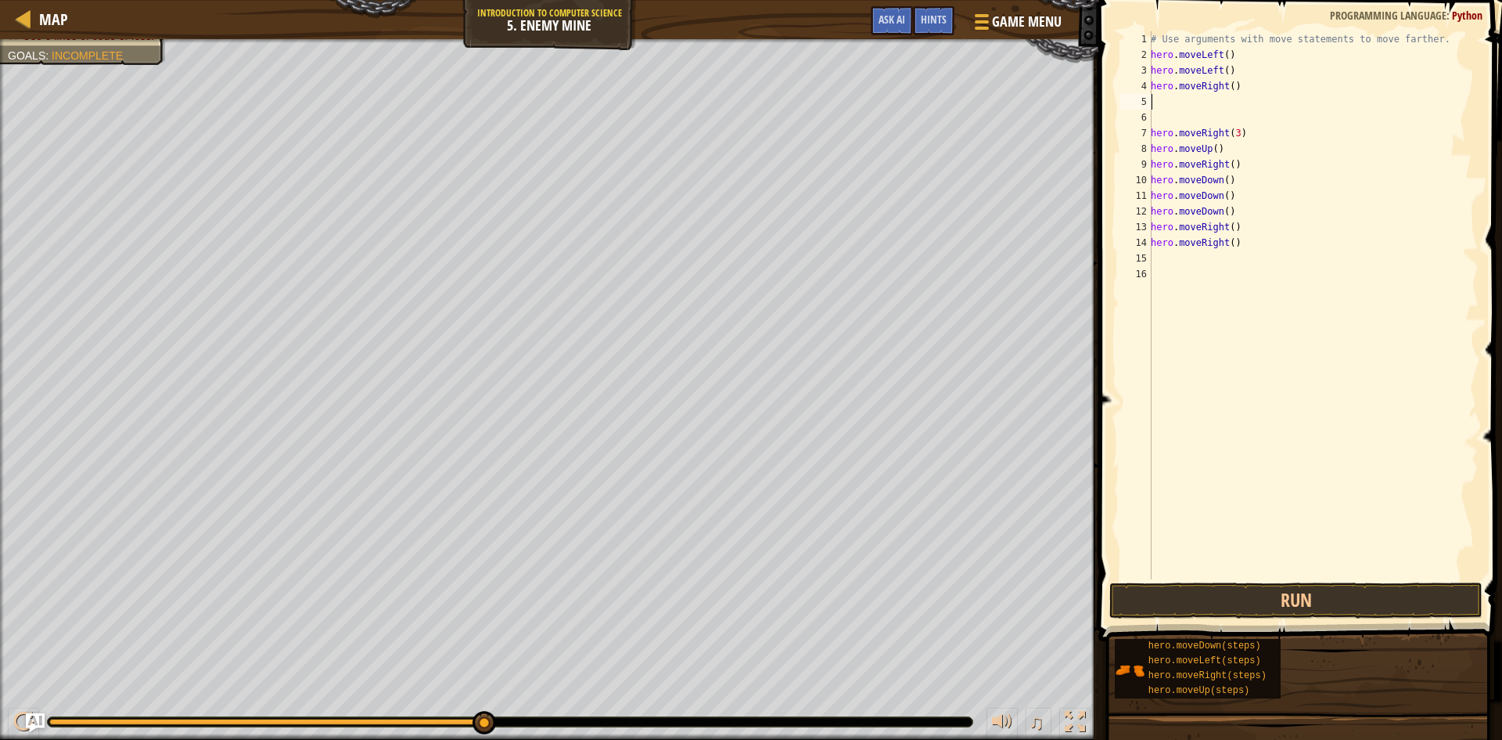
type textarea "m"
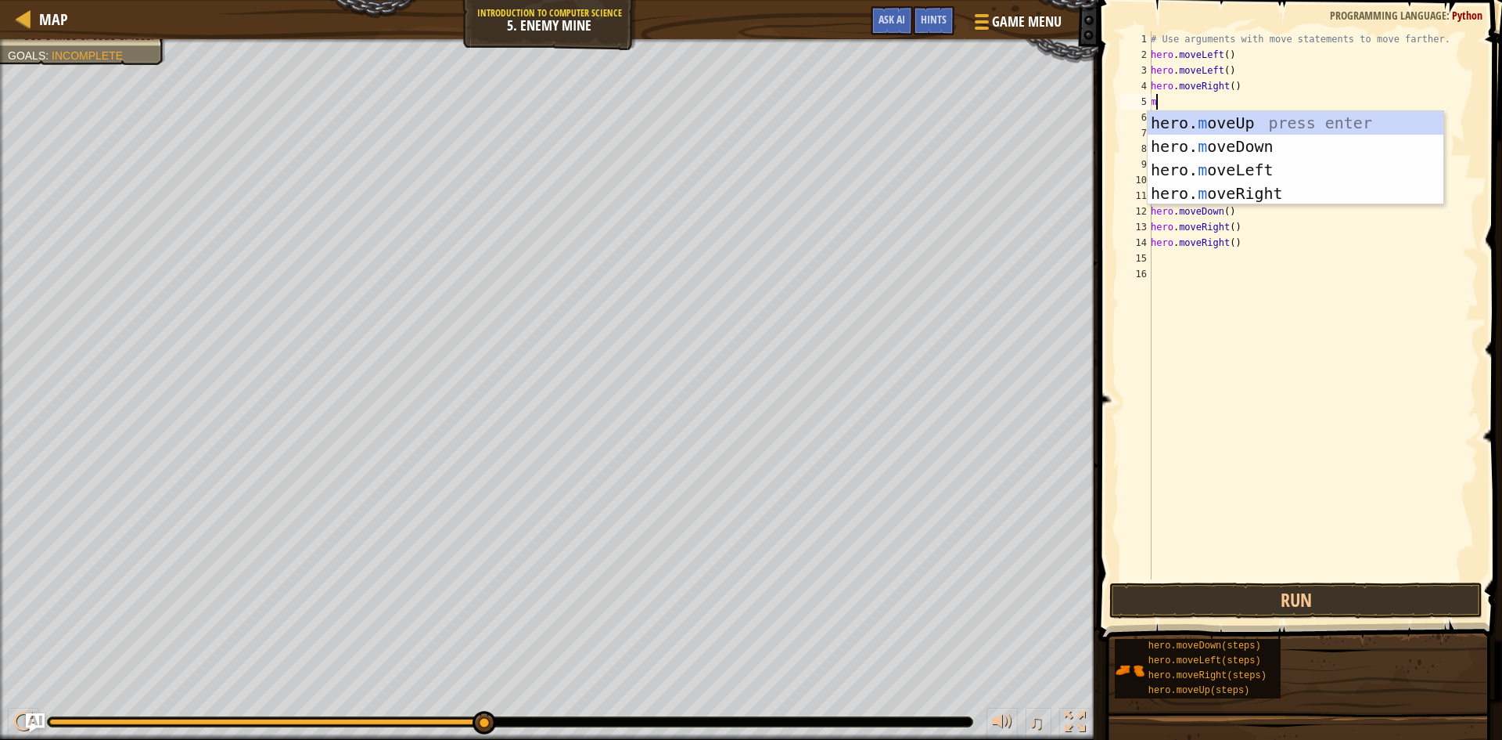
click at [1238, 401] on div "# Use arguments with move statements to move farther. hero . moveLeft ( ) hero …" at bounding box center [1313, 320] width 331 height 579
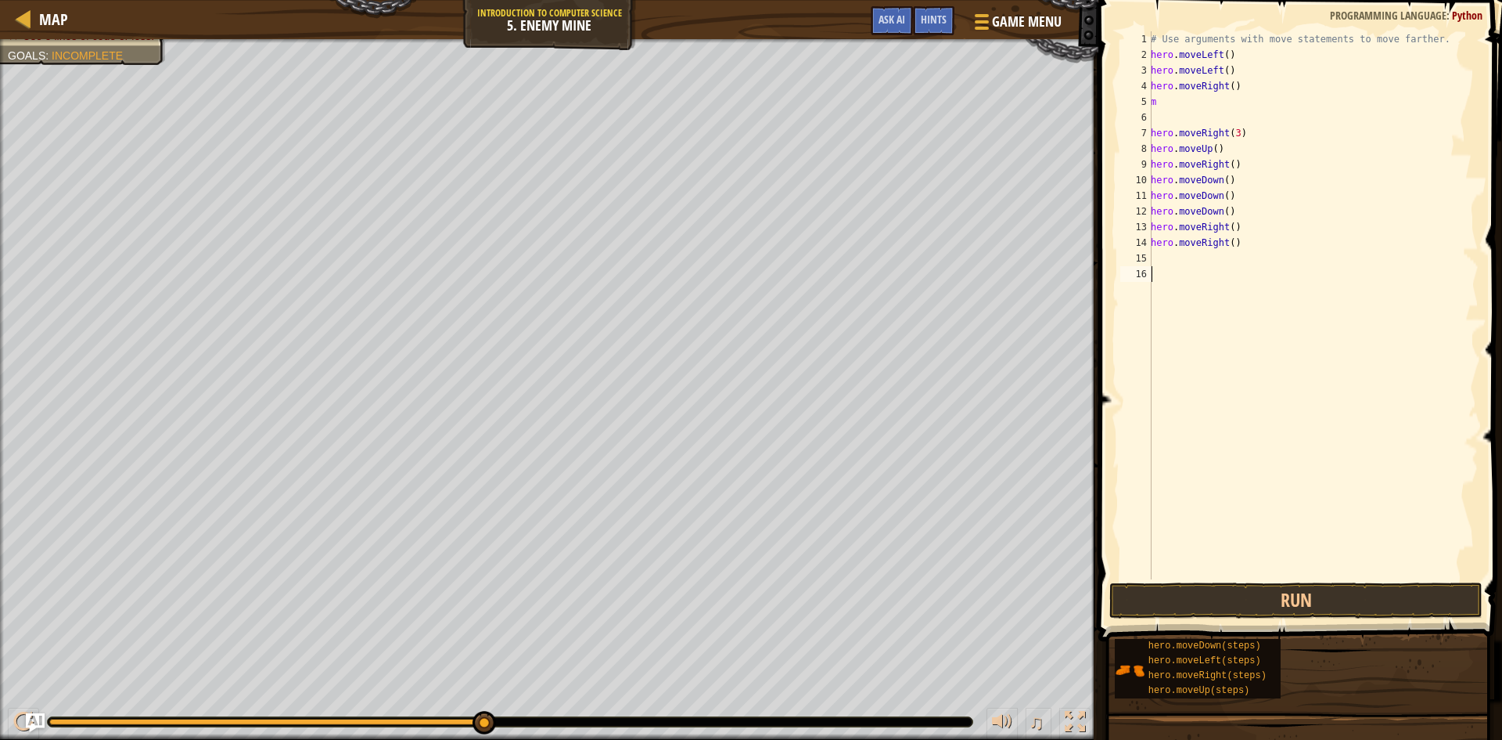
click at [1161, 128] on div "# Use arguments with move statements to move farther. hero . moveLeft ( ) hero …" at bounding box center [1313, 320] width 331 height 579
type textarea "hero.moveRight(3)"
click at [1164, 122] on div "# Use arguments with move statements to move farther. hero . moveLeft ( ) hero …" at bounding box center [1313, 320] width 331 height 579
type textarea "m"
click at [1245, 597] on button "Run" at bounding box center [1296, 600] width 373 height 36
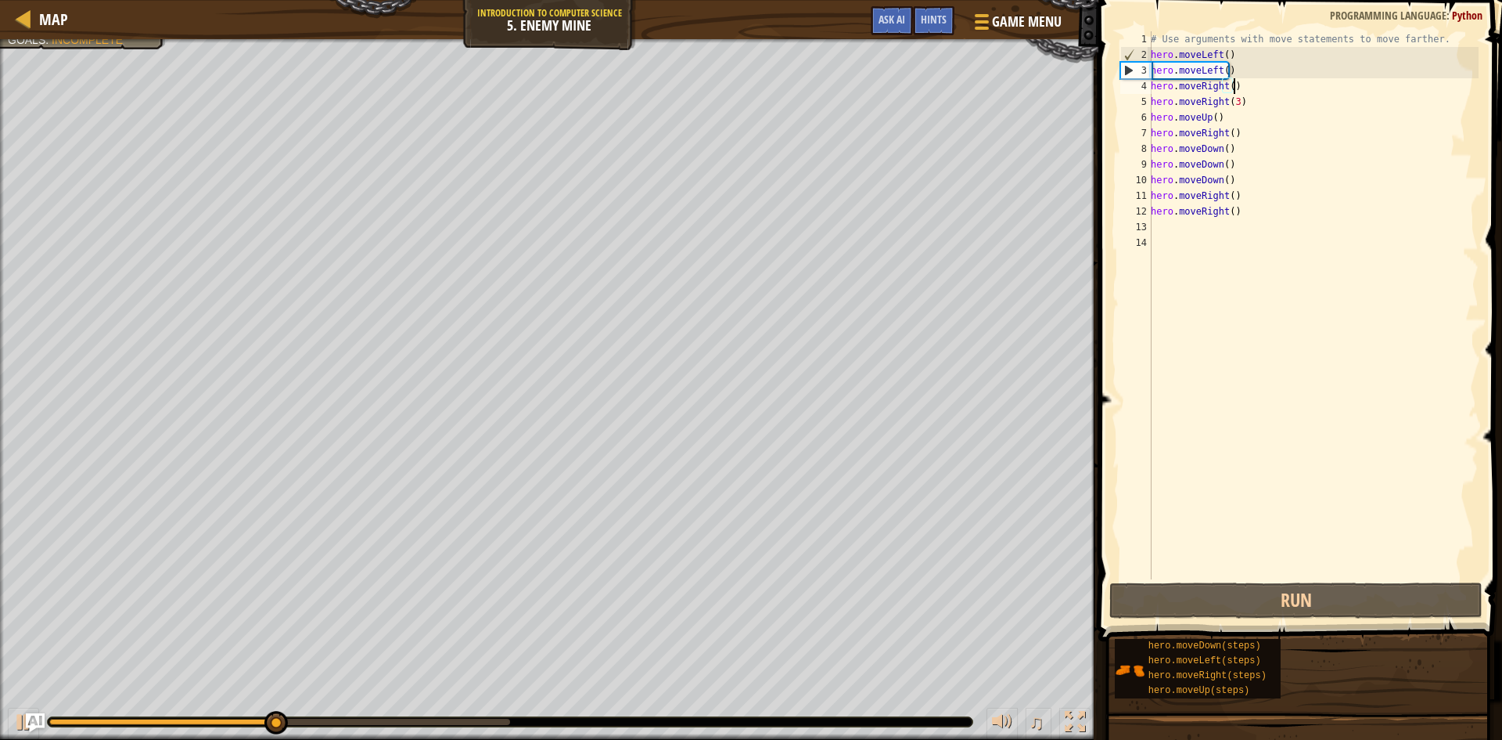
click at [1257, 70] on div "# Use arguments with move statements to move farther. hero . moveLeft ( ) hero …" at bounding box center [1313, 320] width 331 height 579
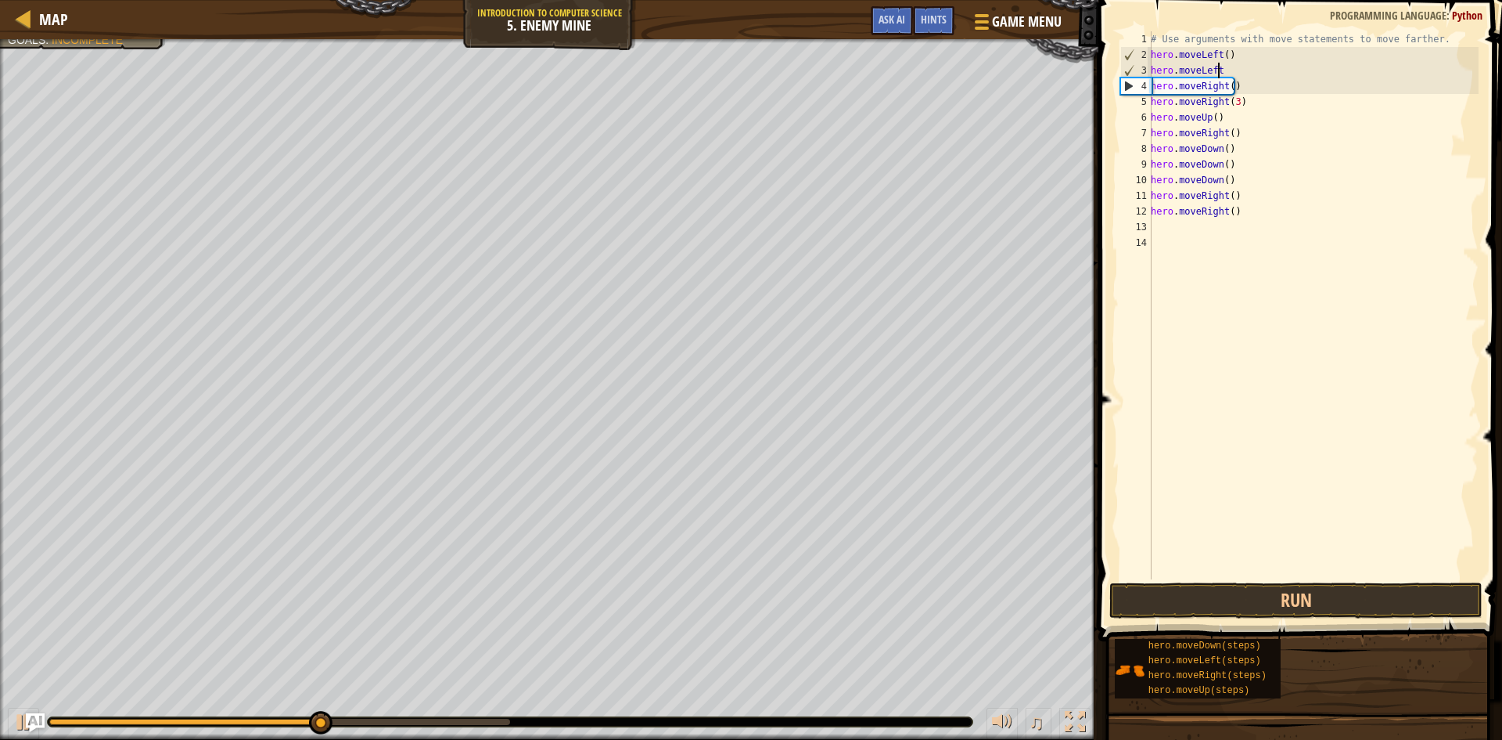
type textarea "hero.moveLef"
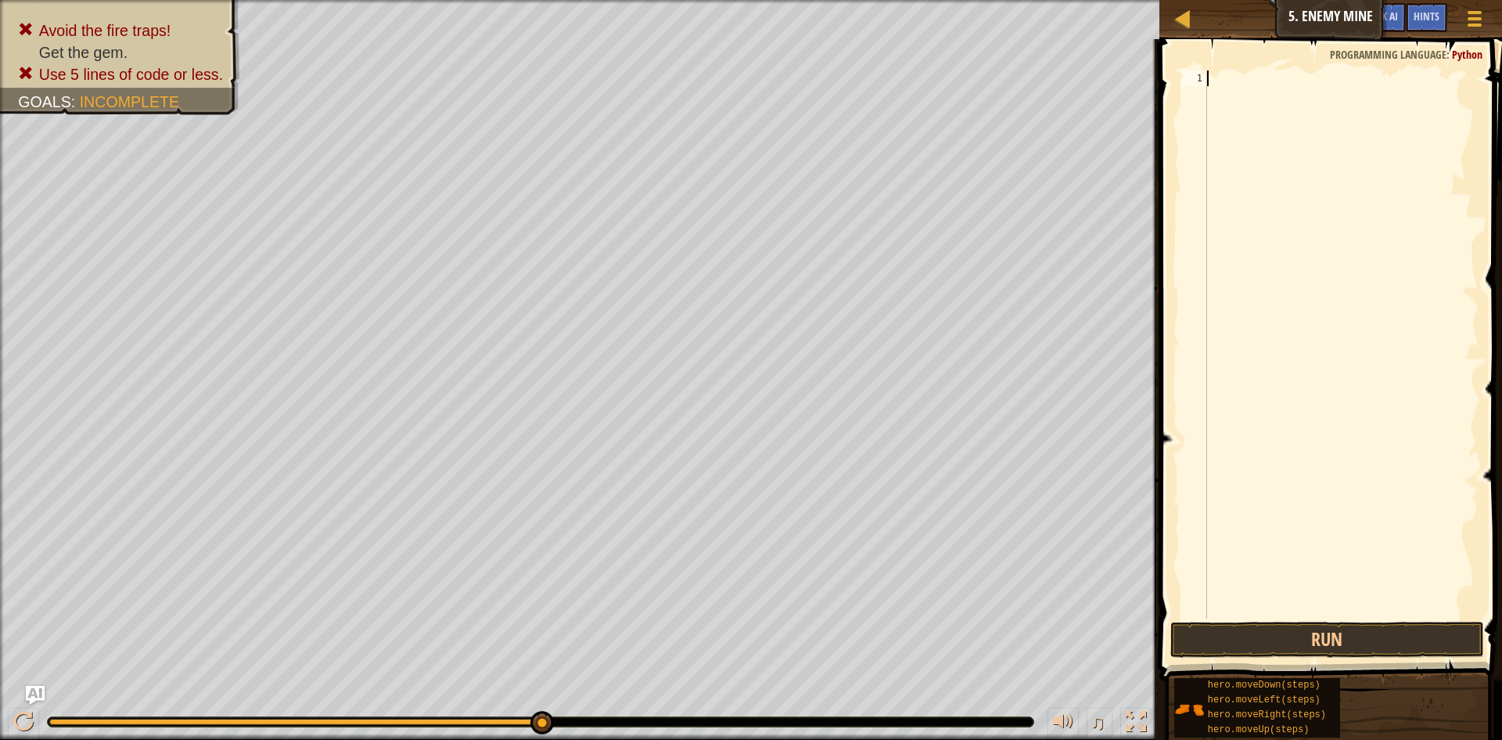
type textarea "m"
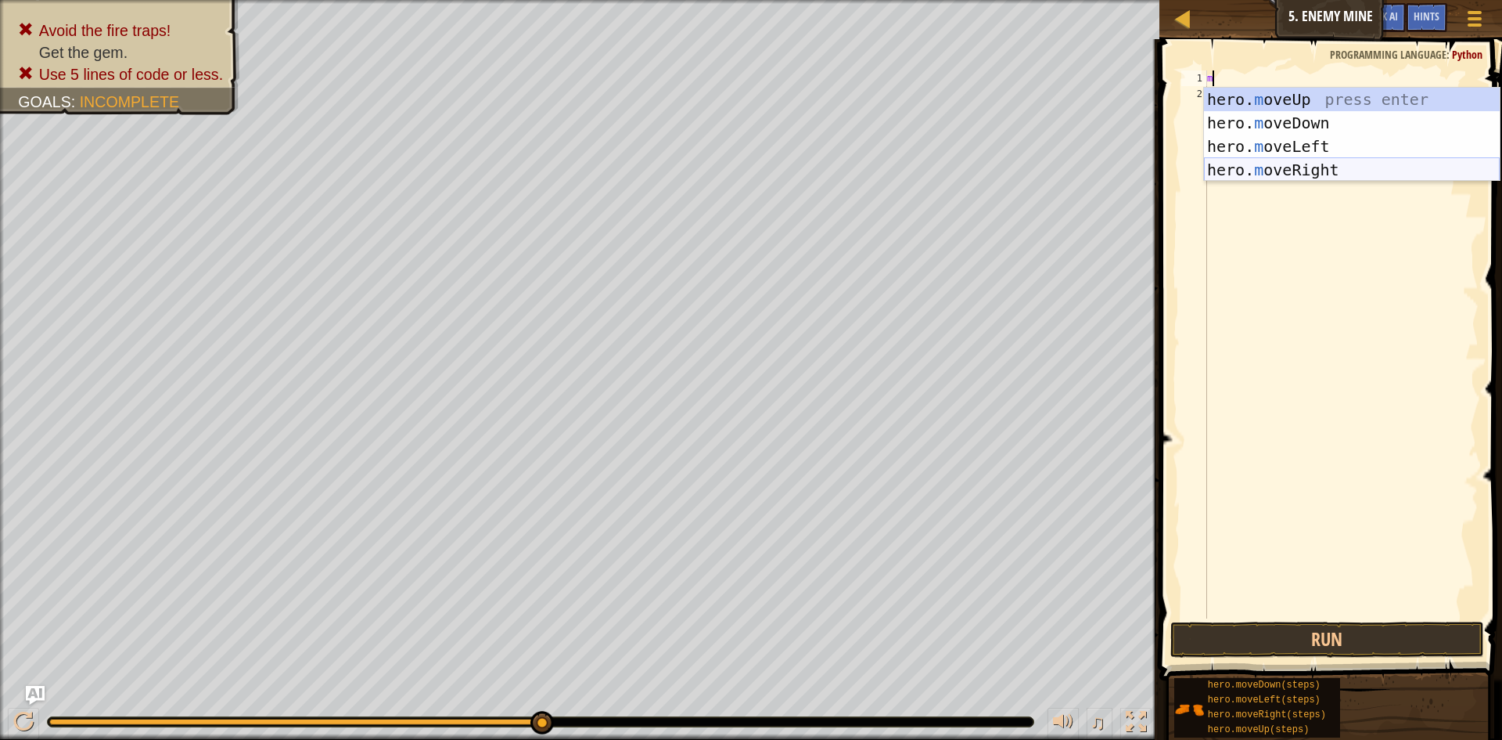
click at [1282, 171] on div "hero. m oveUp press enter hero. m oveDown press enter hero. m oveLeft press ent…" at bounding box center [1352, 158] width 296 height 141
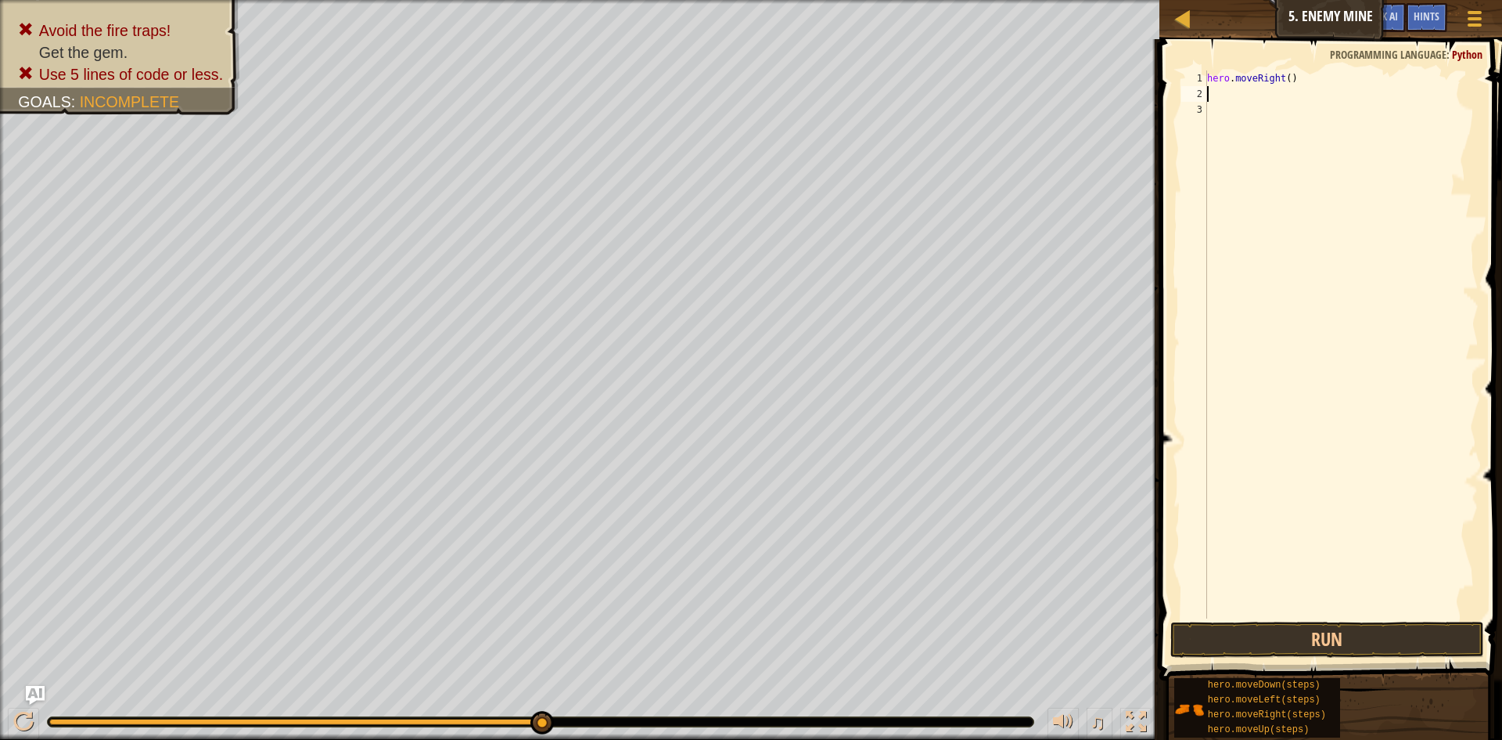
type textarea "m"
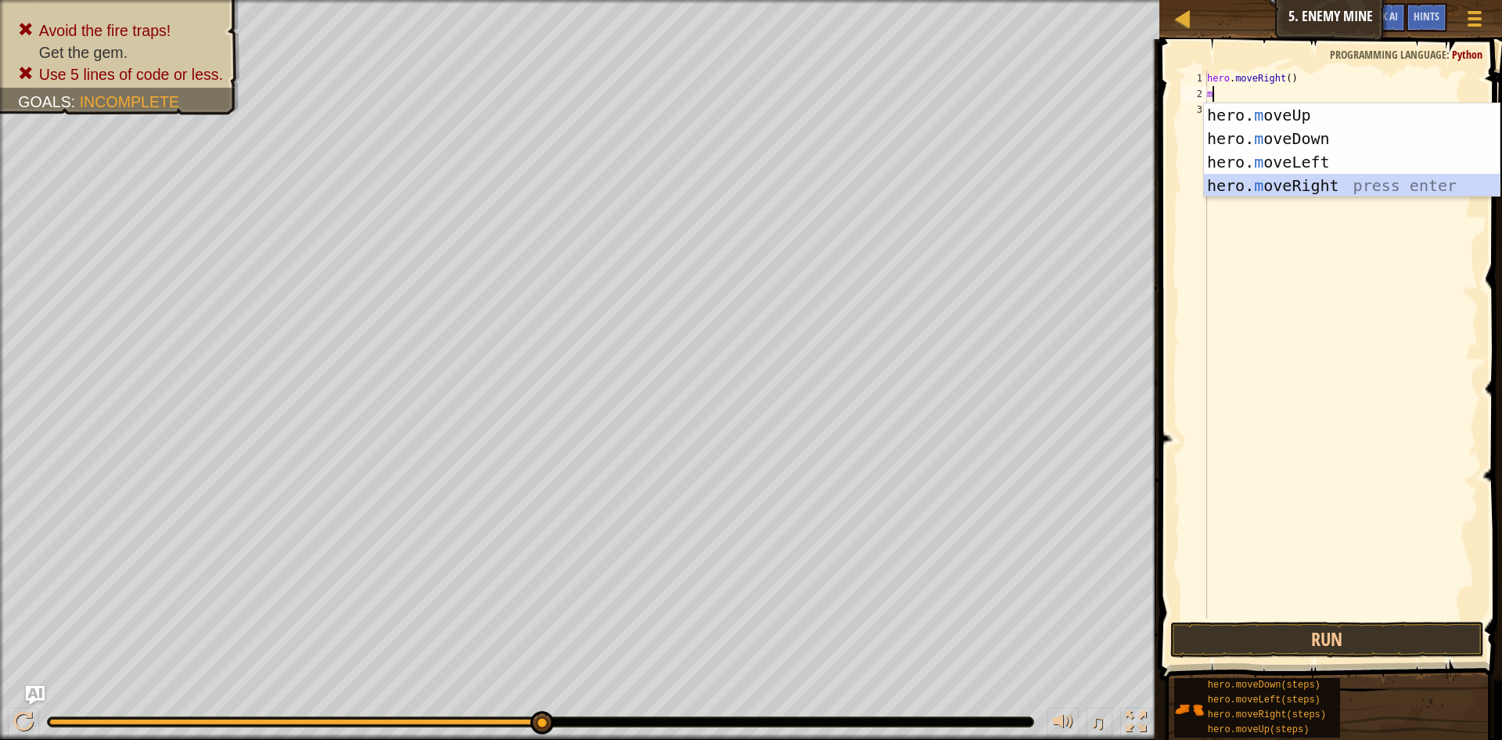
click at [1322, 182] on div "hero. m oveUp press enter hero. m oveDown press enter hero. m oveLeft press ent…" at bounding box center [1352, 173] width 296 height 141
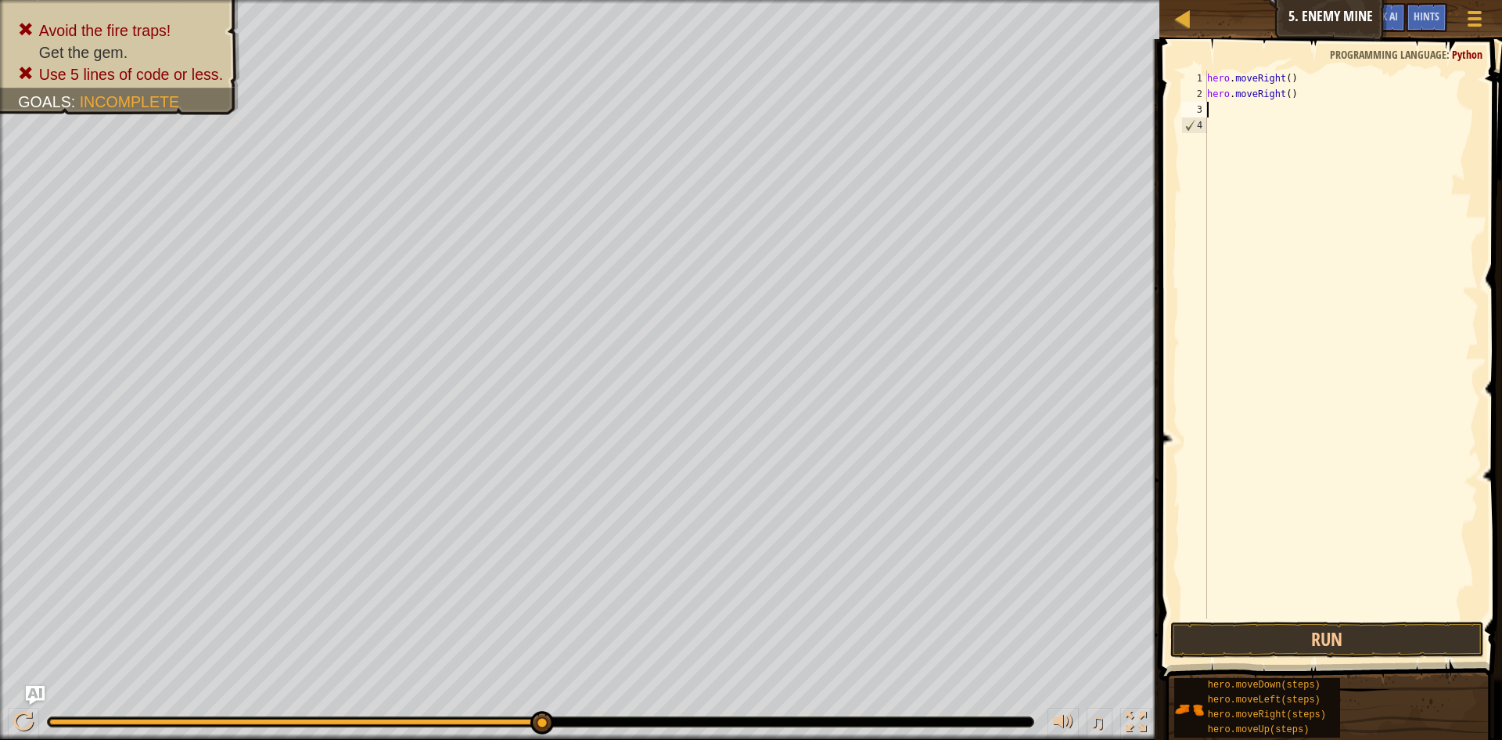
type textarea "m"
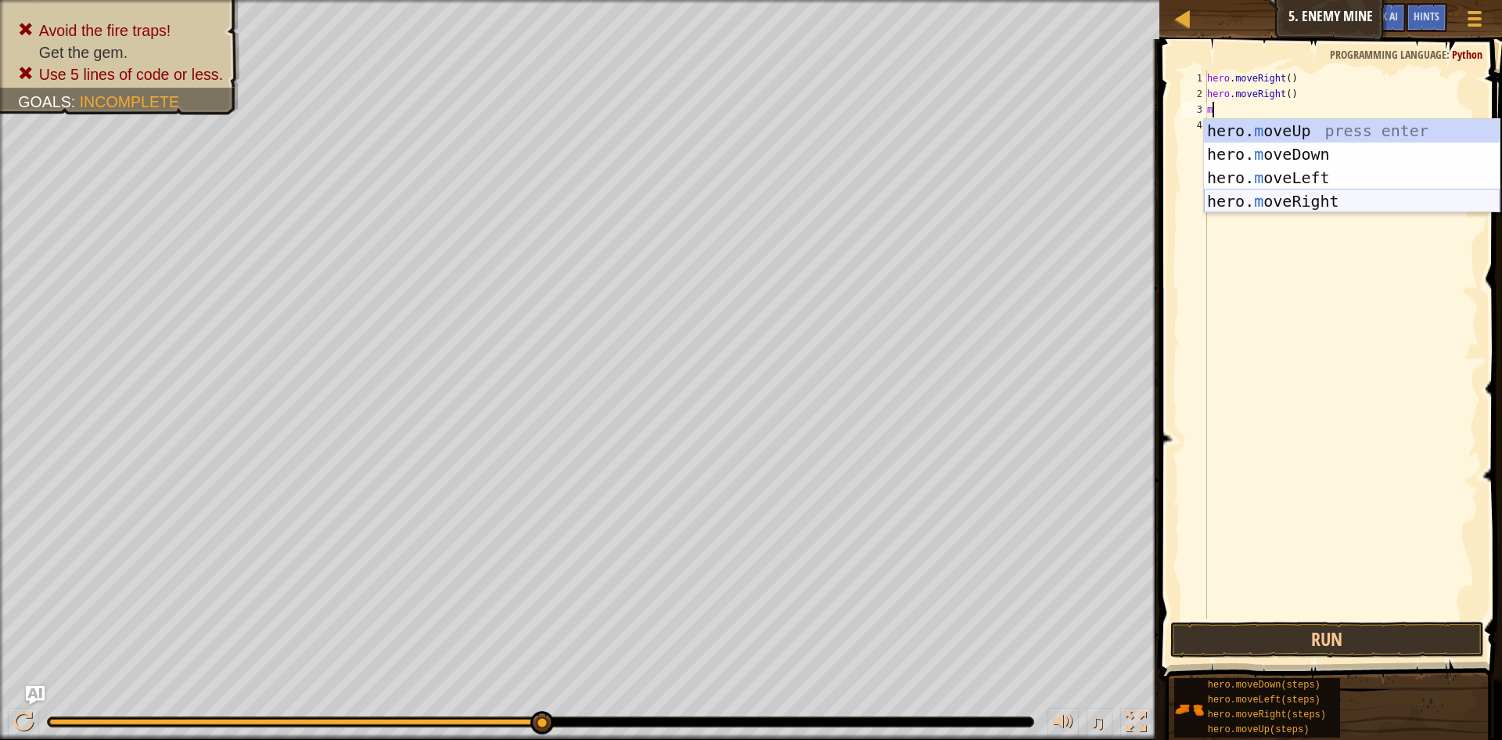
click at [1317, 202] on div "hero. m oveUp press enter hero. m oveDown press enter hero. m oveLeft press ent…" at bounding box center [1352, 189] width 296 height 141
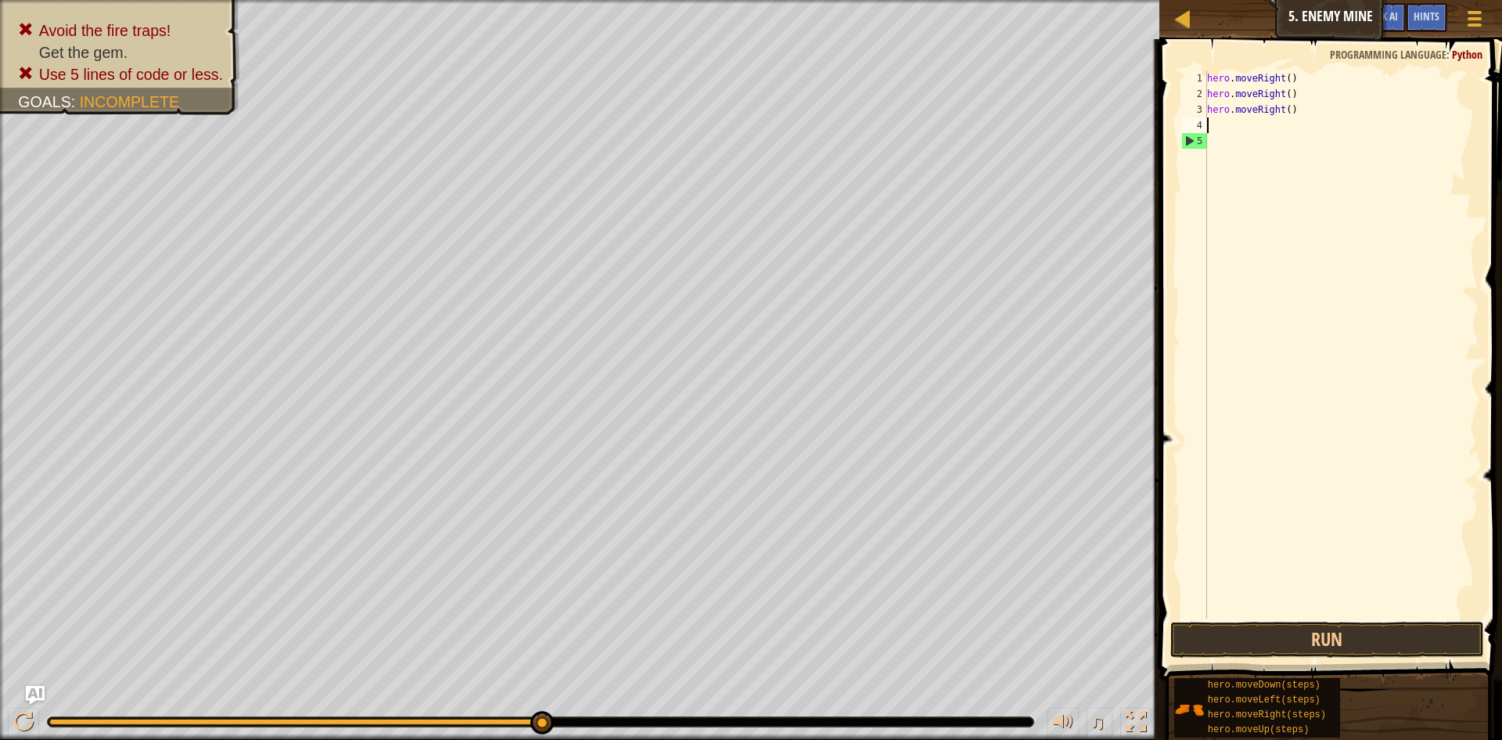
type textarea "m"
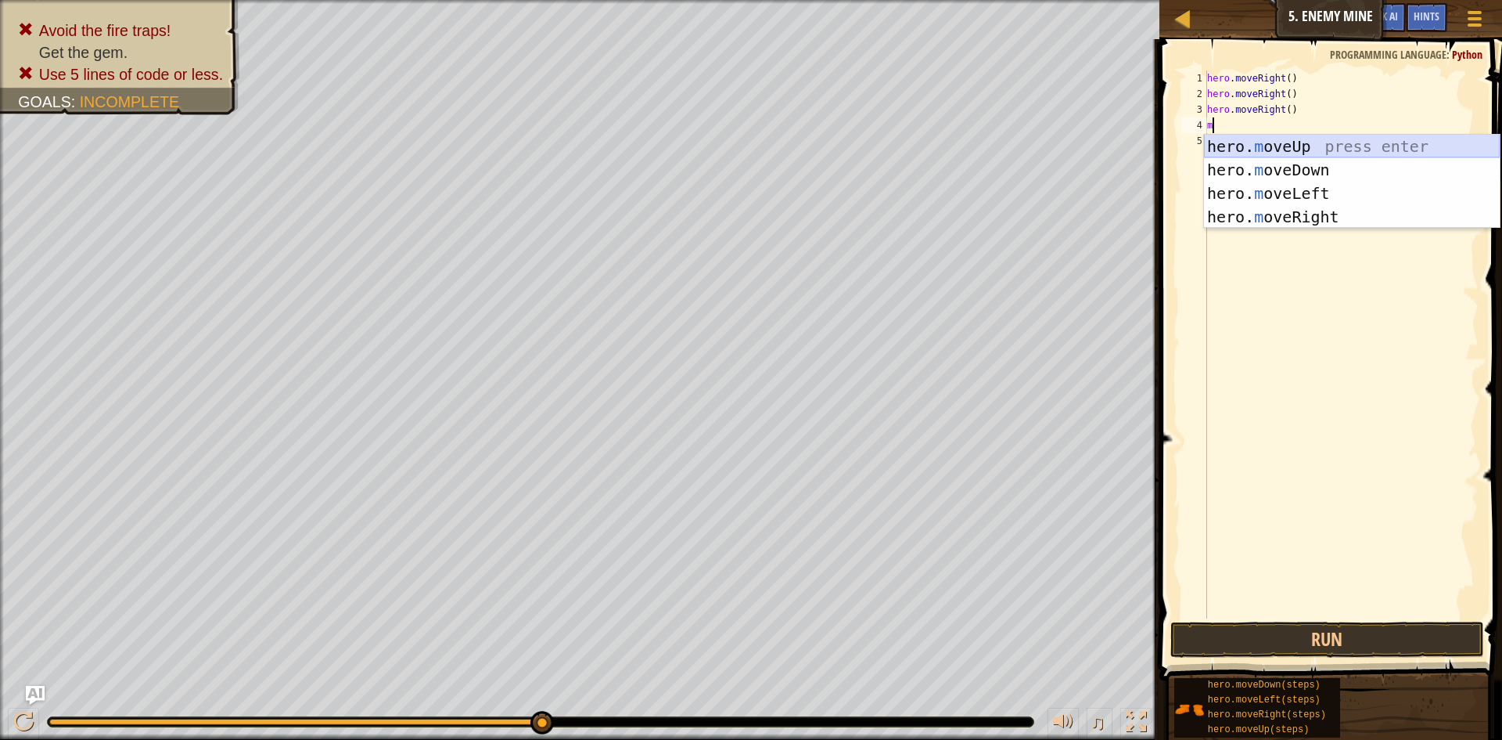
click at [1318, 149] on div "hero. m oveUp press enter hero. m oveDown press enter hero. m oveLeft press ent…" at bounding box center [1352, 205] width 296 height 141
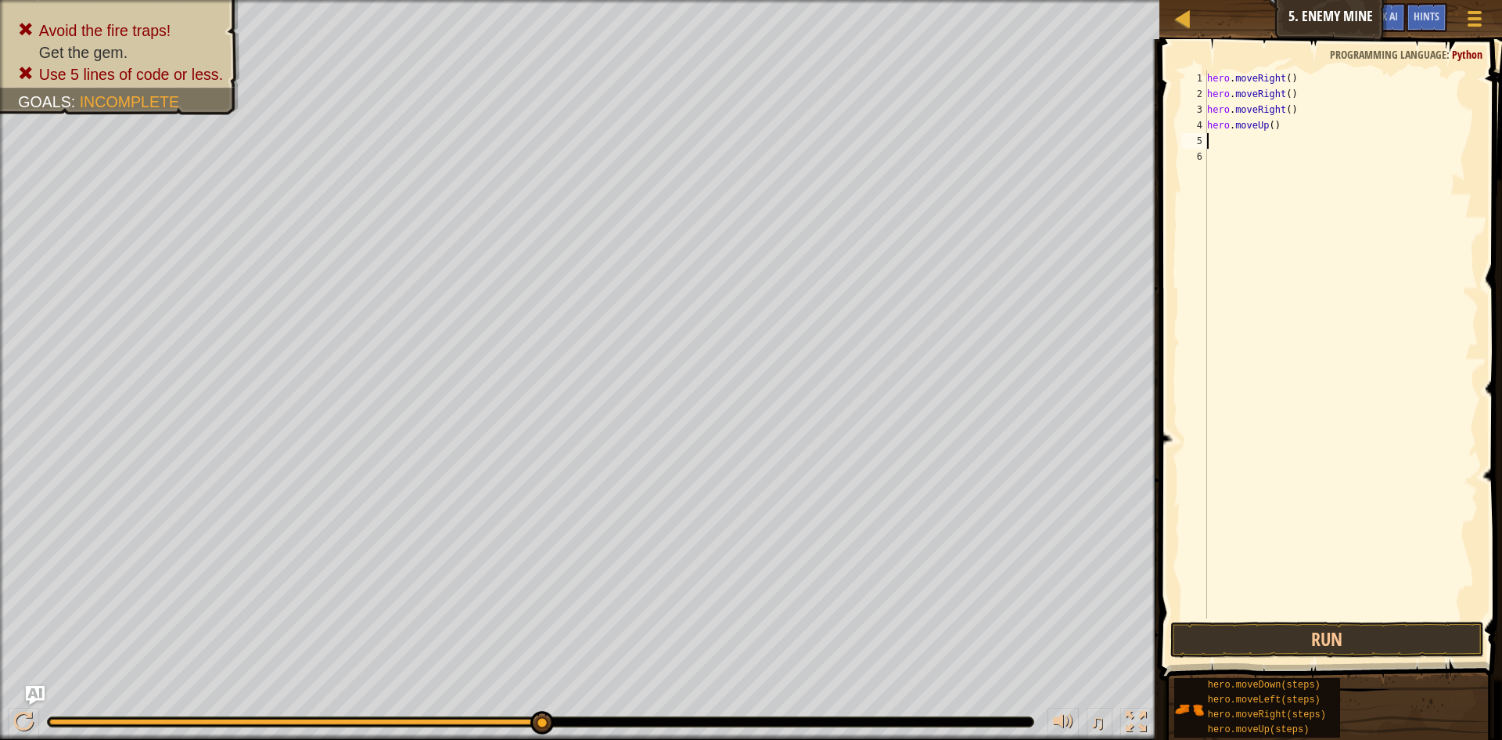
type textarea "m"
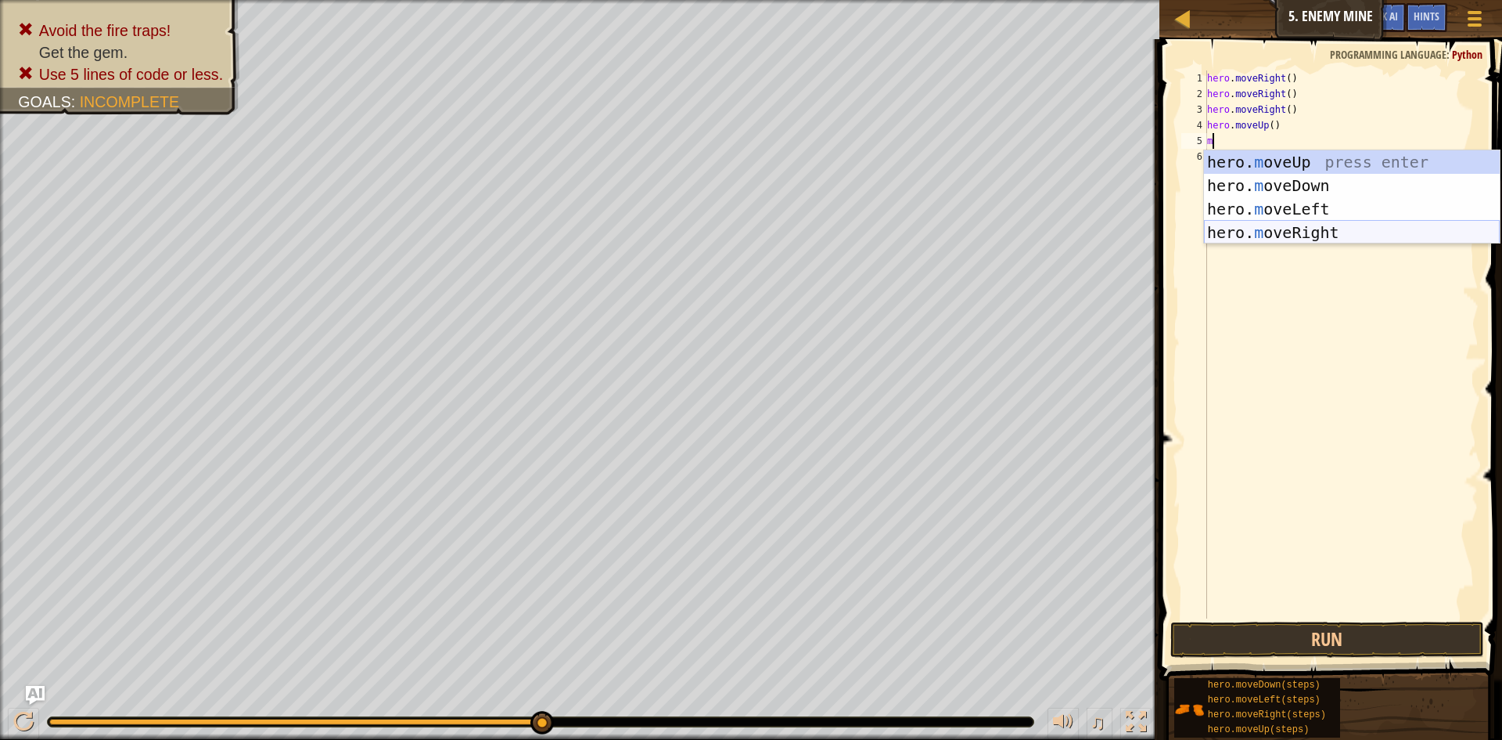
click at [1313, 232] on div "hero. m oveUp press enter hero. m oveDown press enter hero. m oveLeft press ent…" at bounding box center [1352, 220] width 296 height 141
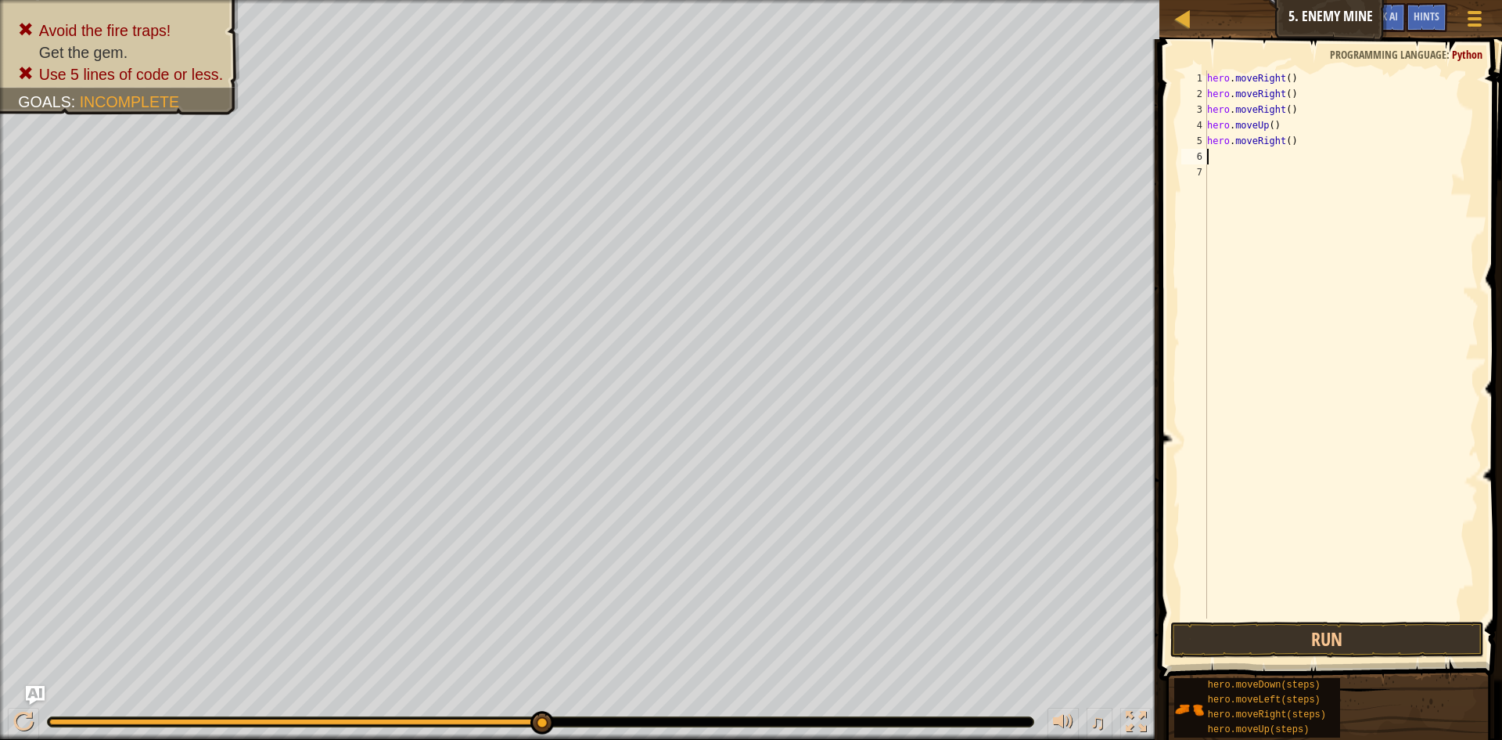
type textarea "m"
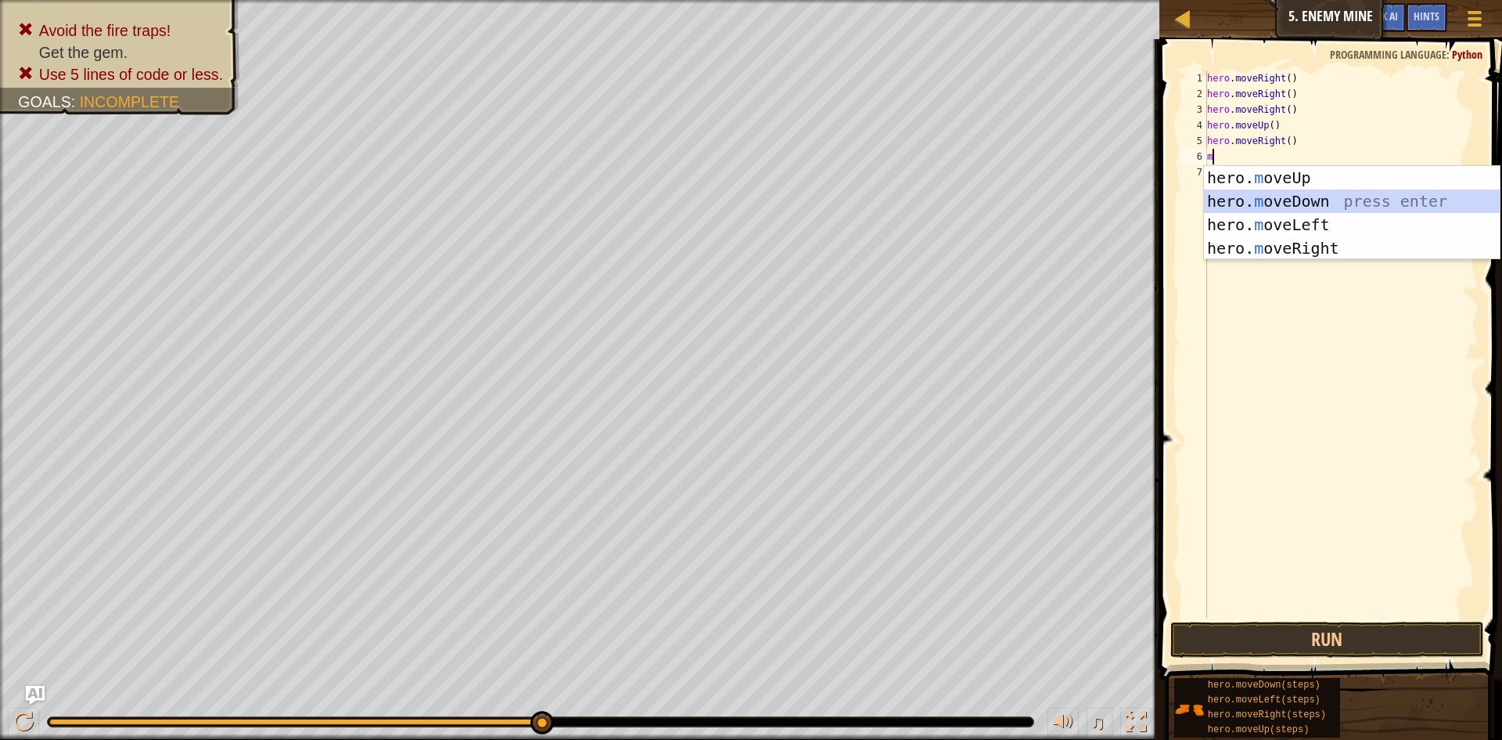
click at [1322, 203] on div "hero. m oveUp press enter hero. m oveDown press enter hero. m oveLeft press ent…" at bounding box center [1352, 236] width 296 height 141
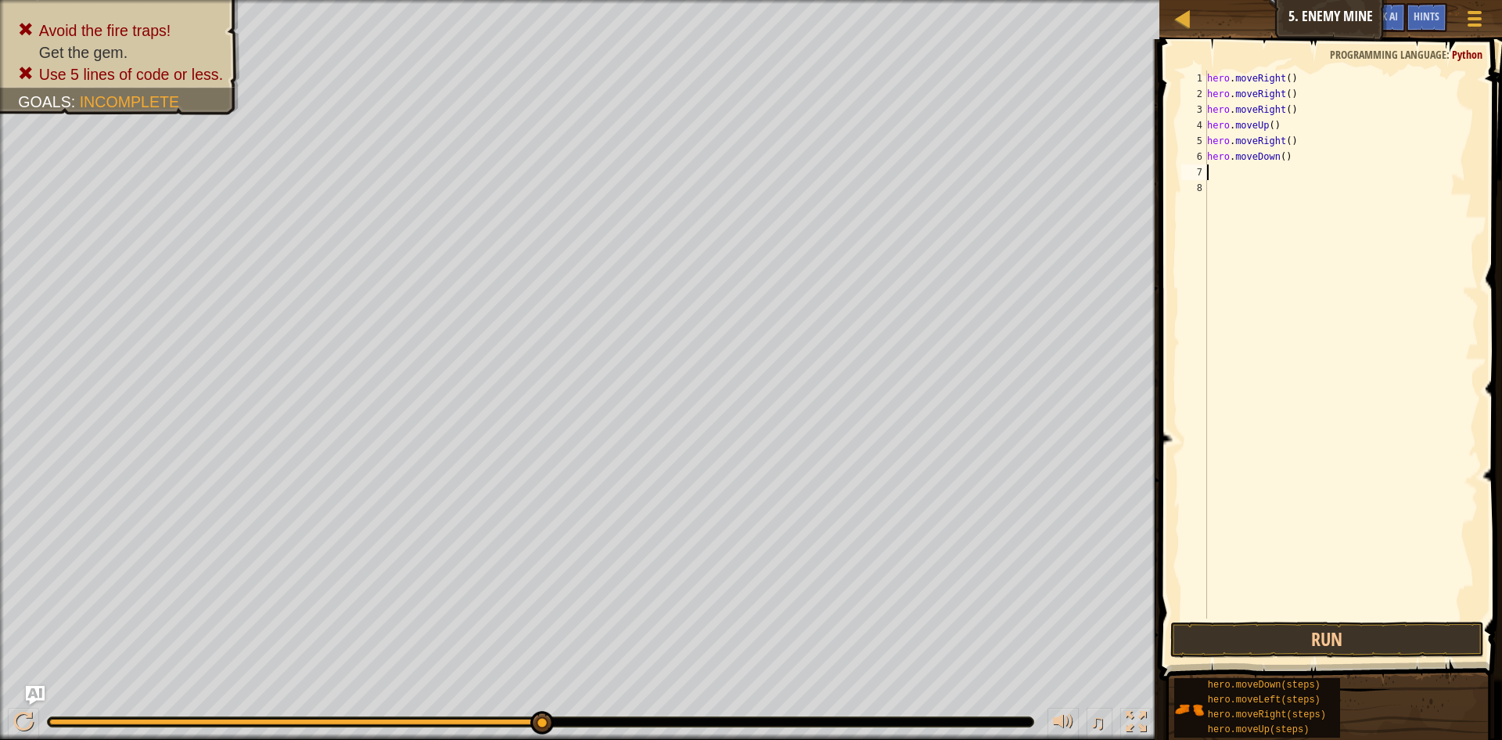
type textarea "m"
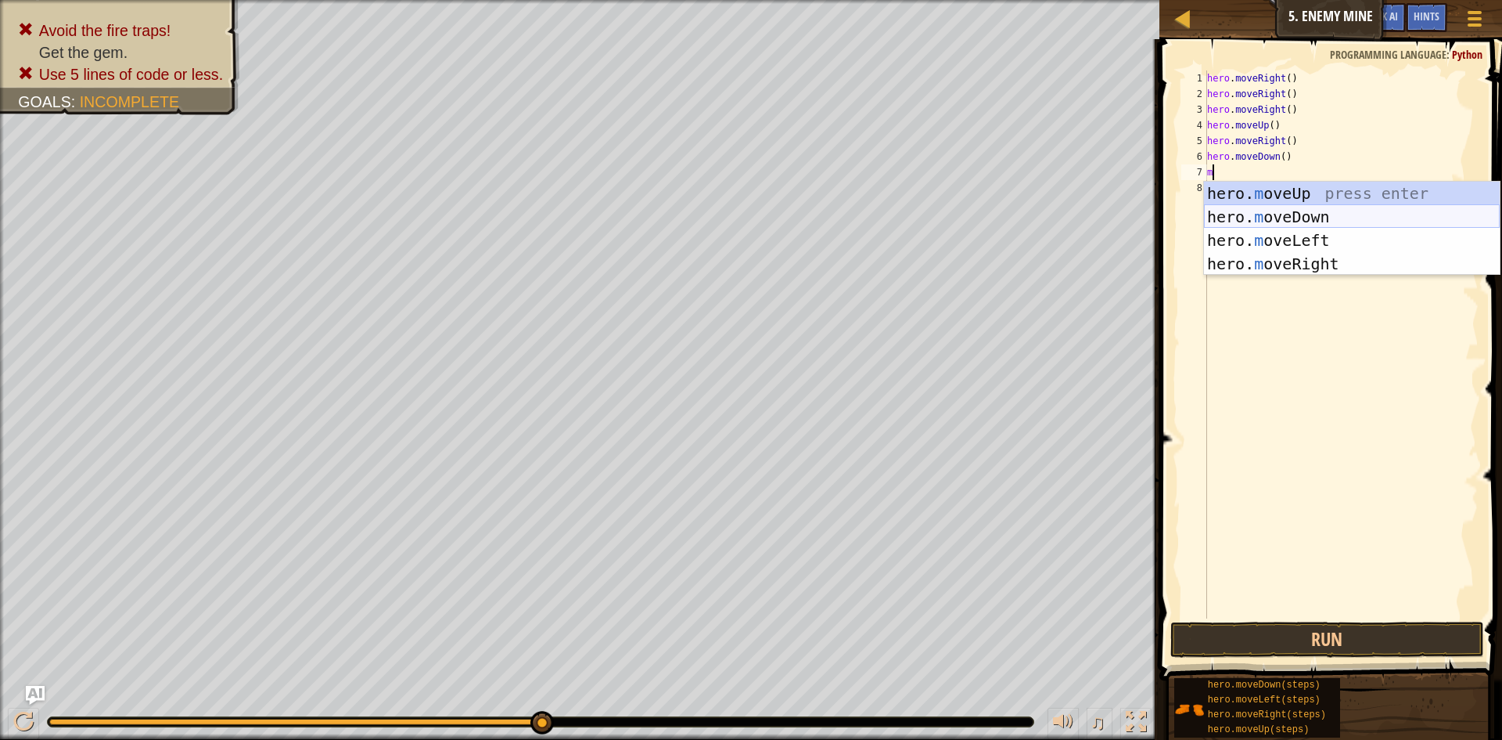
click at [1298, 218] on div "hero. m oveUp press enter hero. m oveDown press enter hero. m oveLeft press ent…" at bounding box center [1352, 252] width 296 height 141
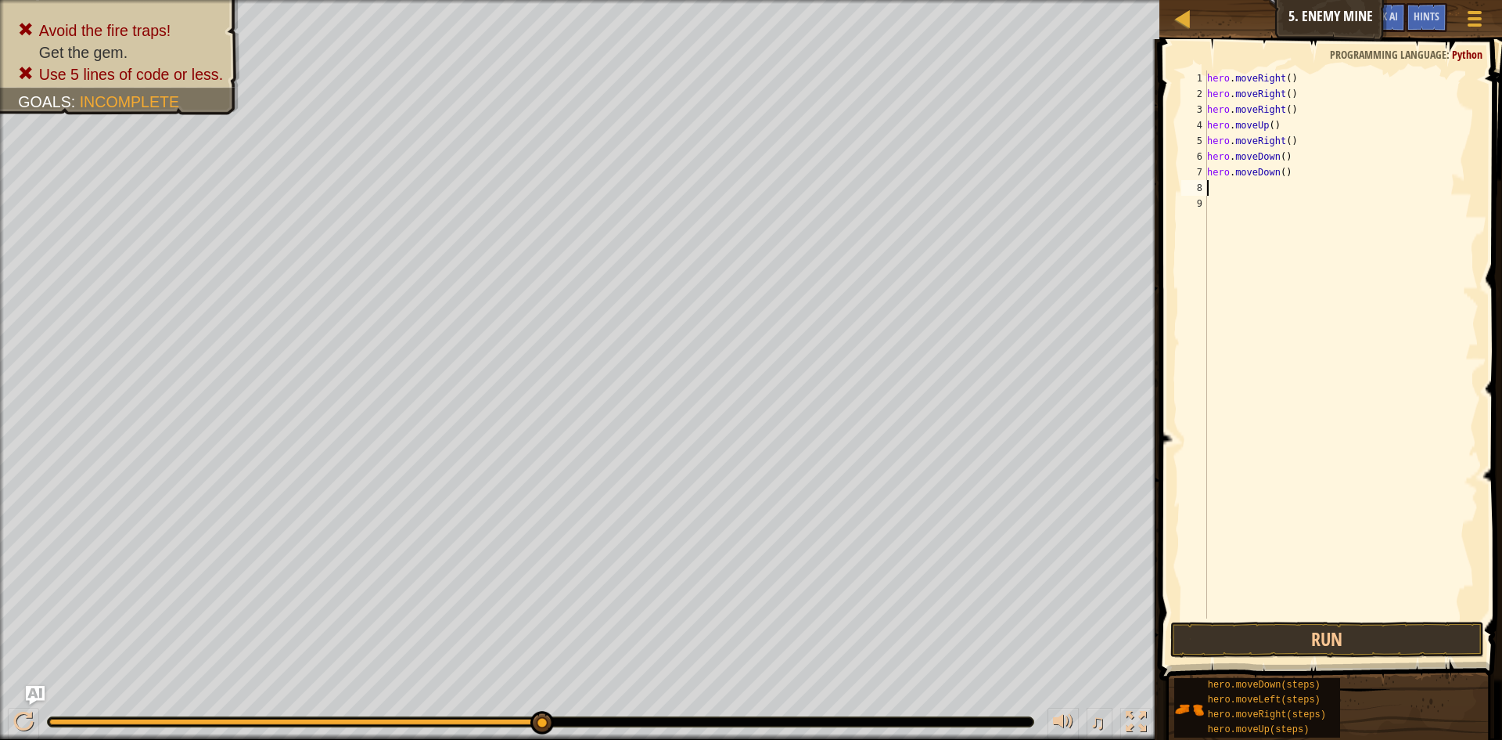
type textarea "m"
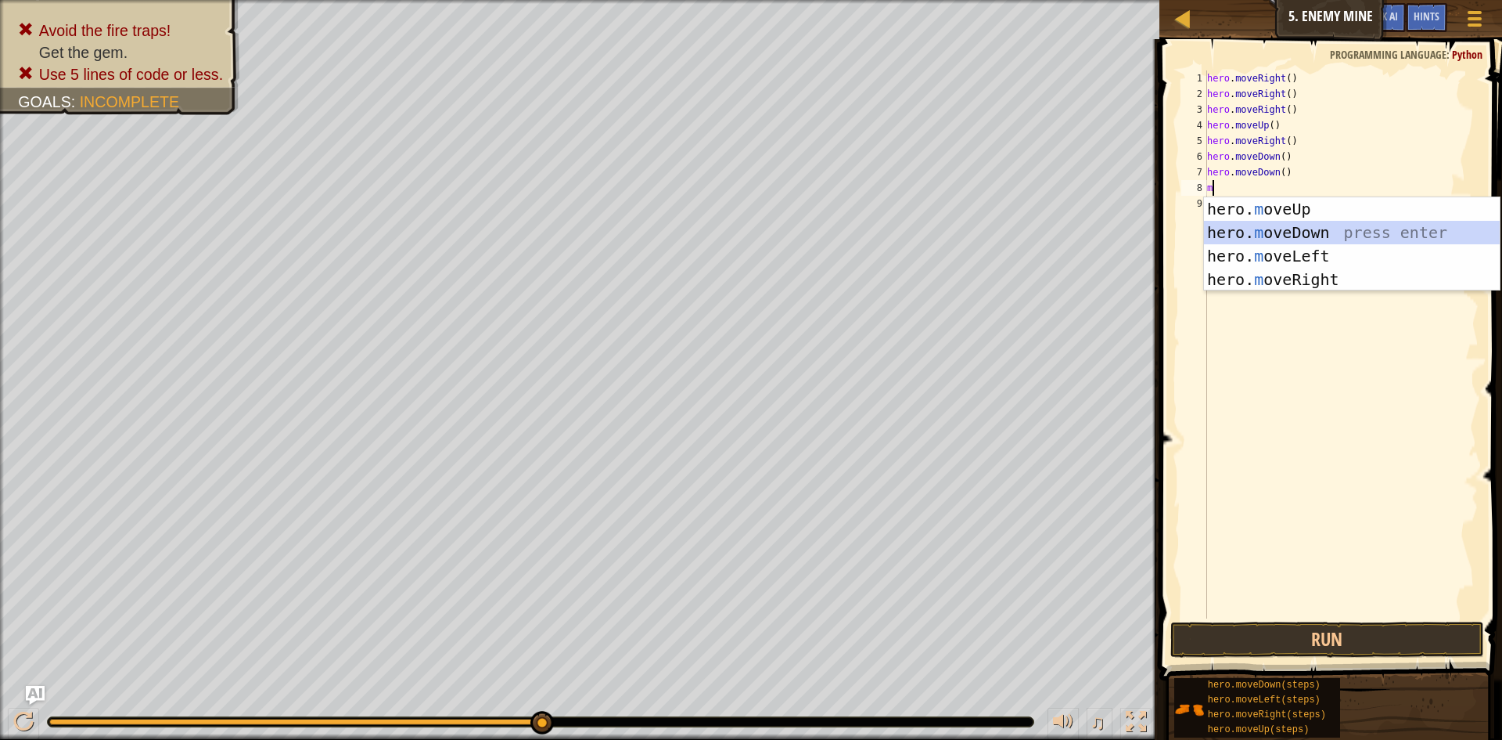
click at [1301, 230] on div "hero. m oveUp press enter hero. m oveDown press enter hero. m oveLeft press ent…" at bounding box center [1352, 267] width 296 height 141
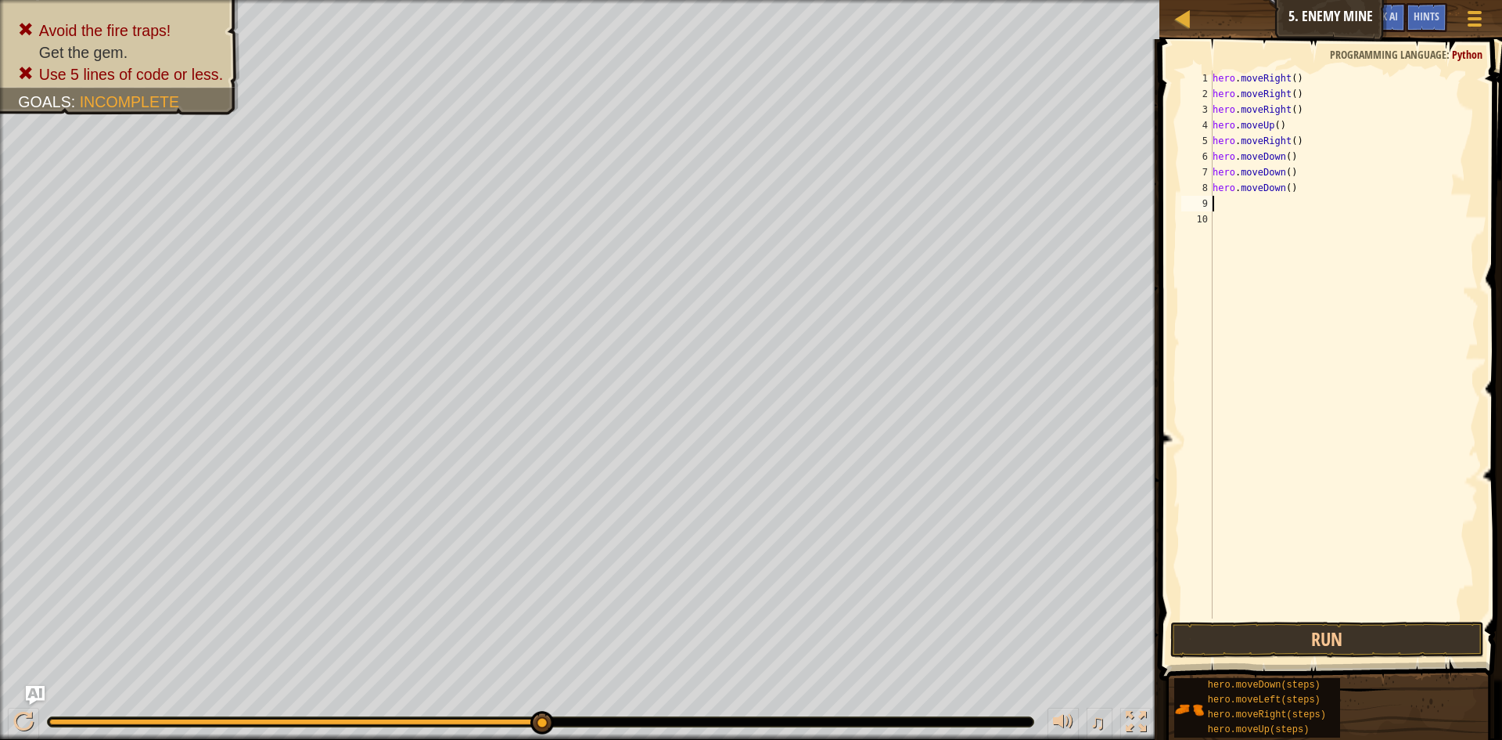
type textarea "m"
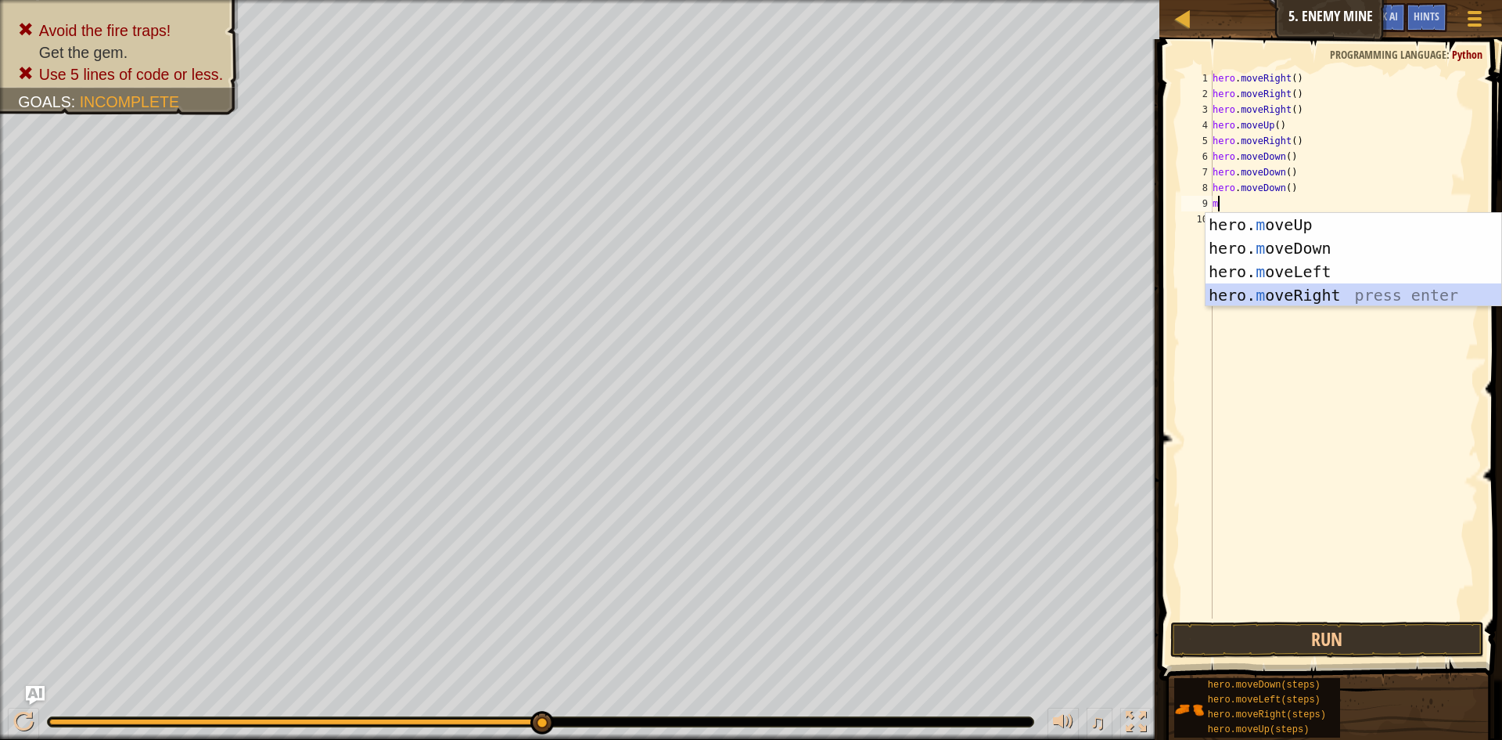
click at [1322, 286] on div "hero. m oveUp press enter hero. m oveDown press enter hero. m oveLeft press ent…" at bounding box center [1354, 283] width 296 height 141
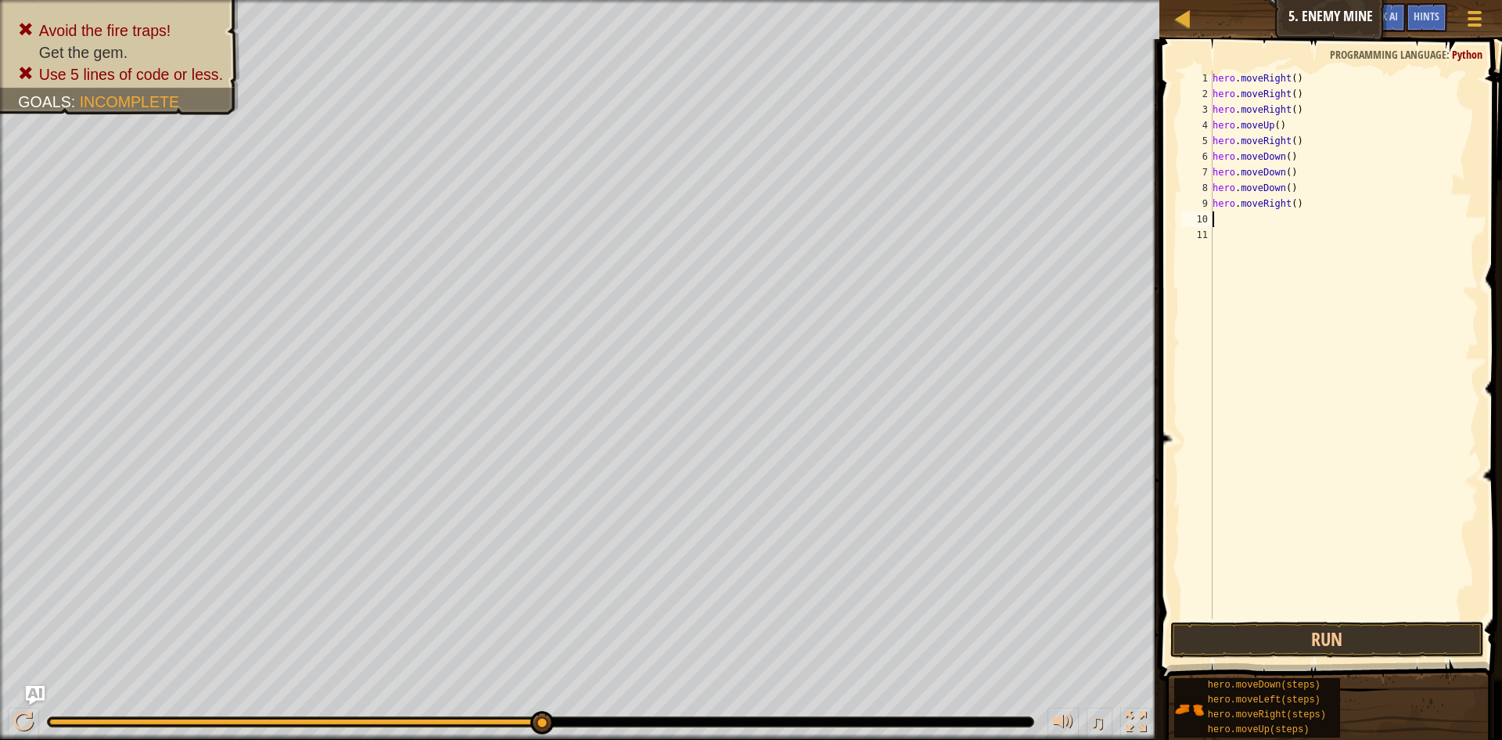
type textarea "m"
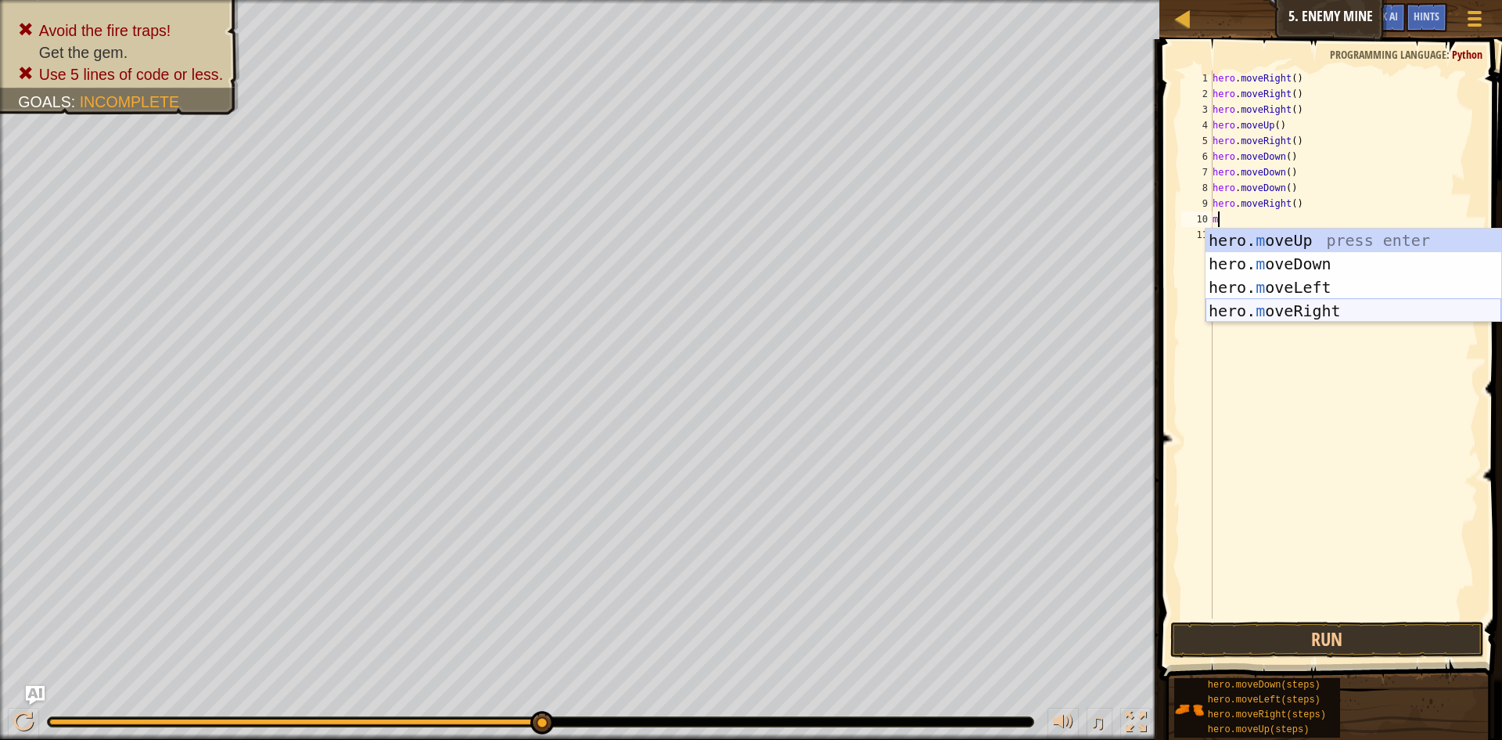
click at [1318, 310] on div "hero. m oveUp press enter hero. m oveDown press enter hero. m oveLeft press ent…" at bounding box center [1354, 299] width 296 height 141
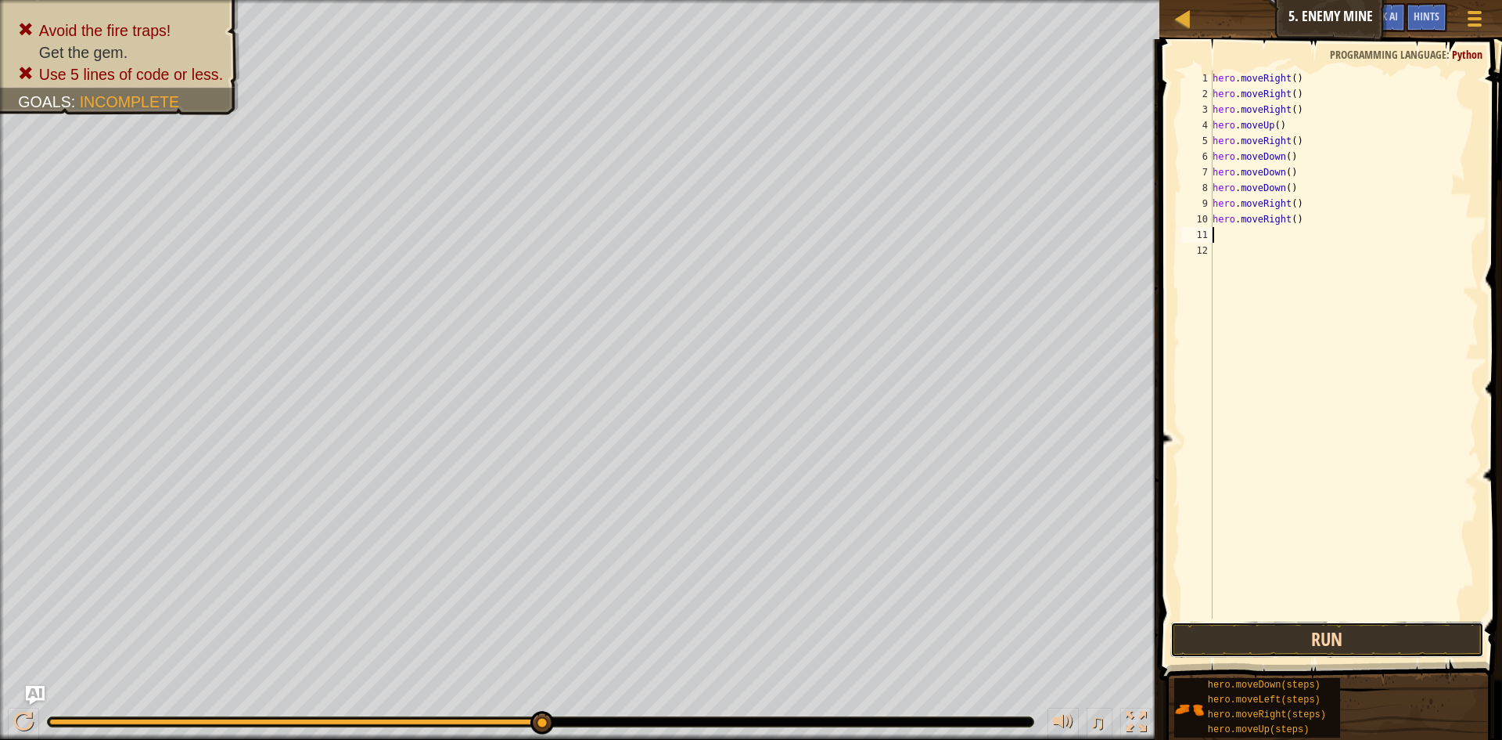
click at [1329, 638] on button "Run" at bounding box center [1328, 639] width 314 height 36
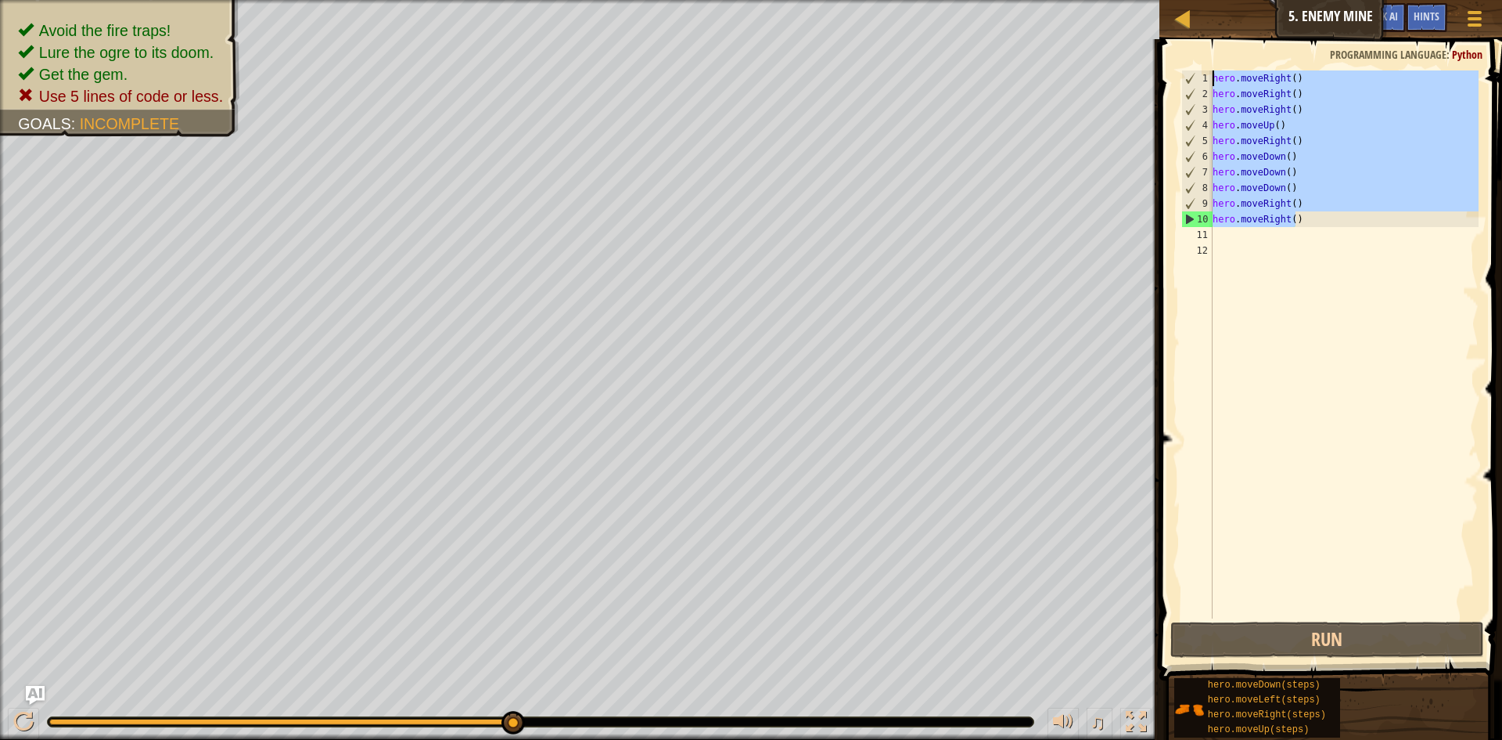
drag, startPoint x: 1315, startPoint y: 225, endPoint x: 1207, endPoint y: 79, distance: 181.9
click at [1207, 79] on div "1 2 3 4 5 6 7 8 9 10 11 12 hero . moveRight ( ) hero . moveRight ( ) hero . mov…" at bounding box center [1329, 344] width 300 height 548
type textarea "hero.moveRight() hero.moveRight()"
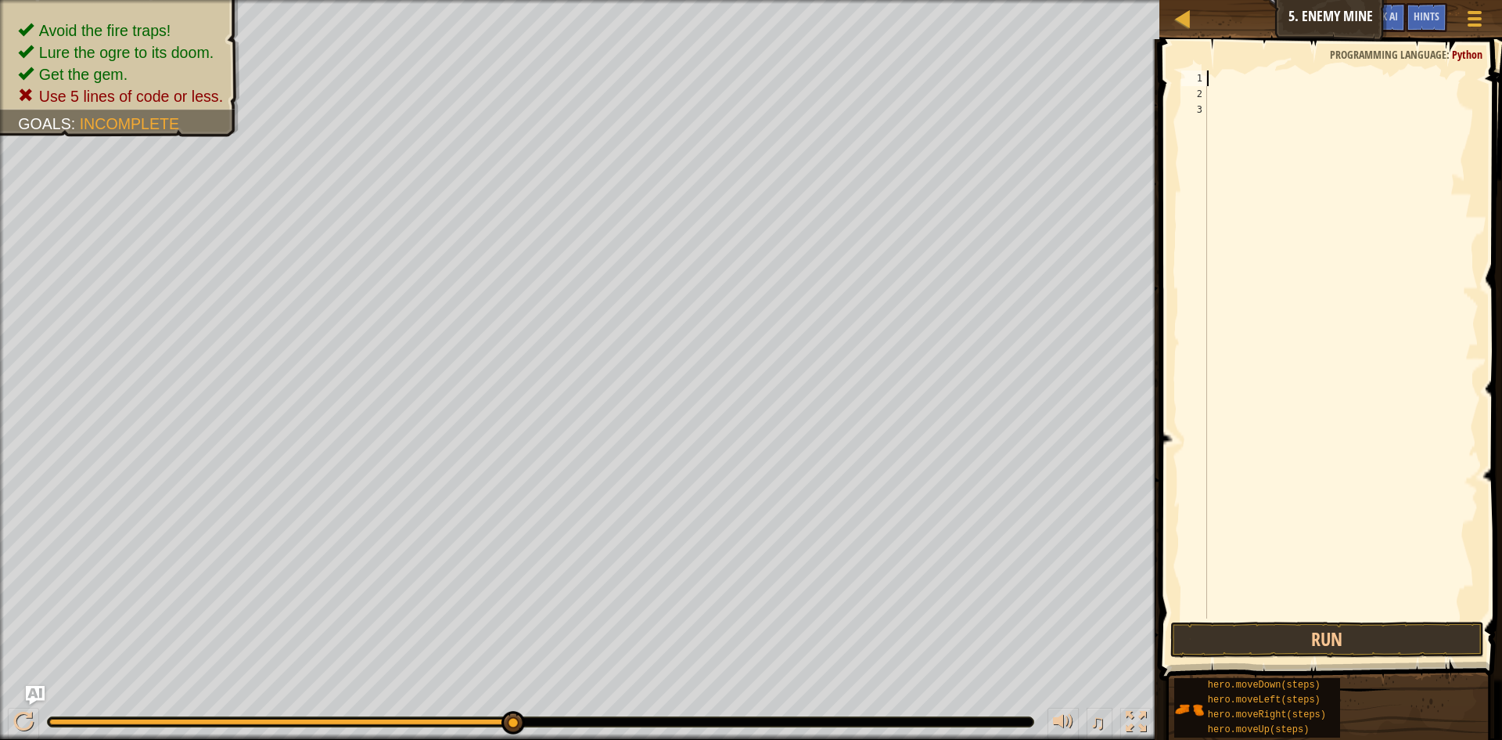
type textarea "m"
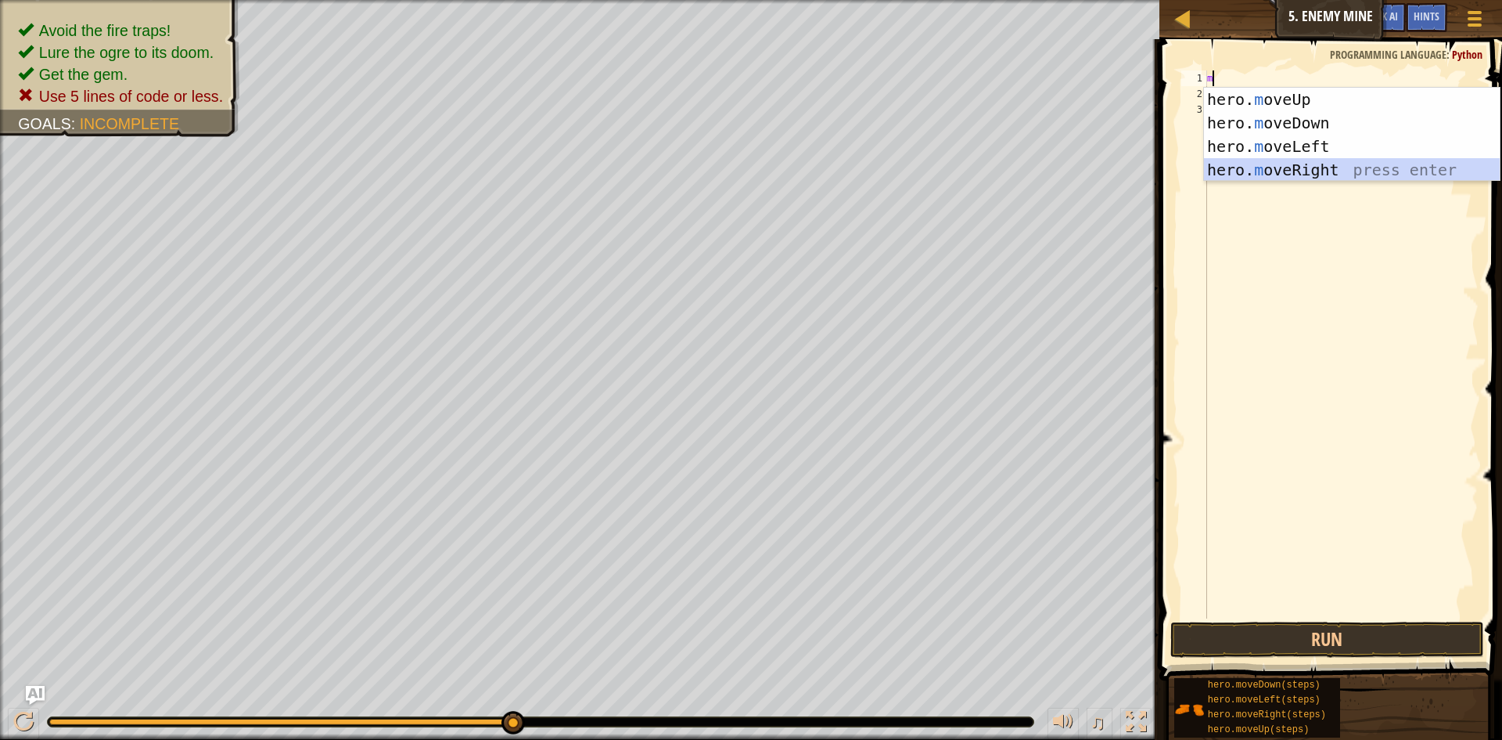
click at [1325, 170] on div "hero. m oveUp press enter hero. m oveDown press enter hero. m oveLeft press ent…" at bounding box center [1352, 158] width 296 height 141
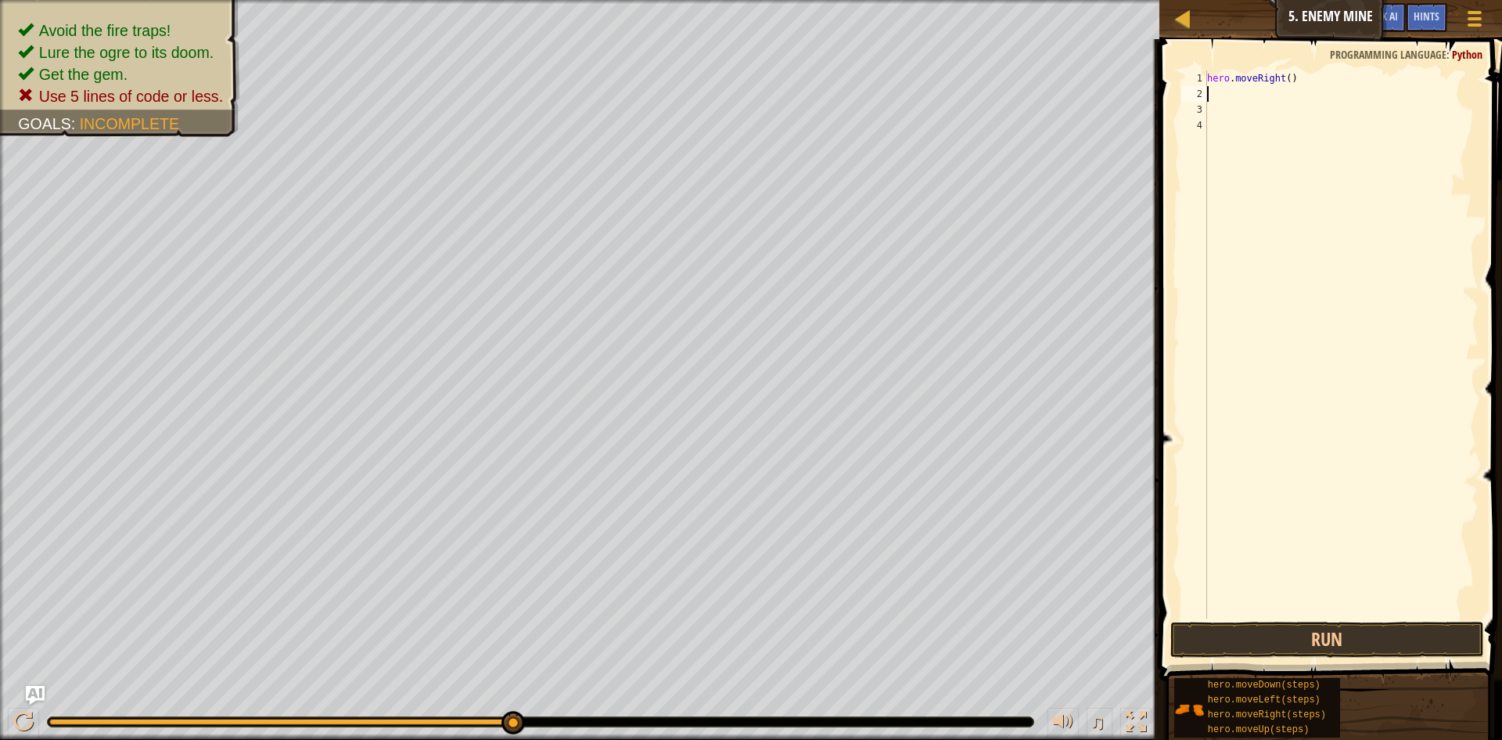
type textarea "m"
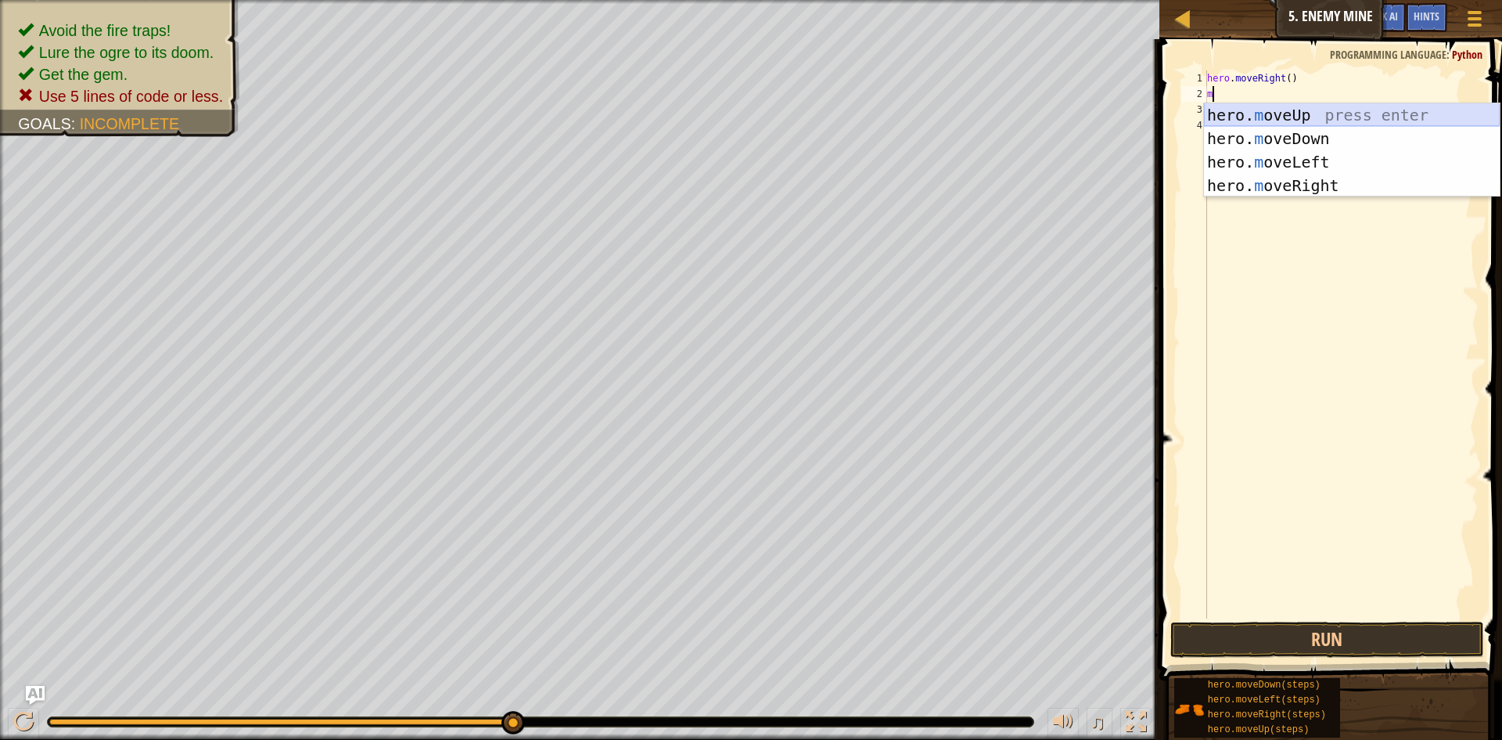
click at [1308, 119] on div "hero. m oveUp press enter hero. m oveDown press enter hero. m oveLeft press ent…" at bounding box center [1352, 173] width 296 height 141
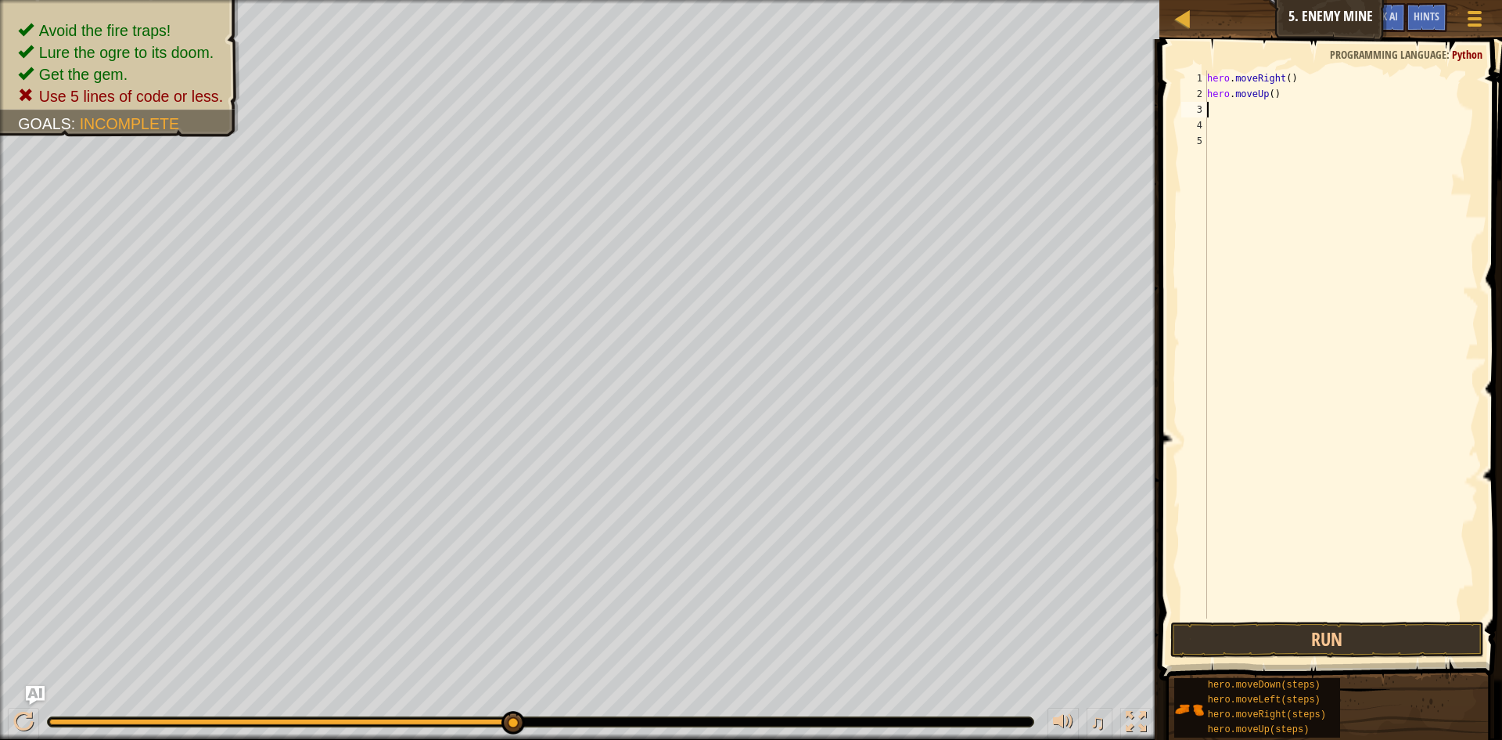
type textarea "m"
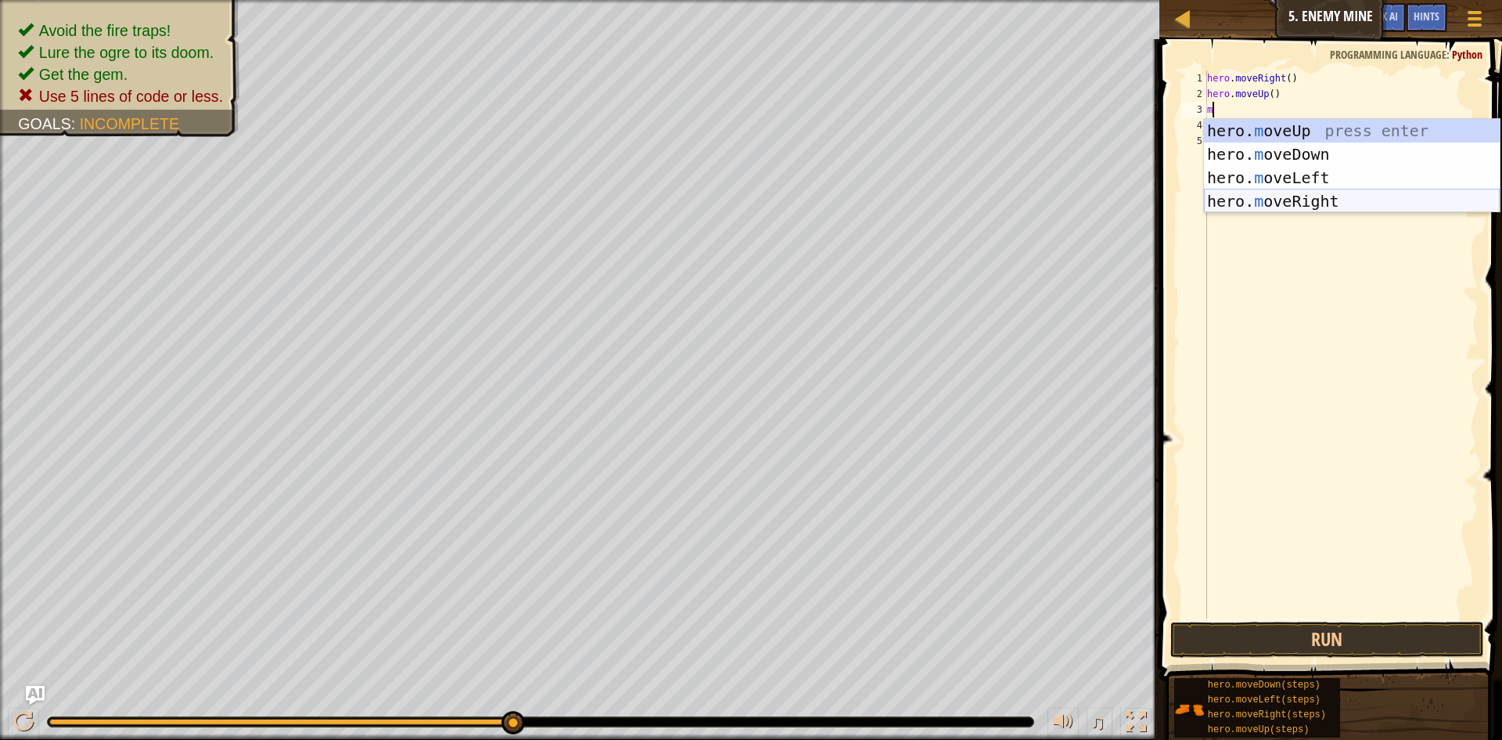
click at [1311, 193] on div "hero. m oveUp press enter hero. m oveDown press enter hero. m oveLeft press ent…" at bounding box center [1352, 189] width 296 height 141
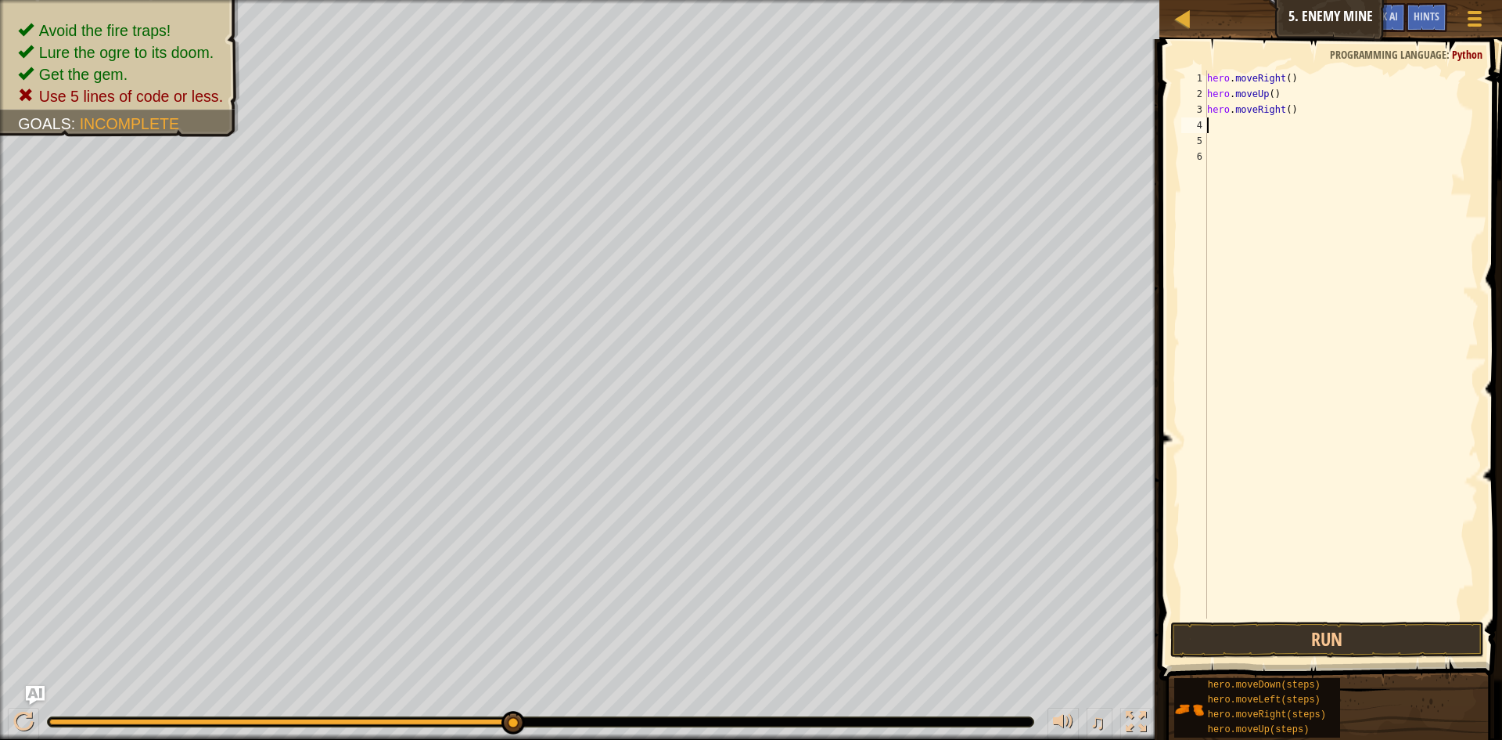
type textarea "m"
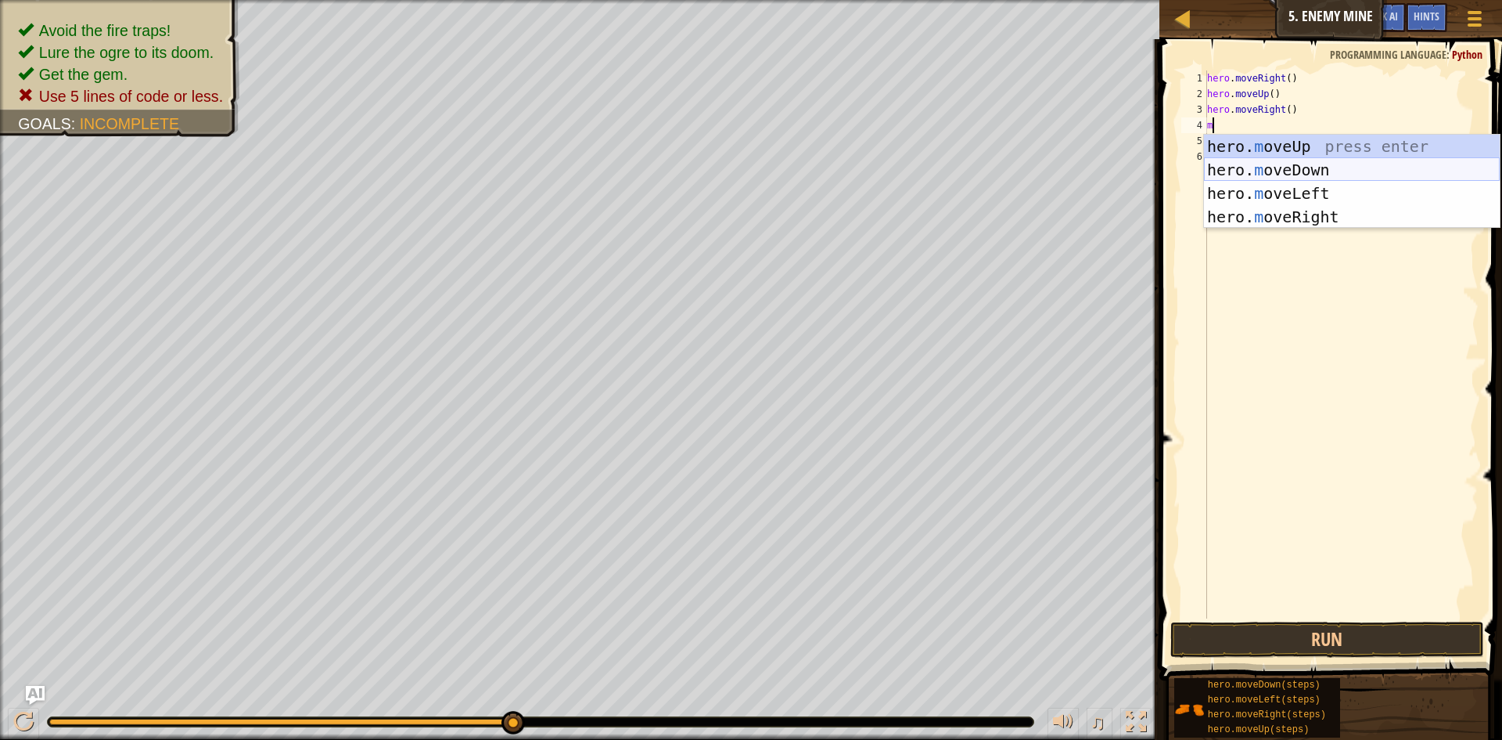
click at [1319, 173] on div "hero. m oveUp press enter hero. m oveDown press enter hero. m oveLeft press ent…" at bounding box center [1352, 205] width 296 height 141
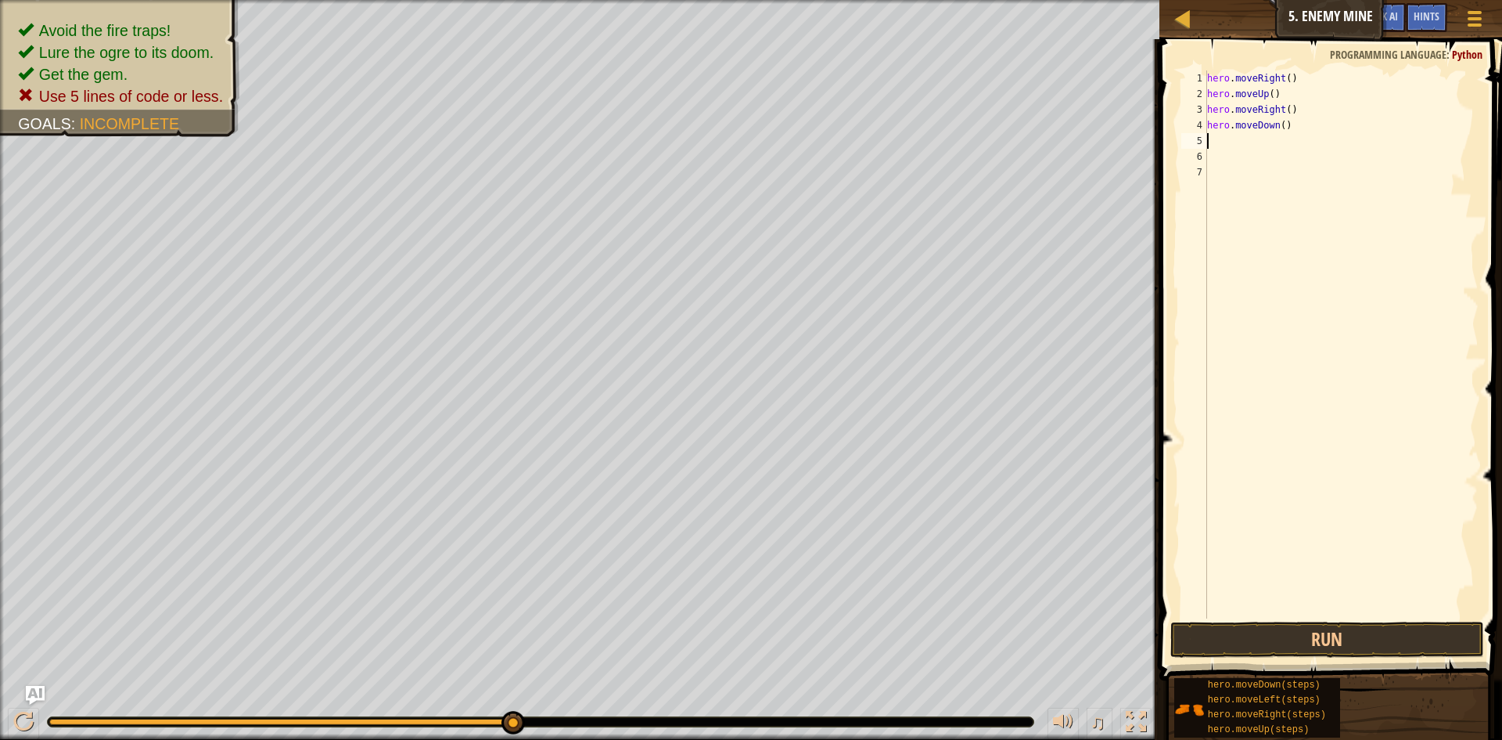
type textarea "m"
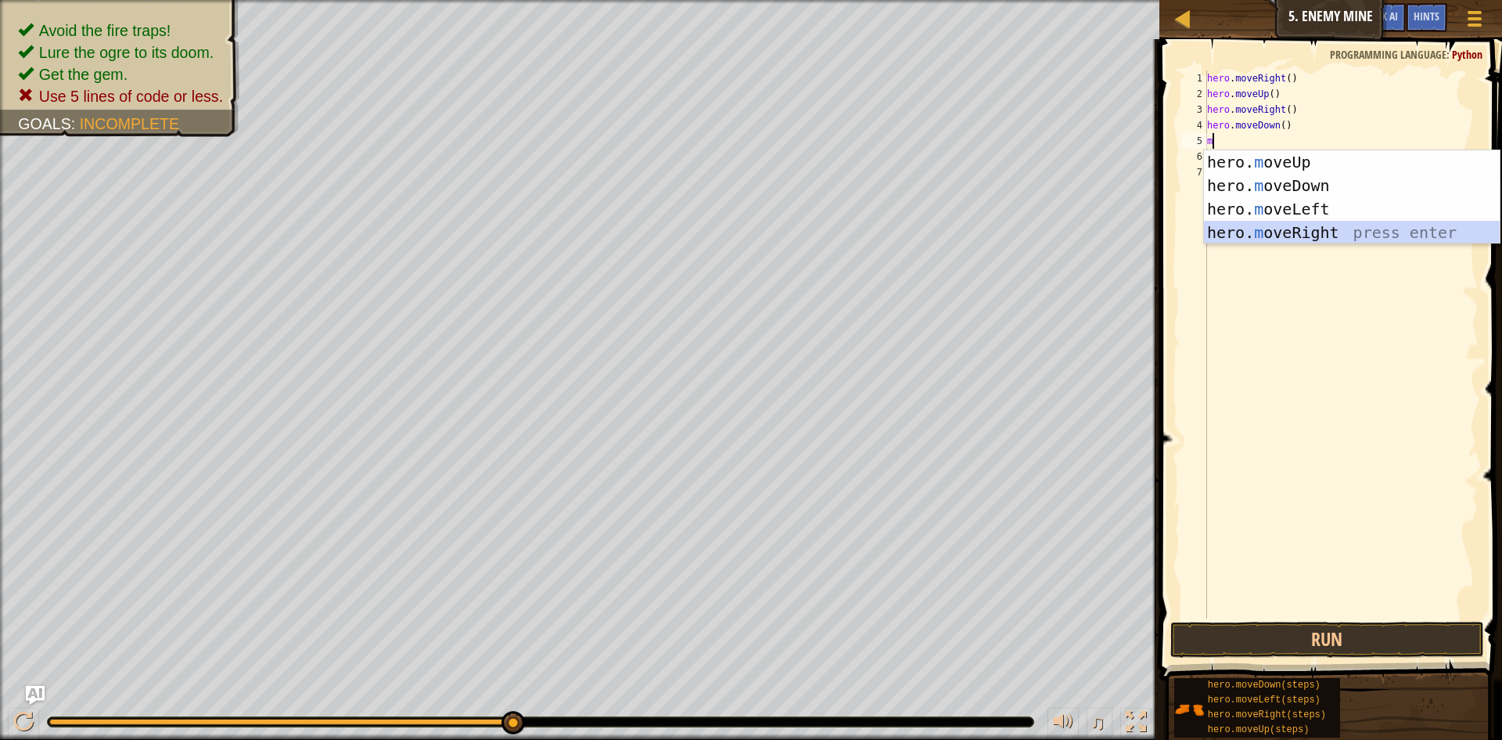
click at [1314, 232] on div "hero. m oveUp press enter hero. m oveDown press enter hero. m oveLeft press ent…" at bounding box center [1352, 220] width 296 height 141
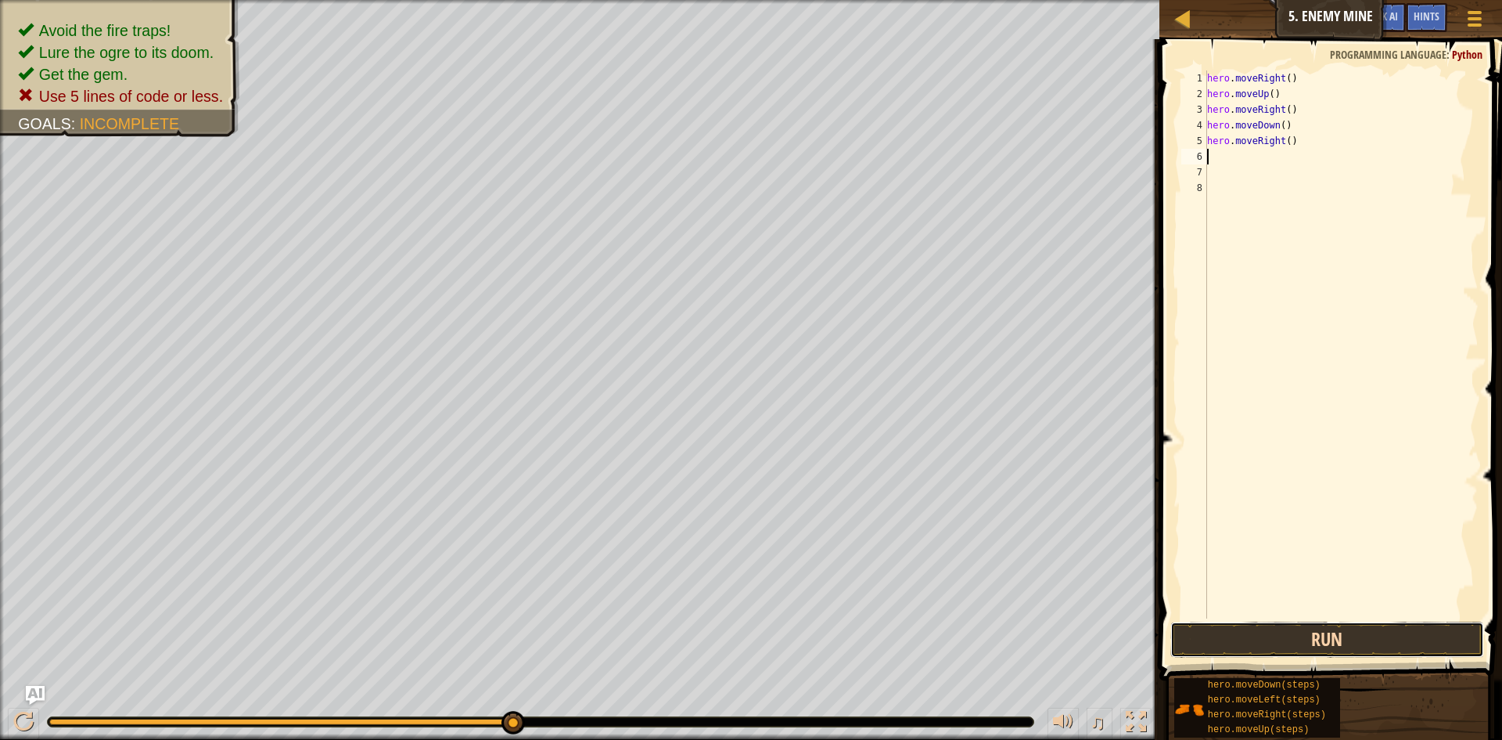
click at [1273, 642] on button "Run" at bounding box center [1328, 639] width 314 height 36
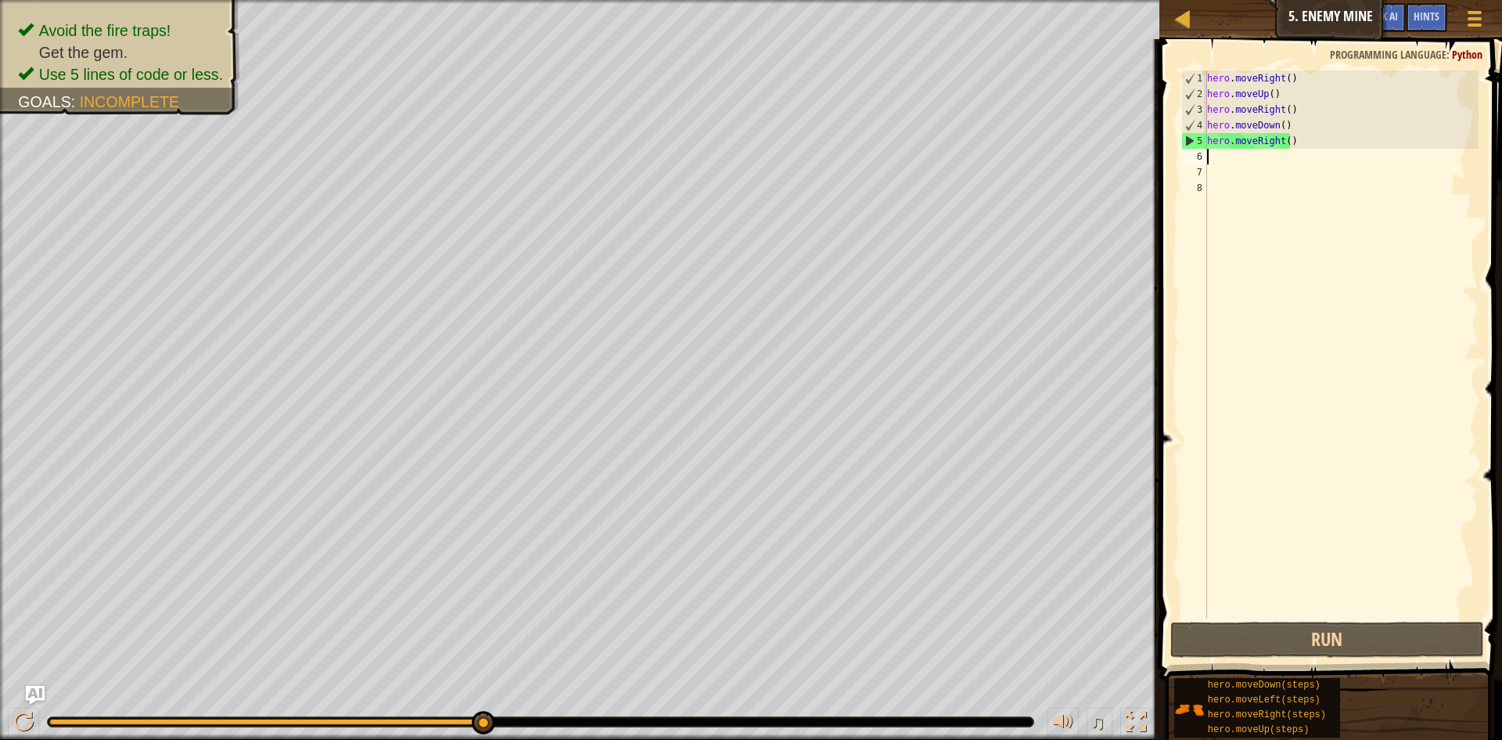
click at [1284, 78] on div "hero . moveRight ( ) hero . moveUp ( ) hero . moveRight ( ) hero . moveDown ( )…" at bounding box center [1341, 359] width 275 height 579
click at [1324, 136] on div "hero . moveRight ( ) hero . moveUp ( ) hero . moveRight ( ) hero . moveDown ( )…" at bounding box center [1341, 359] width 275 height 579
click at [1285, 81] on div "hero . moveRight ( ) hero . moveUp ( ) hero . moveRight ( ) hero . moveDown ( )…" at bounding box center [1341, 359] width 275 height 579
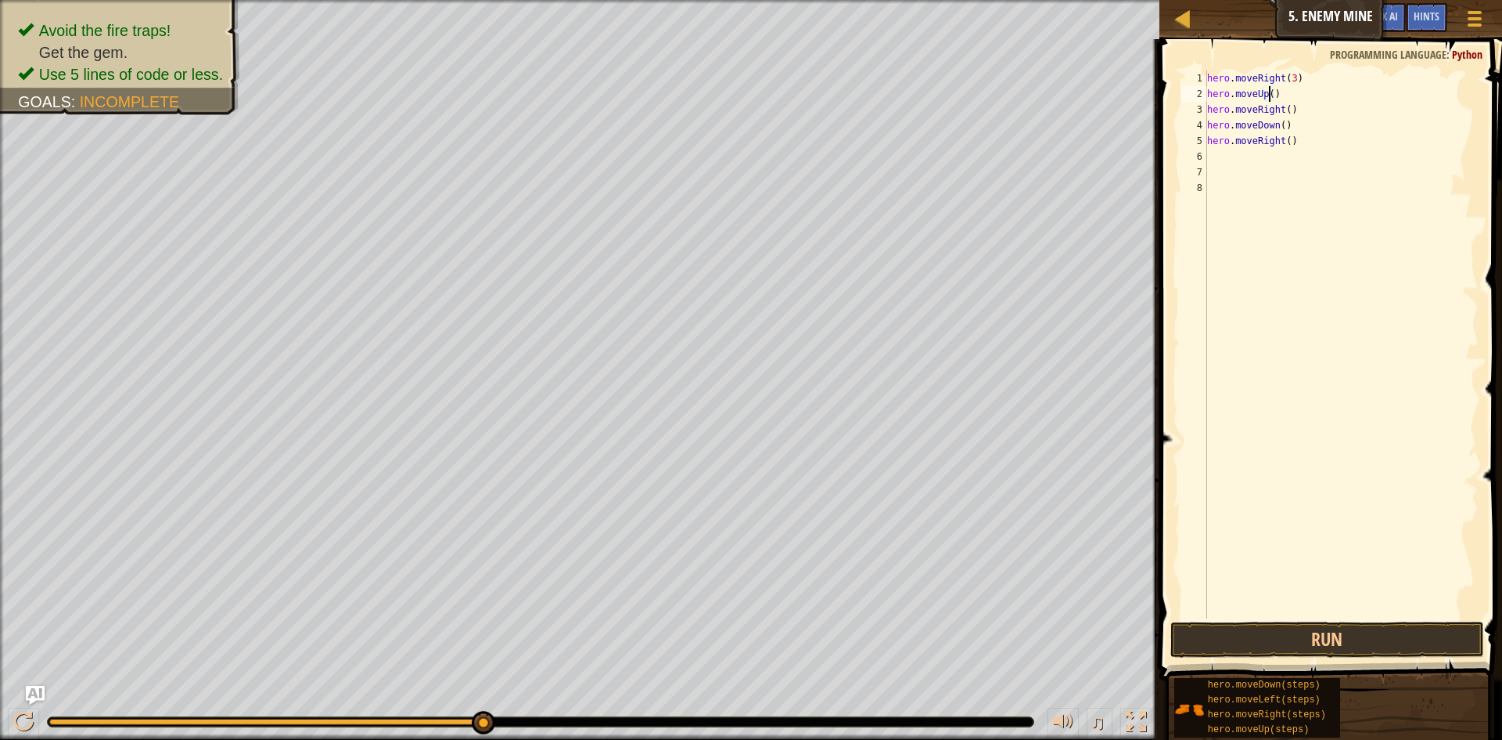
click at [1270, 95] on div "hero . moveRight ( 3 ) hero . moveUp ( ) hero . moveRight ( ) hero . moveDown (…" at bounding box center [1341, 359] width 275 height 579
click at [1283, 110] on div "hero . moveRight ( 3 ) hero . moveUp ( 1 ) hero . moveRight ( ) hero . moveDown…" at bounding box center [1341, 359] width 275 height 579
click at [1276, 125] on div "hero . moveRight ( 3 ) hero . moveUp ( 1 ) hero . moveRight ( 1 ) hero . moveDo…" at bounding box center [1341, 359] width 275 height 579
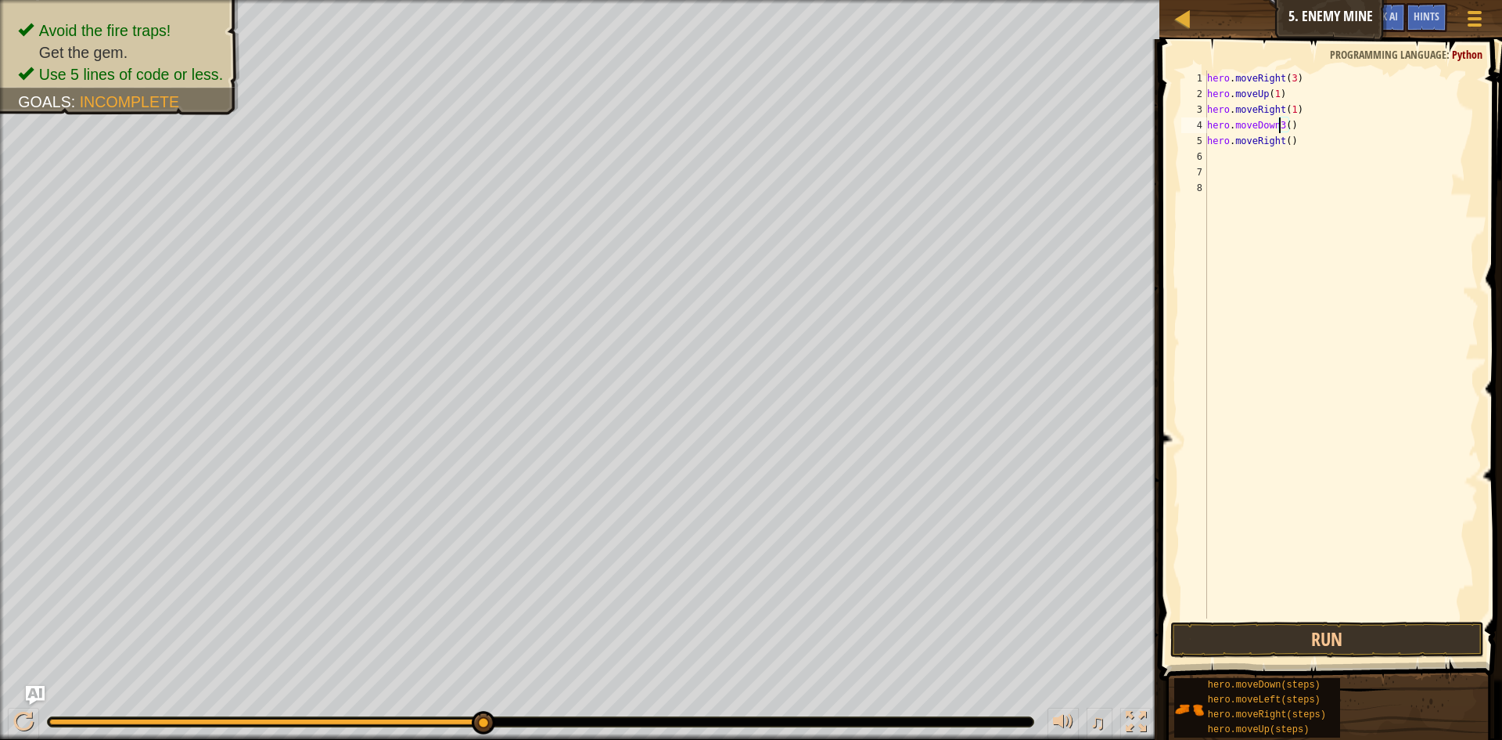
scroll to position [7, 5]
click at [1279, 125] on div "hero . moveRight ( 3 ) hero . moveUp ( 1 ) hero . moveRight ( 1 ) hero . moveDo…" at bounding box center [1341, 359] width 275 height 579
click at [1287, 143] on div "hero . moveRight ( 3 ) hero . moveUp ( 1 ) hero . moveRight ( 1 ) hero . moveDo…" at bounding box center [1341, 359] width 275 height 579
type textarea "hero.moveRight(2)"
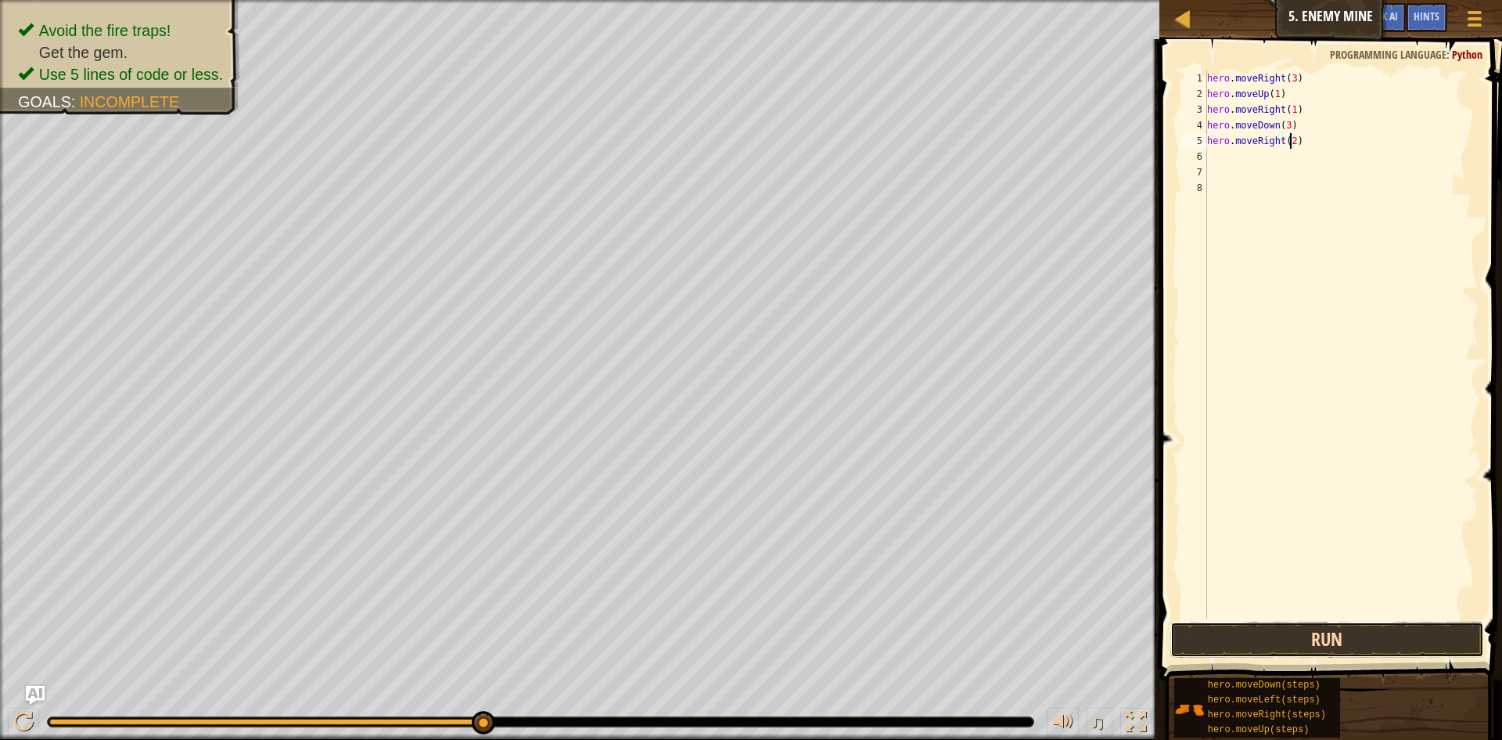
click at [1334, 635] on button "Run" at bounding box center [1328, 639] width 314 height 36
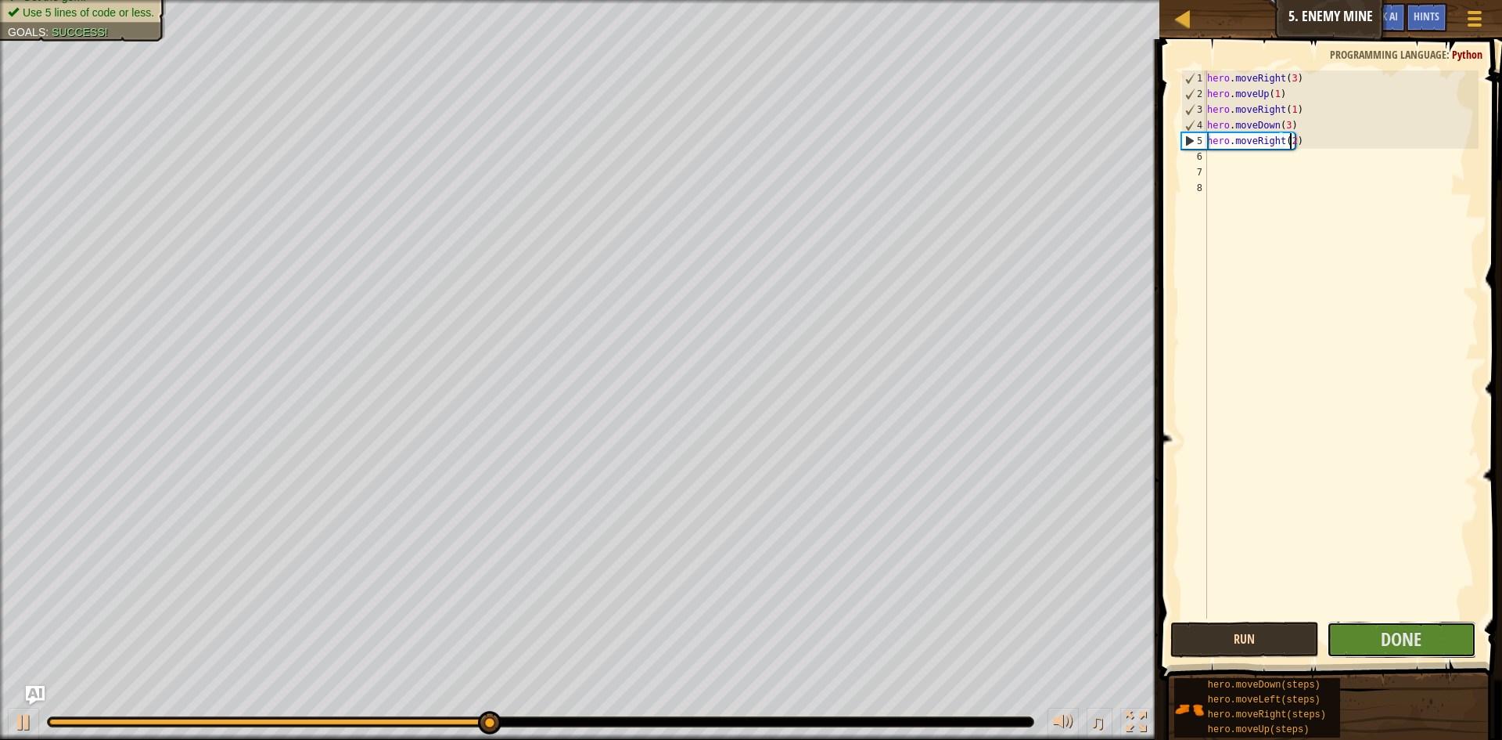
click at [1334, 635] on button "Done" at bounding box center [1401, 639] width 149 height 36
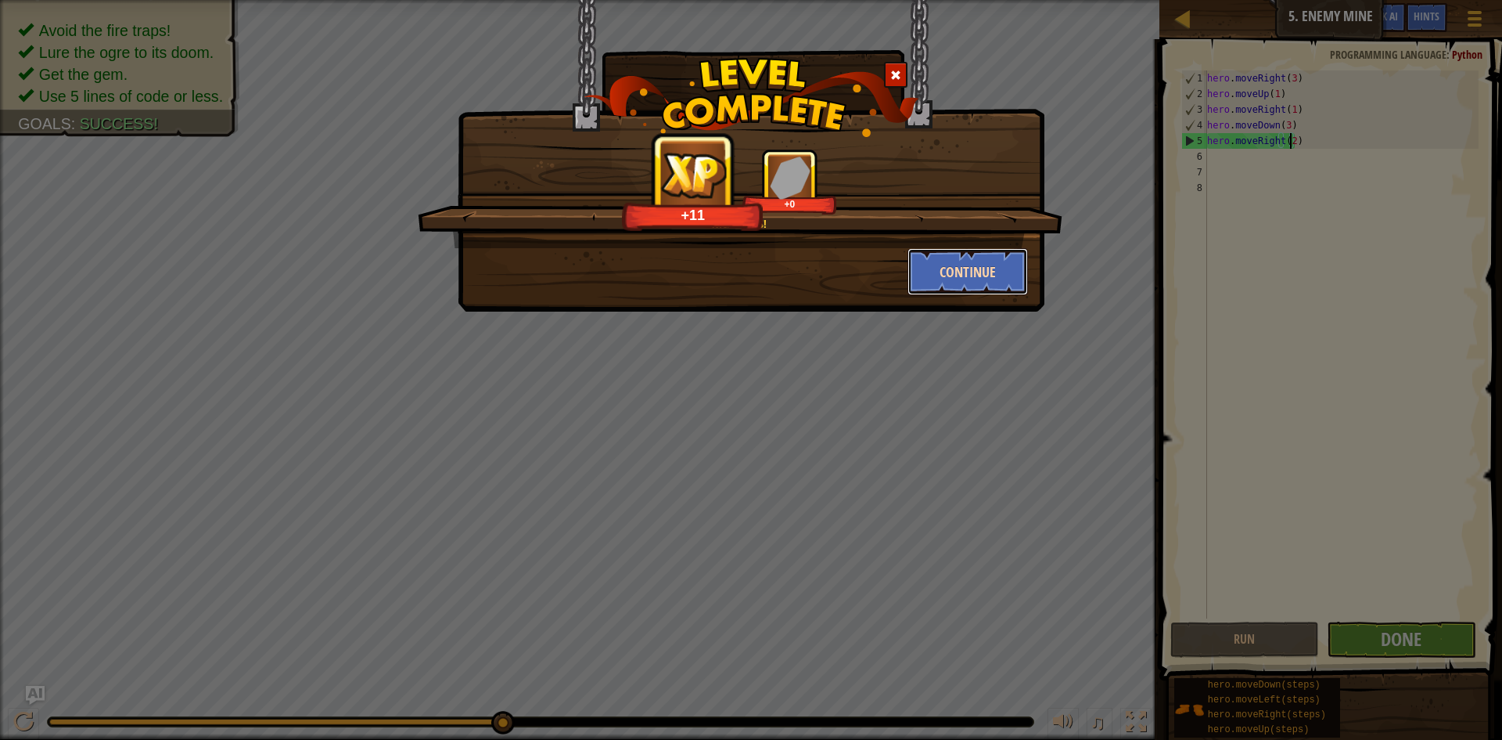
click at [958, 268] on button "Continue" at bounding box center [968, 271] width 121 height 47
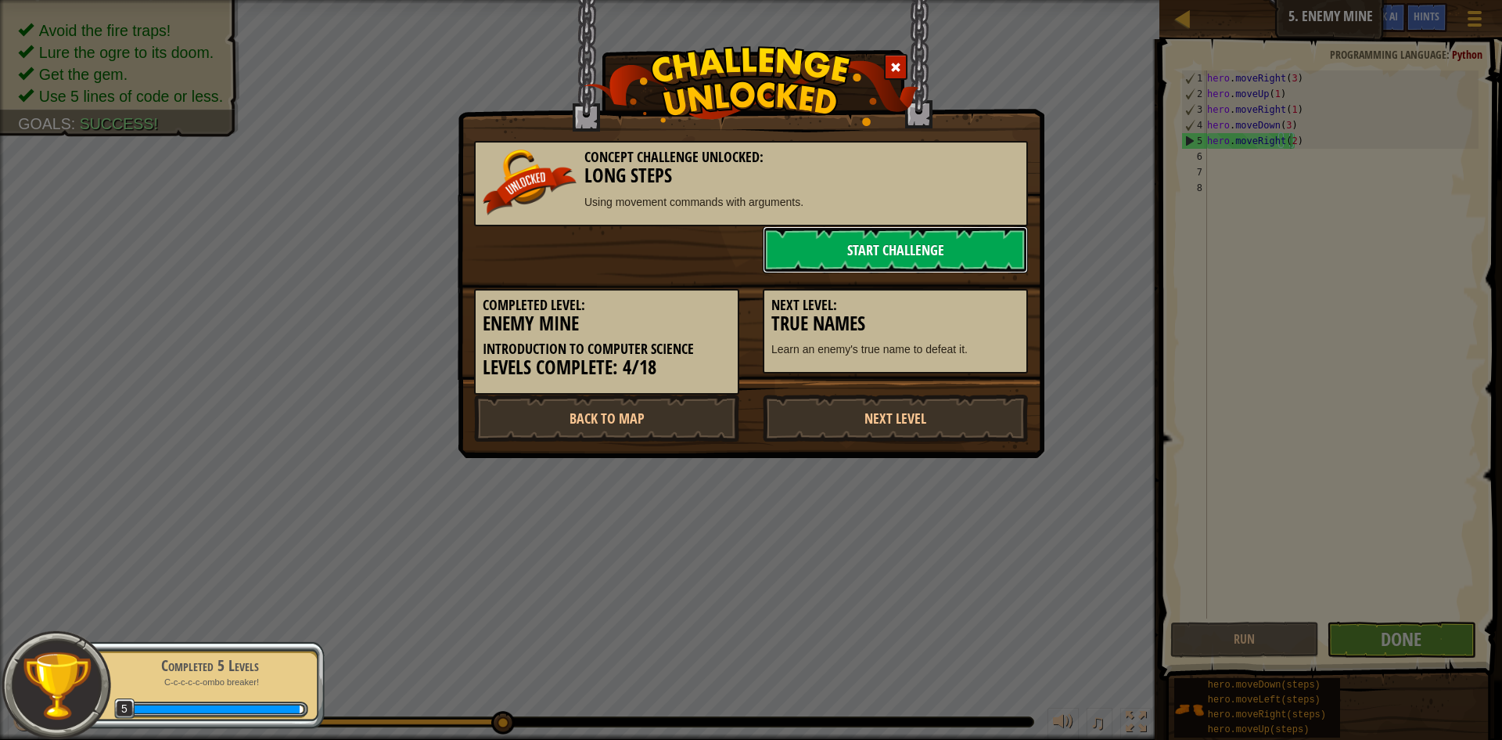
click at [923, 258] on link "Start Challenge" at bounding box center [895, 249] width 265 height 47
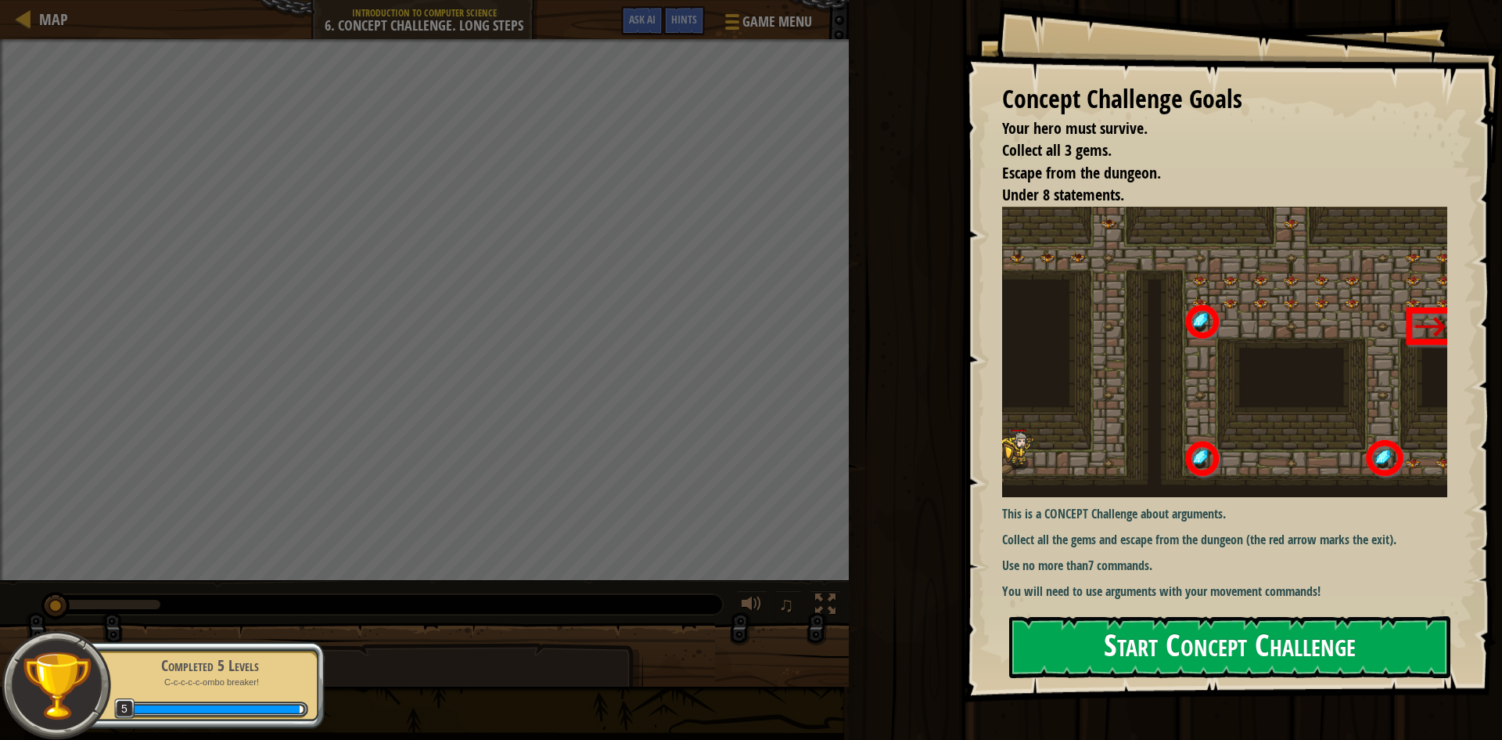
click at [1283, 653] on button "Start Concept Challenge" at bounding box center [1229, 647] width 441 height 62
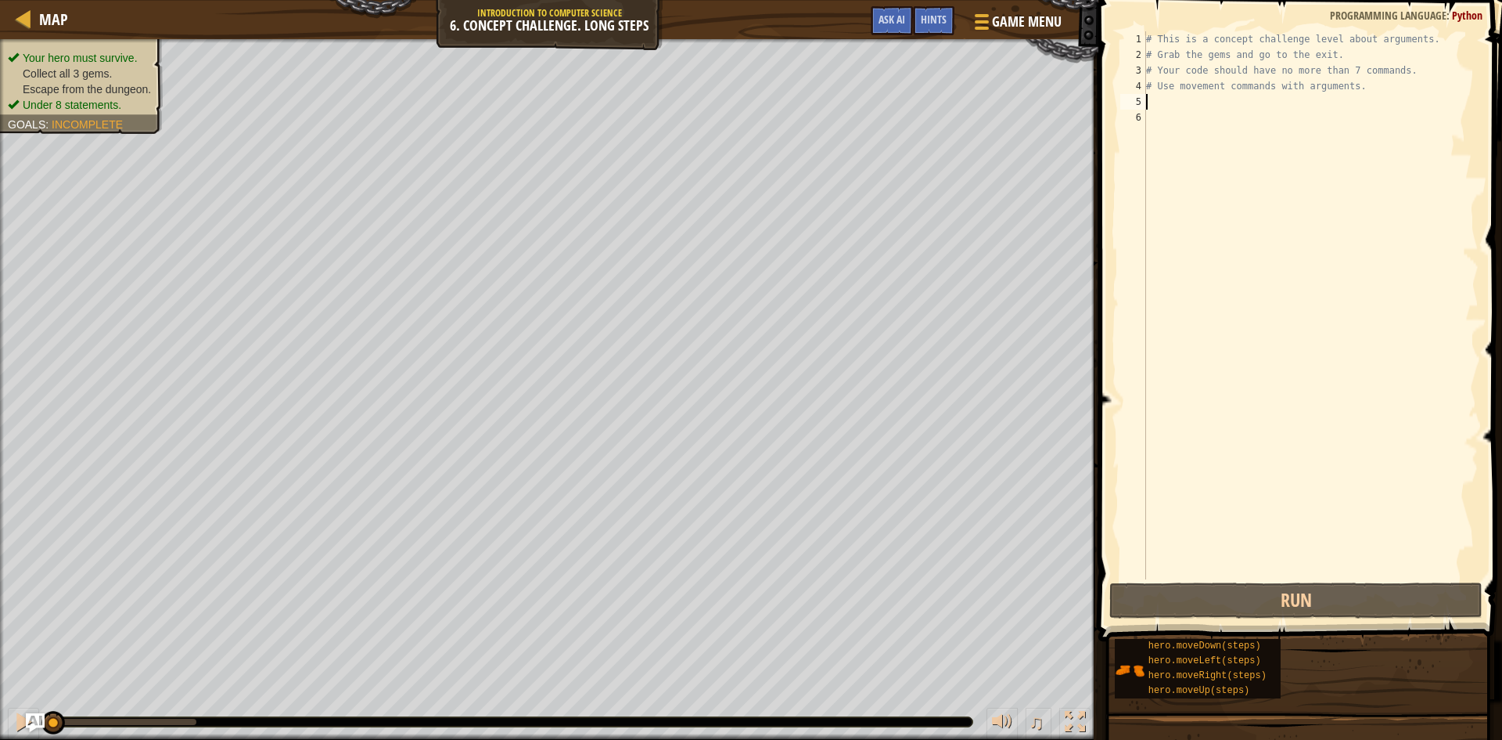
click at [1280, 102] on div "# This is a concept challenge level about arguments. # Grab the gems and go to …" at bounding box center [1311, 320] width 336 height 579
type textarea "m"
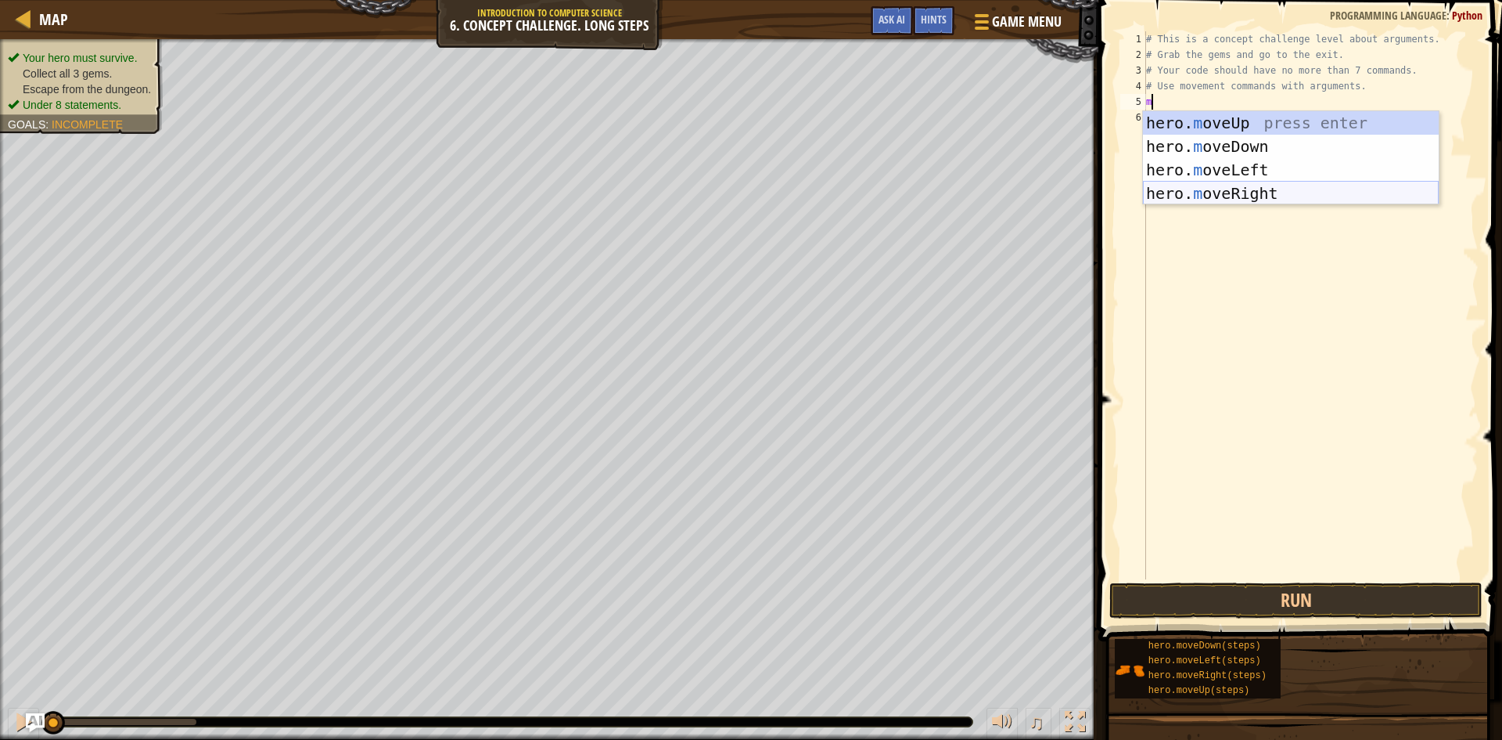
click at [1278, 188] on div "hero. m oveUp press enter hero. m oveDown press enter hero. m oveLeft press ent…" at bounding box center [1291, 181] width 296 height 141
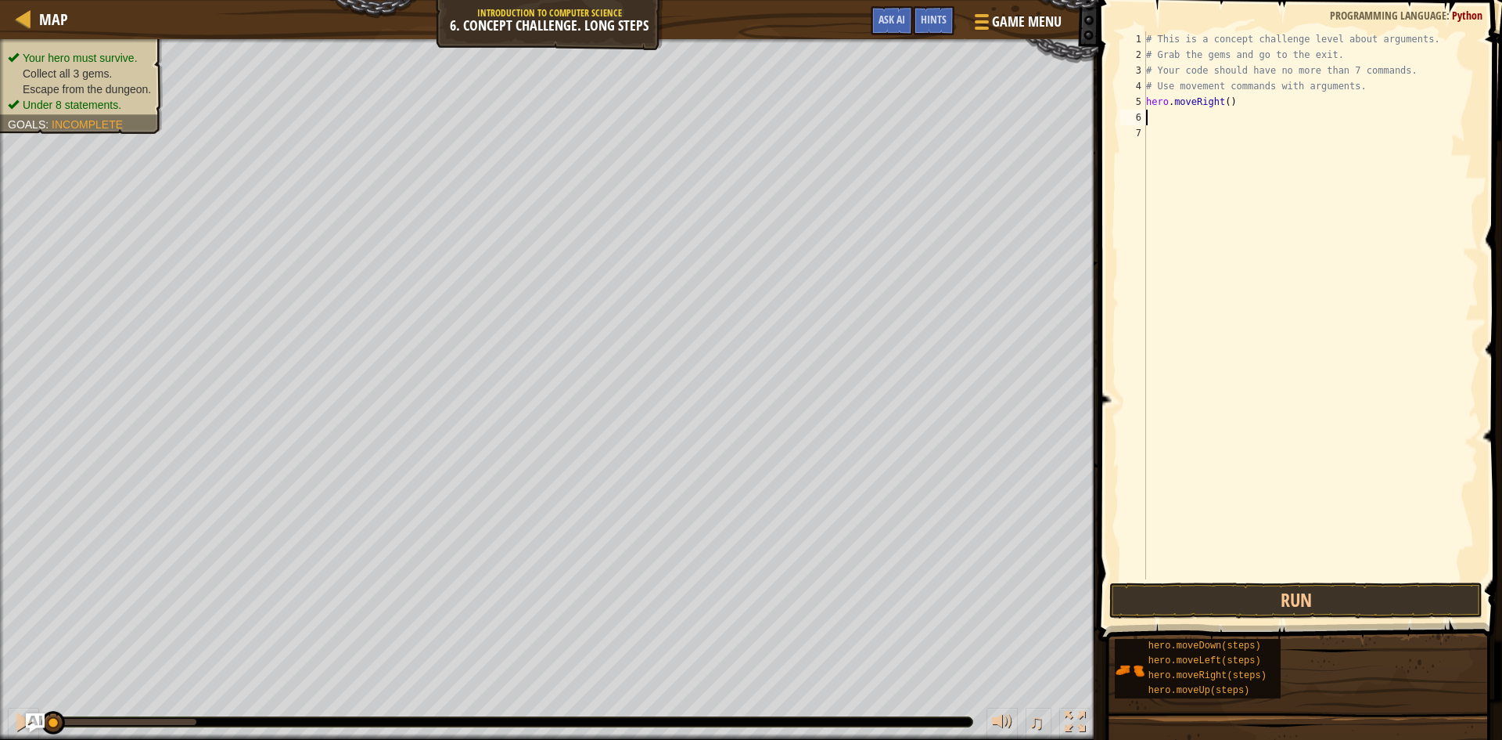
type textarea "m"
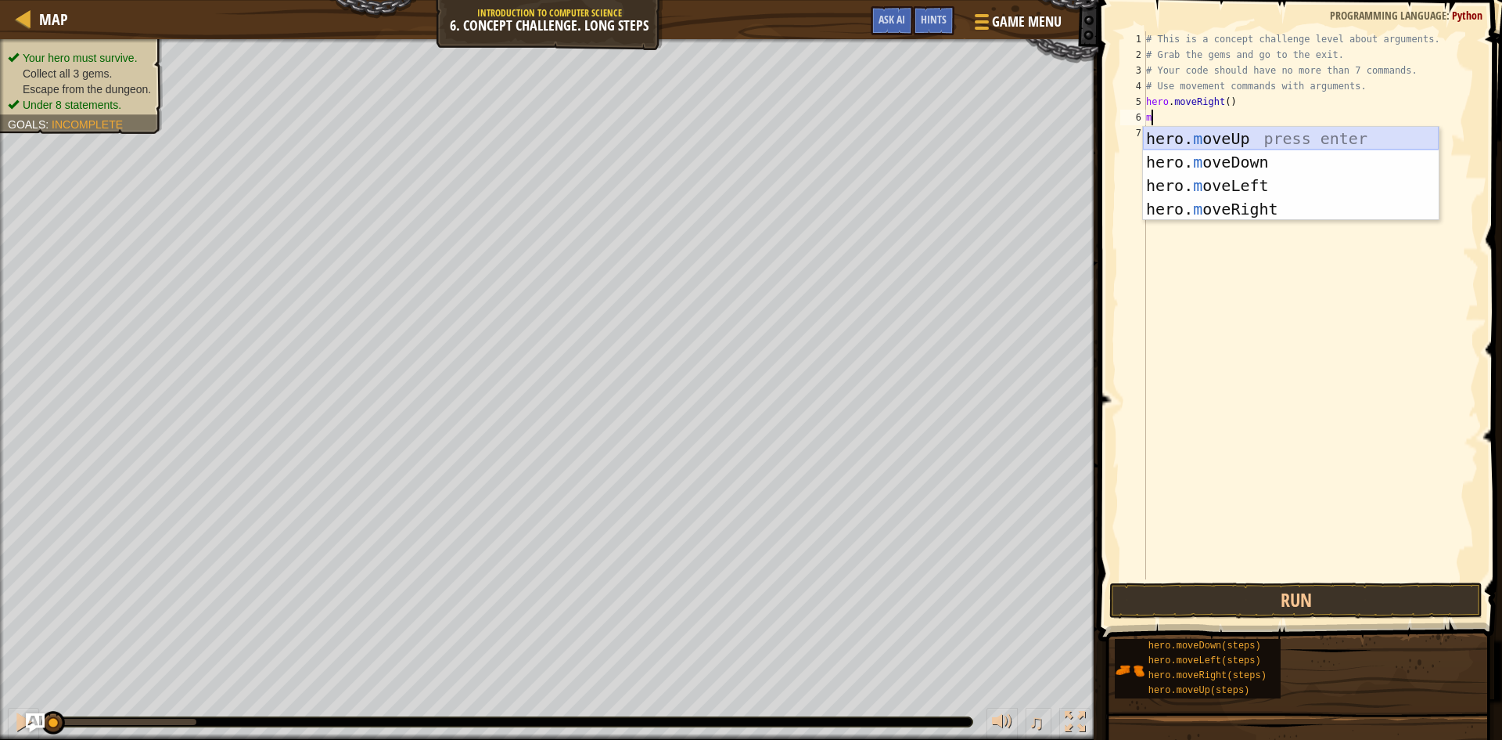
click at [1274, 135] on div "hero. m oveUp press enter hero. m oveDown press enter hero. m oveLeft press ent…" at bounding box center [1291, 197] width 296 height 141
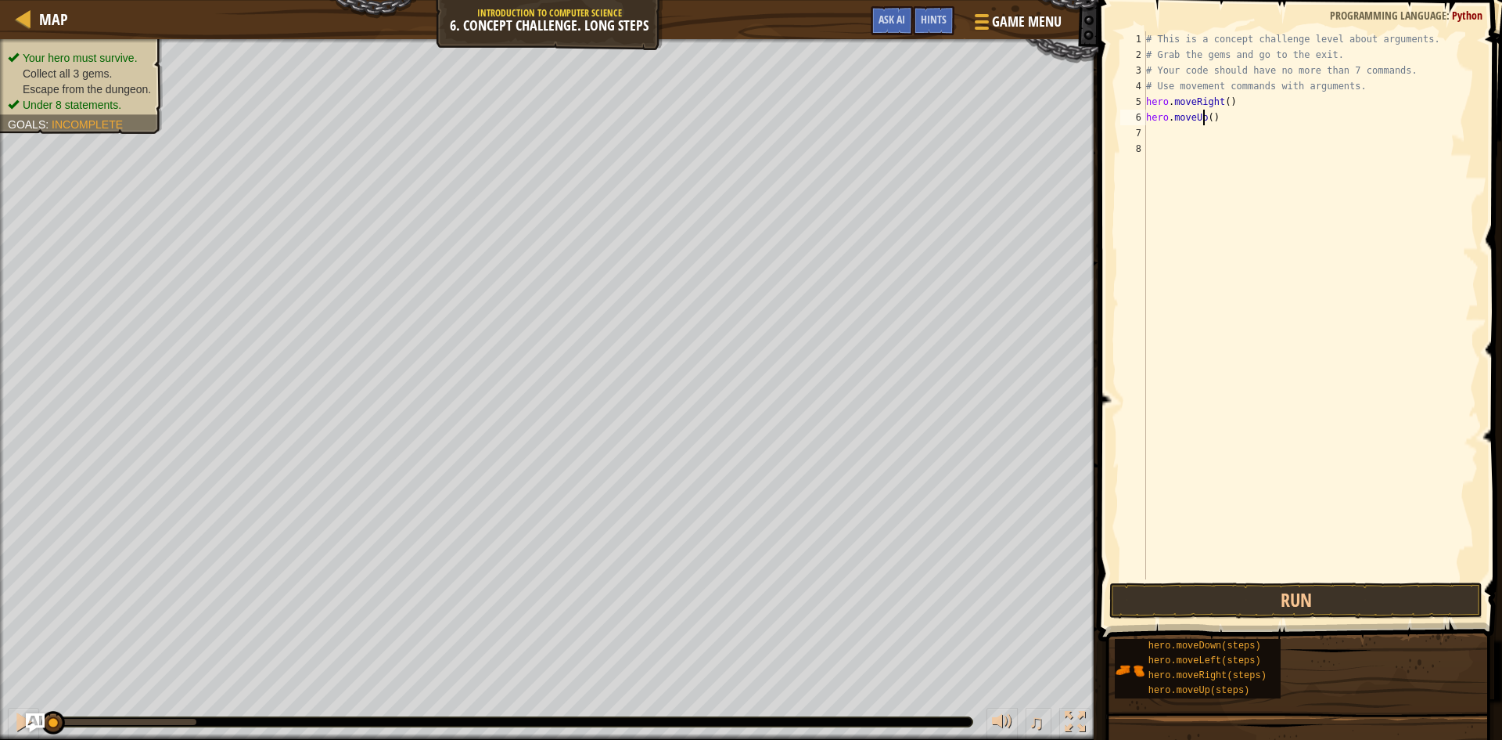
click at [1205, 117] on div "# This is a concept challenge level about arguments. # Grab the gems and go to …" at bounding box center [1311, 320] width 336 height 579
click at [1211, 112] on div "# This is a concept challenge level about arguments. # Grab the gems and go to …" at bounding box center [1311, 320] width 336 height 579
type textarea "hero.moveUp(3)"
click at [1198, 135] on div "# This is a concept challenge level about arguments. # Grab the gems and go to …" at bounding box center [1311, 320] width 336 height 579
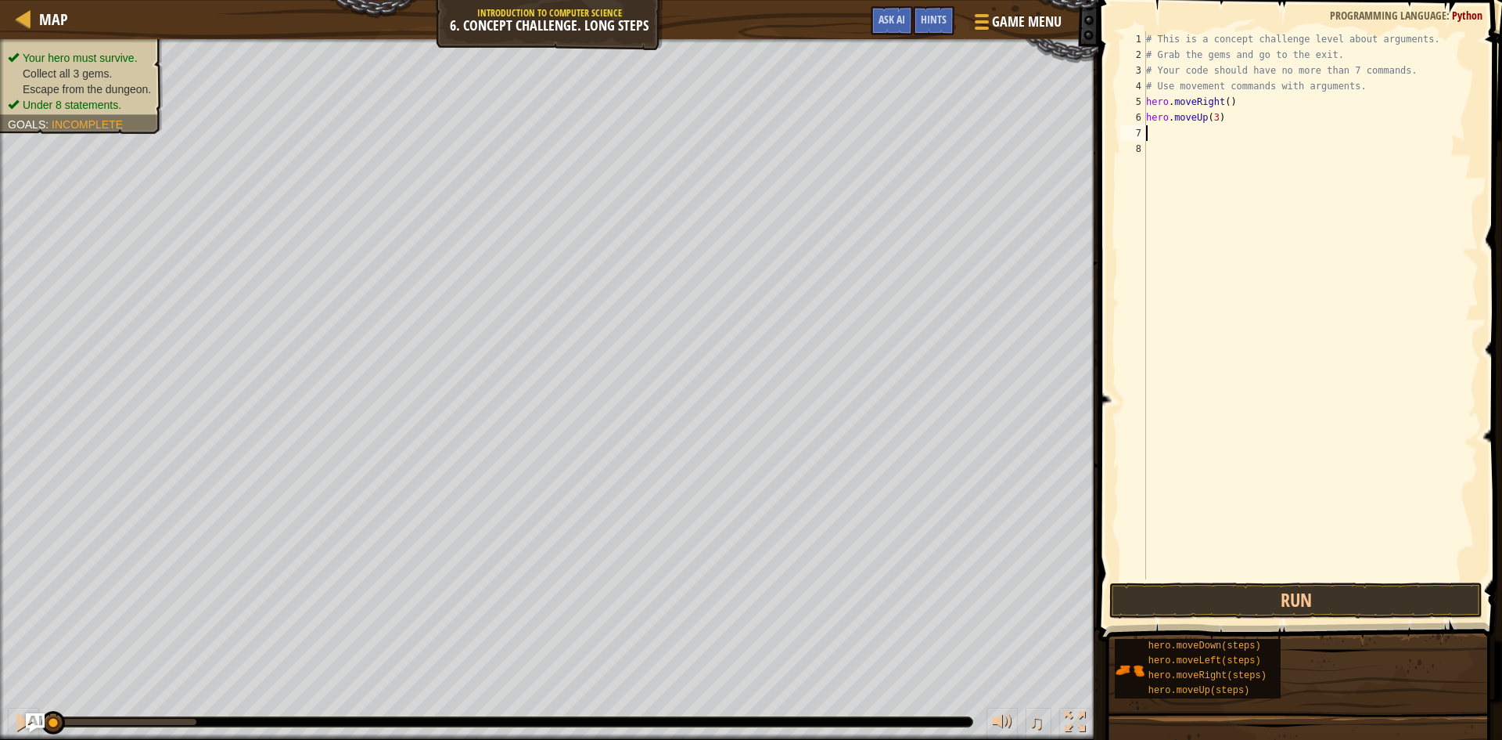
scroll to position [7, 0]
click at [1281, 88] on div "# This is a concept challenge level about arguments. # Grab the gems and go to …" at bounding box center [1311, 320] width 336 height 579
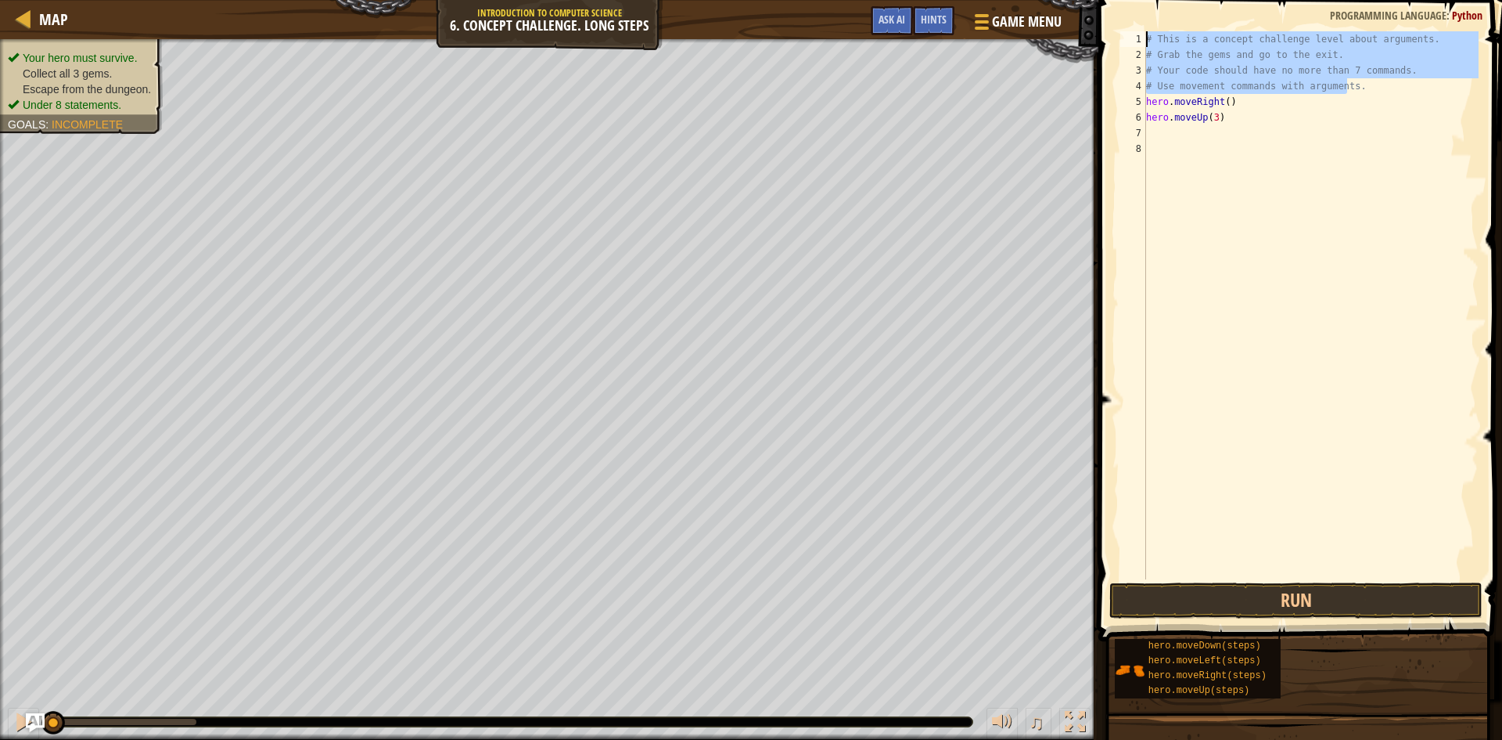
drag, startPoint x: 1380, startPoint y: 92, endPoint x: 1146, endPoint y: 40, distance: 239.8
click at [1146, 40] on div "# This is a concept challenge level about arguments. # Grab the gems and go to …" at bounding box center [1311, 320] width 336 height 579
type textarea "# This is a concept challenge level about arguments. # Grab the gems and go to …"
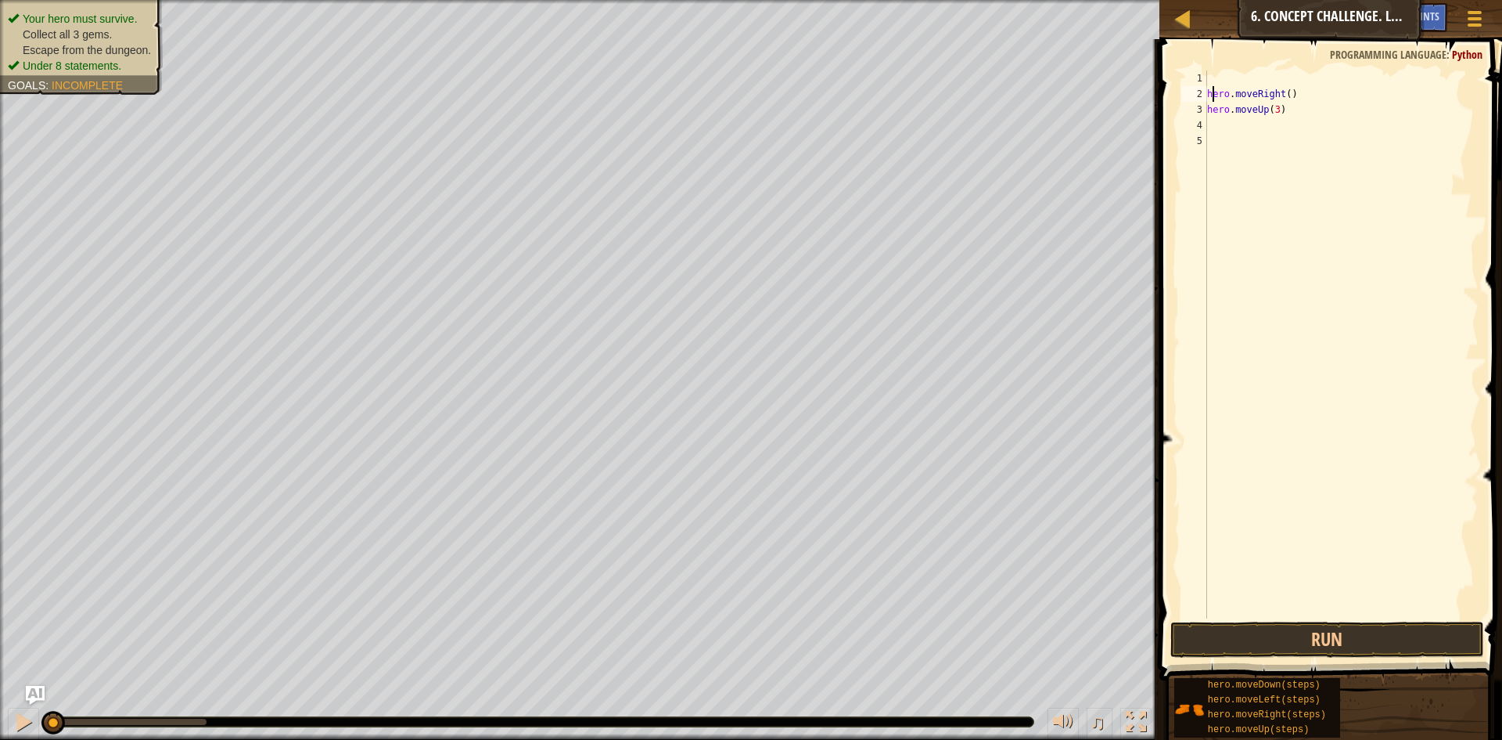
click at [1211, 92] on div "hero . moveRight ( ) hero . moveUp ( 3 )" at bounding box center [1341, 359] width 275 height 579
click at [1282, 83] on div "hero . moveRight ( ) hero . moveUp ( 3 )" at bounding box center [1341, 359] width 275 height 579
click at [1284, 83] on div "hero . moveRight ( ) hero . moveUp ( 3 )" at bounding box center [1341, 359] width 275 height 579
type textarea "hero.moveRight(1)"
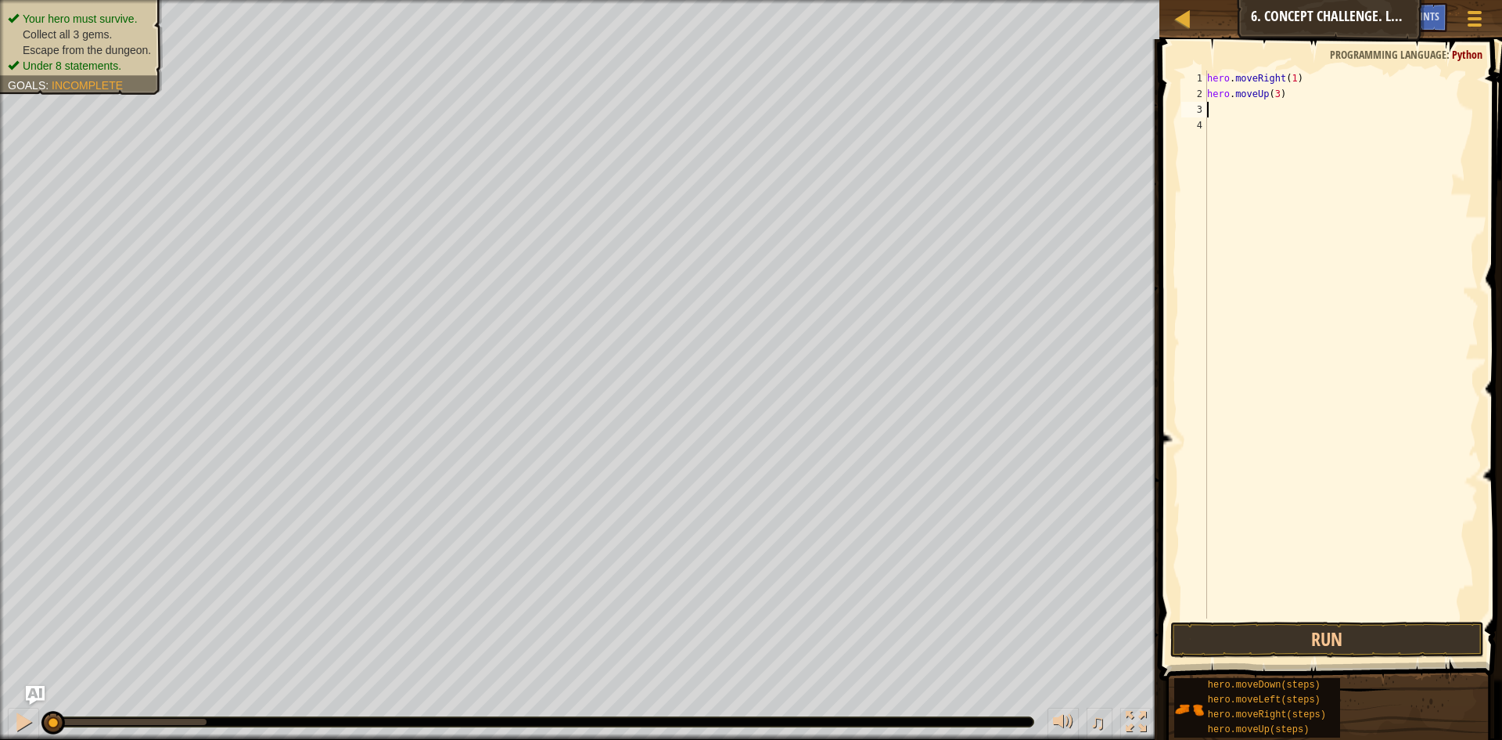
click at [1268, 102] on div "hero . moveRight ( 1 ) hero . moveUp ( 3 )" at bounding box center [1341, 359] width 275 height 579
type textarea "m"
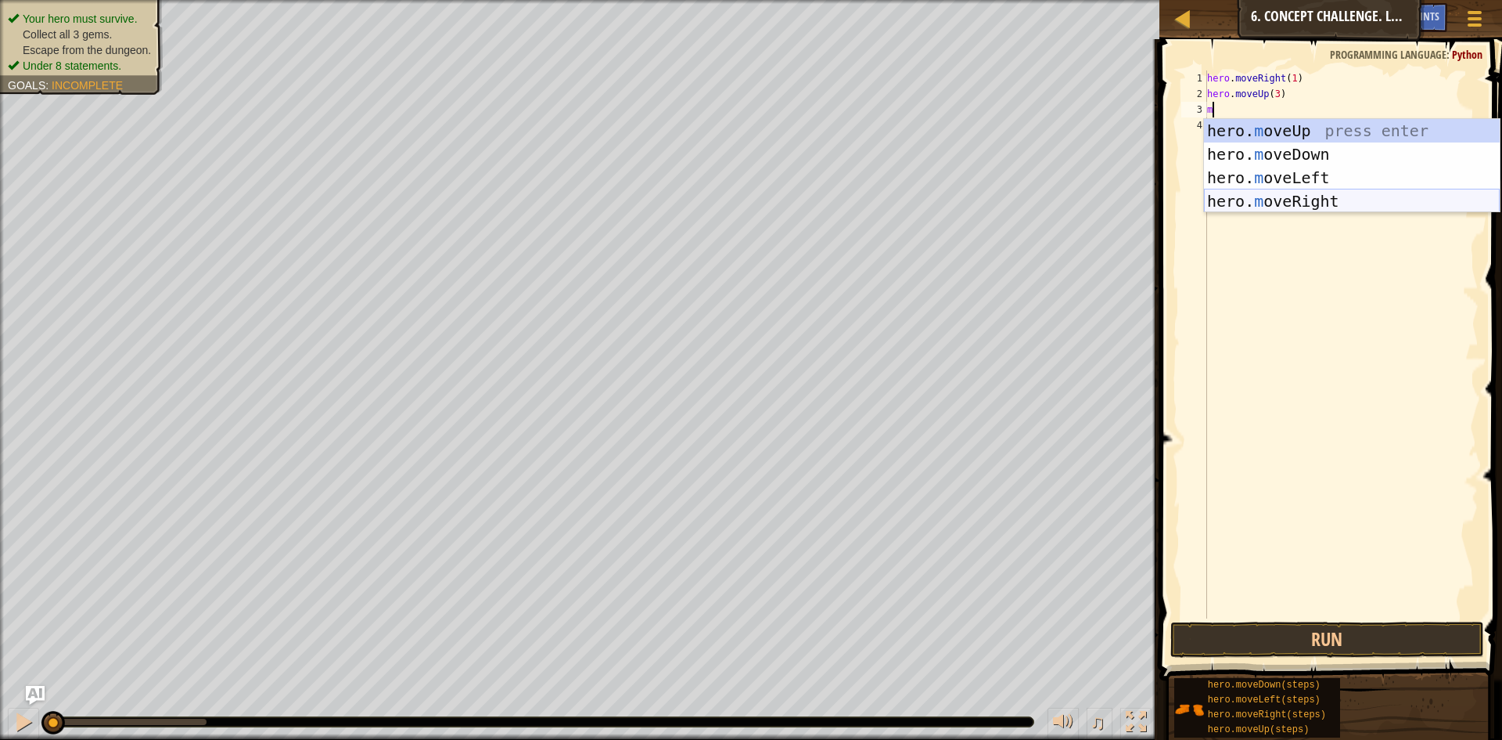
click at [1316, 203] on div "hero. m oveUp press enter hero. m oveDown press enter hero. m oveLeft press ent…" at bounding box center [1352, 189] width 296 height 141
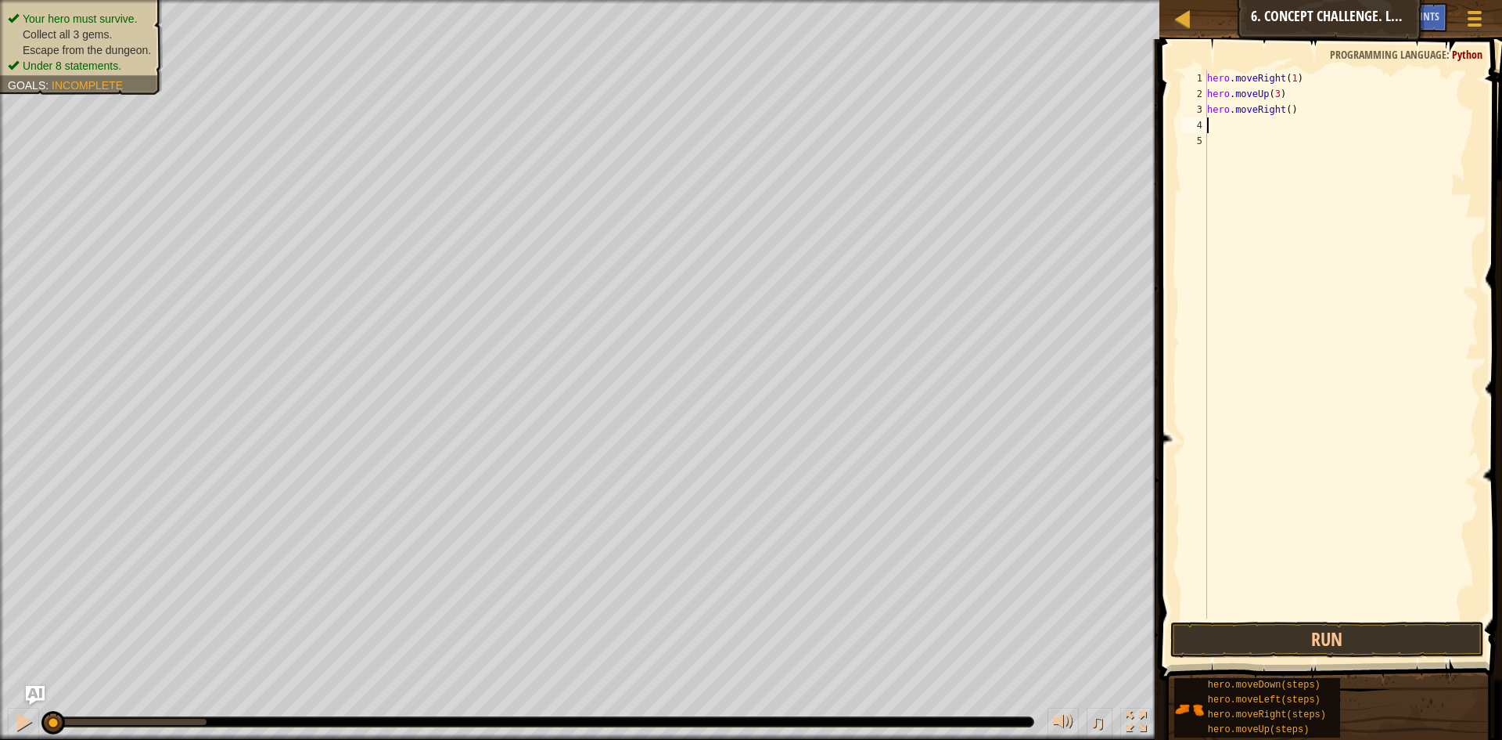
click at [1286, 113] on div "hero . moveRight ( 1 ) hero . moveUp ( 3 ) hero . moveRight ( )" at bounding box center [1341, 359] width 275 height 579
type textarea "hero.moveRight(2)"
click at [1275, 127] on div "hero . moveRight ( 1 ) hero . moveUp ( 3 ) hero . moveRight ( 2 )" at bounding box center [1341, 359] width 275 height 579
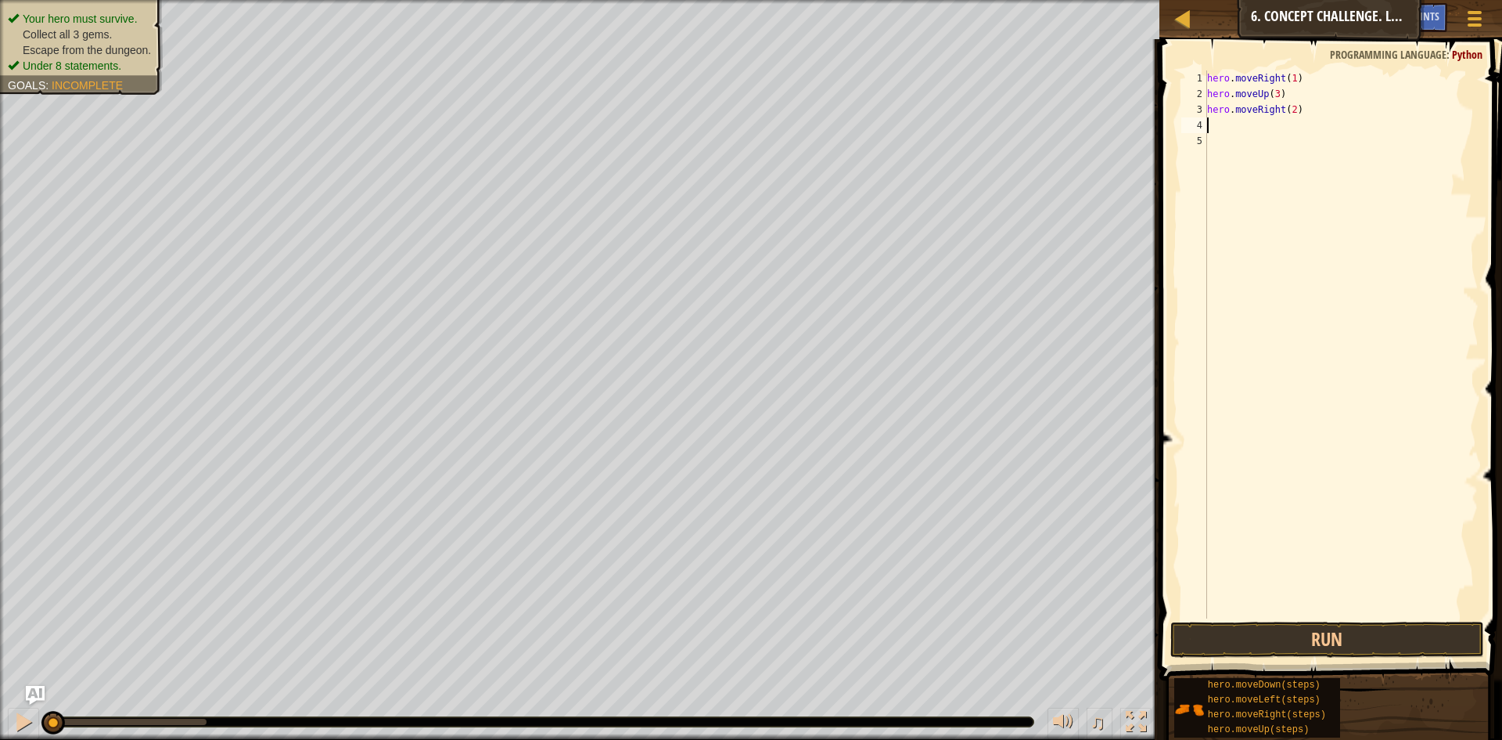
type textarea "m"
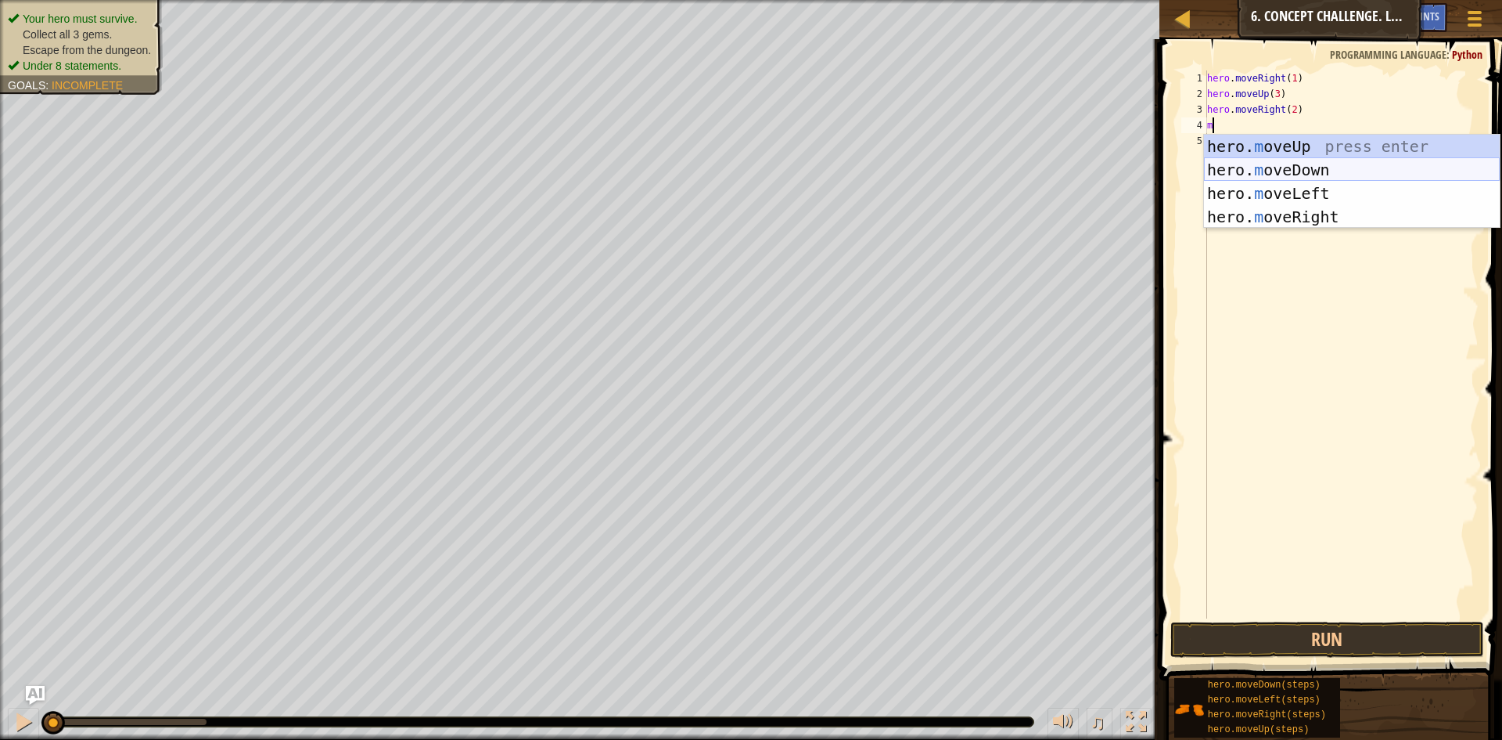
click at [1289, 164] on div "hero. m oveUp press enter hero. m oveDown press enter hero. m oveLeft press ent…" at bounding box center [1352, 205] width 296 height 141
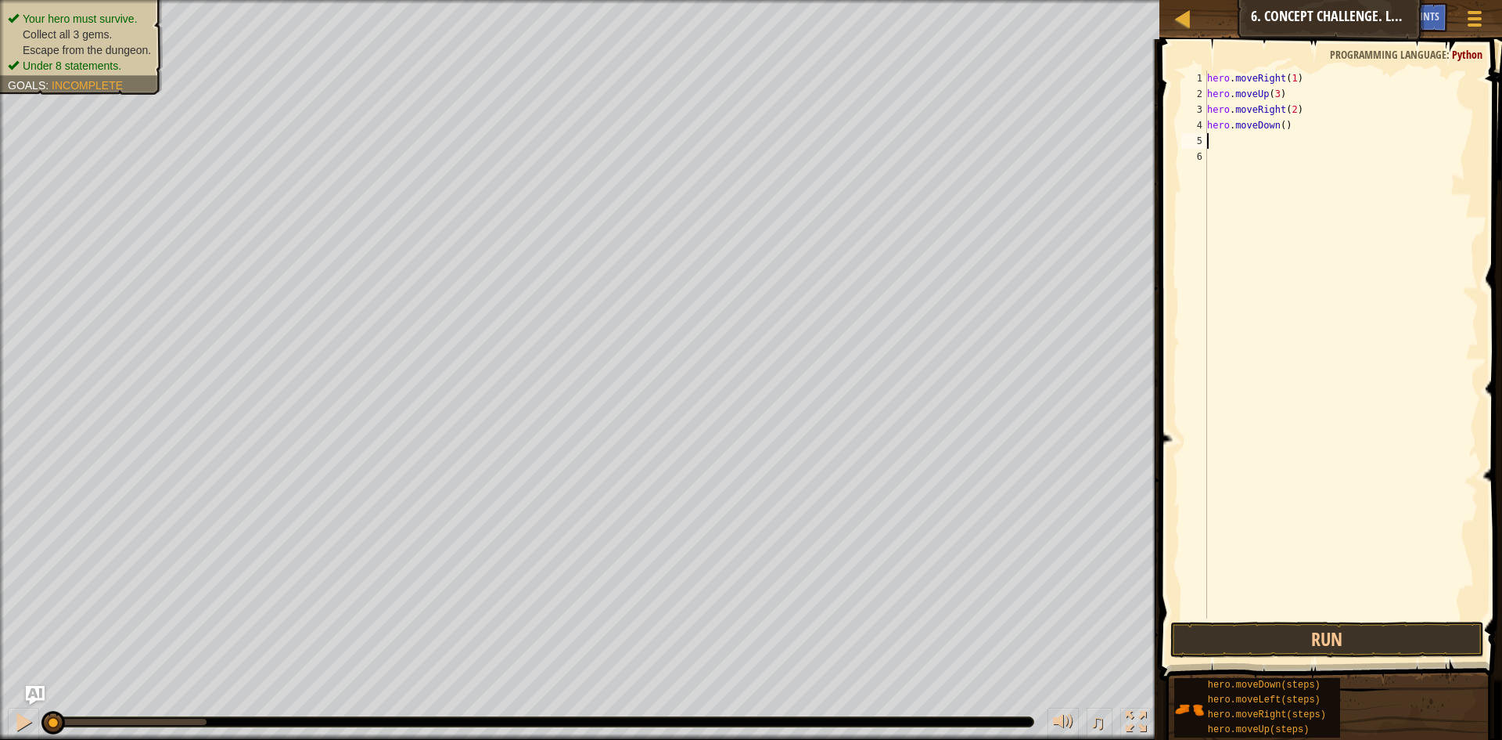
click at [1279, 126] on div "hero . moveRight ( 1 ) hero . moveUp ( 3 ) hero . moveRight ( 2 ) hero . moveDo…" at bounding box center [1341, 359] width 275 height 579
type textarea "hero.moveDown(3)"
click at [1278, 139] on div "hero . moveRight ( 1 ) hero . moveUp ( 3 ) hero . moveRight ( 2 ) hero . moveDo…" at bounding box center [1341, 359] width 275 height 579
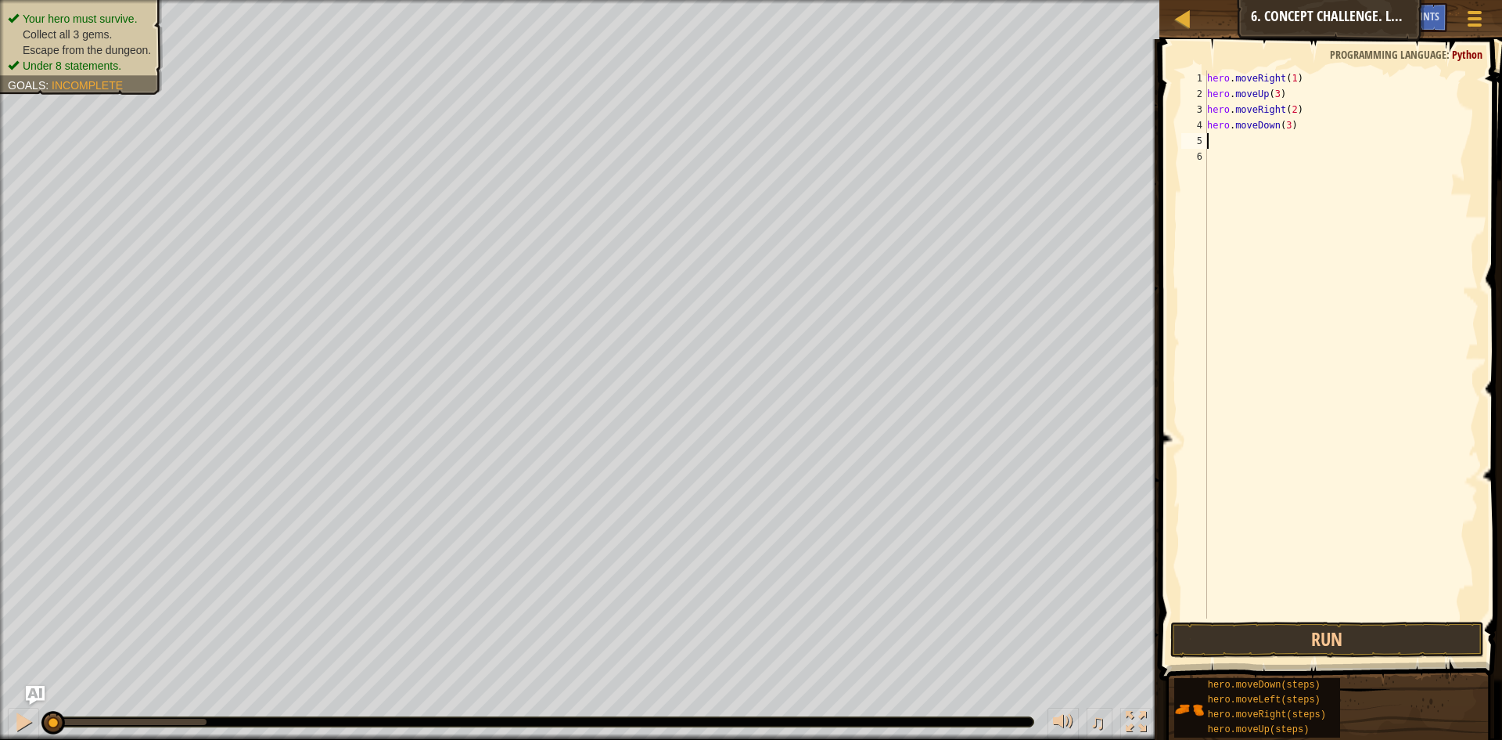
type textarea "m"
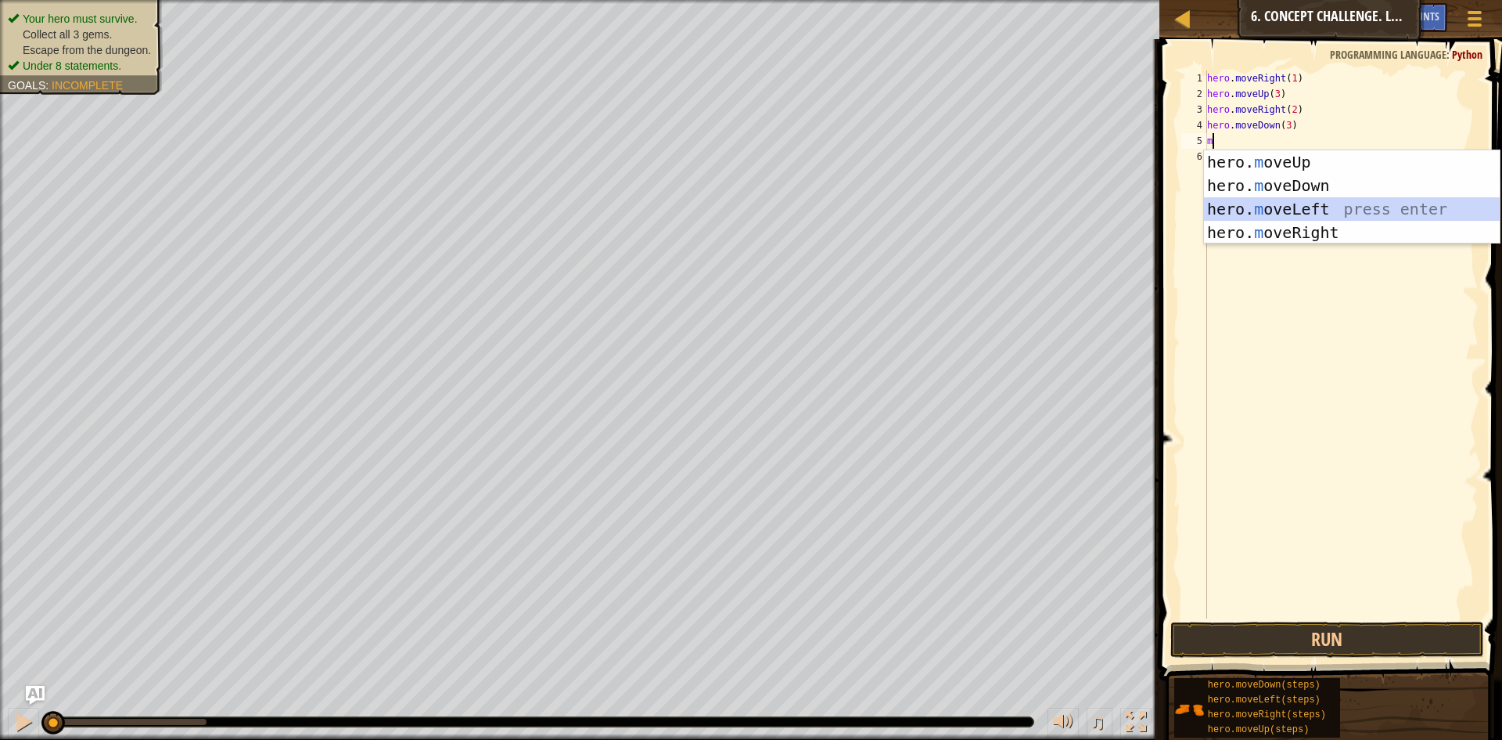
click at [1317, 202] on div "hero. m oveUp press enter hero. m oveDown press enter hero. m oveLeft press ent…" at bounding box center [1352, 220] width 296 height 141
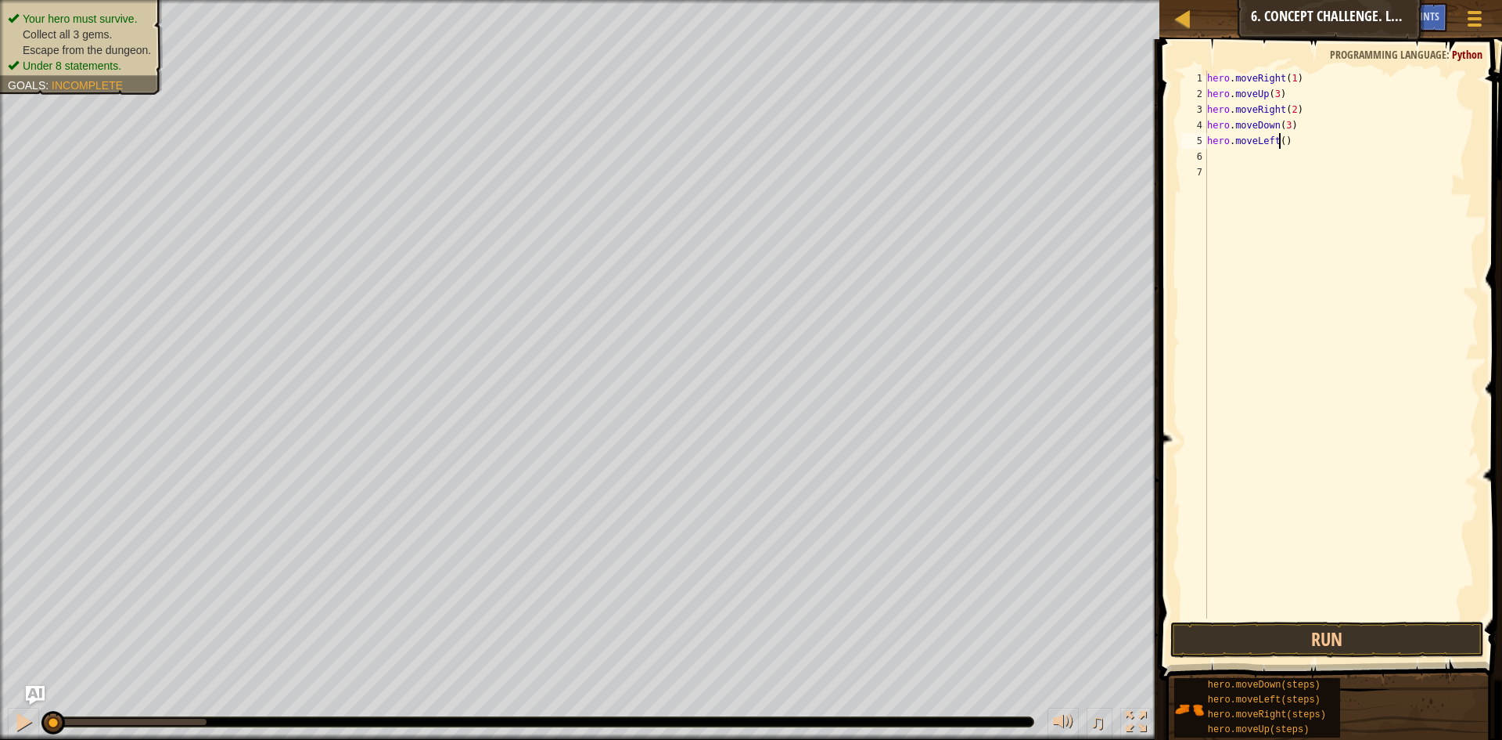
click at [1280, 146] on div "hero . moveRight ( 1 ) hero . moveUp ( 3 ) hero . moveRight ( 2 ) hero . moveDo…" at bounding box center [1341, 359] width 275 height 579
type textarea "hero.moveLeft(1)"
click at [1233, 159] on div "hero . moveRight ( 1 ) hero . moveUp ( 3 ) hero . moveRight ( 2 ) hero . moveDo…" at bounding box center [1341, 359] width 275 height 579
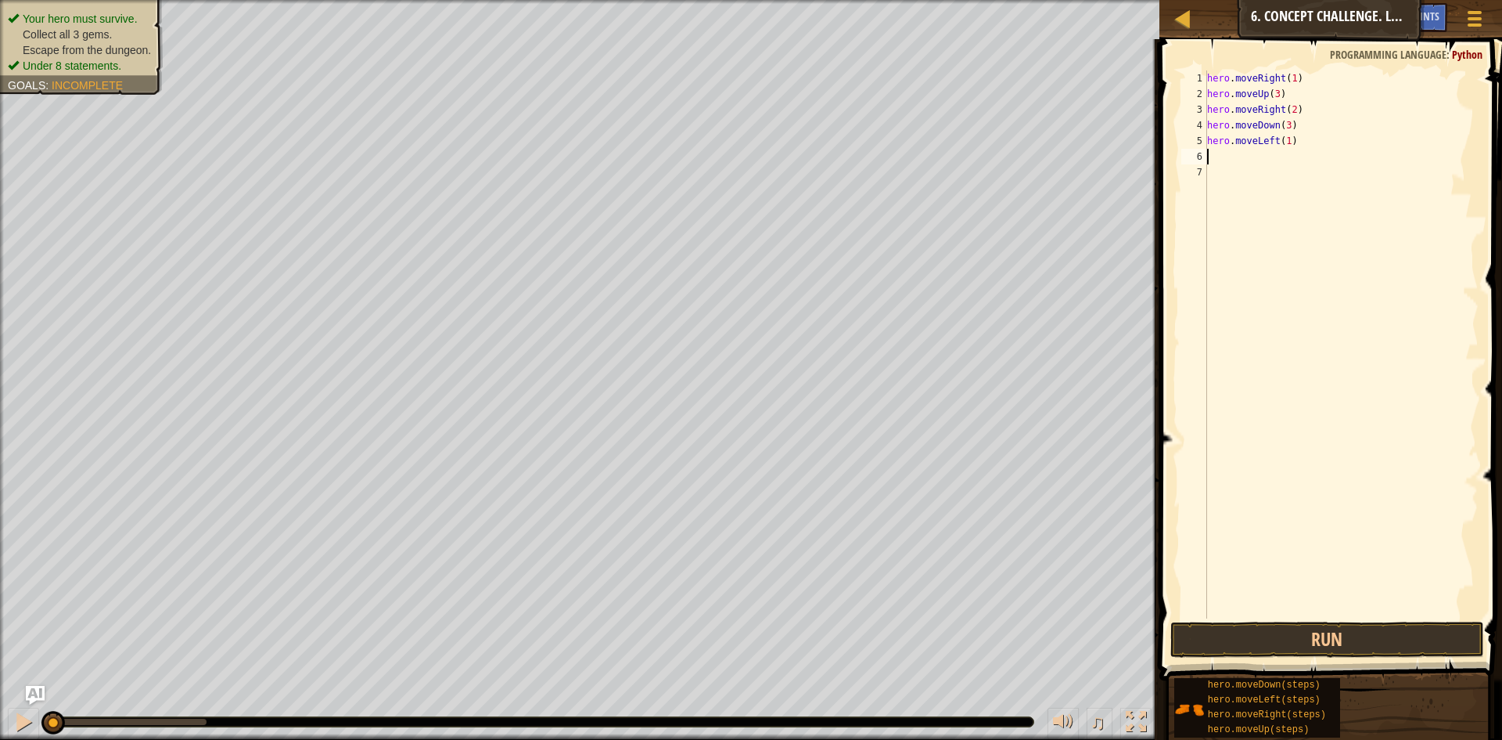
type textarea "m"
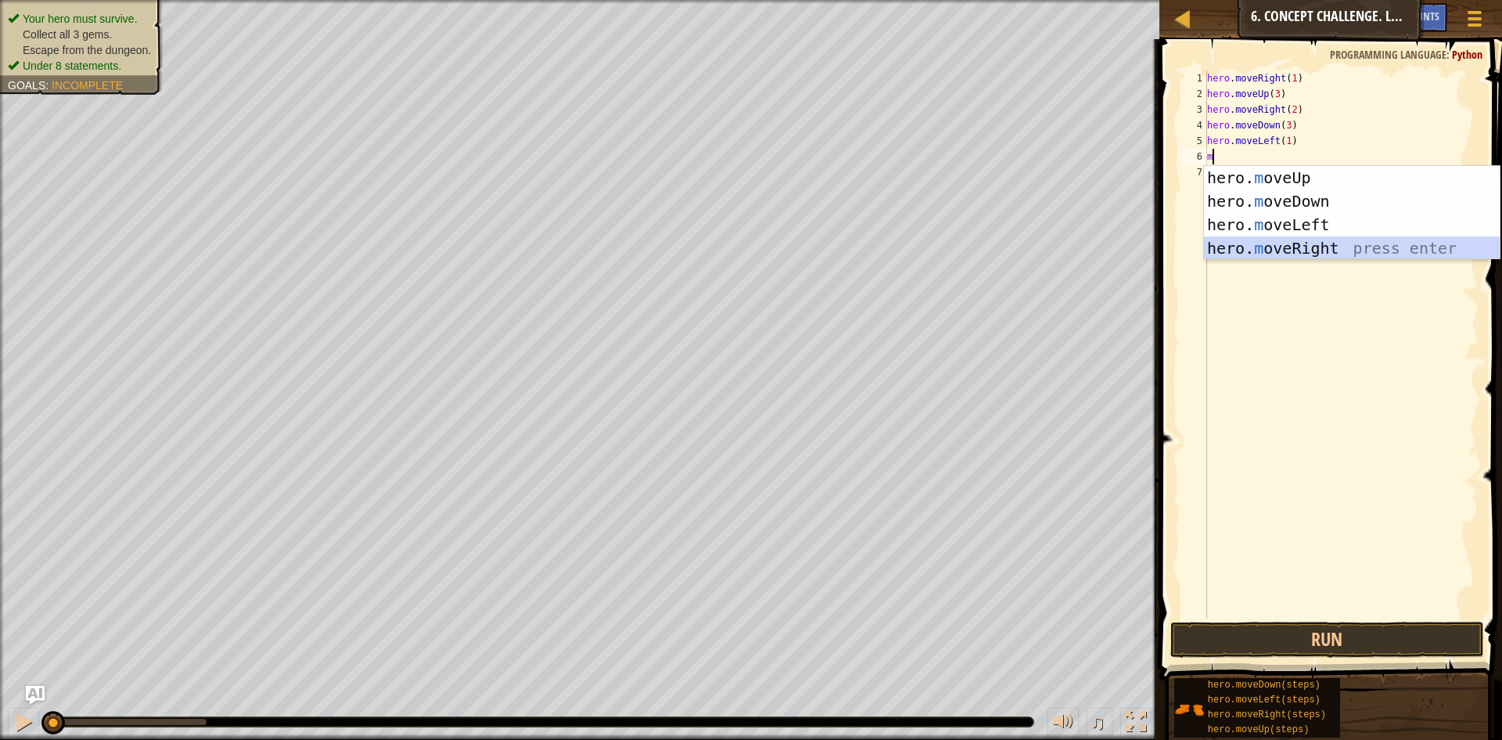
click at [1288, 242] on div "hero. m oveUp press enter hero. m oveDown press enter hero. m oveLeft press ent…" at bounding box center [1352, 236] width 296 height 141
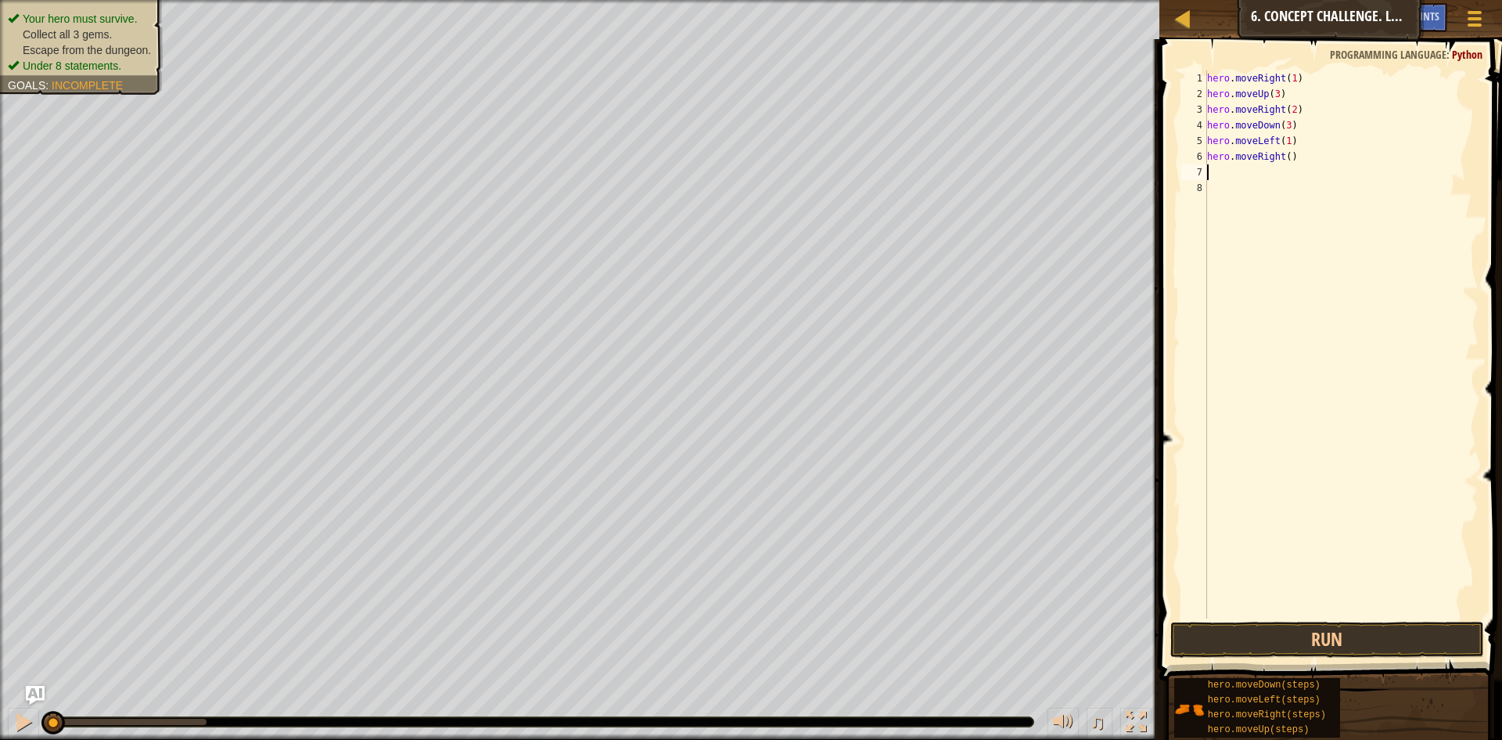
click at [1283, 160] on div "hero . moveRight ( 1 ) hero . moveUp ( 3 ) hero . moveRight ( 2 ) hero . moveDo…" at bounding box center [1341, 359] width 275 height 579
type textarea "hero.moveRight(2)"
click at [1274, 180] on div "hero . moveRight ( 1 ) hero . moveUp ( 3 ) hero . moveRight ( 2 ) hero . moveDo…" at bounding box center [1341, 359] width 275 height 579
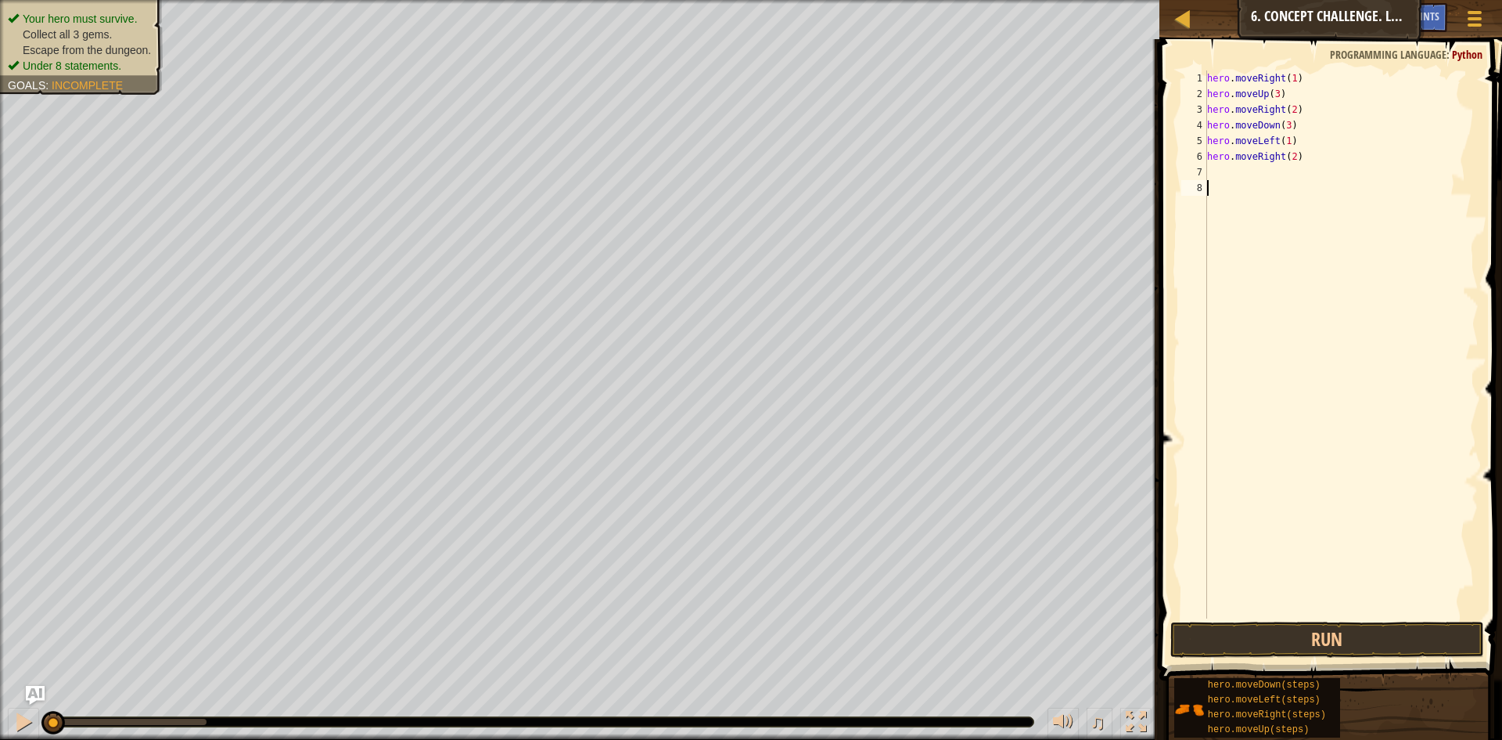
click at [1274, 170] on div "hero . moveRight ( 1 ) hero . moveUp ( 3 ) hero . moveRight ( 2 ) hero . moveDo…" at bounding box center [1341, 359] width 275 height 579
click at [1296, 148] on div "hero . moveRight ( 1 ) hero . moveUp ( 3 ) hero . moveRight ( 2 ) hero . moveDo…" at bounding box center [1341, 359] width 275 height 579
type textarea "h"
click at [1290, 145] on div "hero . moveRight ( 1 ) hero . moveUp ( 3 ) hero . moveRight ( 2 ) hero . moveDo…" at bounding box center [1341, 359] width 275 height 579
type textarea "hero.moveRight(1)"
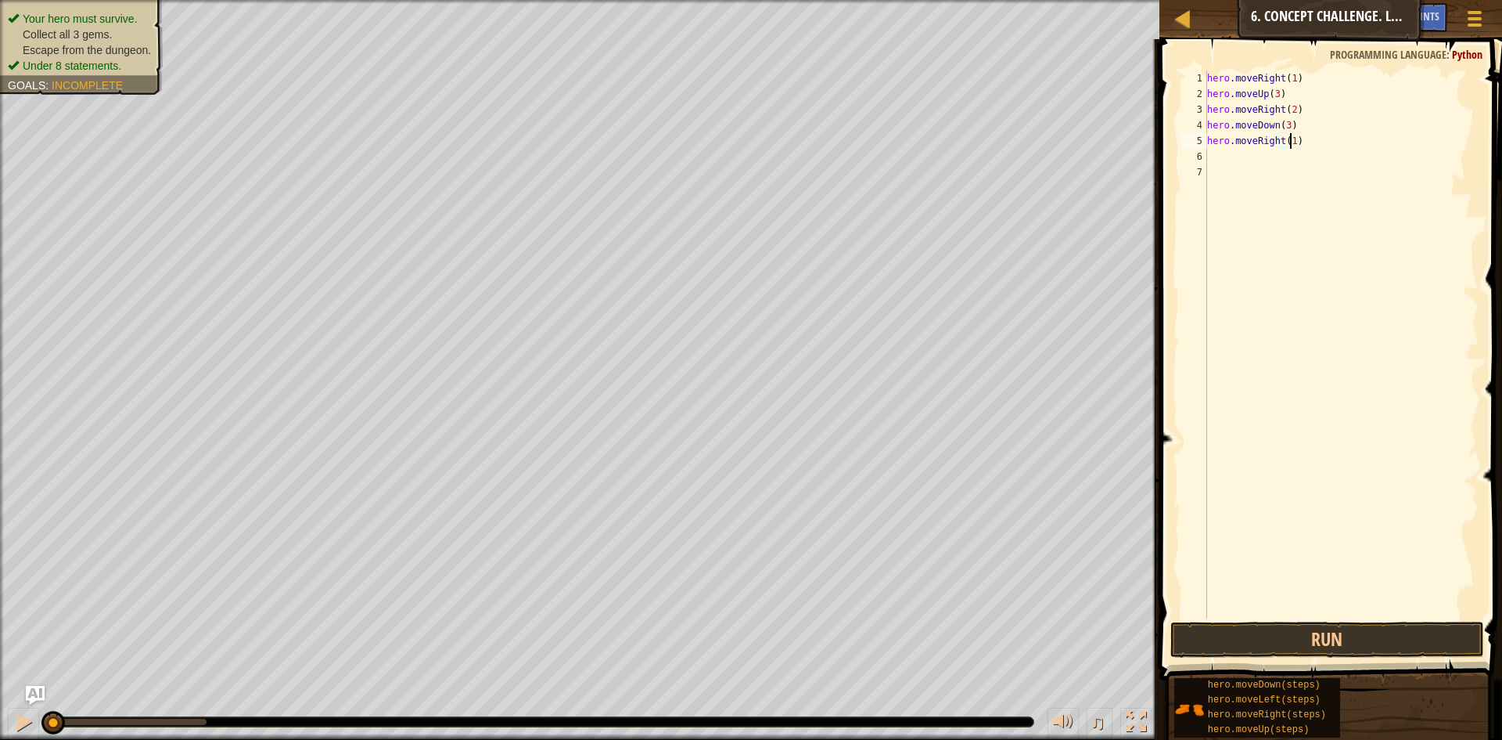
scroll to position [7, 6]
click at [1223, 157] on div "hero . moveRight ( 1 ) hero . moveUp ( 3 ) hero . moveRight ( 2 ) hero . moveDo…" at bounding box center [1341, 359] width 275 height 579
type textarea "m"
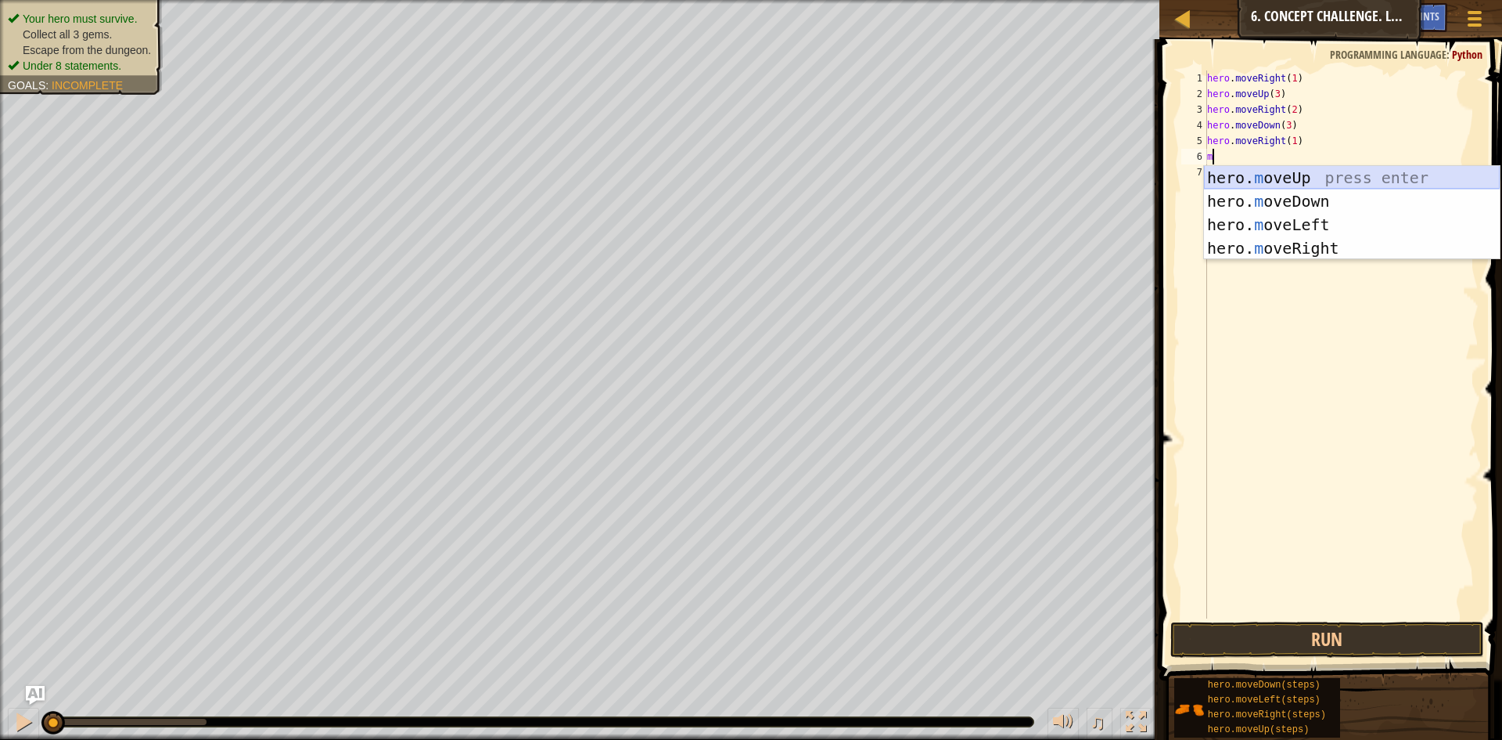
click at [1319, 173] on div "hero. m oveUp press enter hero. m oveDown press enter hero. m oveLeft press ent…" at bounding box center [1352, 236] width 296 height 141
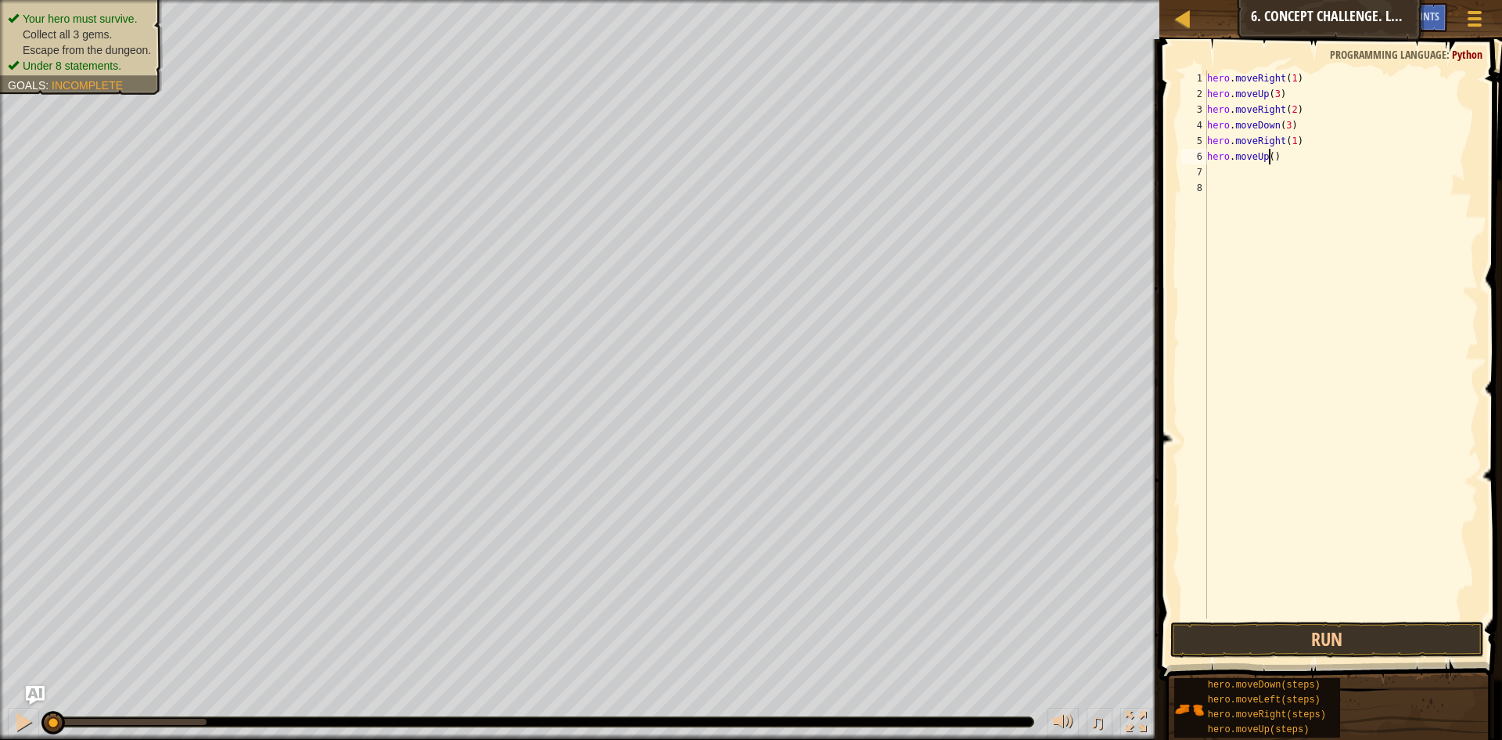
click at [1269, 159] on div "hero . moveRight ( 1 ) hero . moveUp ( 3 ) hero . moveRight ( 2 ) hero . moveDo…" at bounding box center [1341, 359] width 275 height 579
type textarea "hero.moveUp(2)"
click at [1259, 174] on div "hero . moveRight ( 1 ) hero . moveUp ( 3 ) hero . moveRight ( 2 ) hero . moveDo…" at bounding box center [1341, 359] width 275 height 579
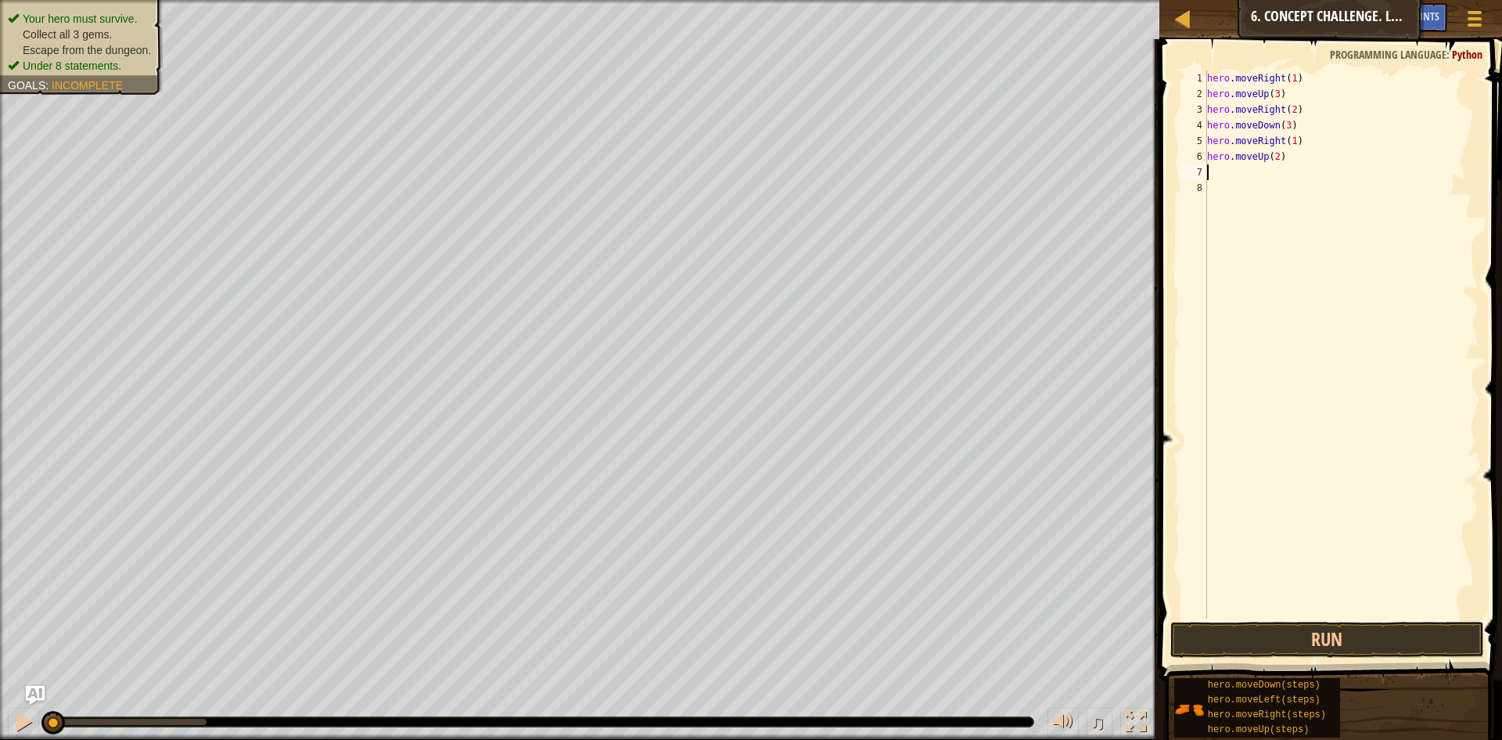
type textarea "m"
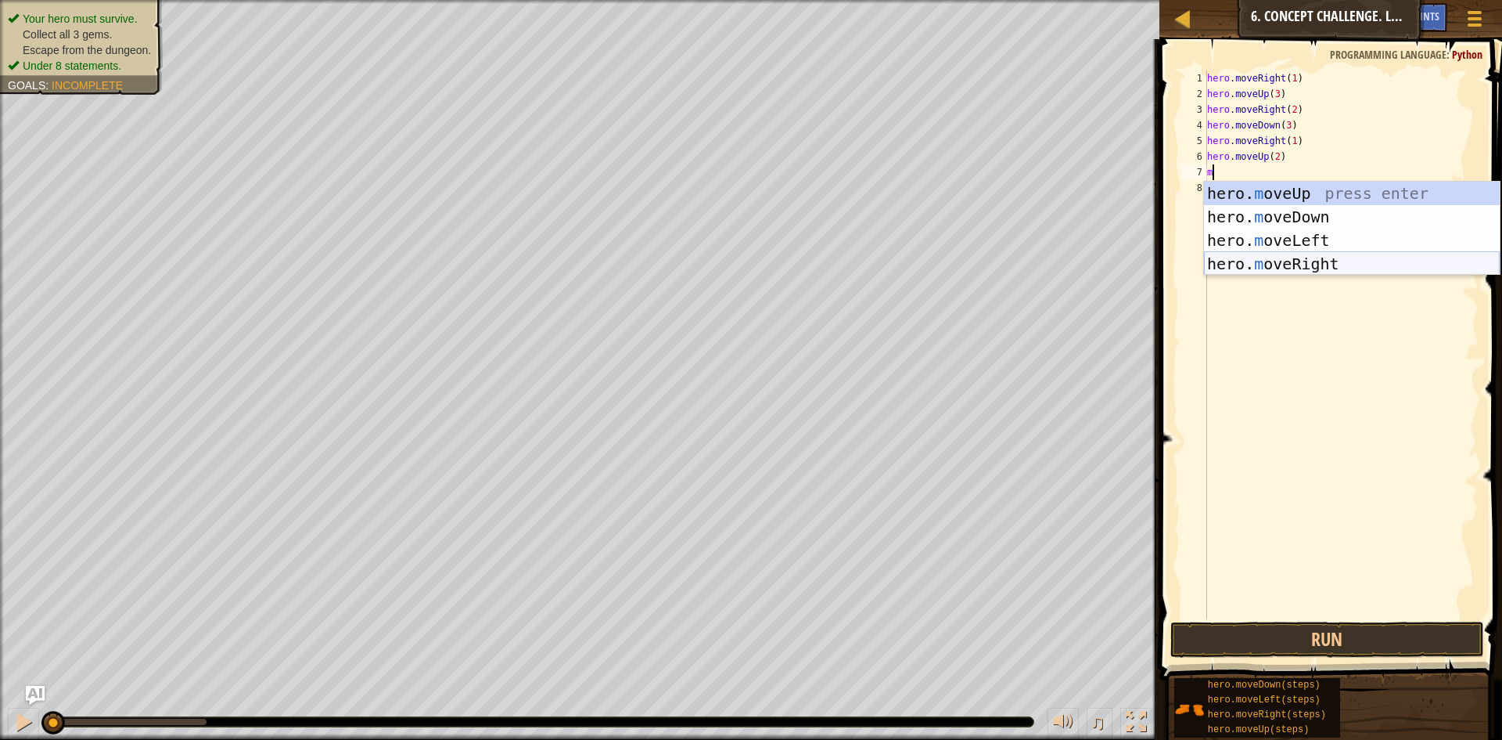
click at [1296, 268] on div "hero. m oveUp press enter hero. m oveDown press enter hero. m oveLeft press ent…" at bounding box center [1352, 252] width 296 height 141
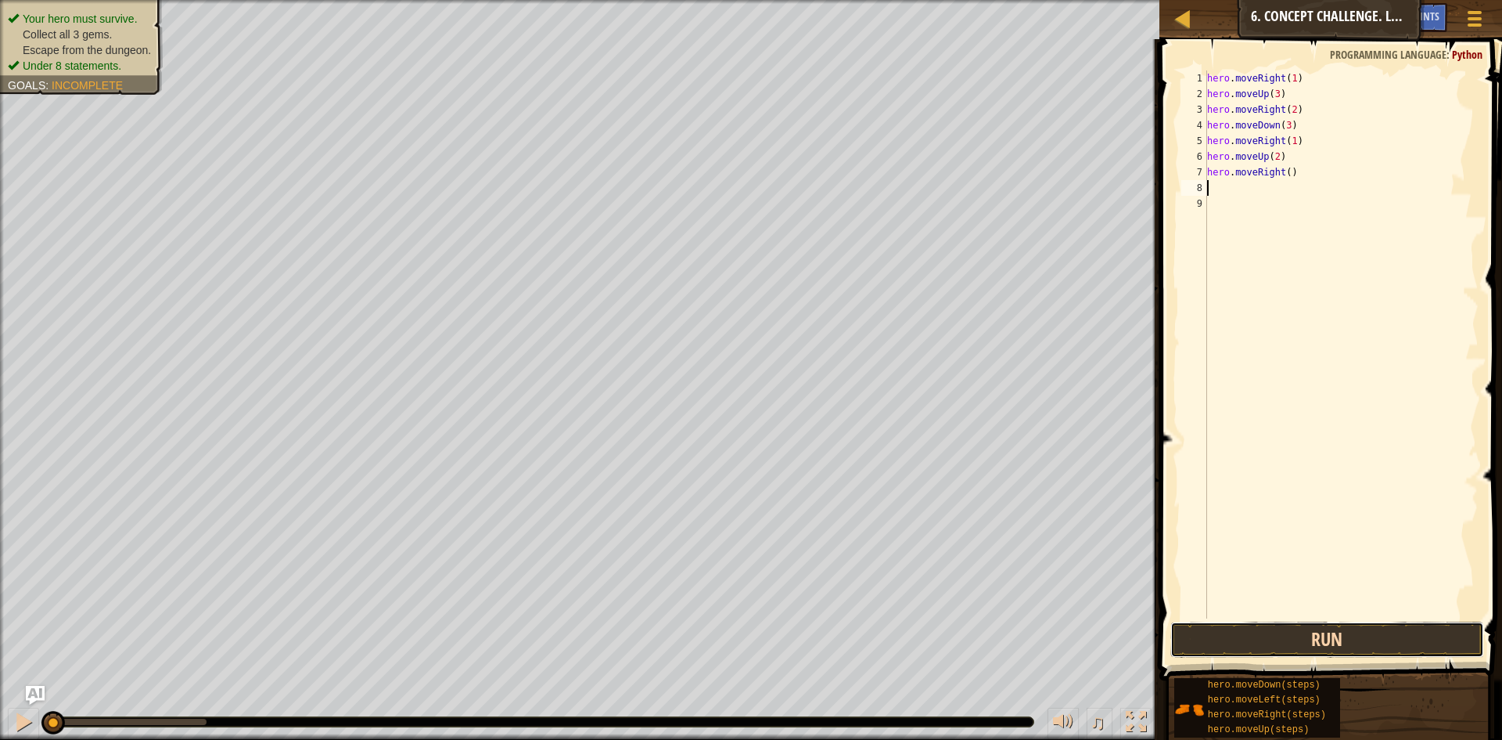
click at [1332, 642] on button "Run" at bounding box center [1328, 639] width 314 height 36
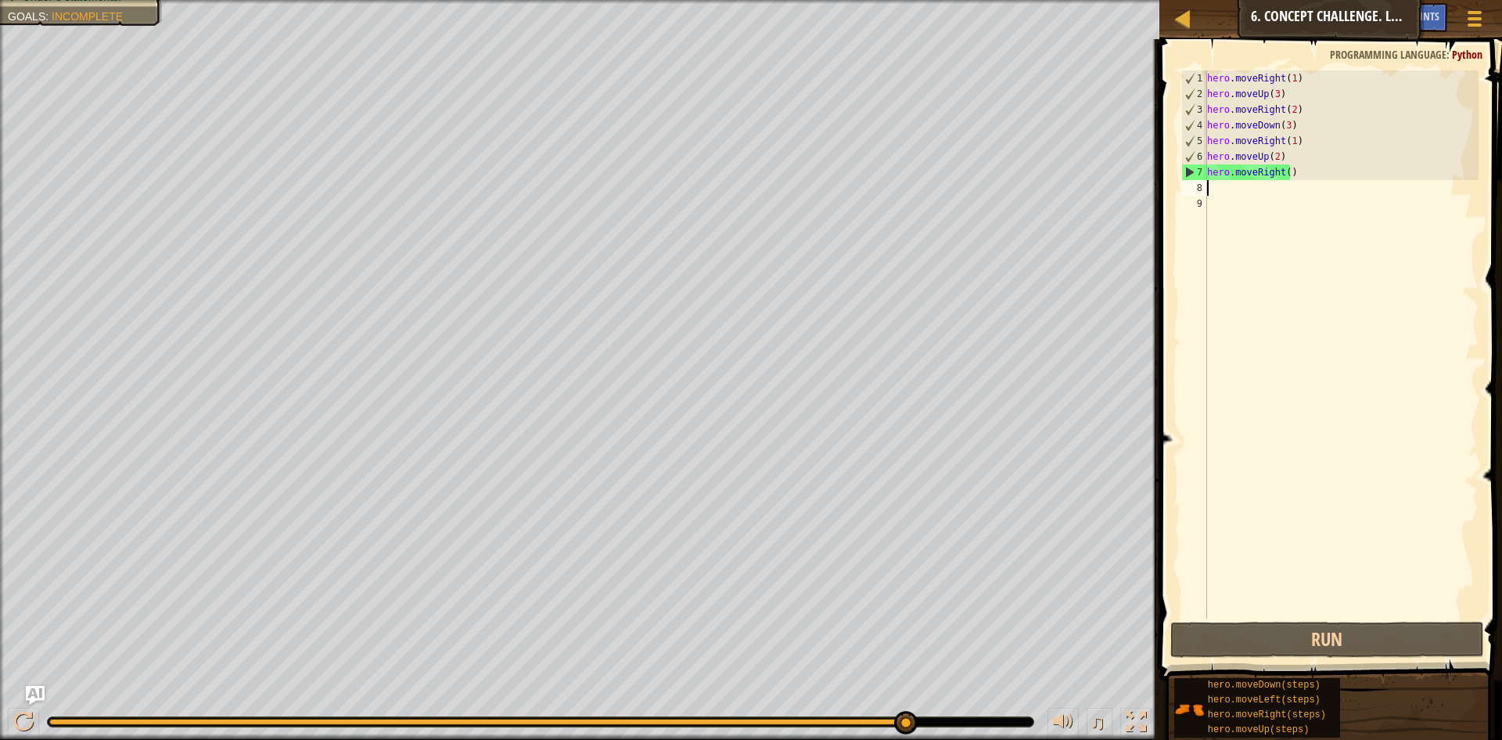
click at [1305, 107] on div "hero . moveRight ( 1 ) hero . moveUp ( 3 ) hero . moveRight ( 2 ) hero . moveDo…" at bounding box center [1341, 359] width 275 height 579
click at [1300, 128] on div "hero . moveRight ( 1 ) hero . moveUp ( 3 ) hero . moveRight ( 2 ) hero . moveDo…" at bounding box center [1341, 359] width 275 height 579
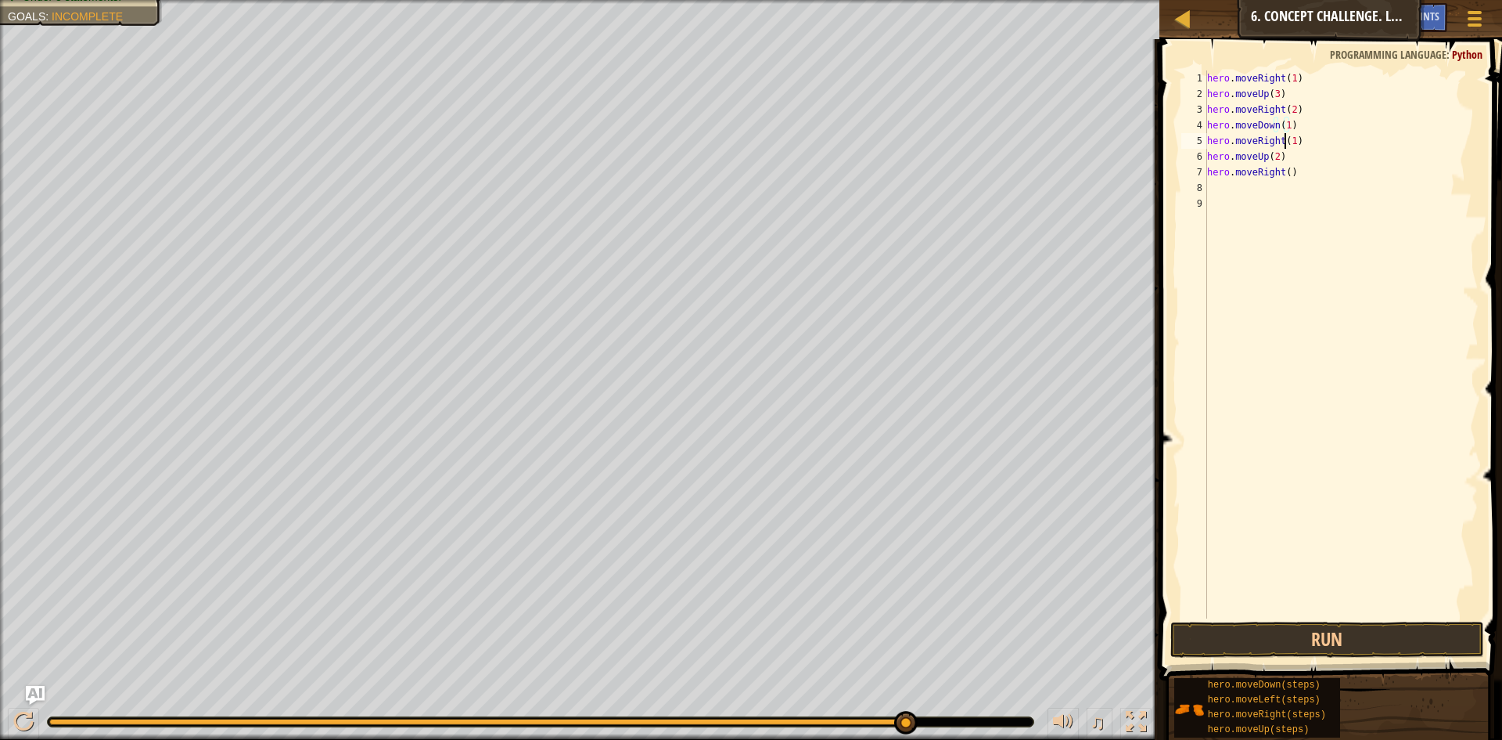
click at [1283, 142] on div "hero . moveRight ( 1 ) hero . moveUp ( 3 ) hero . moveRight ( 2 ) hero . moveDo…" at bounding box center [1341, 359] width 275 height 579
click at [1276, 136] on div "hero . moveRight ( 1 ) hero . moveUp ( 3 ) hero . moveRight ( 2 ) hero . moveDo…" at bounding box center [1341, 359] width 275 height 579
click at [1310, 166] on div "hero.moveLef t press enter" at bounding box center [1352, 185] width 296 height 70
click at [1265, 156] on div "hero . moveRight ( 1 ) hero . moveUp ( 3 ) hero . moveRight ( 2 ) hero . moveDo…" at bounding box center [1341, 359] width 275 height 579
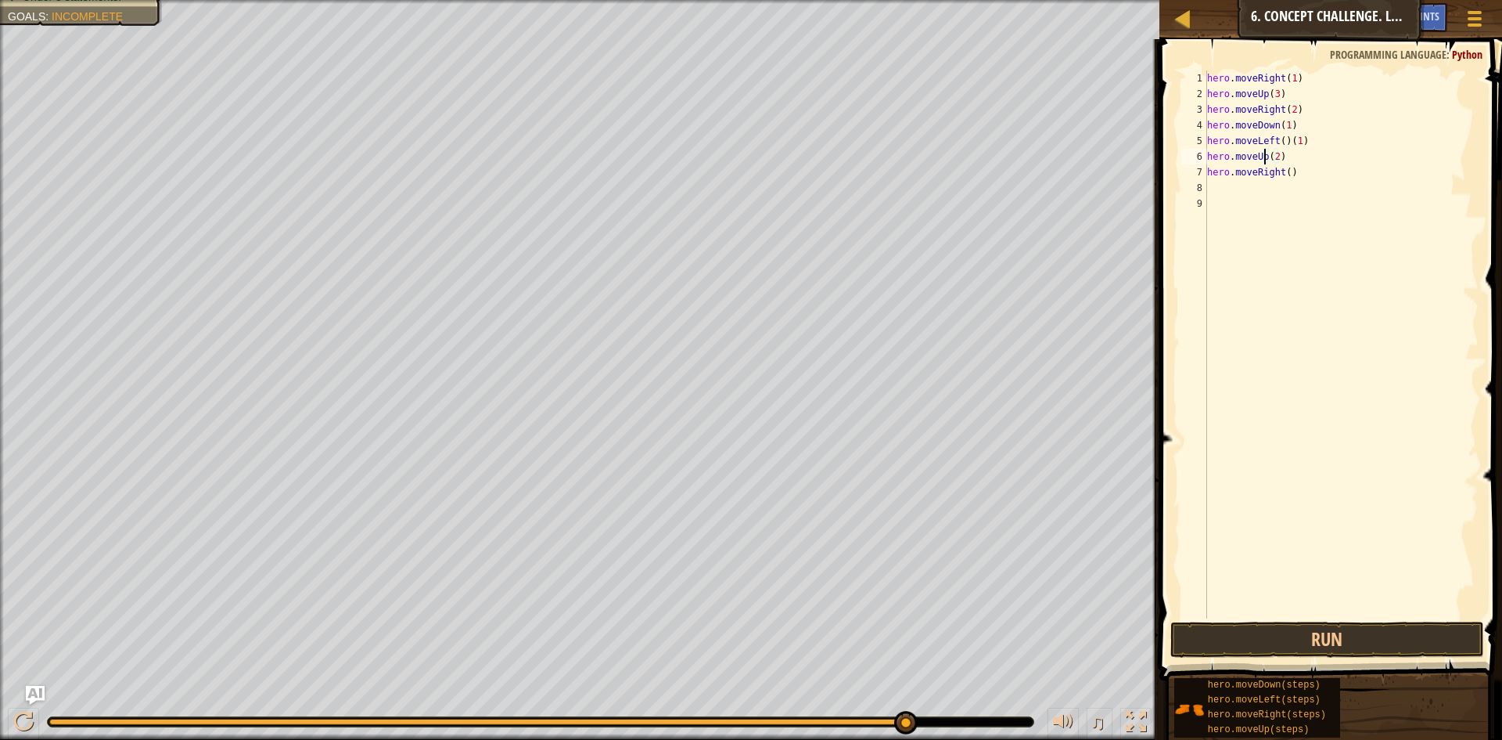
scroll to position [7, 5]
click at [1322, 179] on div "hero.moveD own press enter" at bounding box center [1352, 201] width 296 height 70
click at [1294, 160] on div "hero . moveRight ( 1 ) hero . moveUp ( 3 ) hero . moveRight ( 2 ) hero . moveDo…" at bounding box center [1341, 359] width 275 height 579
click at [1284, 174] on div "hero . moveRight ( 1 ) hero . moveUp ( 3 ) hero . moveRight ( 2 ) hero . moveDo…" at bounding box center [1341, 359] width 275 height 579
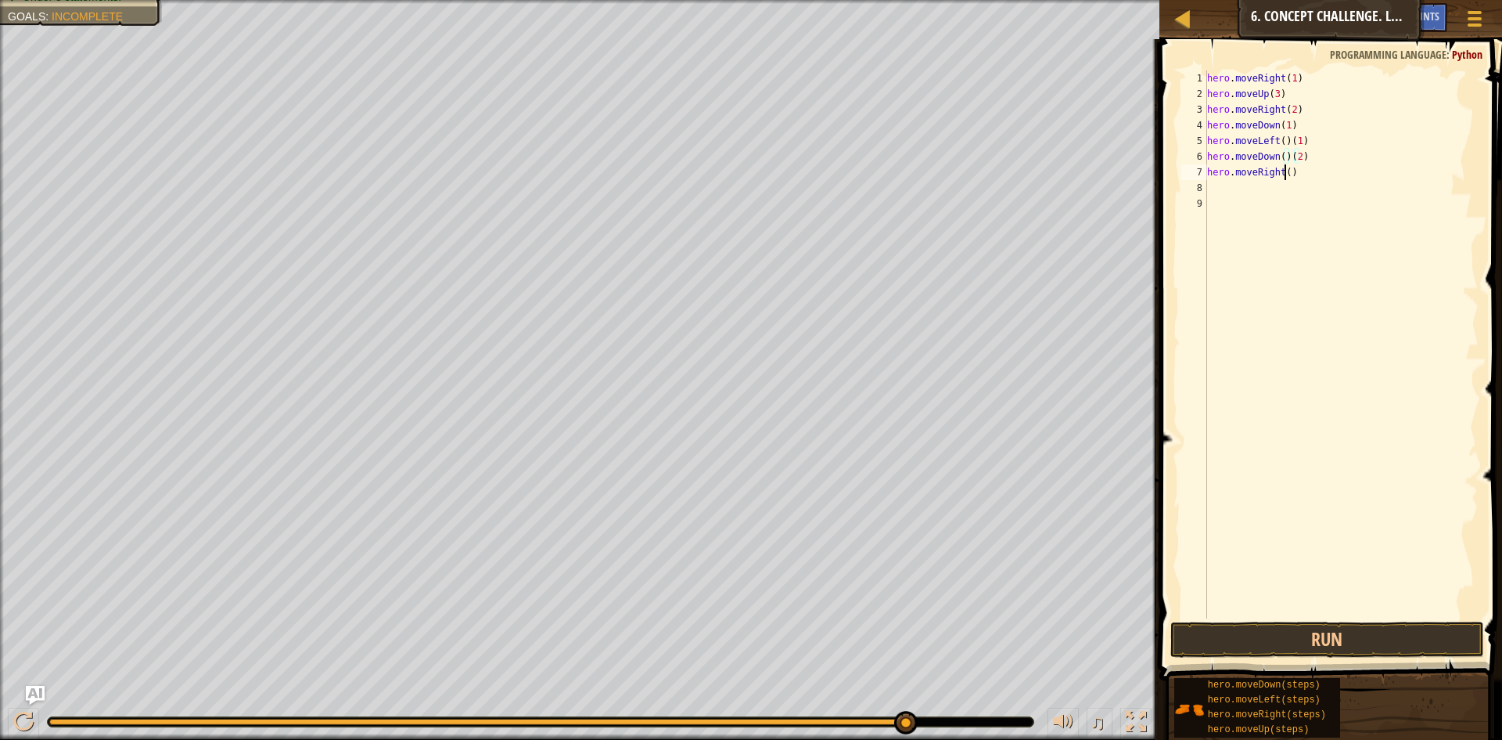
scroll to position [7, 6]
type textarea "hero.moveRight(2)"
click at [1227, 188] on div "hero . moveRight ( 1 ) hero . moveUp ( 3 ) hero . moveRight ( 2 ) hero . moveDo…" at bounding box center [1341, 359] width 275 height 579
type textarea "m"
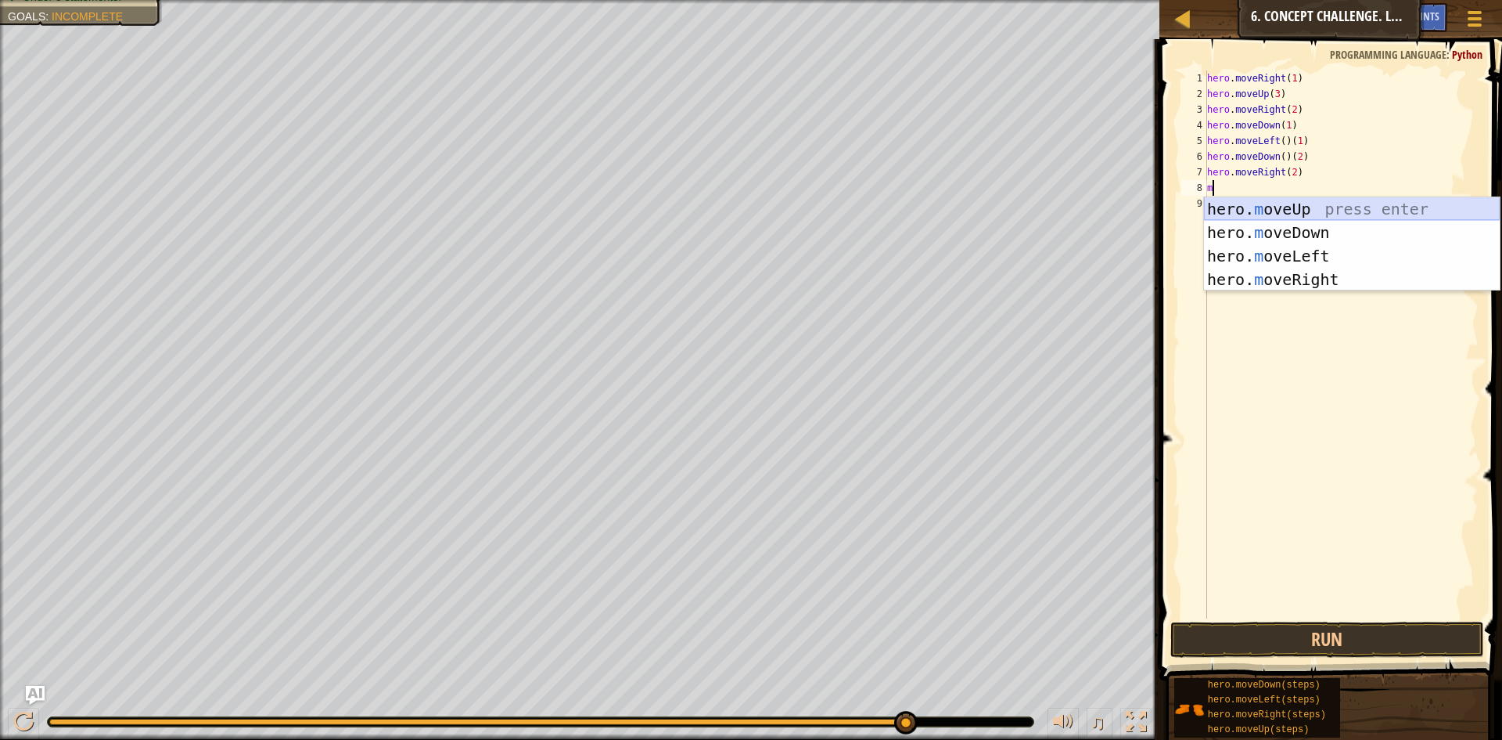
click at [1303, 212] on div "hero. m oveUp press enter hero. m oveDown press enter hero. m oveLeft press ent…" at bounding box center [1352, 267] width 296 height 141
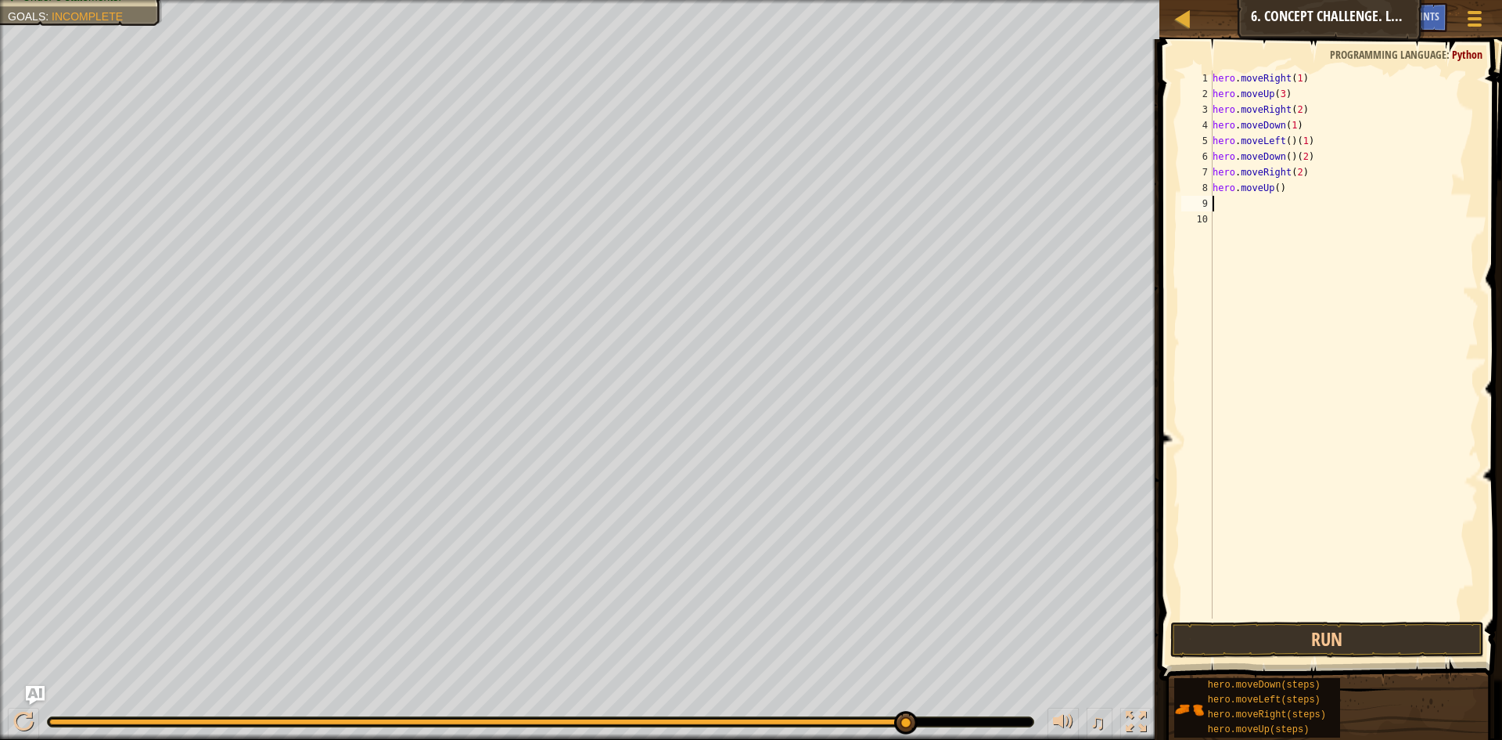
click at [1276, 186] on div "hero . moveRight ( 1 ) hero . moveUp ( 3 ) hero . moveRight ( 2 ) hero . moveDo…" at bounding box center [1345, 359] width 270 height 579
click at [1332, 640] on button "Run" at bounding box center [1328, 639] width 314 height 36
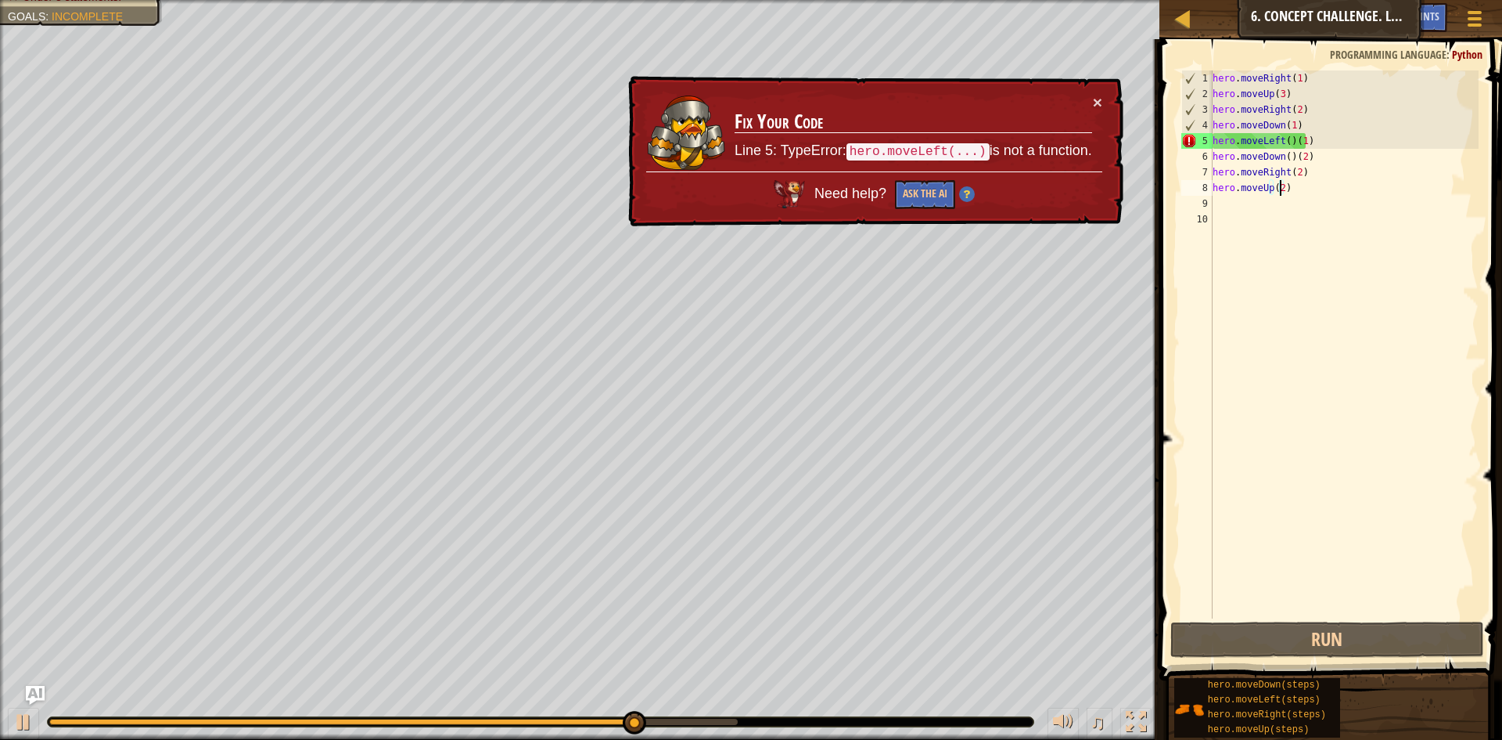
click at [1291, 143] on div "hero . moveRight ( 1 ) hero . moveUp ( 3 ) hero . moveRight ( 2 ) hero . moveDo…" at bounding box center [1345, 359] width 270 height 579
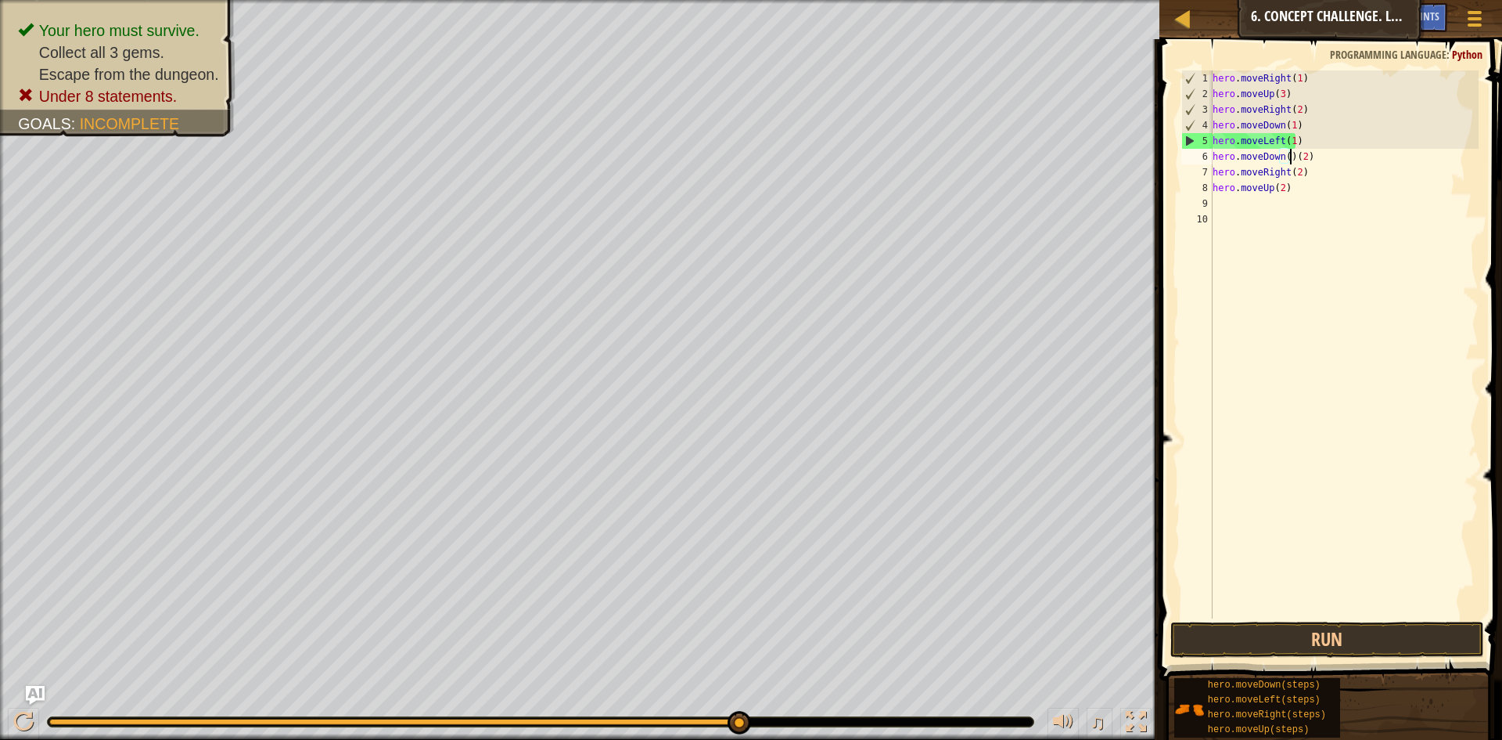
click at [1291, 157] on div "hero . moveRight ( 1 ) hero . moveUp ( 3 ) hero . moveRight ( 2 ) hero . moveDo…" at bounding box center [1345, 359] width 270 height 579
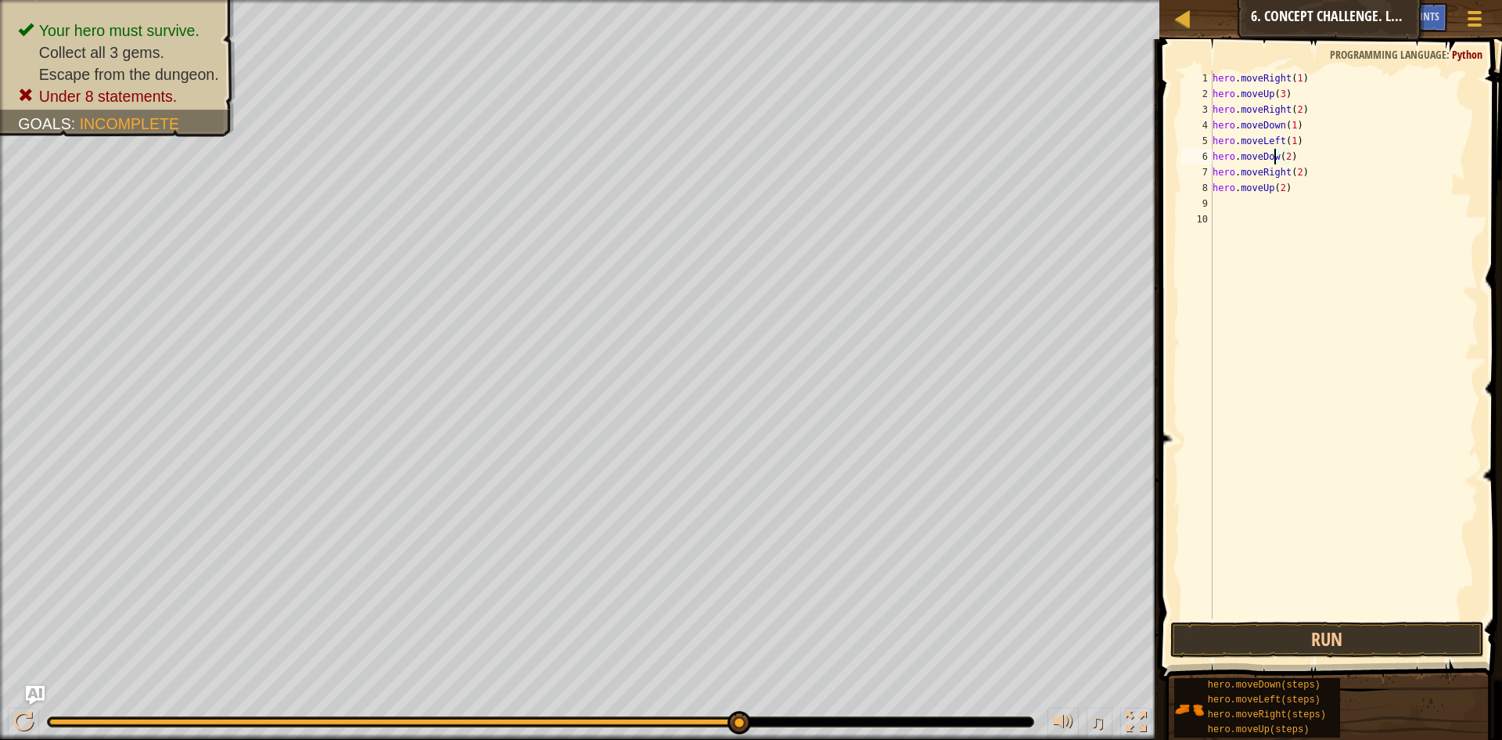
scroll to position [7, 6]
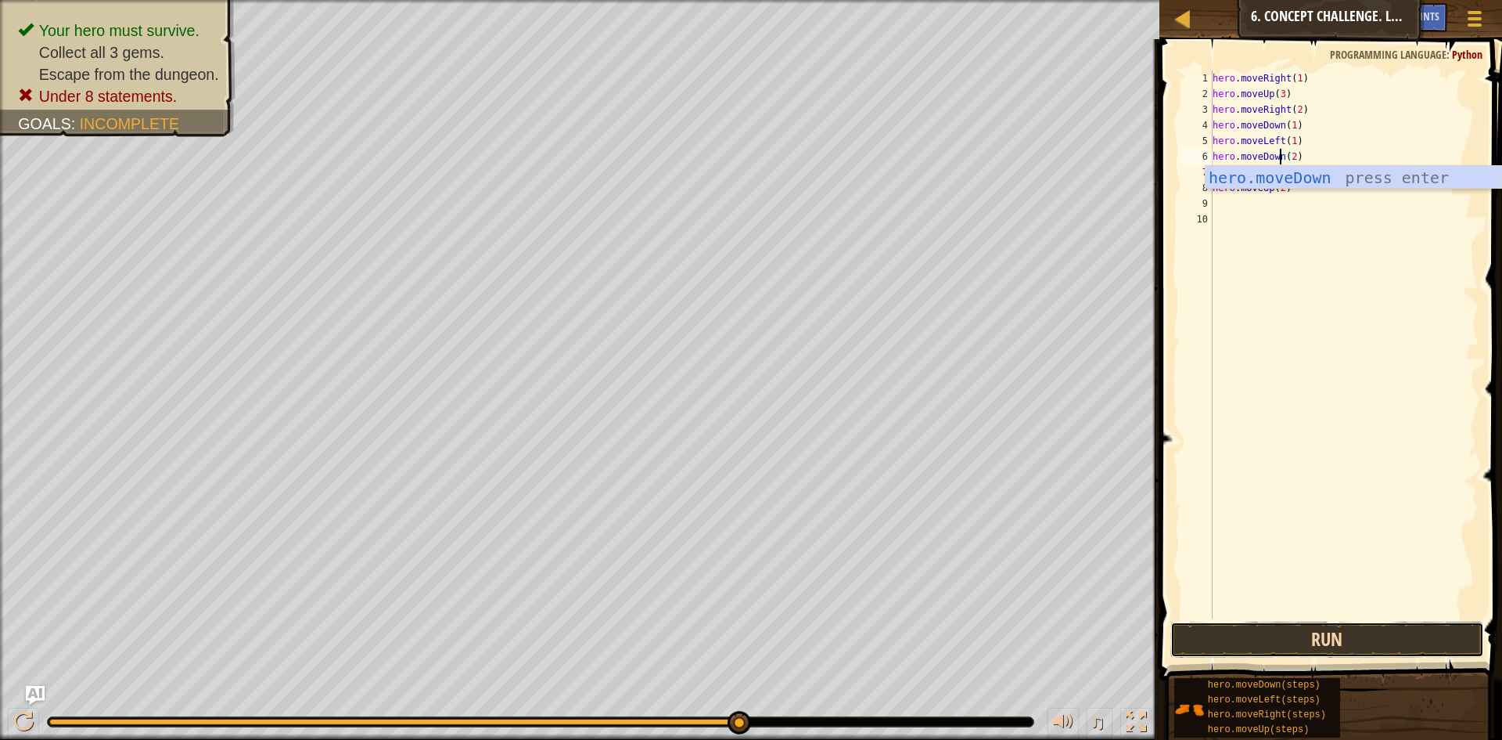
click at [1319, 639] on button "Run" at bounding box center [1328, 639] width 314 height 36
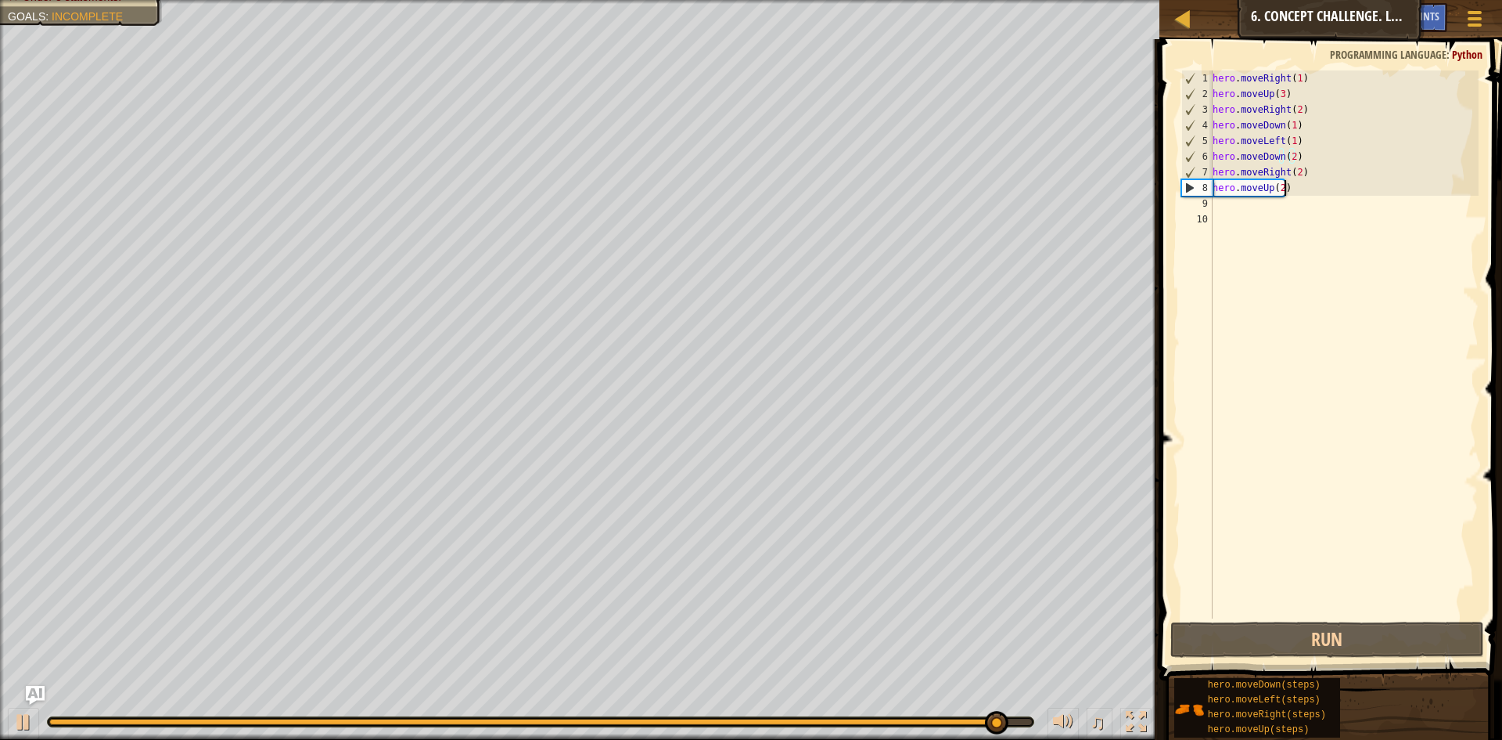
click at [1288, 193] on div "hero . moveRight ( 1 ) hero . moveUp ( 3 ) hero . moveRight ( 2 ) hero . moveDo…" at bounding box center [1345, 359] width 270 height 579
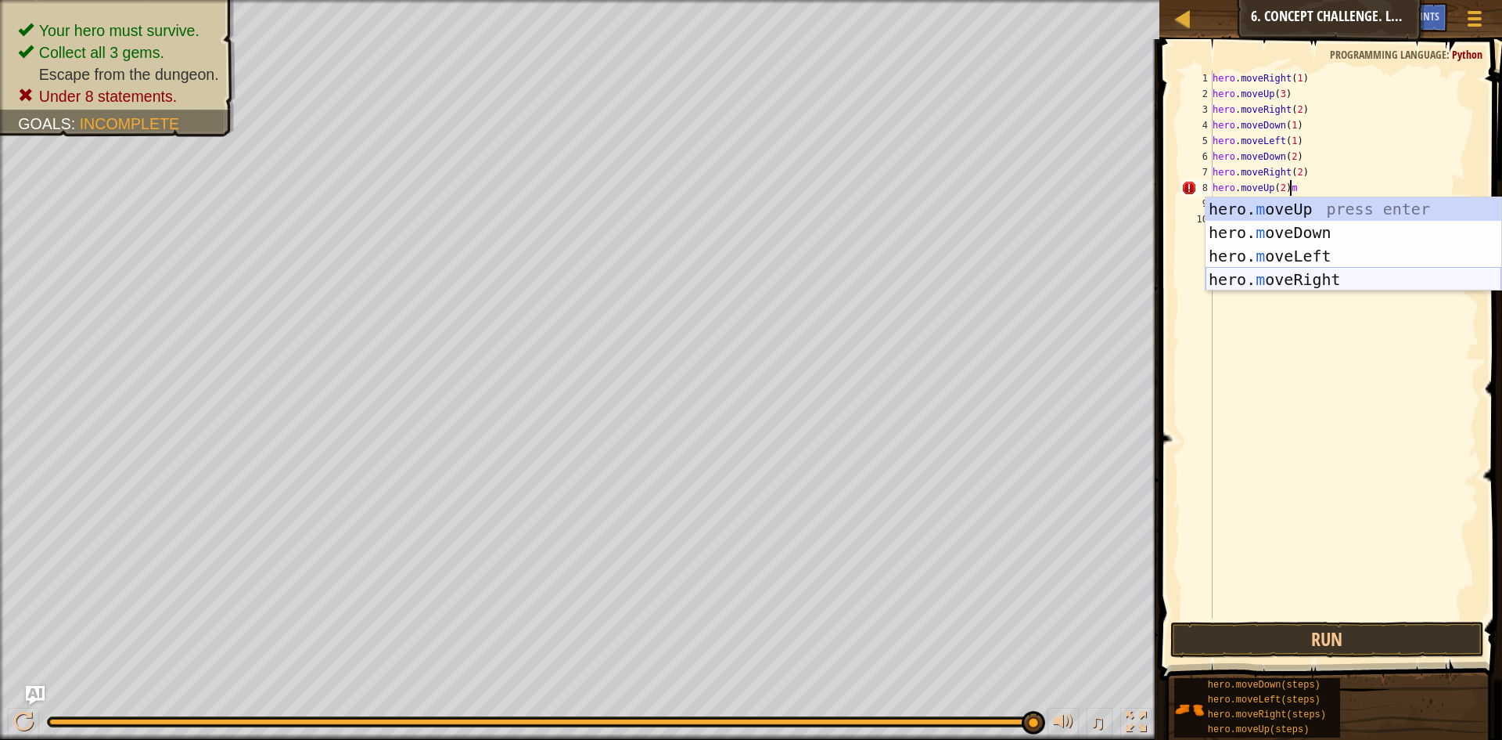
click at [1317, 272] on div "hero. m oveUp press enter hero. m oveDown press enter hero. m oveLeft press ent…" at bounding box center [1354, 267] width 296 height 141
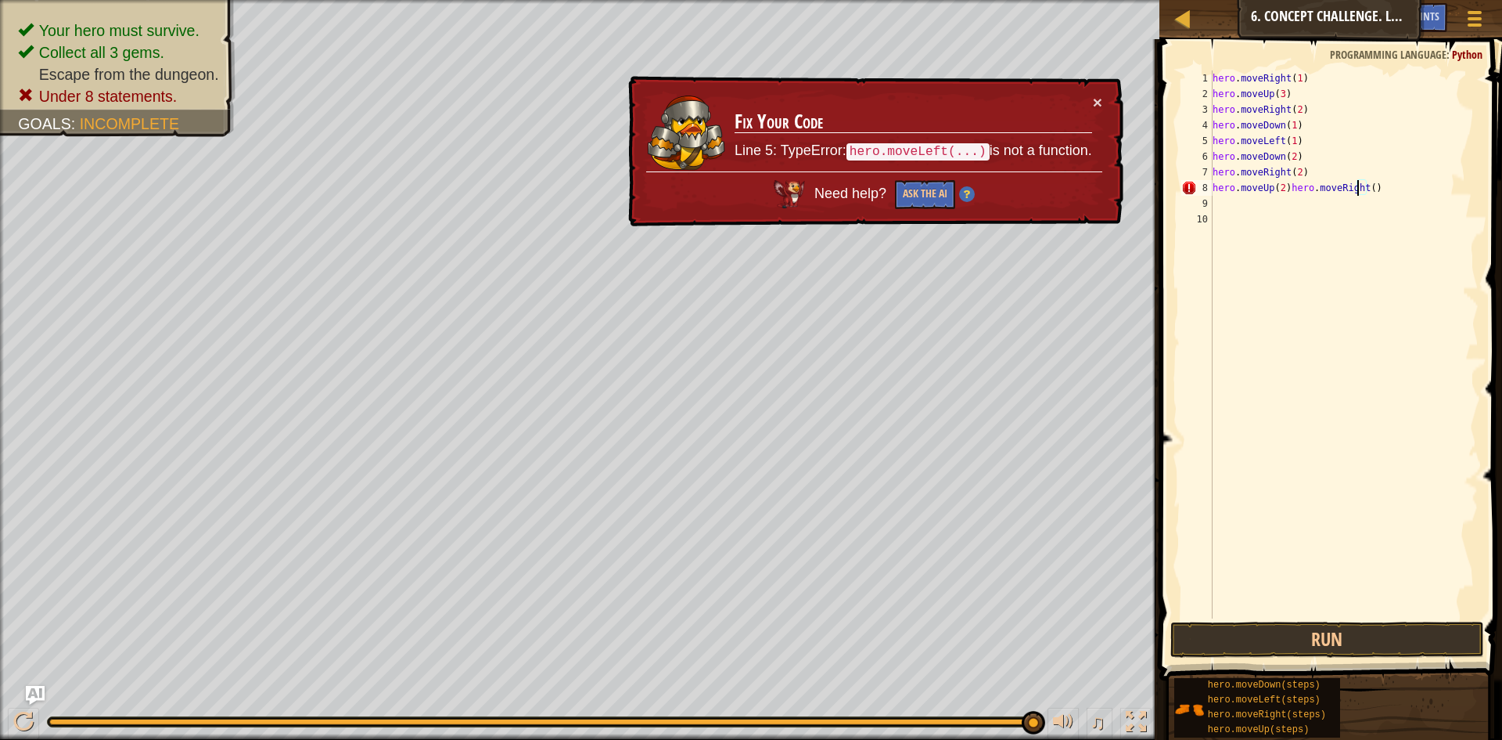
click at [1357, 189] on div "hero . moveRight ( 1 ) hero . moveUp ( 3 ) hero . moveRight ( 2 ) hero . moveDo…" at bounding box center [1344, 359] width 269 height 579
click at [1286, 188] on div "hero . moveRight ( 1 ) hero . moveUp ( 3 ) hero . moveRight ( 2 ) hero . moveDo…" at bounding box center [1344, 359] width 269 height 579
click at [1362, 187] on div "hero . moveRight ( 1 ) hero . moveUp ( 3 ) hero . moveRight ( 2 ) hero . moveDo…" at bounding box center [1344, 359] width 269 height 579
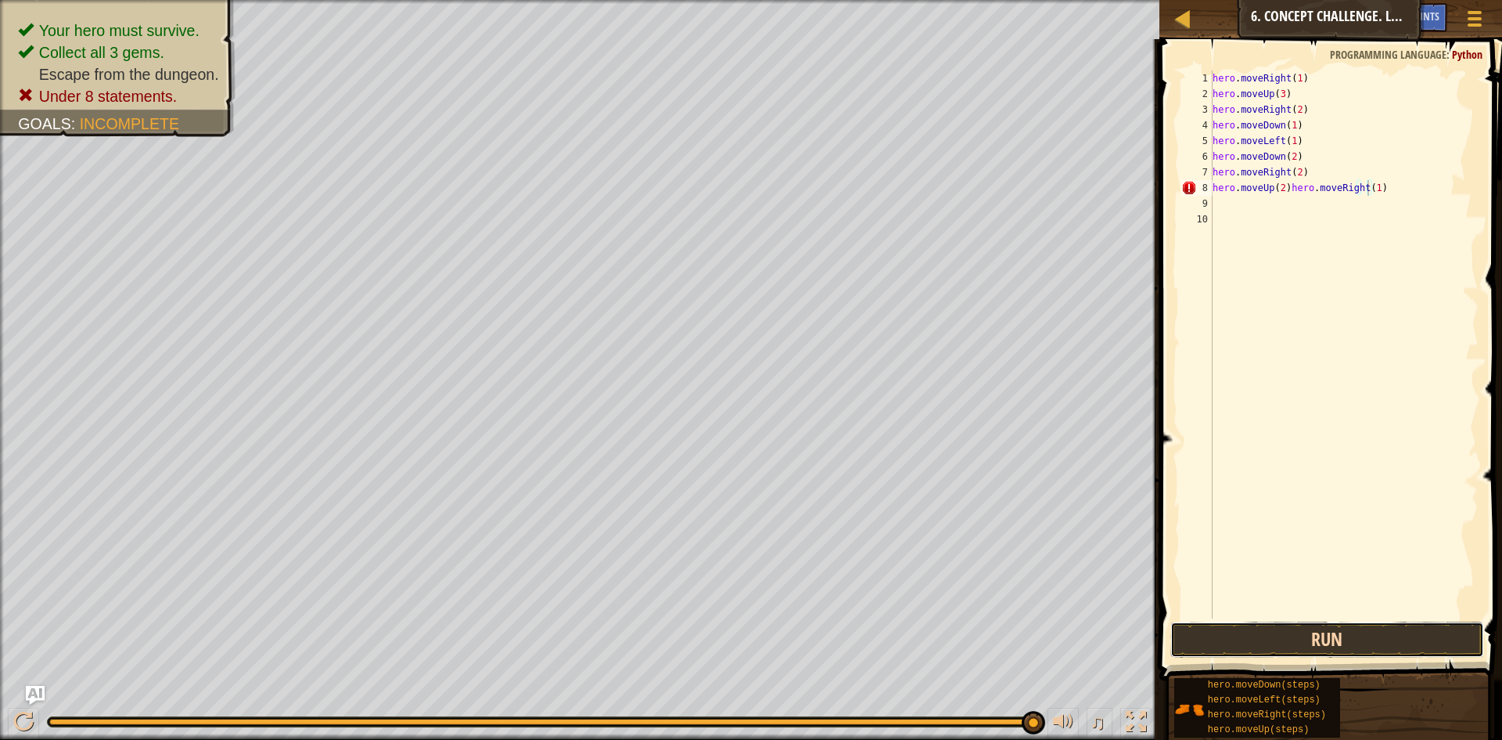
click at [1312, 647] on button "Run" at bounding box center [1328, 639] width 314 height 36
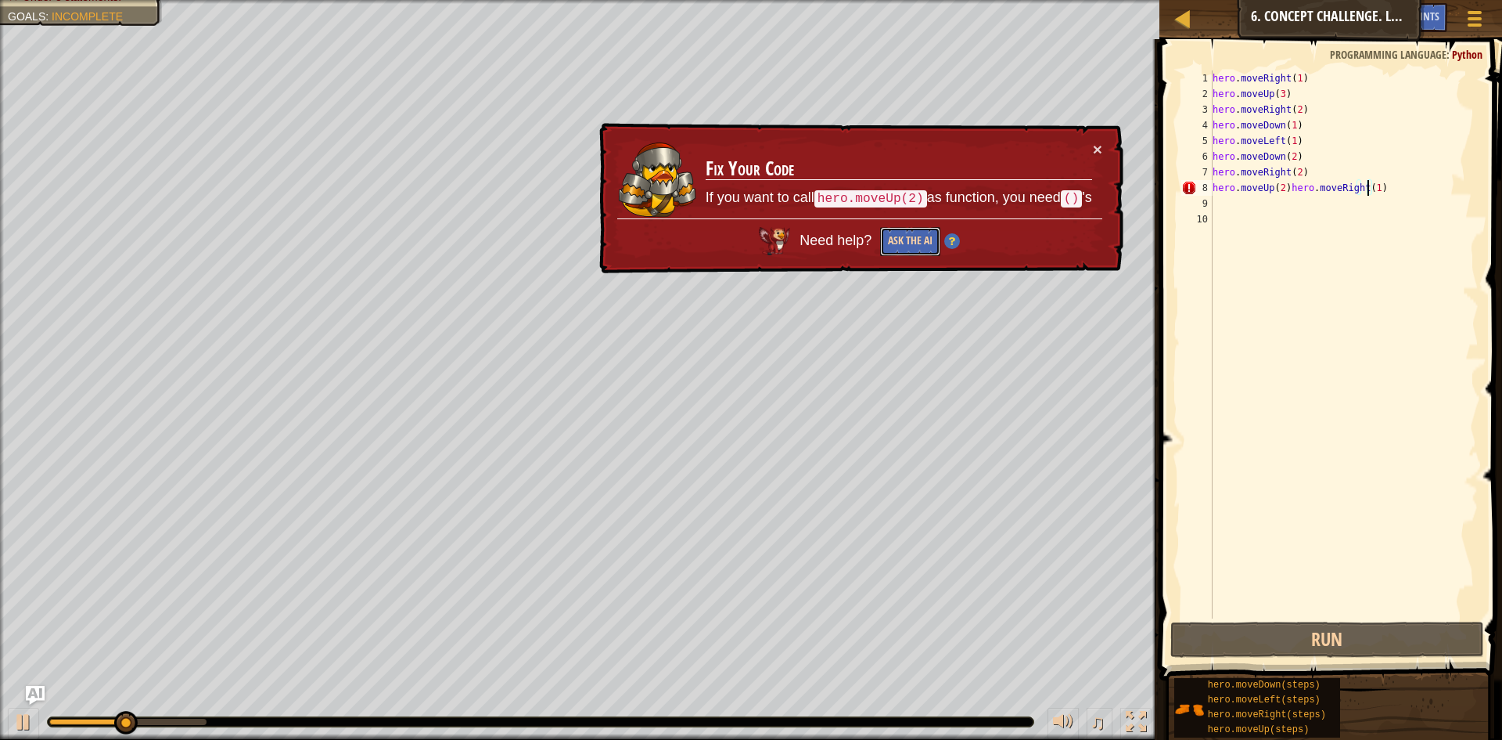
click at [930, 236] on button "Ask the AI" at bounding box center [910, 241] width 60 height 29
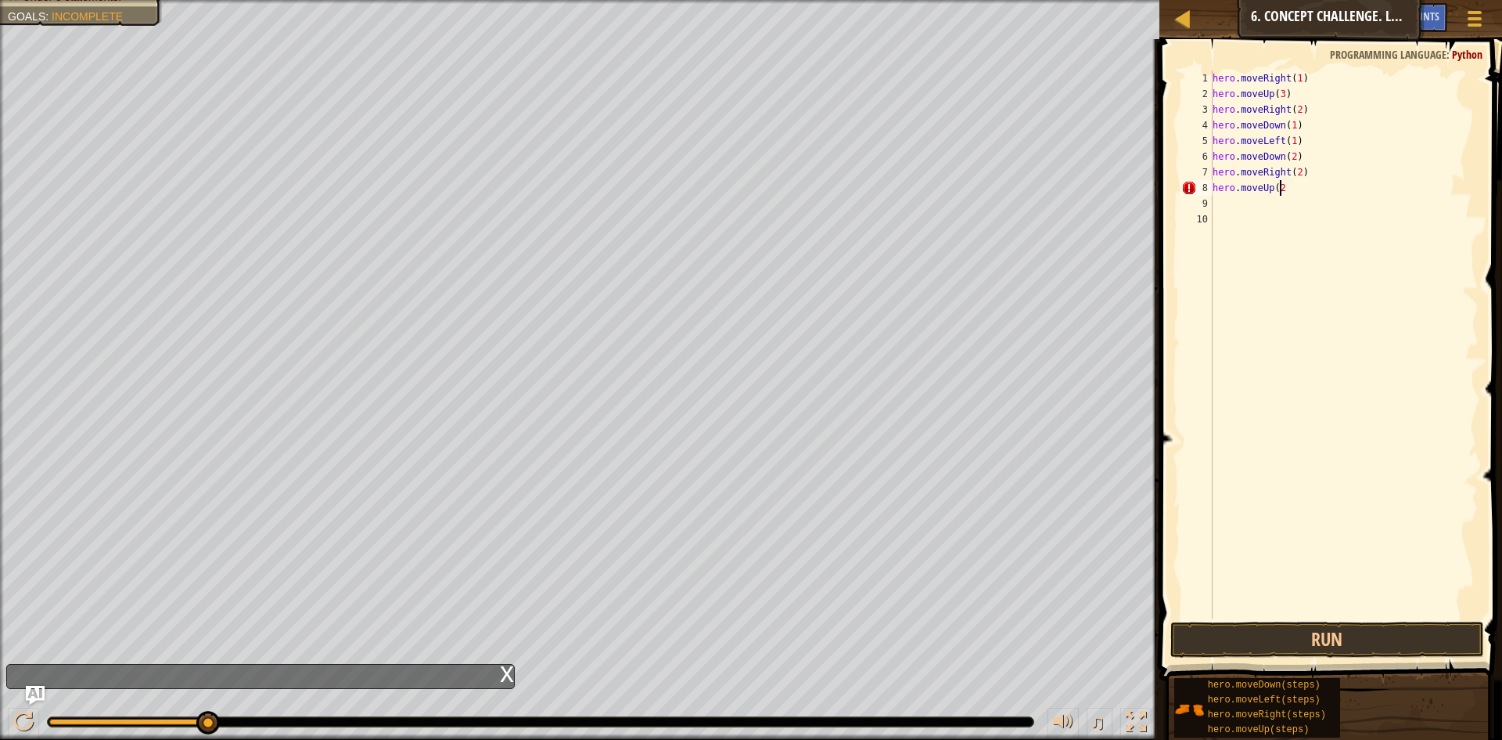
scroll to position [7, 5]
click at [1319, 82] on div "hero . moveRight ( 1 ) hero . moveUp ( 3 ) hero . moveRight ( 2 ) hero . moveDo…" at bounding box center [1344, 359] width 269 height 579
type textarea "h"
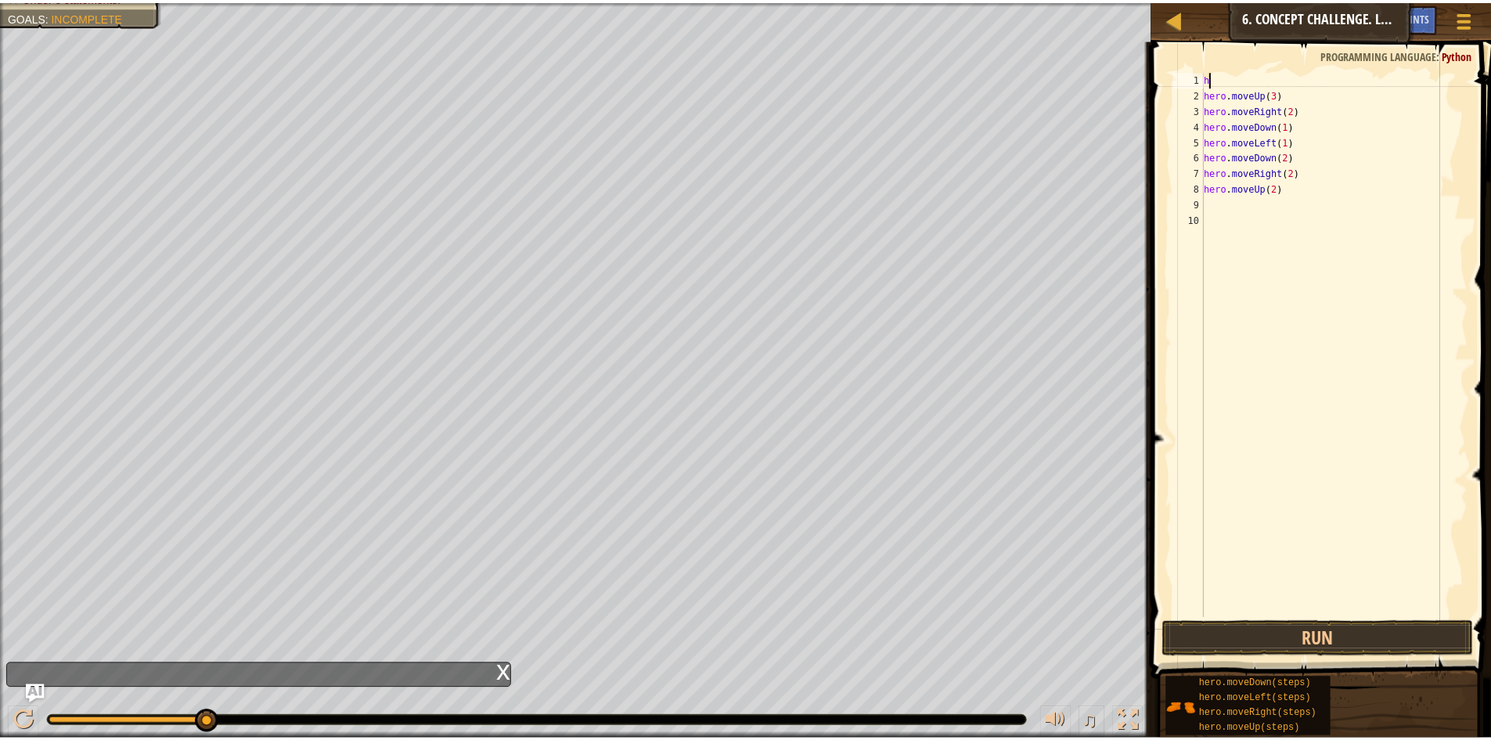
scroll to position [7, 0]
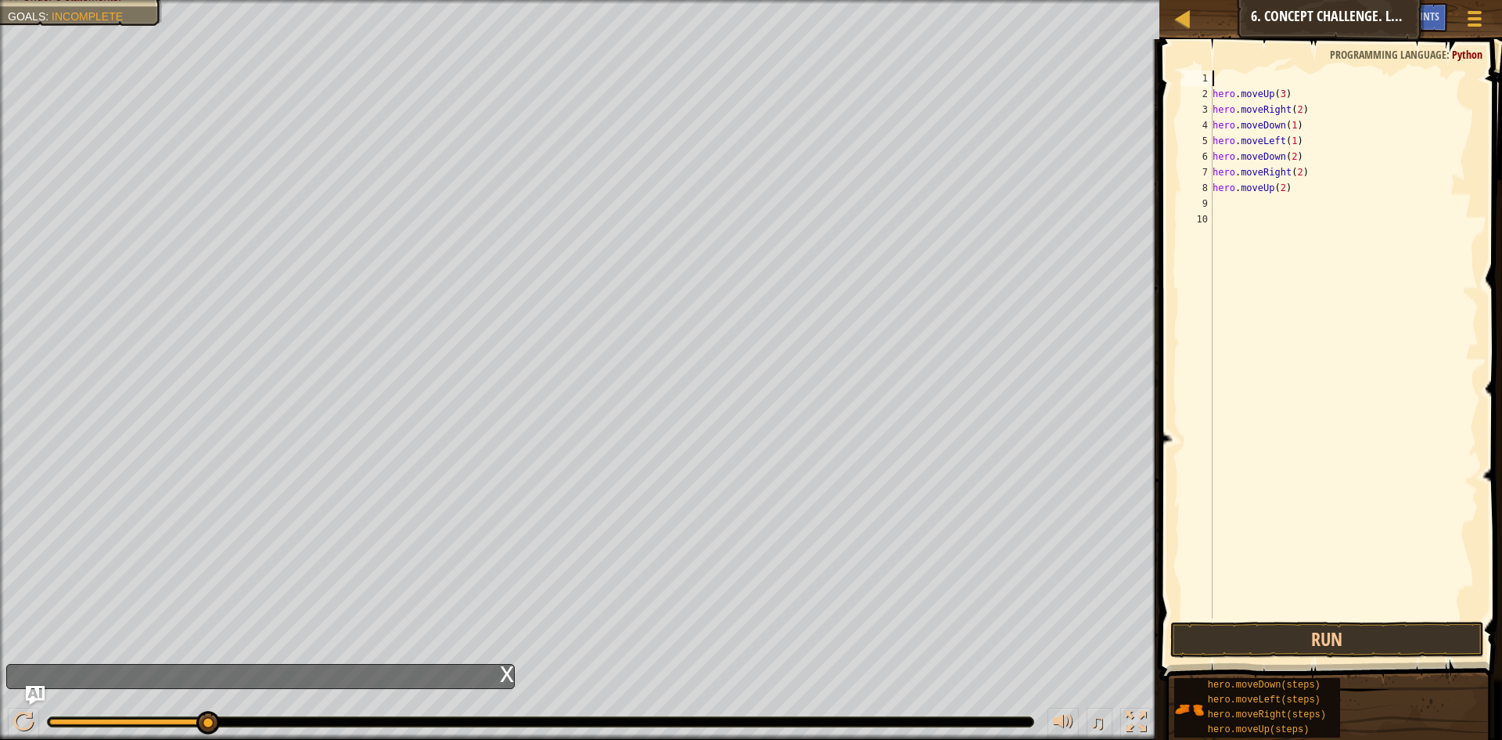
click at [1222, 206] on div "hero . moveUp ( 3 ) hero . moveRight ( 2 ) hero . moveDown ( 1 ) hero . moveLef…" at bounding box center [1344, 359] width 269 height 579
click at [1301, 628] on button "Run" at bounding box center [1328, 639] width 314 height 36
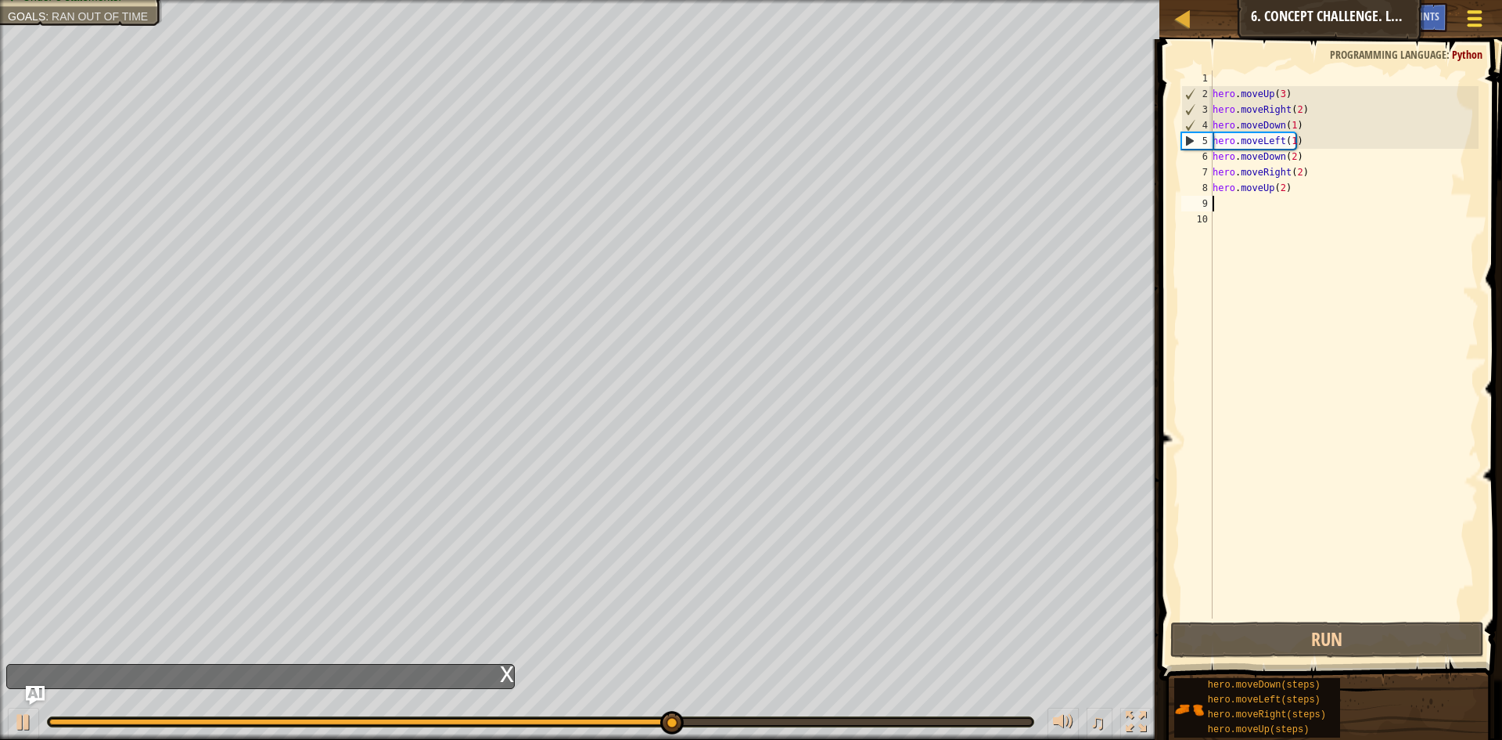
click at [1476, 17] on span at bounding box center [1475, 18] width 15 height 3
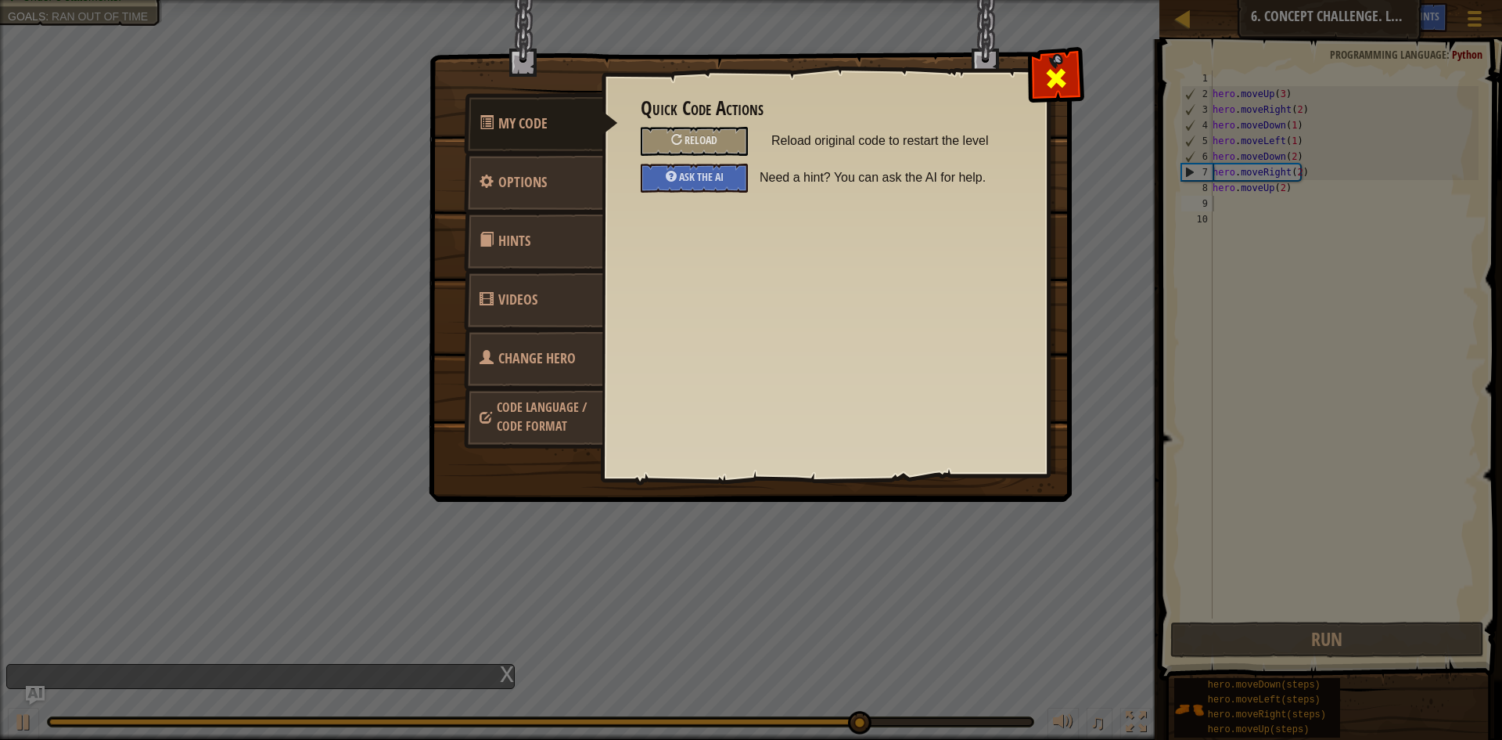
click at [1050, 89] on span at bounding box center [1056, 78] width 25 height 25
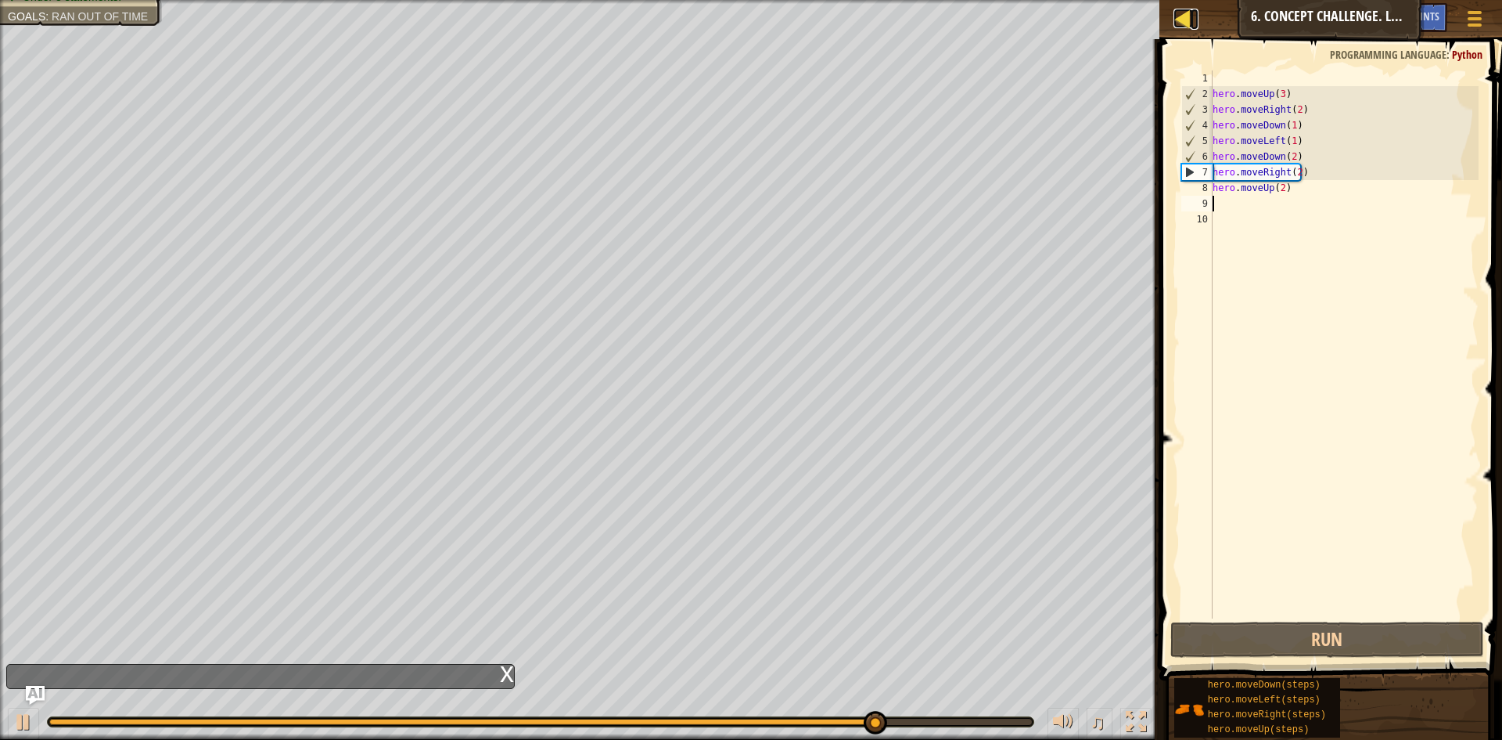
click at [1193, 20] on link "Map" at bounding box center [1195, 19] width 8 height 21
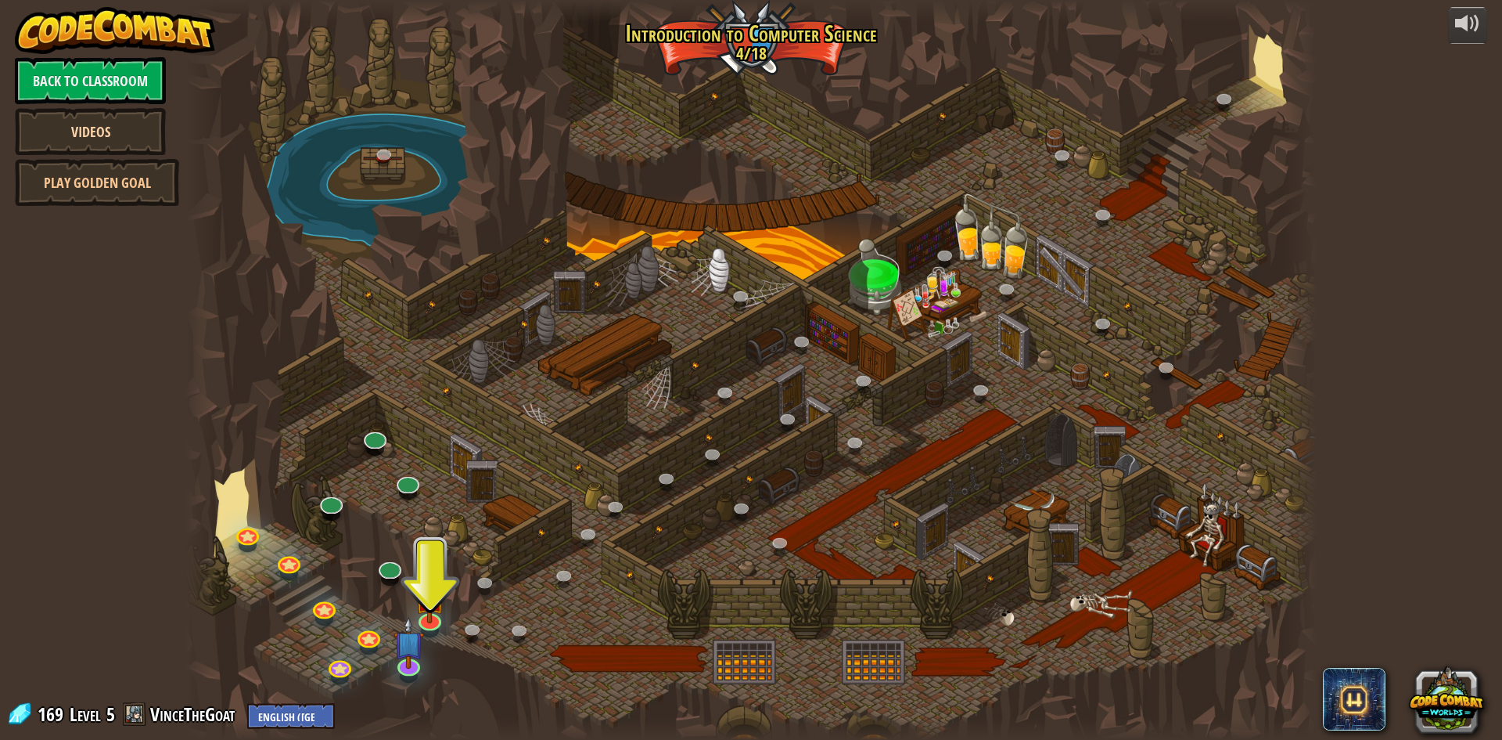
click at [101, 121] on link "Videos" at bounding box center [90, 131] width 151 height 47
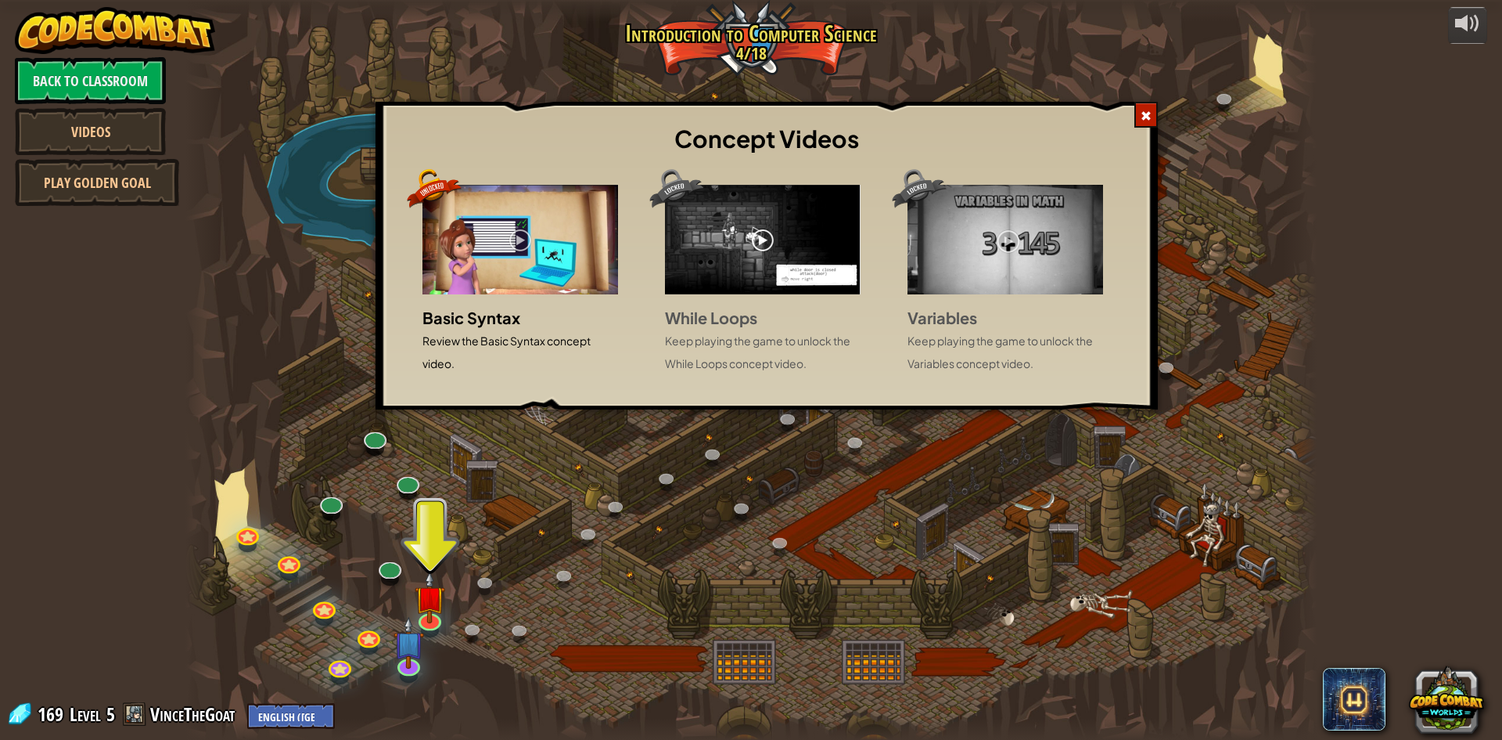
click at [1143, 116] on span at bounding box center [1146, 115] width 11 height 11
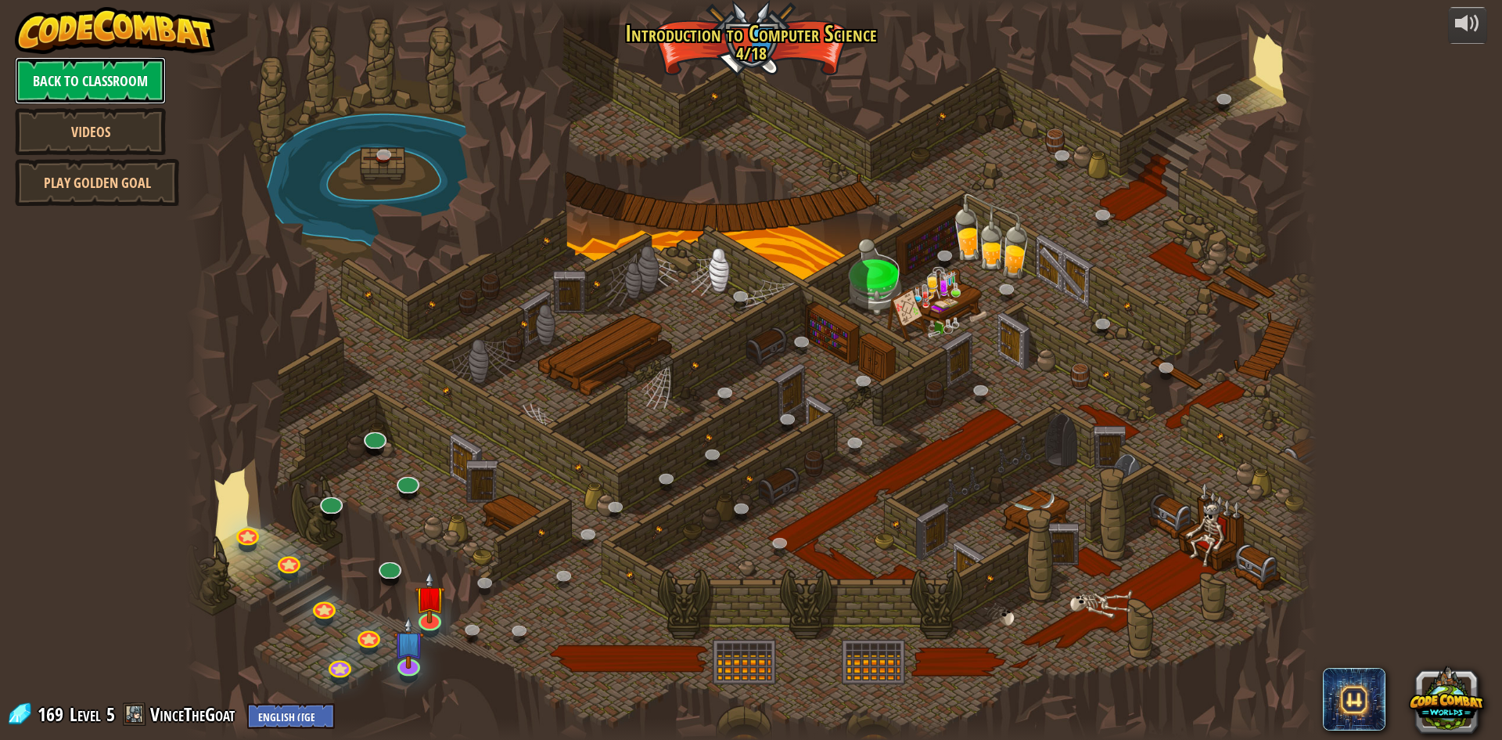
click at [113, 83] on link "Back to Classroom" at bounding box center [90, 80] width 151 height 47
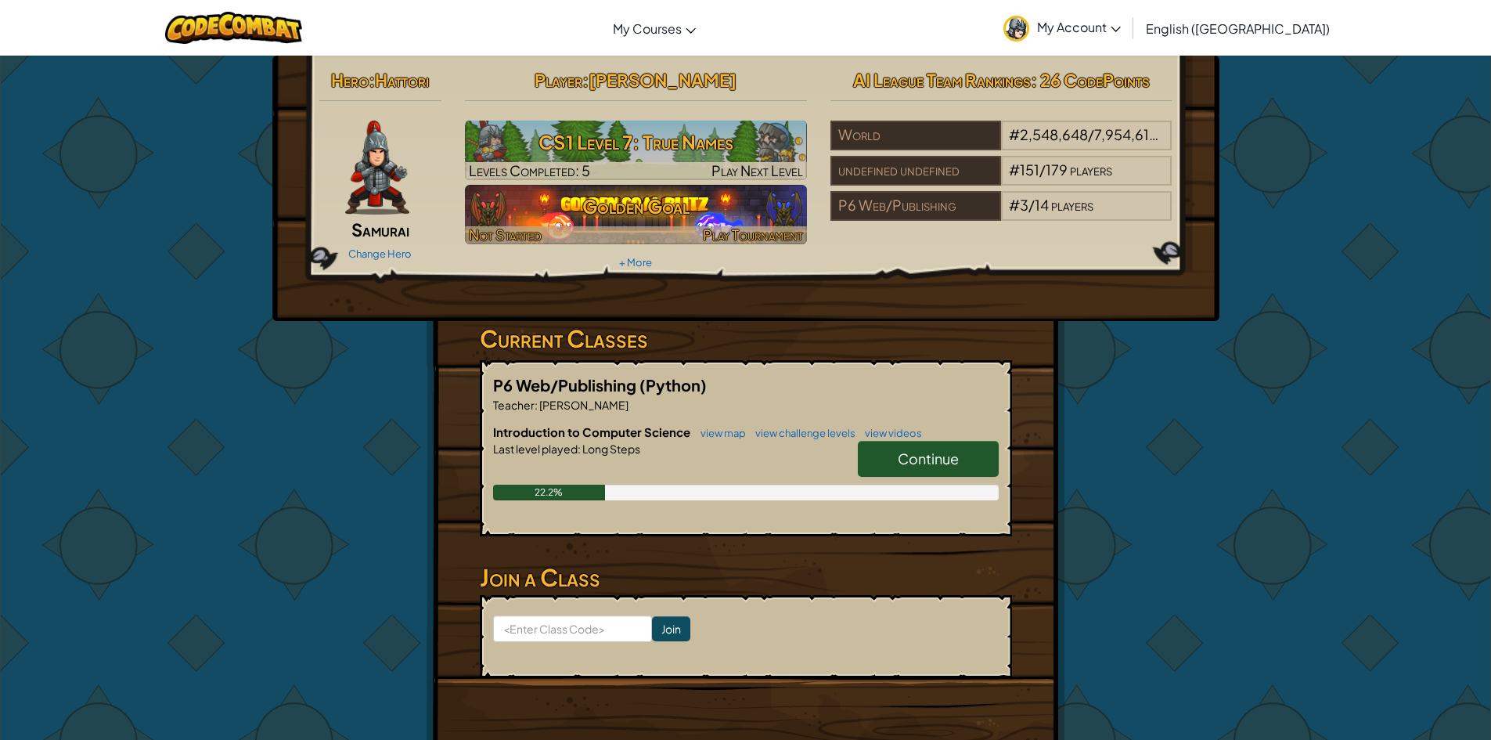
click at [725, 229] on span "Play Tournament" at bounding box center [753, 234] width 100 height 18
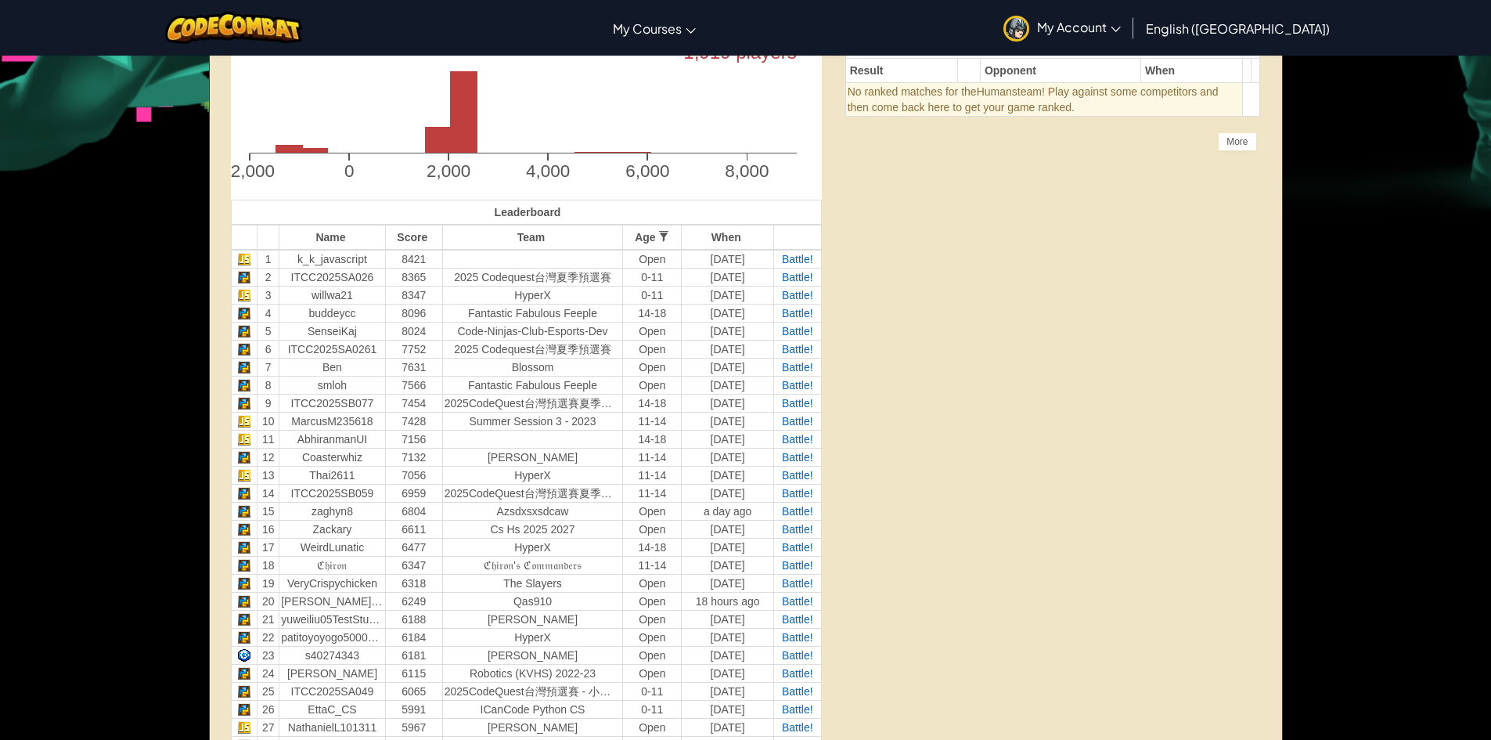
scroll to position [235, 0]
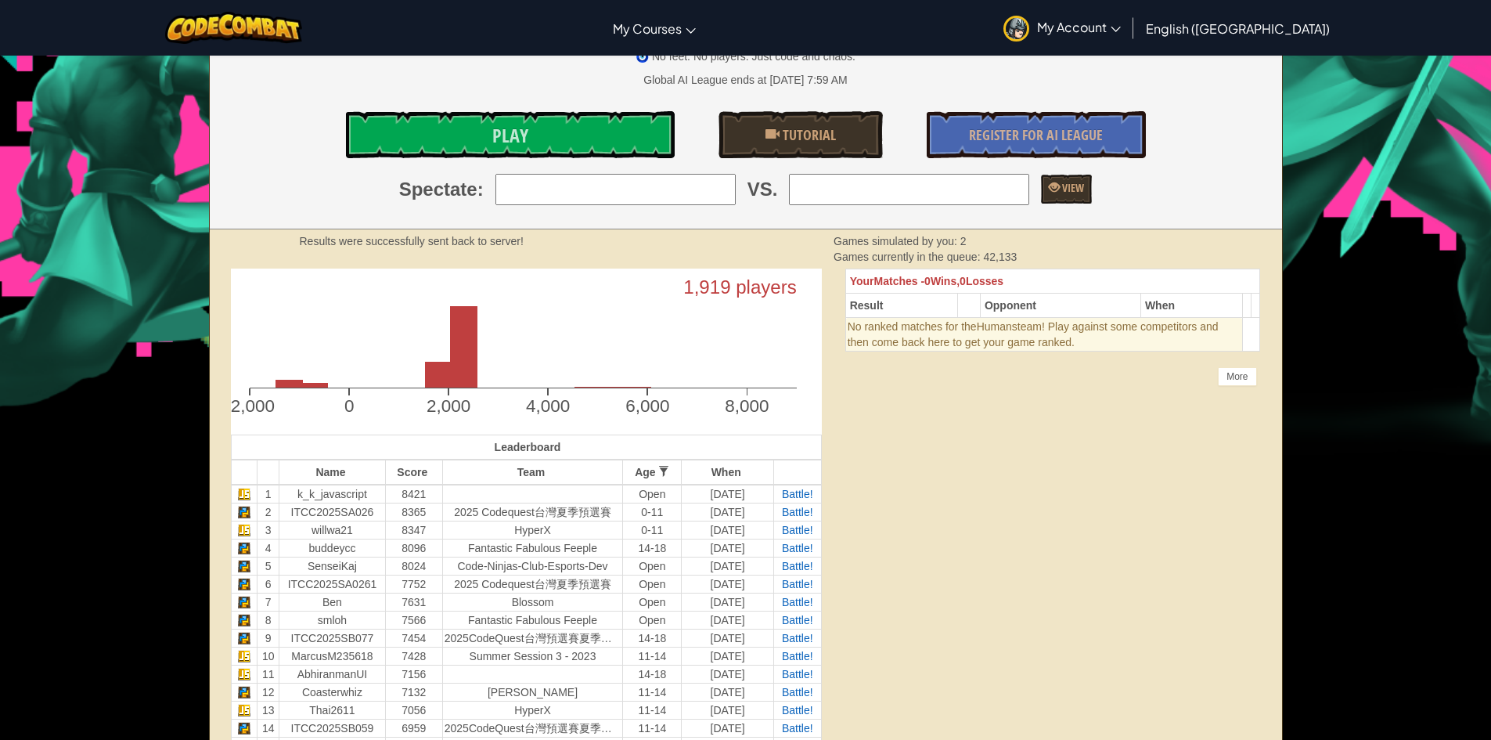
drag, startPoint x: 548, startPoint y: 184, endPoint x: 569, endPoint y: 196, distance: 24.6
click at [548, 184] on input "search" at bounding box center [615, 189] width 240 height 31
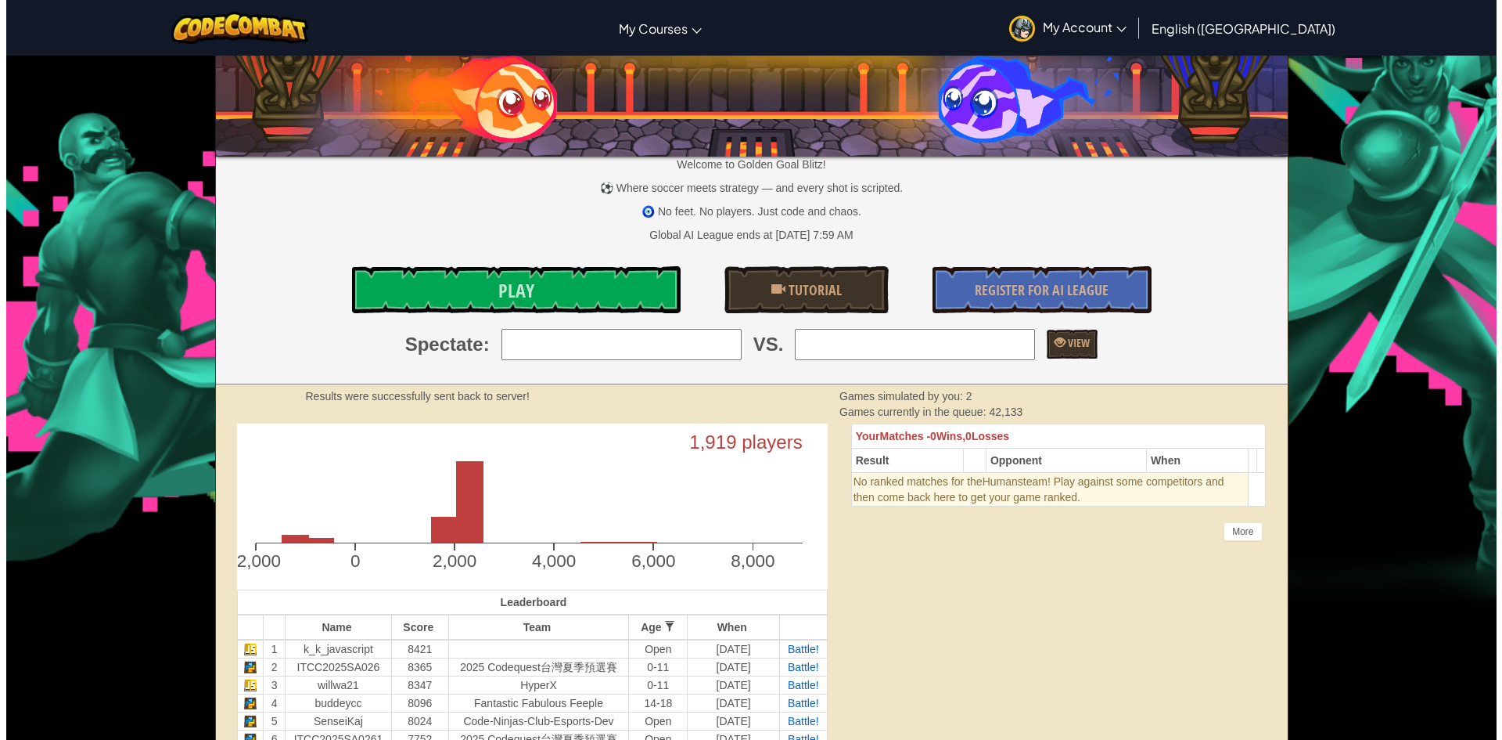
scroll to position [78, 0]
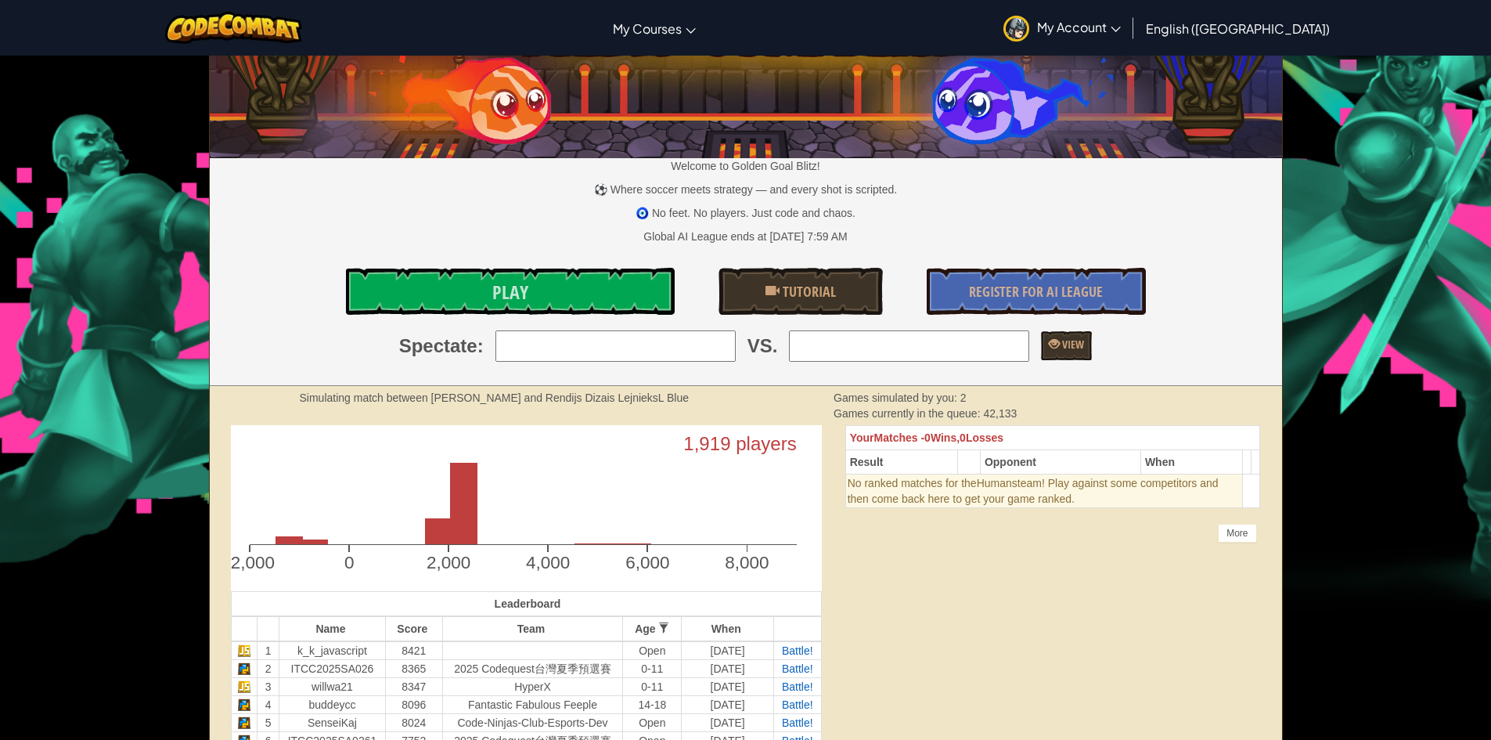
click at [891, 336] on input "search" at bounding box center [909, 345] width 240 height 31
click at [756, 415] on div "Results were successfully sent back to server! Games simulated by you: 3 Games …" at bounding box center [746, 405] width 916 height 31
drag, startPoint x: 599, startPoint y: 247, endPoint x: 599, endPoint y: 286, distance: 39.1
click at [599, 250] on div "Welcome to Golden Goal Blitz! ⚽ Where soccer meets strategy — and every shot is…" at bounding box center [746, 182] width 1072 height 408
click at [599, 286] on link "Play" at bounding box center [510, 291] width 329 height 47
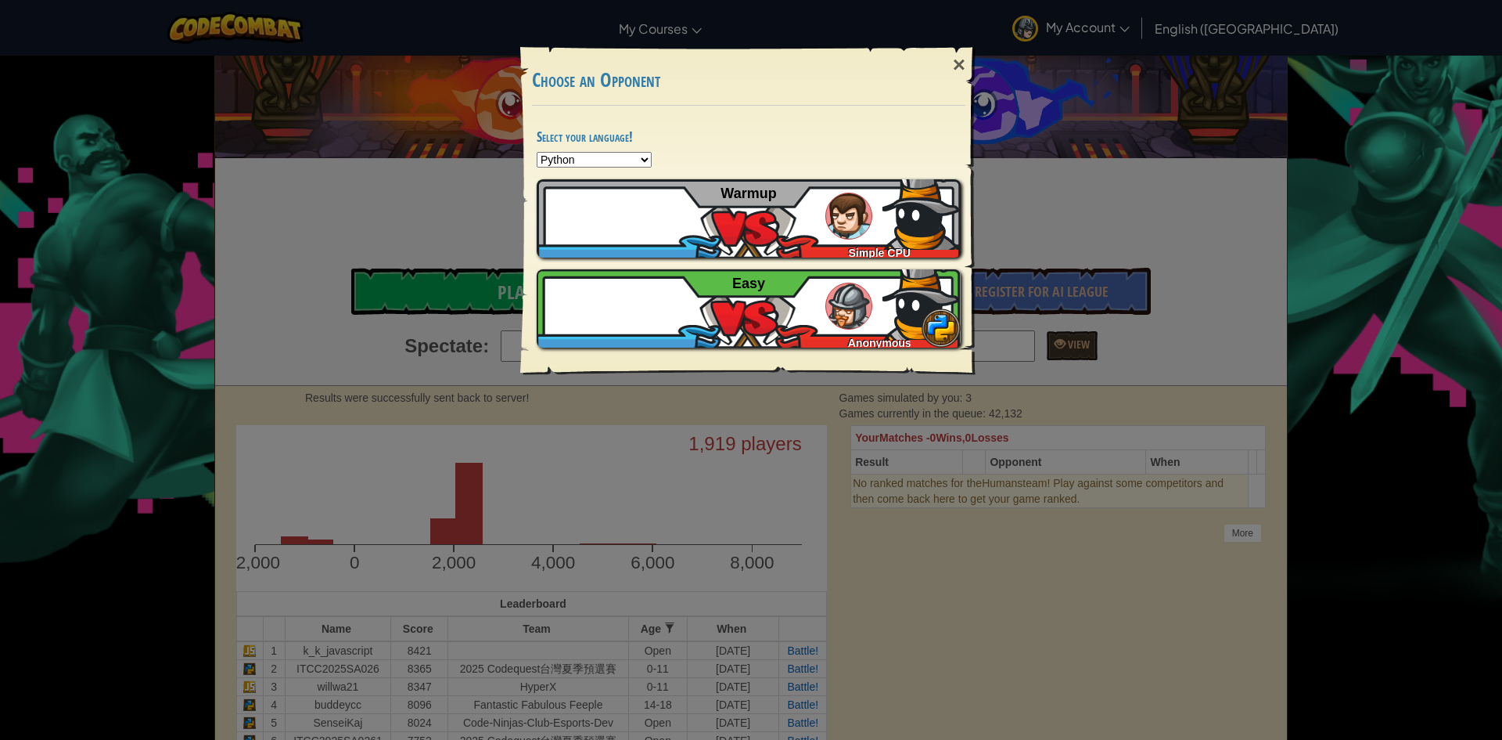
click at [604, 162] on select "Python JavaScript CoffeeScript Lua C++ Java (Experimental)" at bounding box center [594, 160] width 115 height 16
drag, startPoint x: 604, startPoint y: 162, endPoint x: 614, endPoint y: 176, distance: 16.9
click at [604, 162] on select "Python JavaScript CoffeeScript Lua C++ Java (Experimental)" at bounding box center [594, 160] width 115 height 16
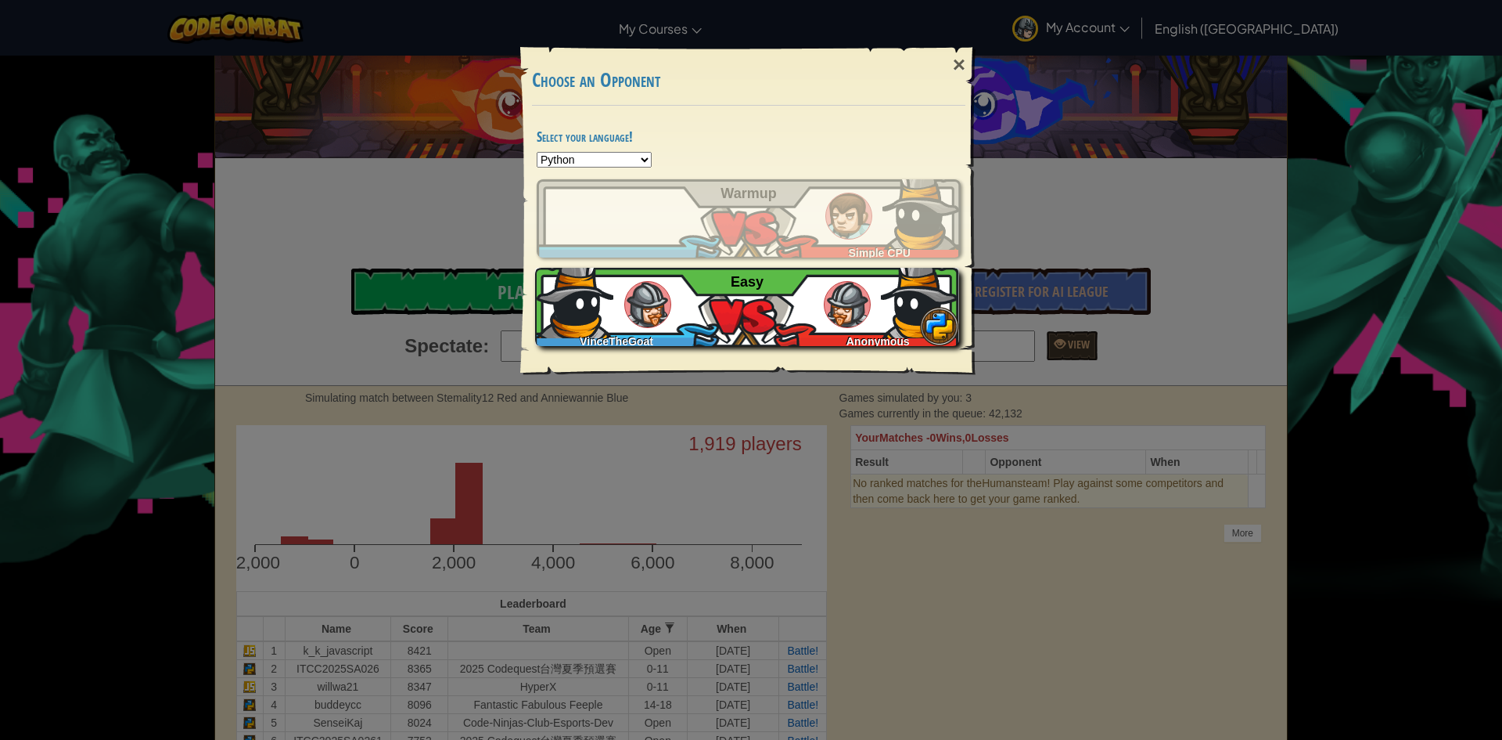
click at [715, 307] on div "VinceTheGoat Anonymous Easy" at bounding box center [747, 307] width 424 height 78
